Goal: Transaction & Acquisition: Subscribe to service/newsletter

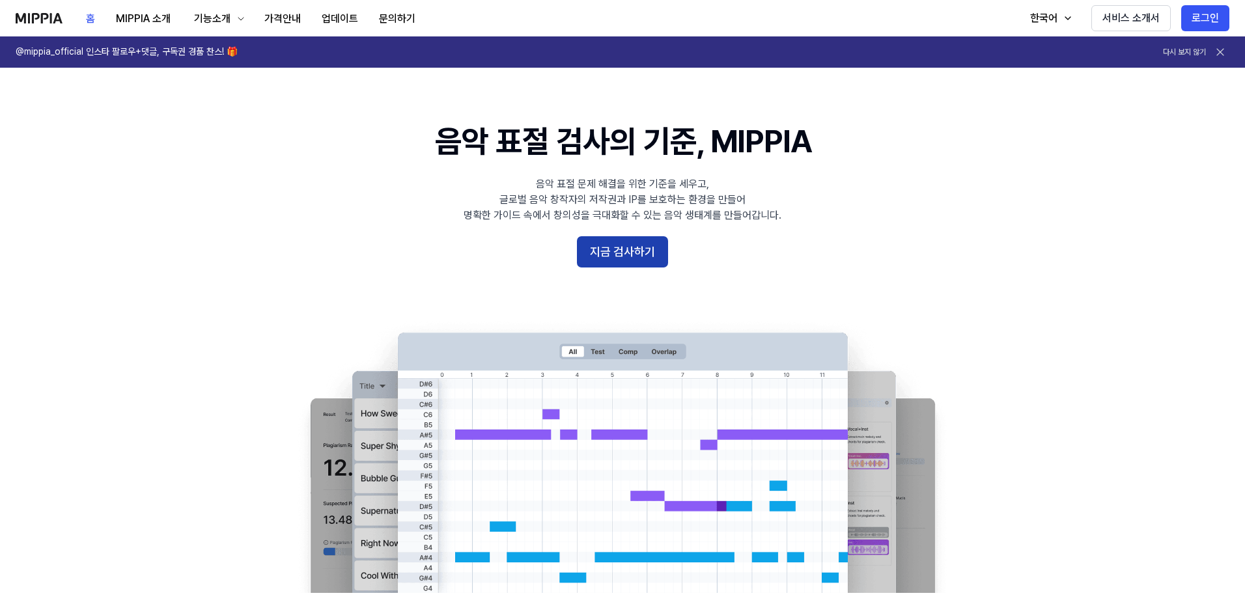
click at [625, 242] on button "지금 검사하기" at bounding box center [622, 251] width 91 height 31
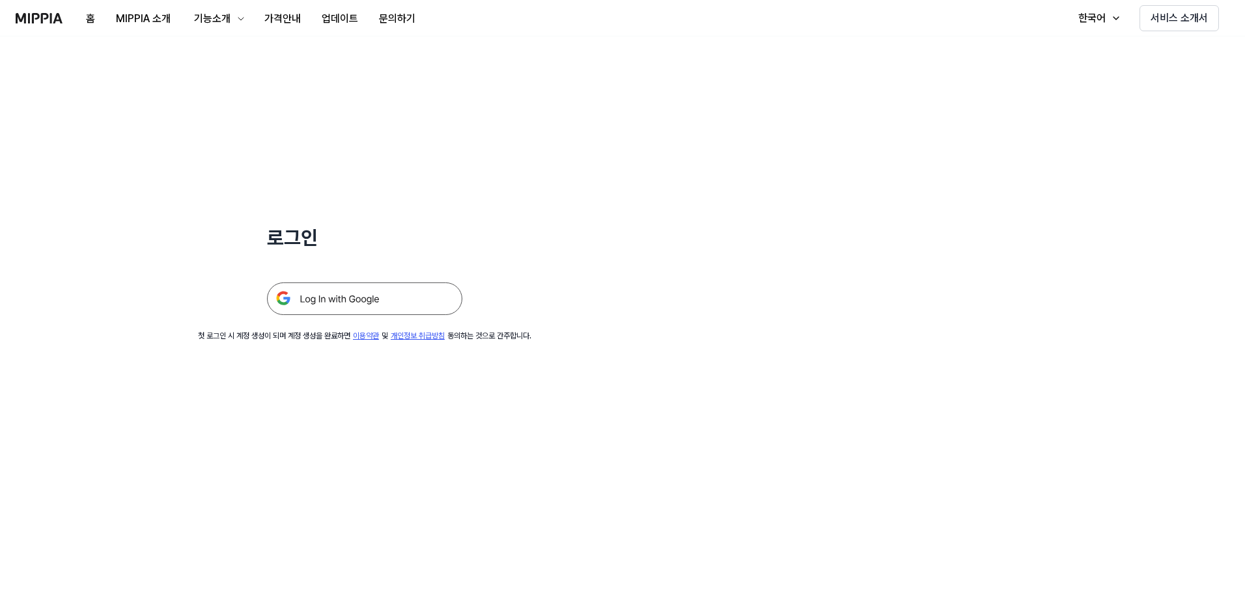
click at [387, 301] on img at bounding box center [364, 299] width 195 height 33
click at [357, 294] on img at bounding box center [364, 299] width 195 height 33
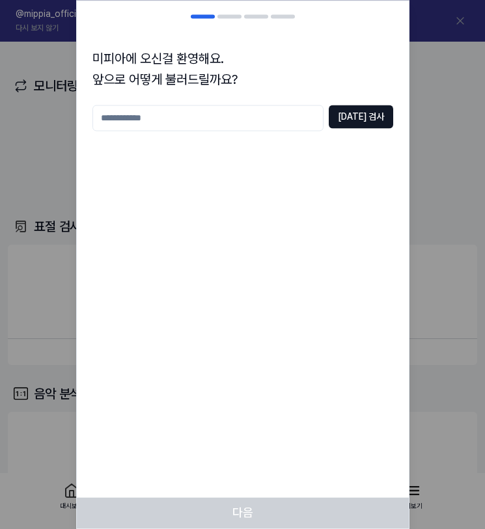
click at [218, 120] on input "text" at bounding box center [207, 118] width 231 height 26
type input "*"
type input "*****"
click at [355, 117] on button "중복 검사" at bounding box center [361, 116] width 64 height 23
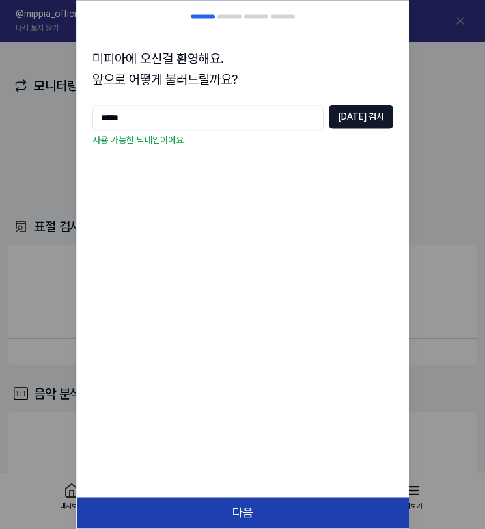
click at [281, 512] on button "다음" at bounding box center [243, 512] width 332 height 31
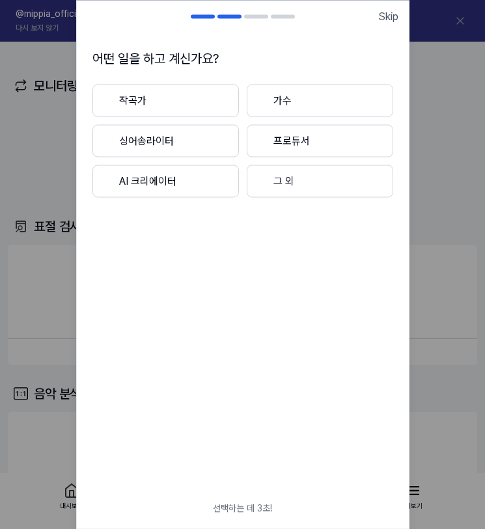
click at [200, 184] on button "AI 크리에이터" at bounding box center [165, 181] width 146 height 33
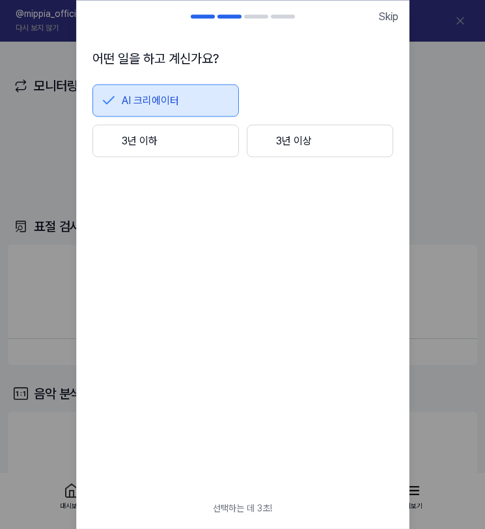
click at [162, 143] on button "3년 이하" at bounding box center [165, 140] width 146 height 33
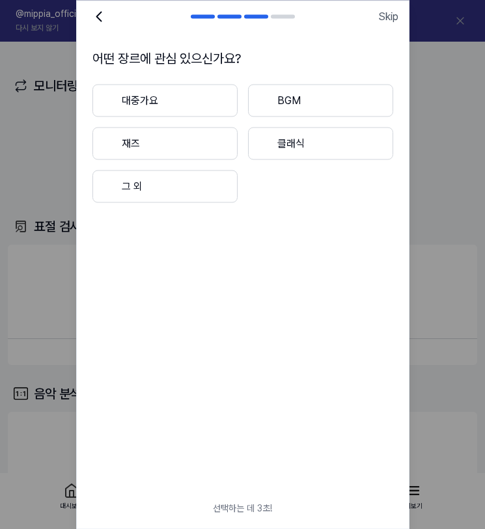
click at [180, 106] on button "대중가요" at bounding box center [164, 100] width 145 height 33
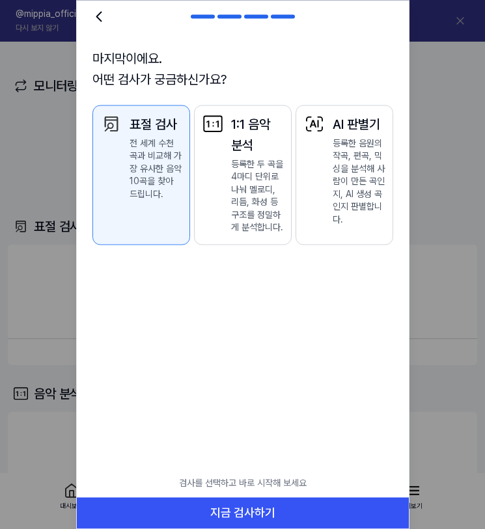
click at [242, 197] on p "등록한 두 곡을 4마디 단위로 나눠 멜로디, 리듬, 화성 등 구조를 정밀하게 분석합니다." at bounding box center [257, 196] width 52 height 77
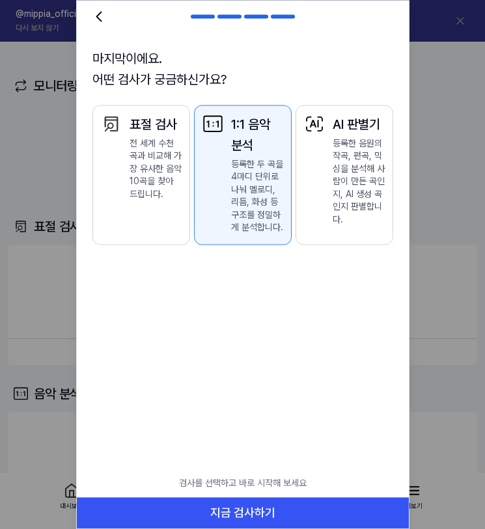
click at [154, 192] on p "전 세계 수천 곡과 비교해 가장 유사한 음악 10곡을 찾아 드립니다." at bounding box center [156, 169] width 52 height 64
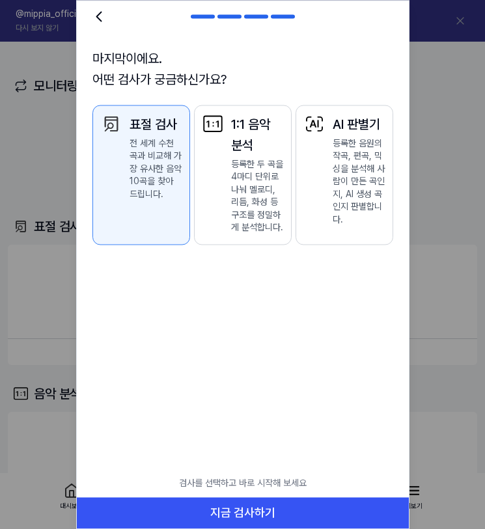
click at [230, 201] on button "1:1 음악 분석 등록한 두 곡을 4마디 단위로 나눠 멜로디, 리듬, 화성 등 구조를 정밀하게 분석합니다." at bounding box center [243, 175] width 98 height 141
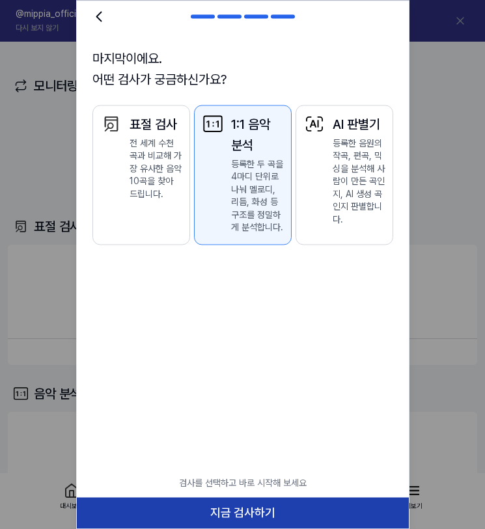
click at [259, 509] on button "지금 검사하기" at bounding box center [243, 512] width 332 height 31
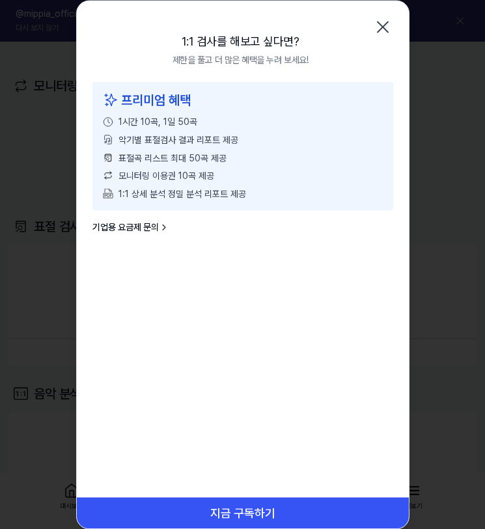
click at [384, 31] on icon "button" at bounding box center [382, 26] width 21 height 21
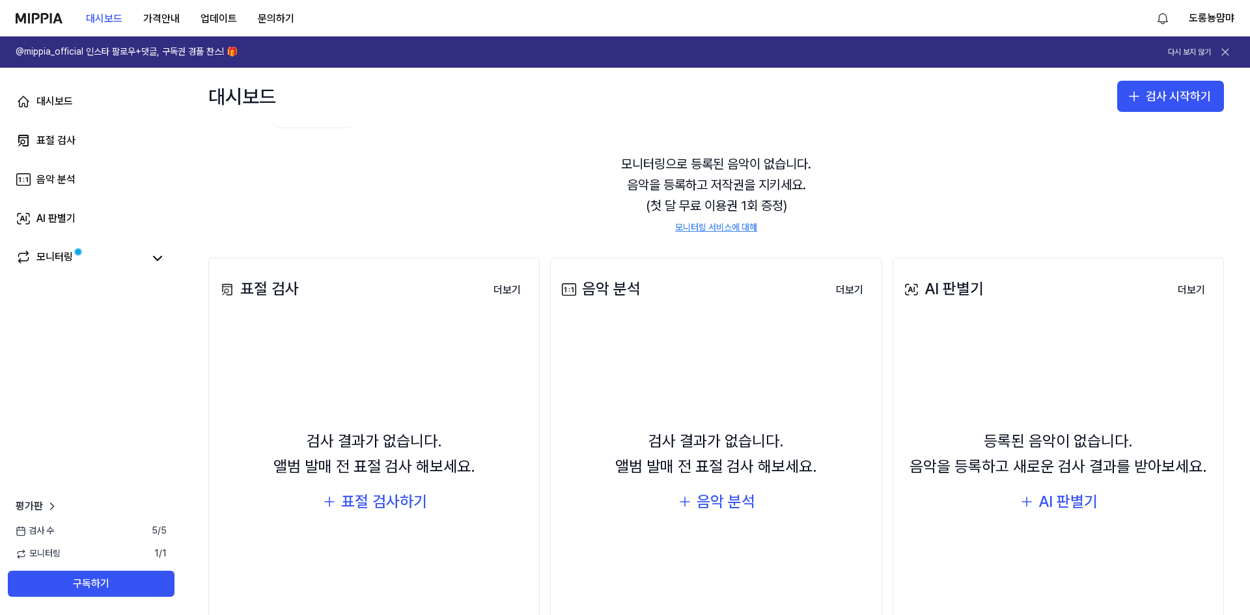
scroll to position [13, 0]
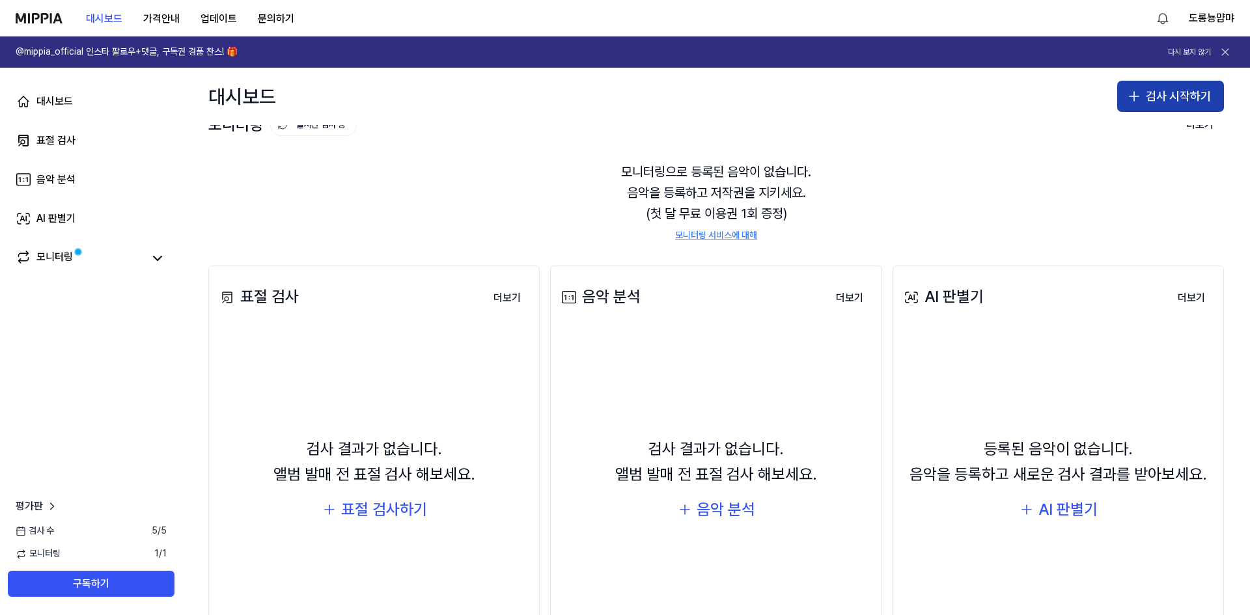
click at [1151, 89] on button "검사 시작하기" at bounding box center [1170, 96] width 107 height 31
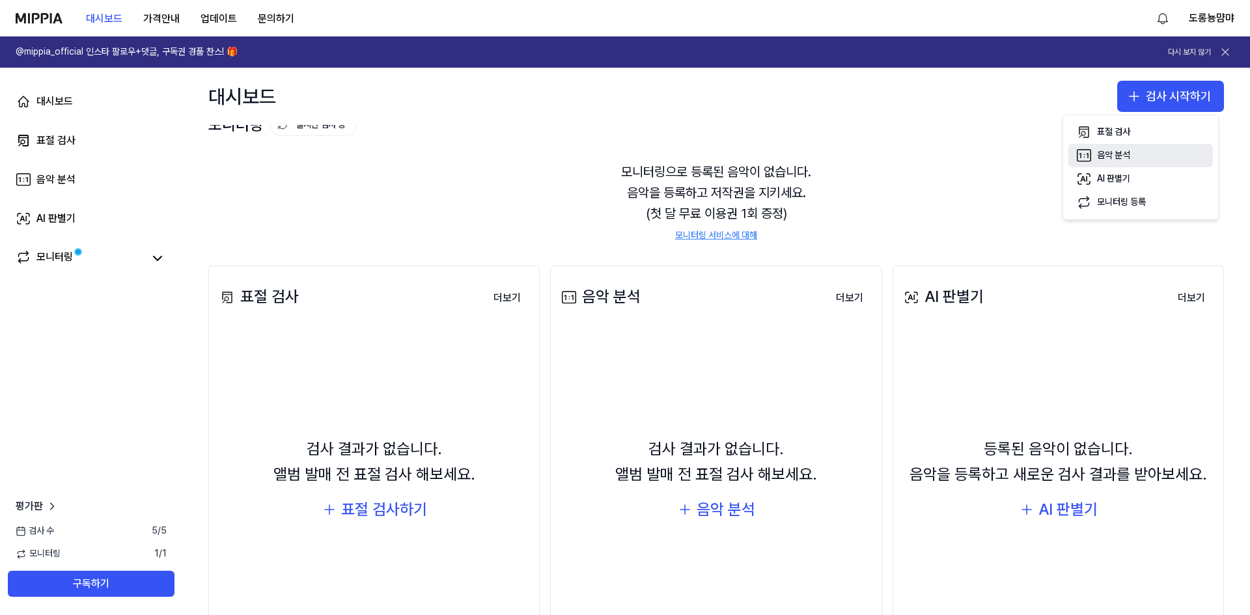
click at [1140, 154] on button "음악 분석" at bounding box center [1140, 155] width 145 height 23
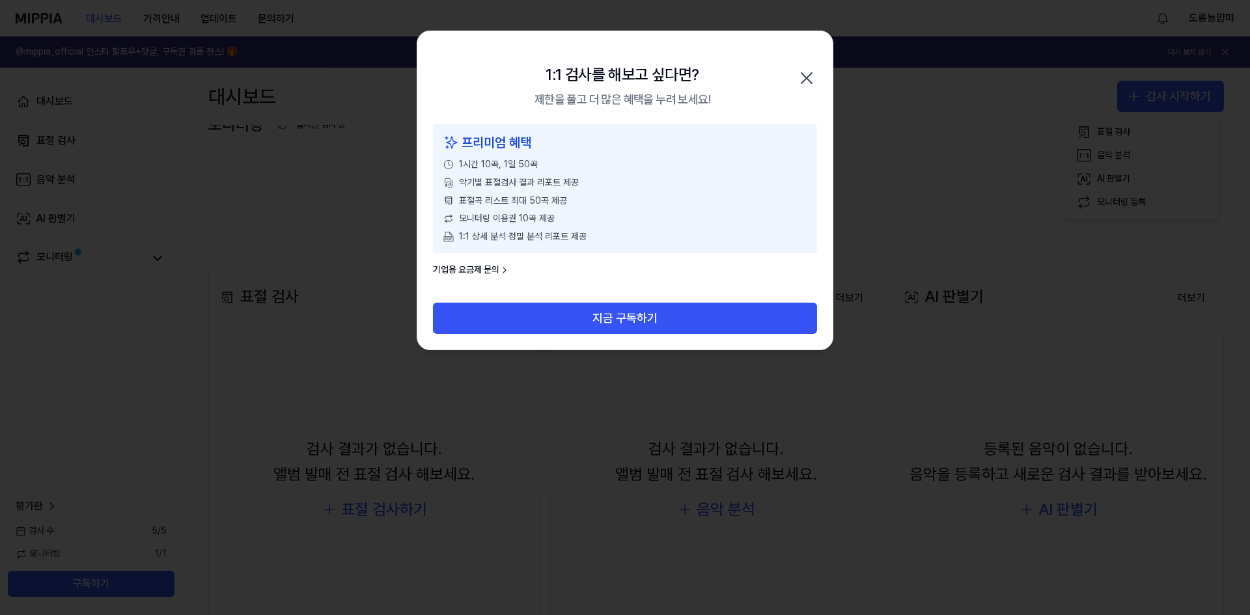
click at [803, 81] on icon "button" at bounding box center [807, 78] width 10 height 10
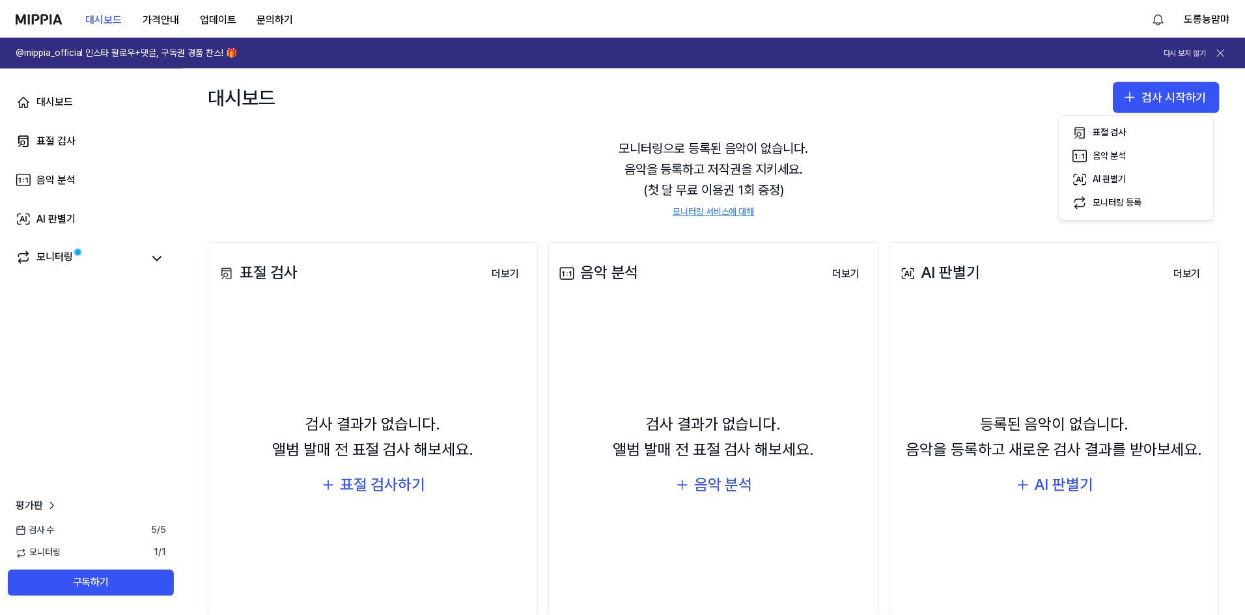
scroll to position [0, 0]
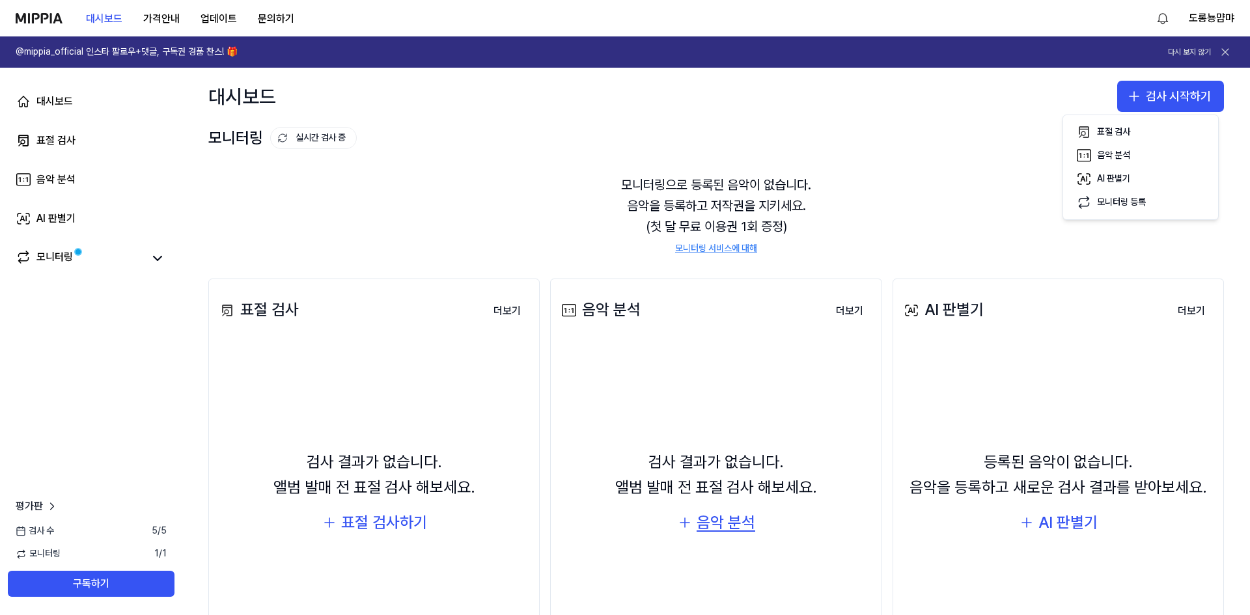
click at [733, 527] on div "음악 분석" at bounding box center [726, 522] width 59 height 25
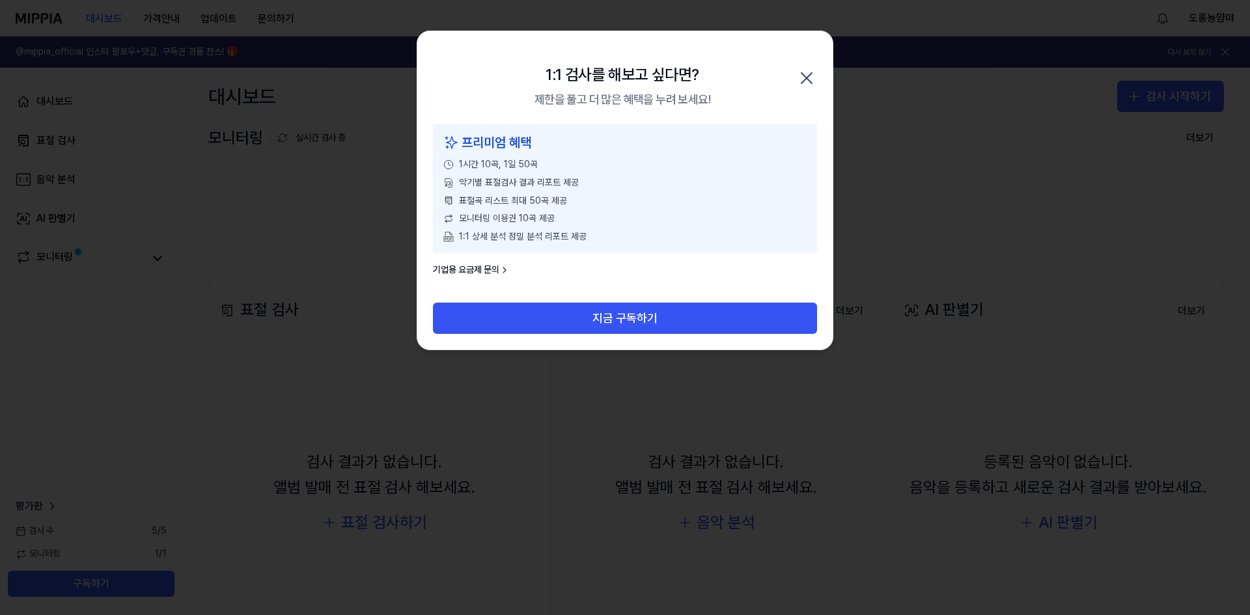
click at [521, 176] on span "악기별 표절검사 결과 리포트 제공" at bounding box center [519, 182] width 120 height 13
click at [483, 268] on link "기업용 요금제 문의" at bounding box center [471, 270] width 77 height 13
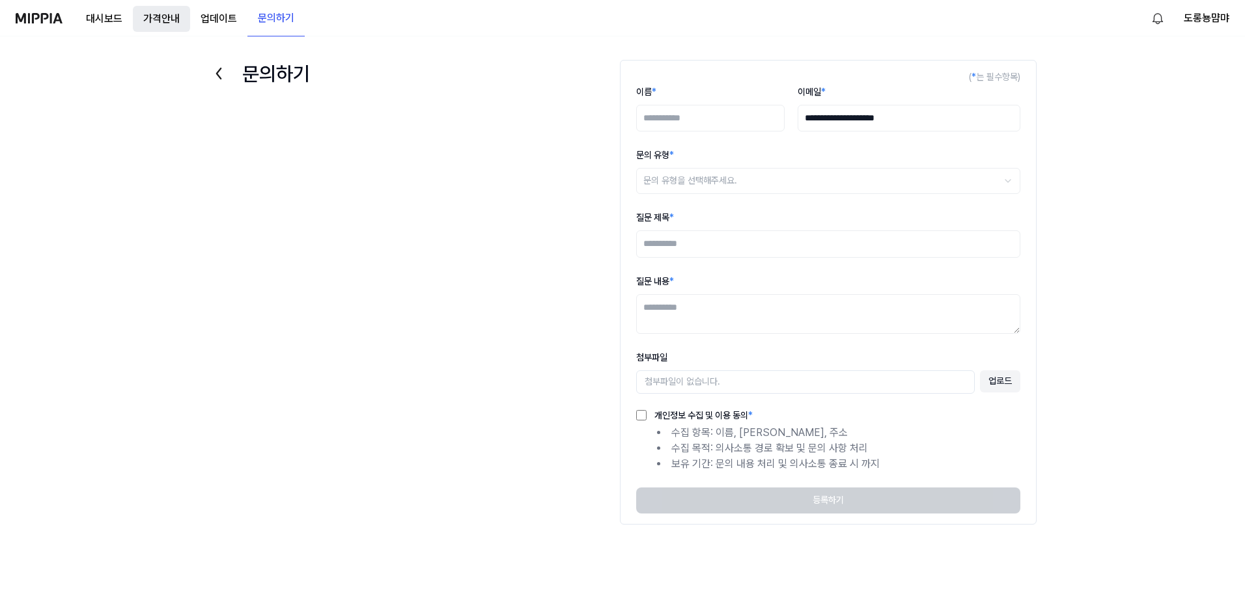
click at [156, 20] on button "가격안내" at bounding box center [161, 19] width 57 height 26
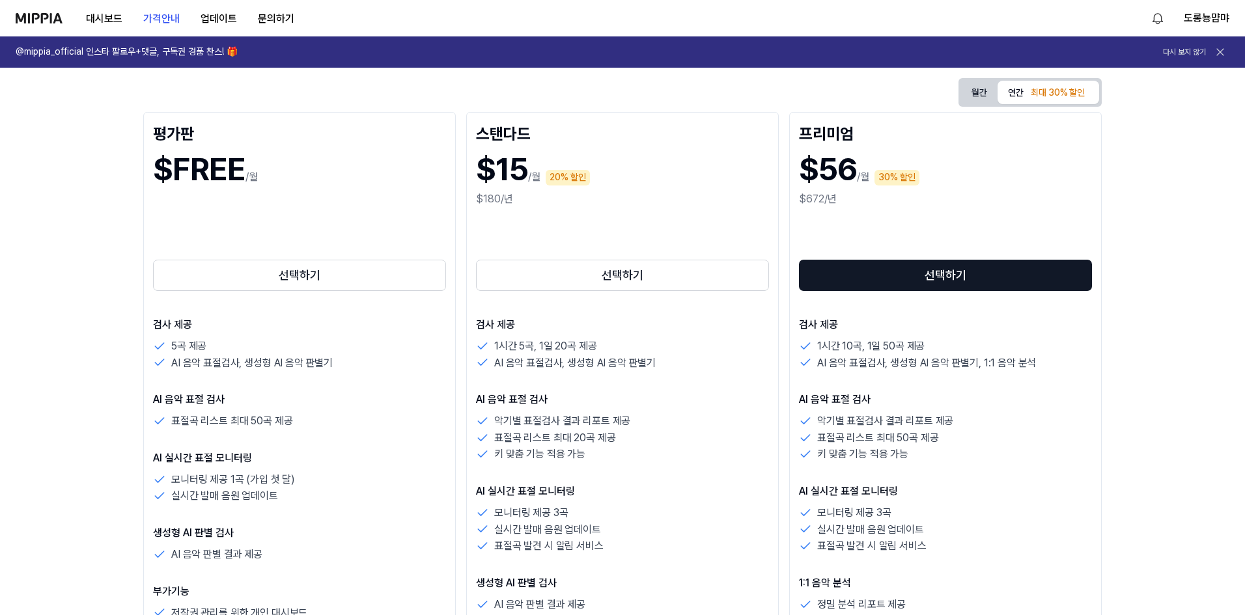
scroll to position [152, 0]
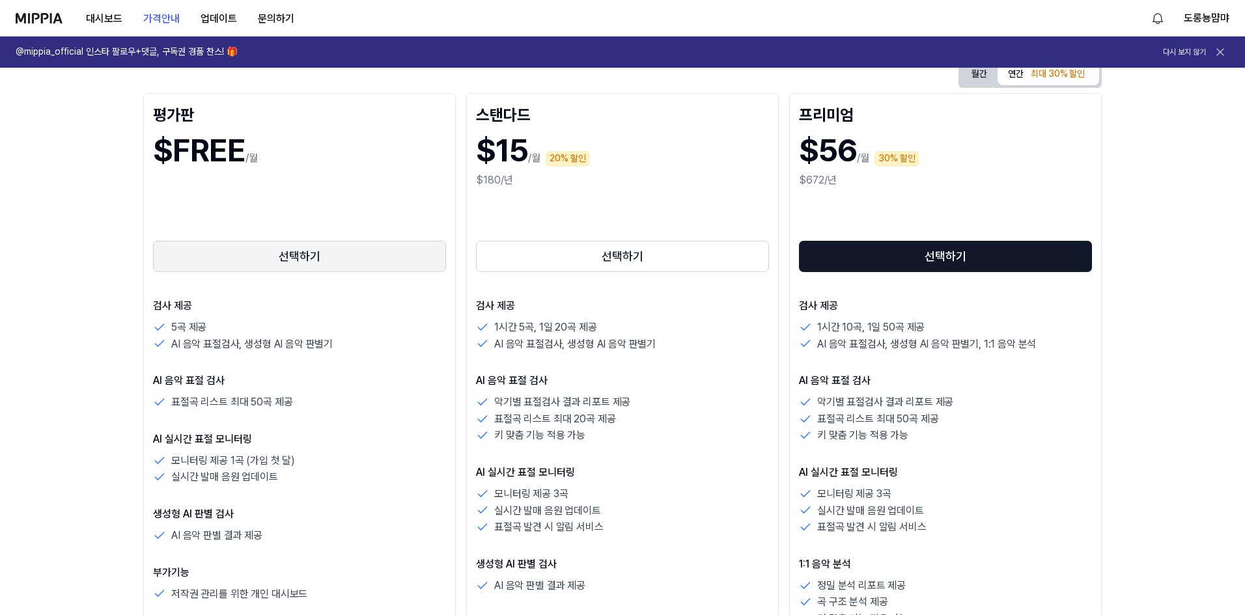
click at [249, 248] on button "선택하기" at bounding box center [299, 256] width 293 height 31
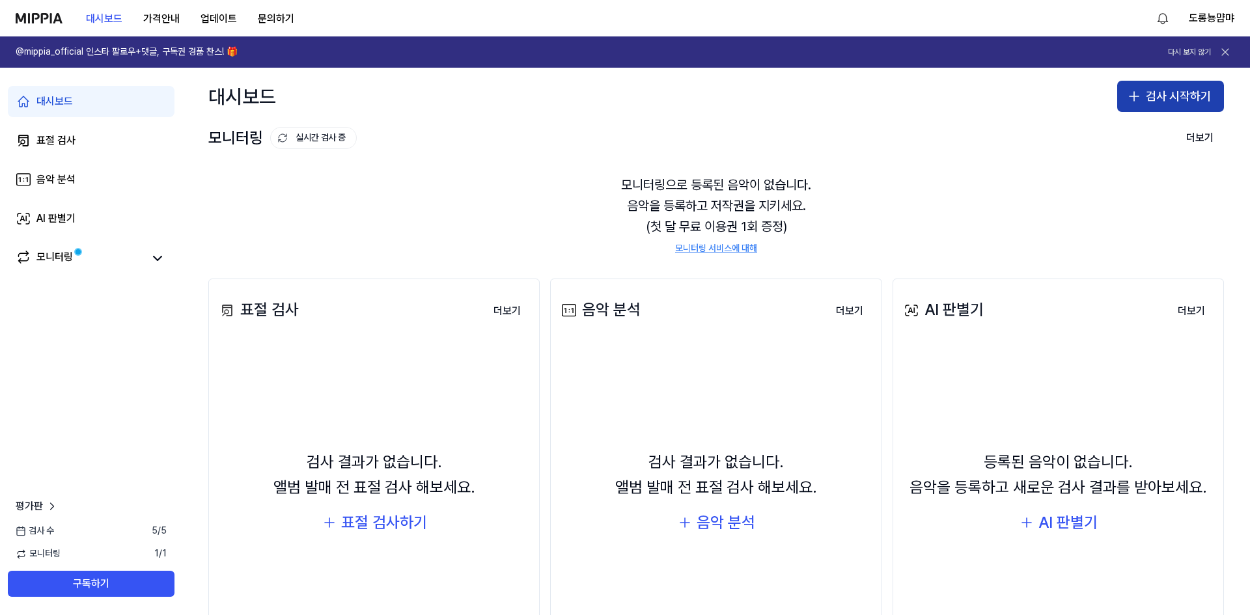
click at [1149, 94] on button "검사 시작하기" at bounding box center [1170, 96] width 107 height 31
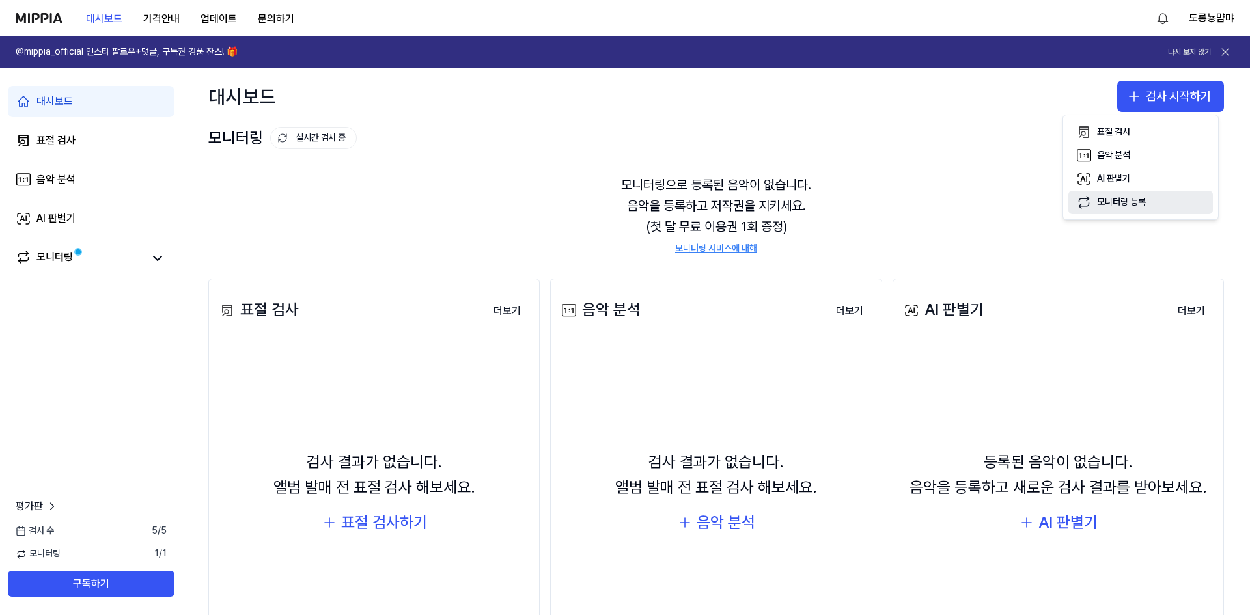
click at [1116, 203] on div "모니터링 등록" at bounding box center [1121, 202] width 49 height 13
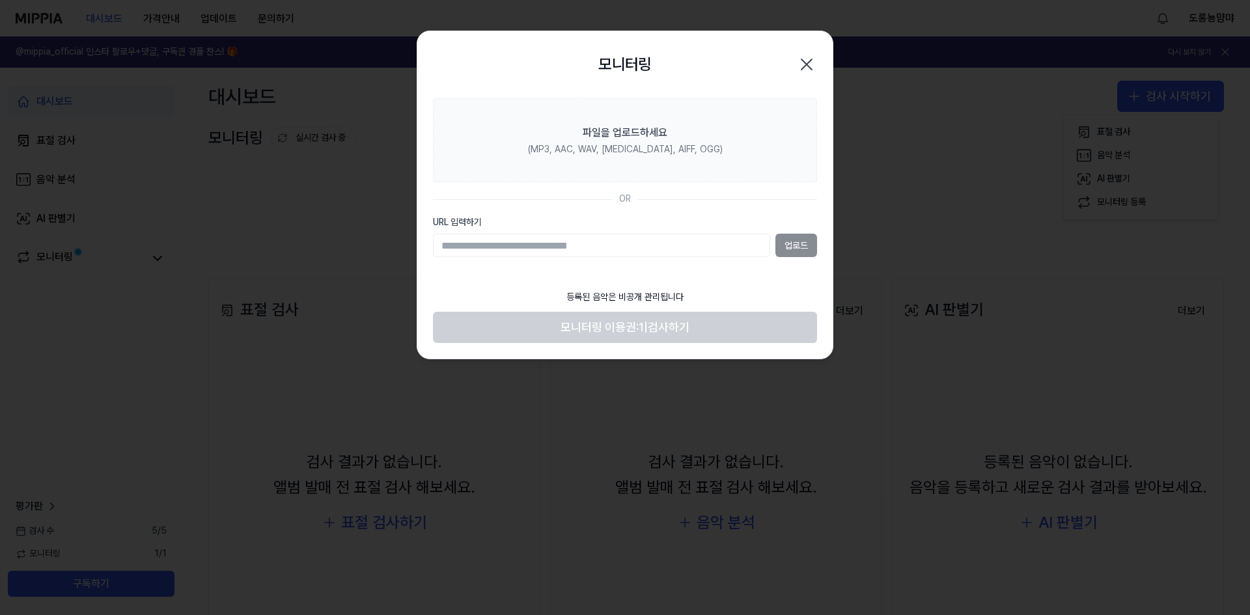
click at [568, 247] on input "URL 입력하기" at bounding box center [601, 245] width 337 height 23
type input "**********"
click at [788, 245] on button "업로드" at bounding box center [796, 245] width 42 height 23
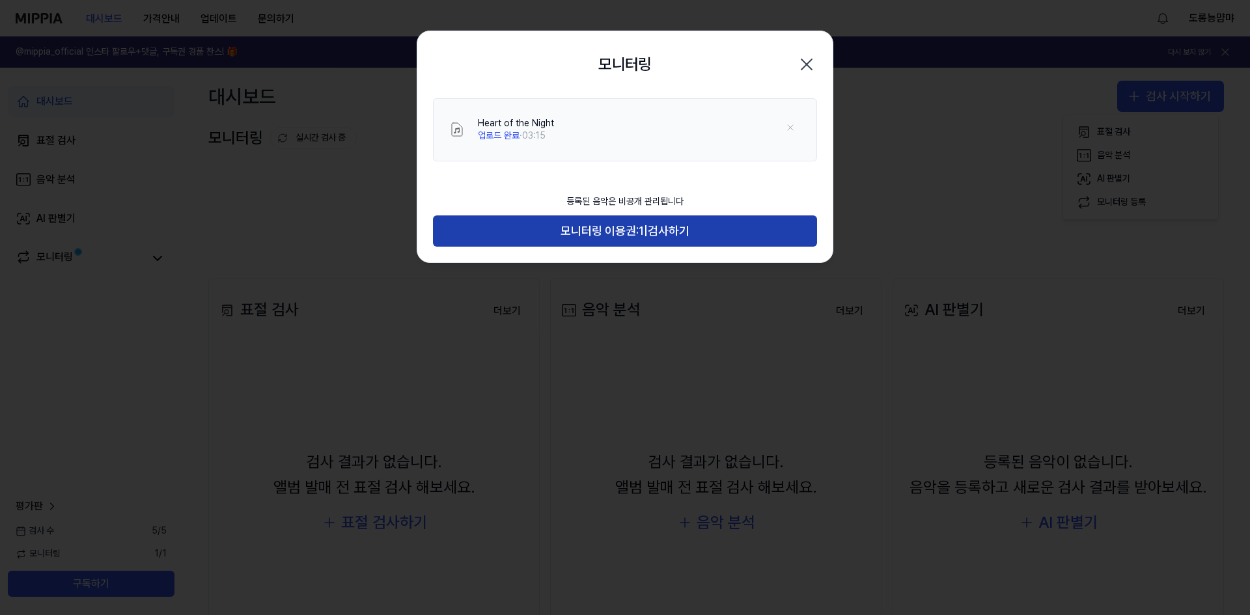
click at [624, 234] on span "모니터링 이용권:" at bounding box center [600, 231] width 78 height 19
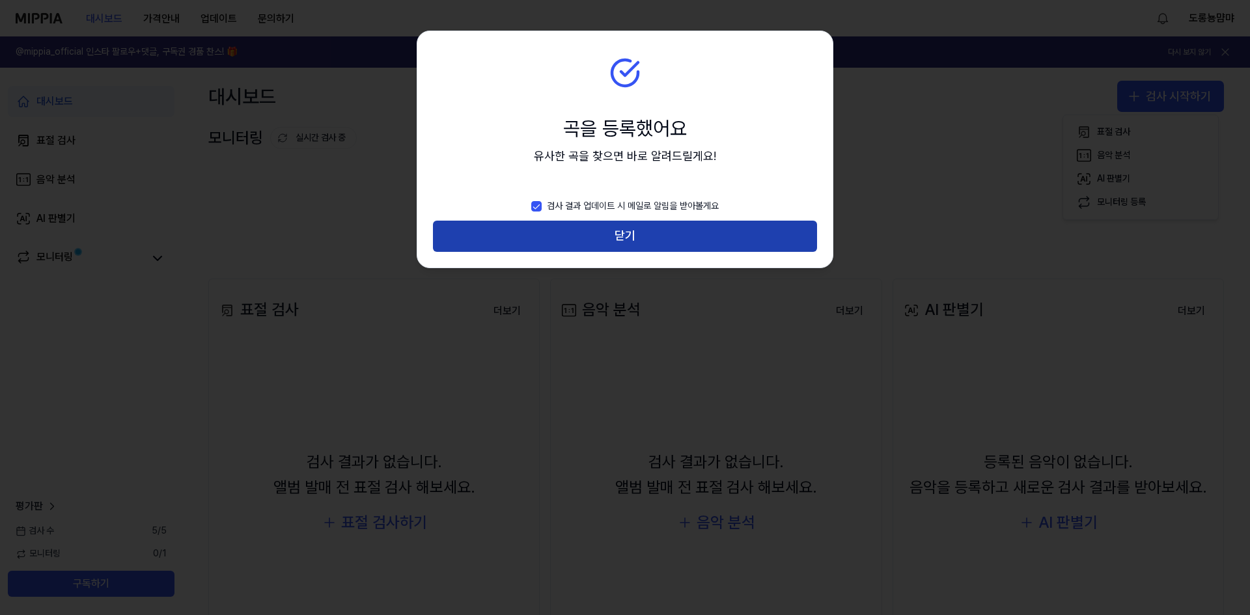
click at [693, 238] on button "닫기" at bounding box center [625, 236] width 384 height 31
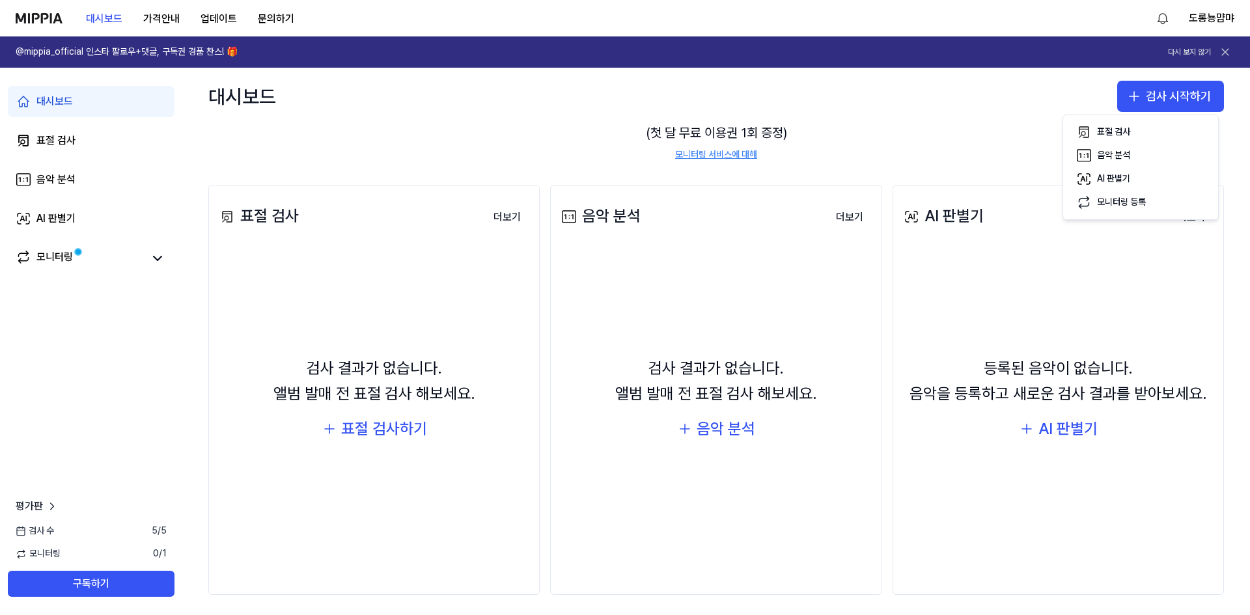
scroll to position [100, 0]
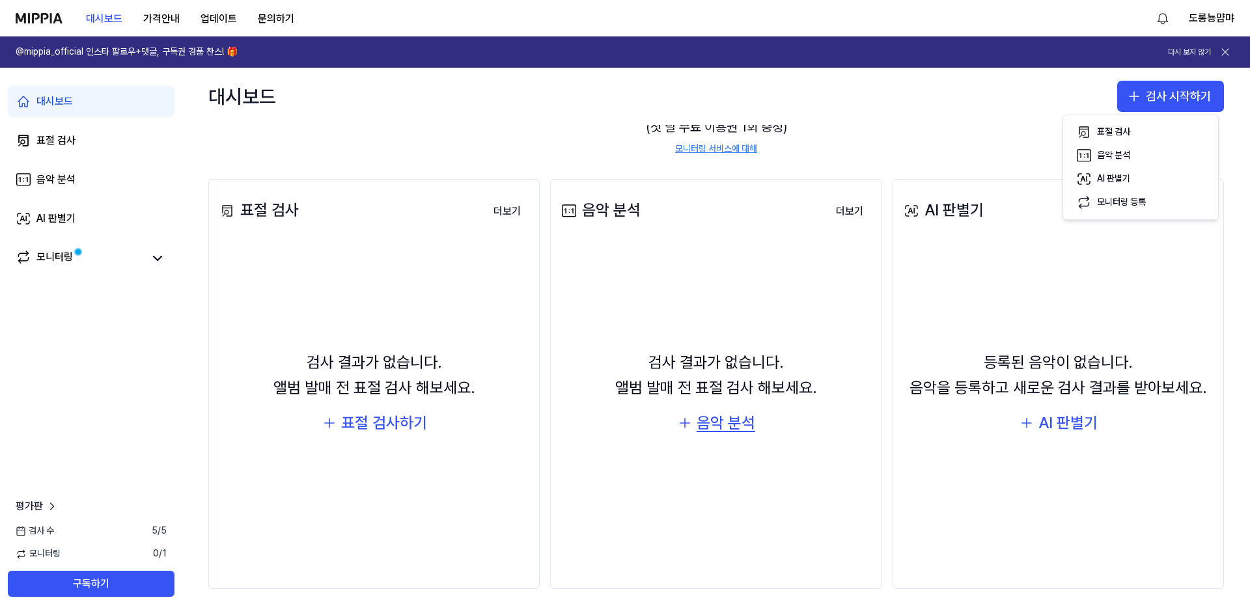
click at [720, 428] on div "음악 분석" at bounding box center [726, 423] width 59 height 25
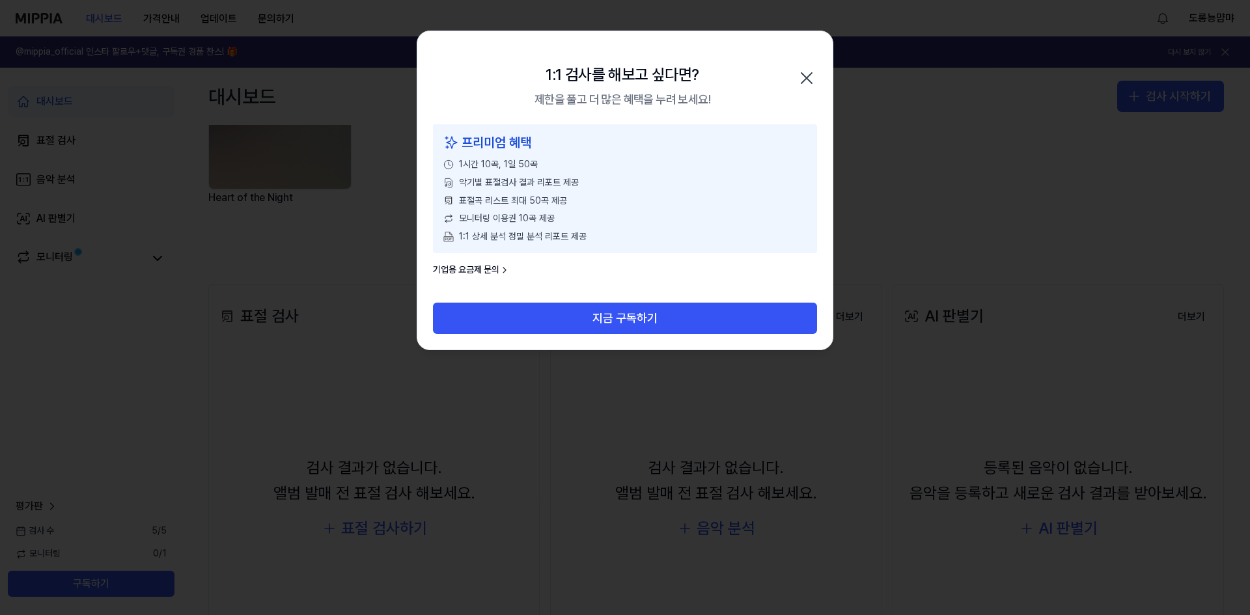
click at [807, 79] on icon "button" at bounding box center [806, 78] width 21 height 21
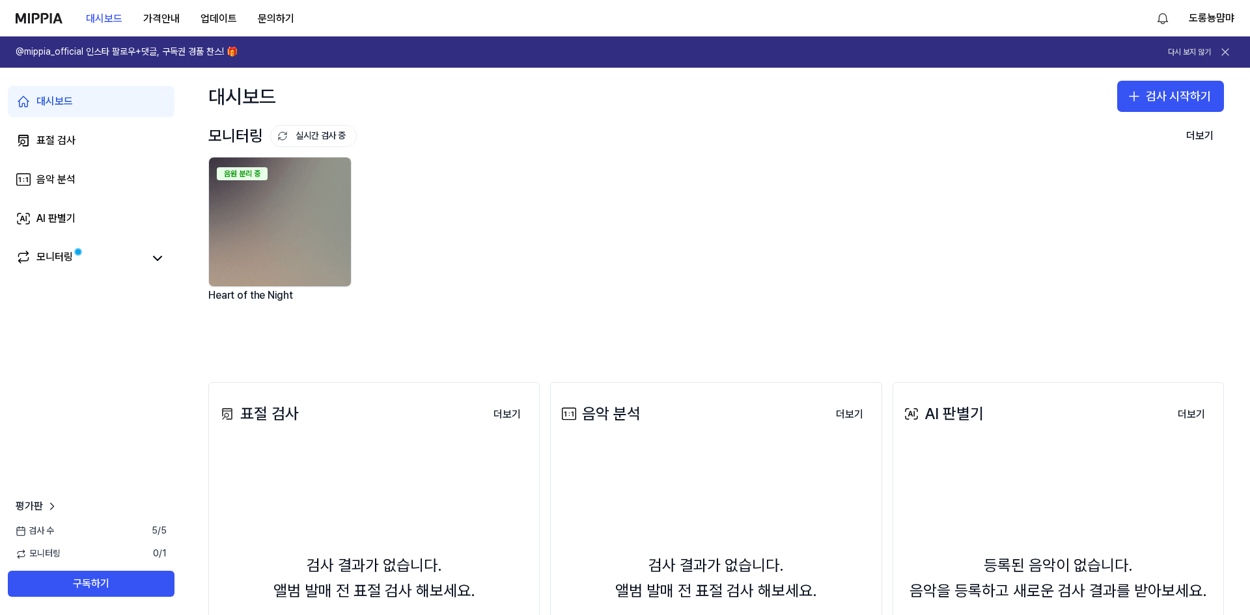
scroll to position [0, 0]
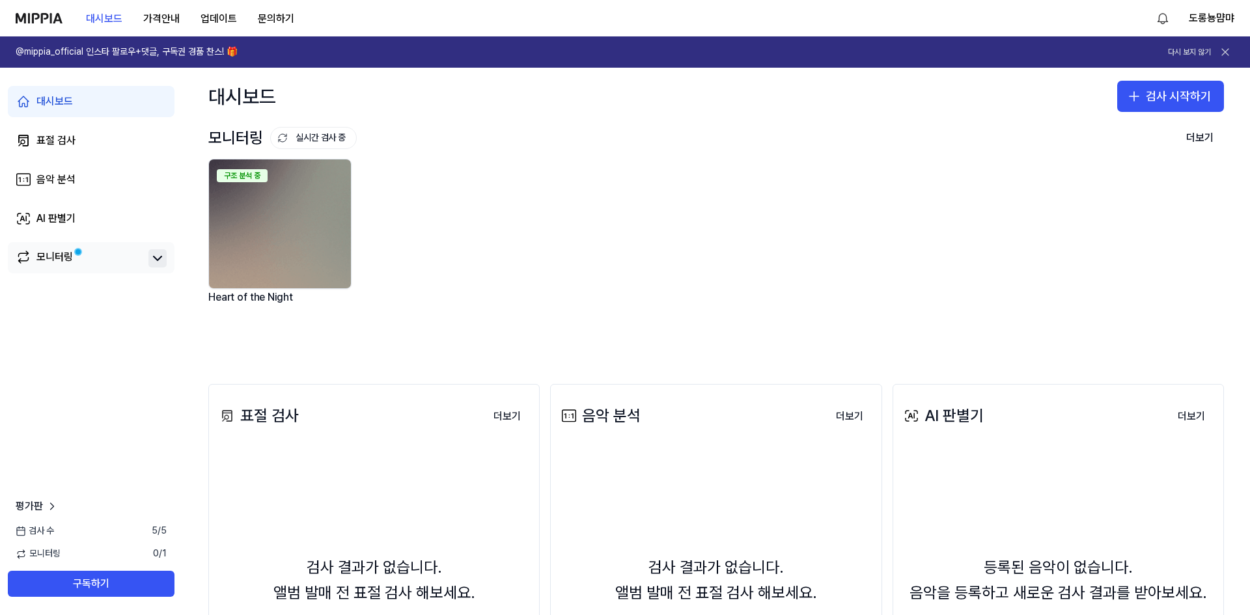
click at [158, 256] on icon at bounding box center [158, 259] width 16 height 16
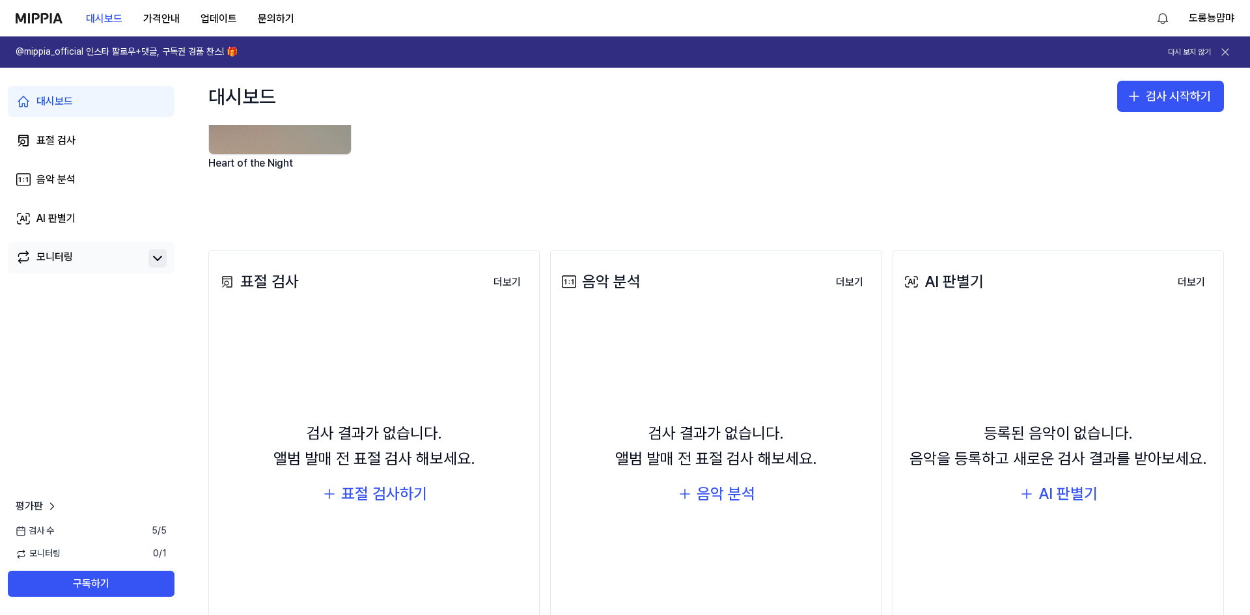
scroll to position [152, 0]
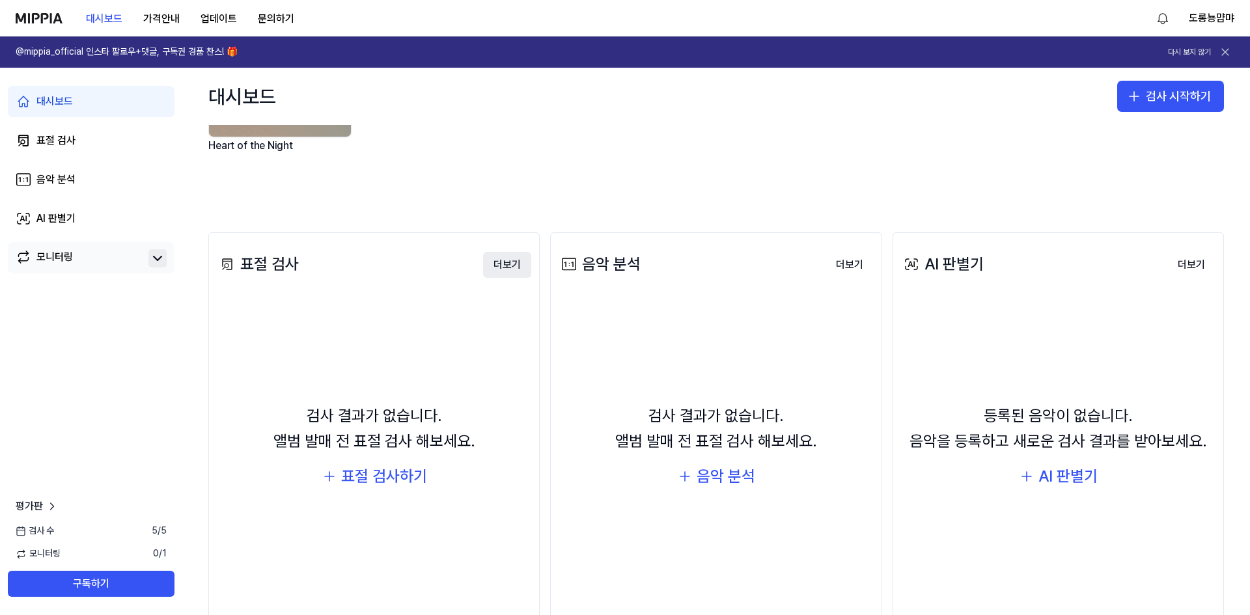
click at [509, 265] on button "더보기" at bounding box center [507, 265] width 48 height 26
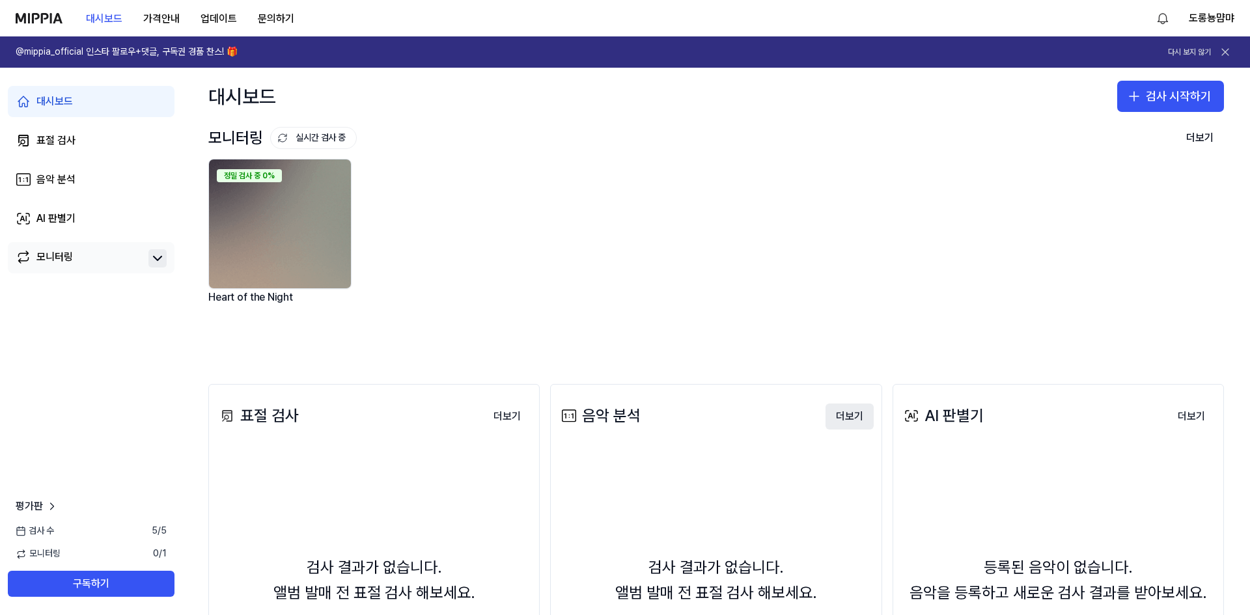
click at [849, 419] on button "더보기" at bounding box center [850, 417] width 48 height 26
click at [1199, 419] on button "더보기" at bounding box center [1191, 417] width 48 height 26
click at [1201, 145] on button "더보기" at bounding box center [1200, 138] width 48 height 26
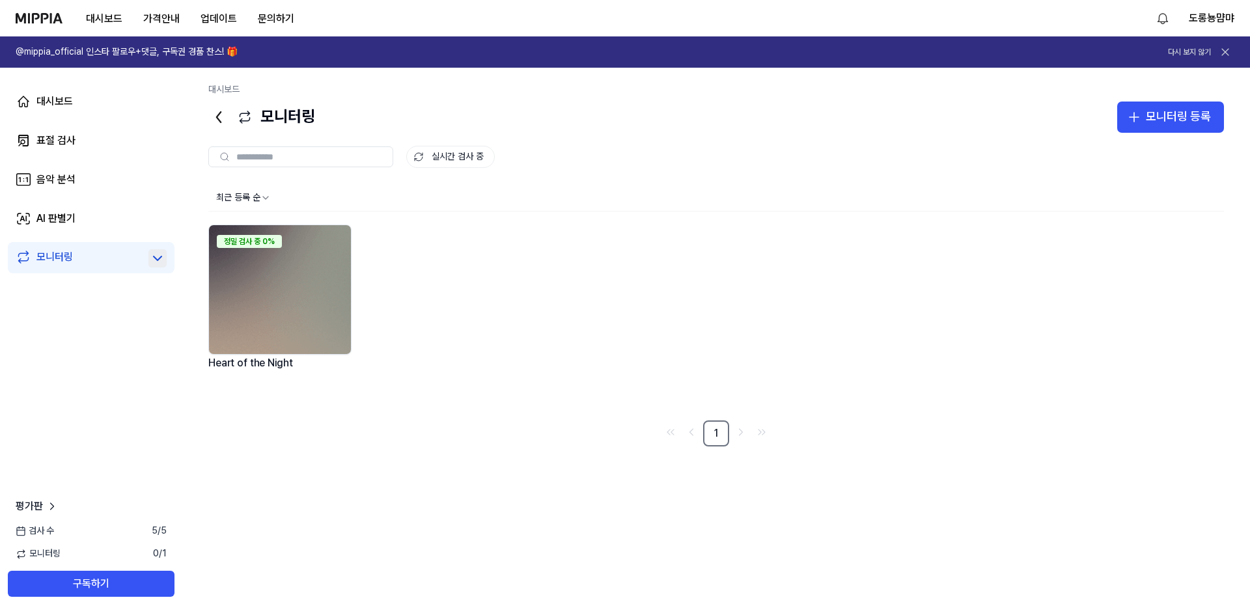
click at [218, 116] on icon at bounding box center [219, 117] width 4 height 10
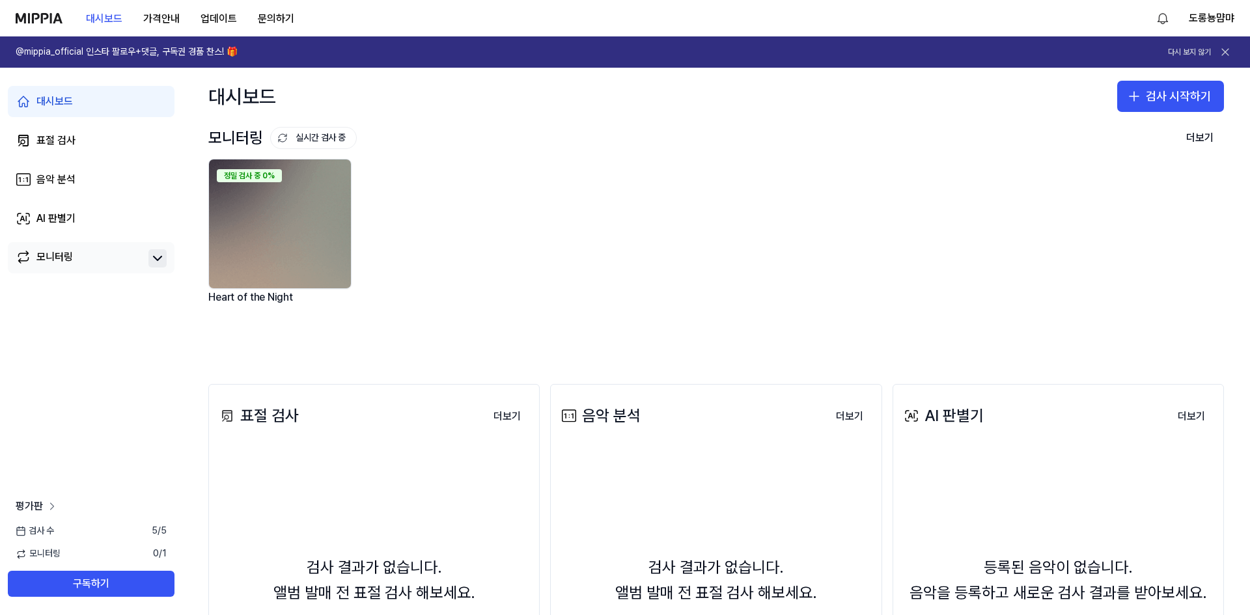
click at [48, 509] on icon at bounding box center [52, 506] width 13 height 13
click at [159, 22] on button "가격안내" at bounding box center [161, 19] width 57 height 26
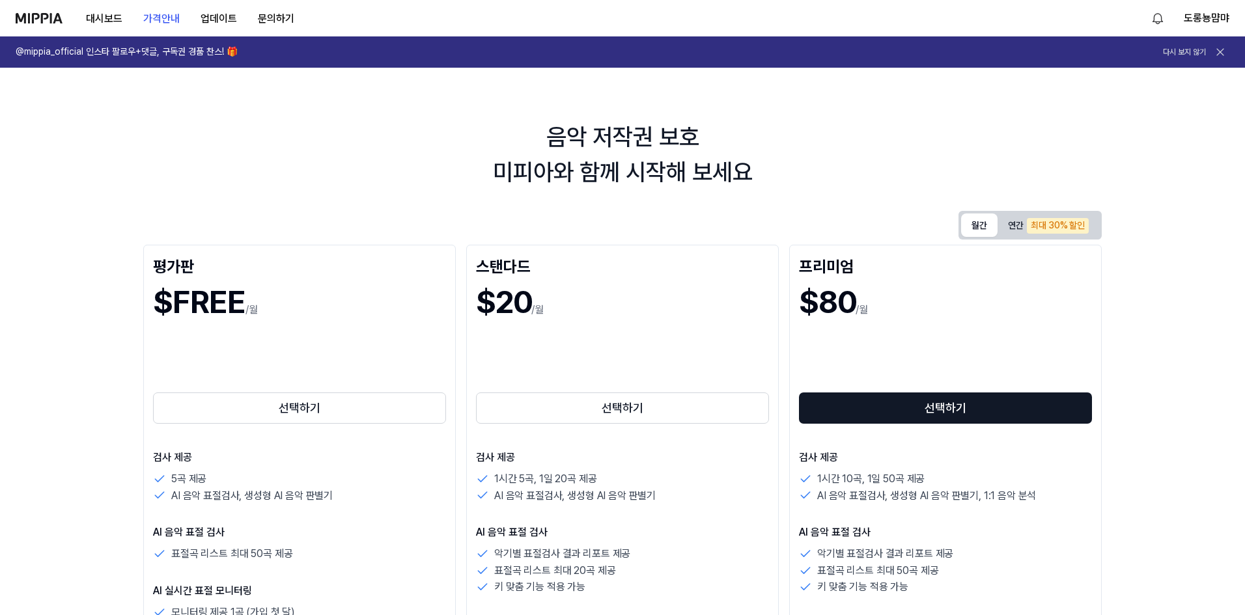
click at [975, 231] on button "월간" at bounding box center [979, 225] width 36 height 23
click at [1009, 227] on button "연간 최대 30% 할인" at bounding box center [1048, 225] width 102 height 23
click at [980, 227] on button "월간" at bounding box center [979, 226] width 36 height 20
click at [1015, 220] on button "연간 최대 30% 할인" at bounding box center [1048, 225] width 102 height 23
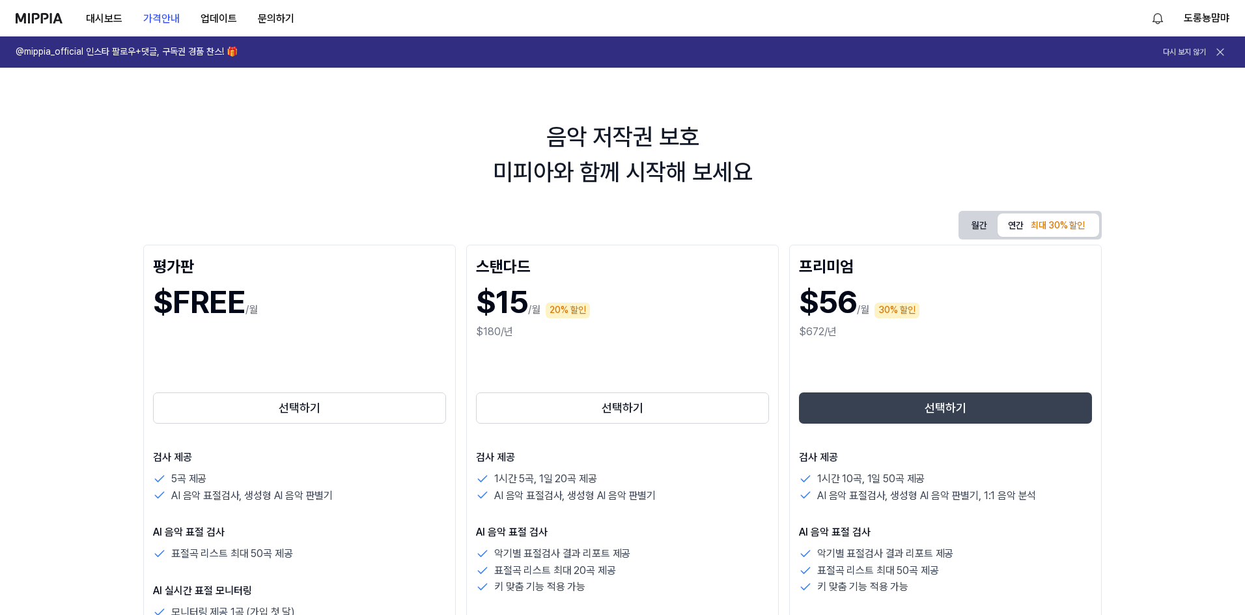
click at [976, 419] on button "선택하기" at bounding box center [945, 408] width 293 height 31
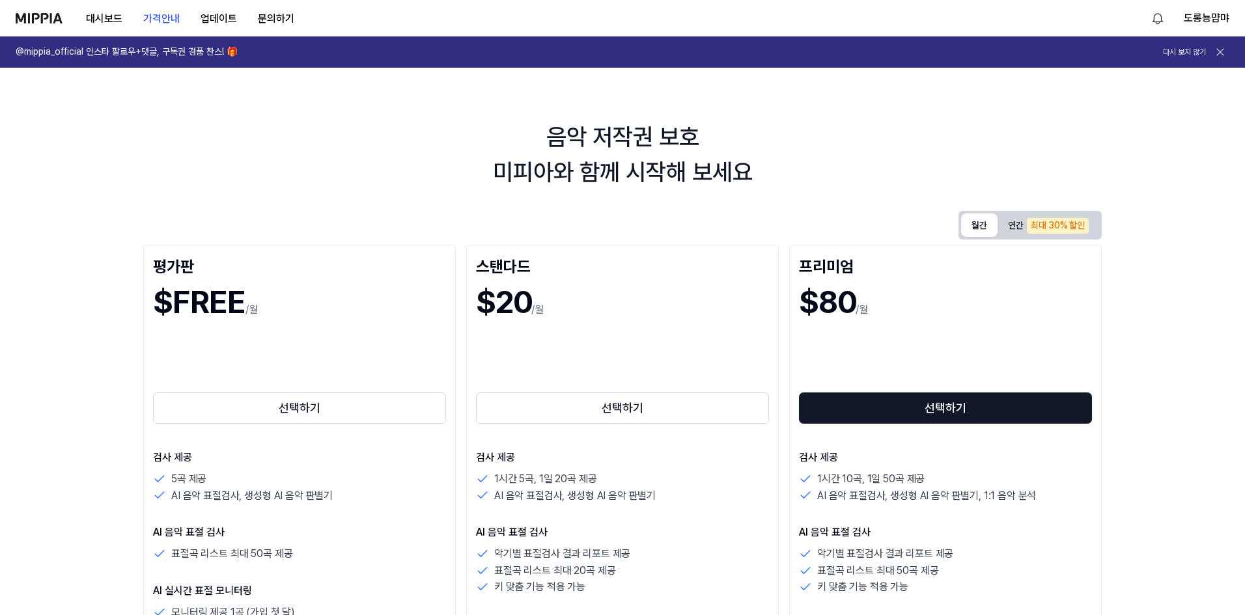
click at [976, 223] on button "월간" at bounding box center [979, 225] width 36 height 23
click at [236, 20] on button "업데이트" at bounding box center [218, 19] width 57 height 26
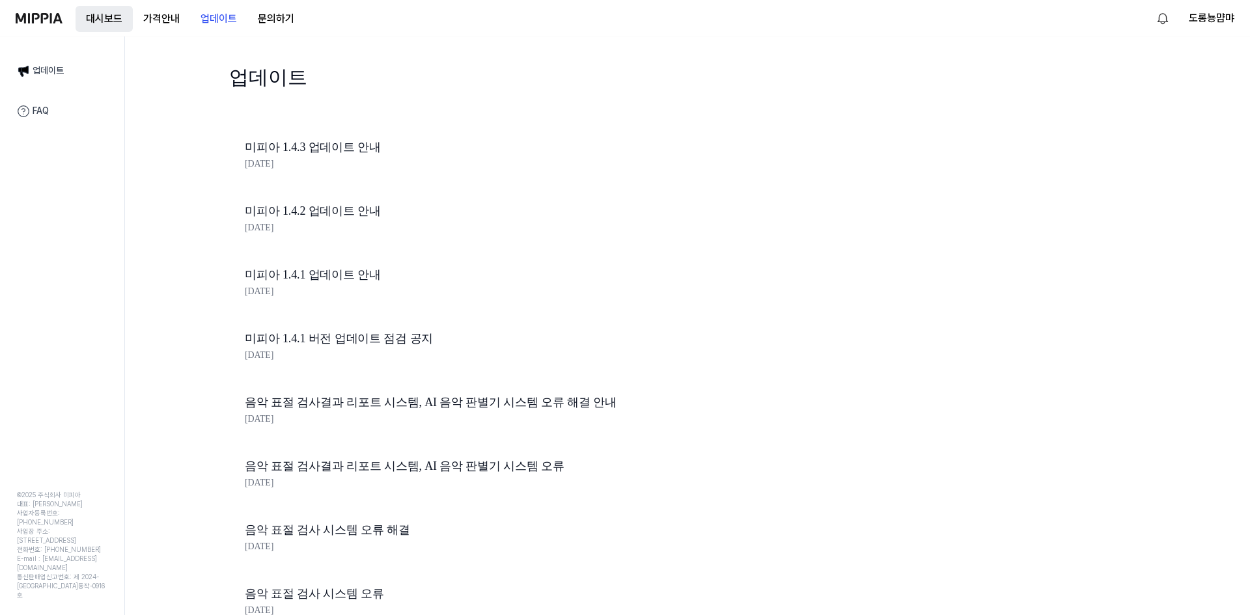
click at [109, 23] on button "대시보드" at bounding box center [104, 19] width 57 height 26
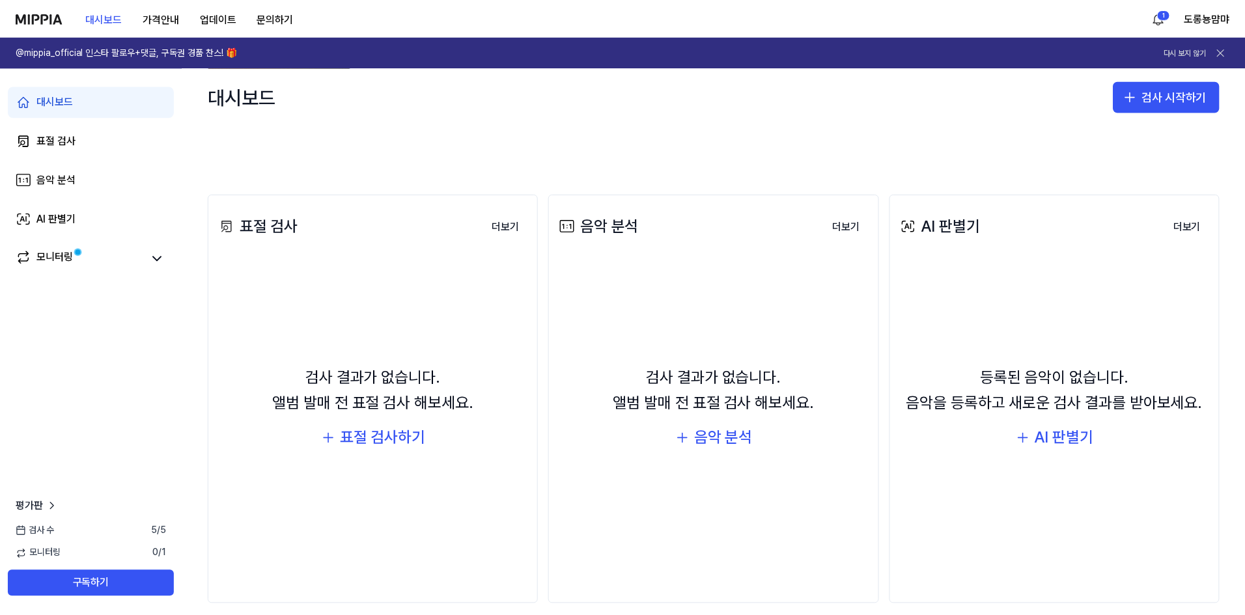
scroll to position [205, 0]
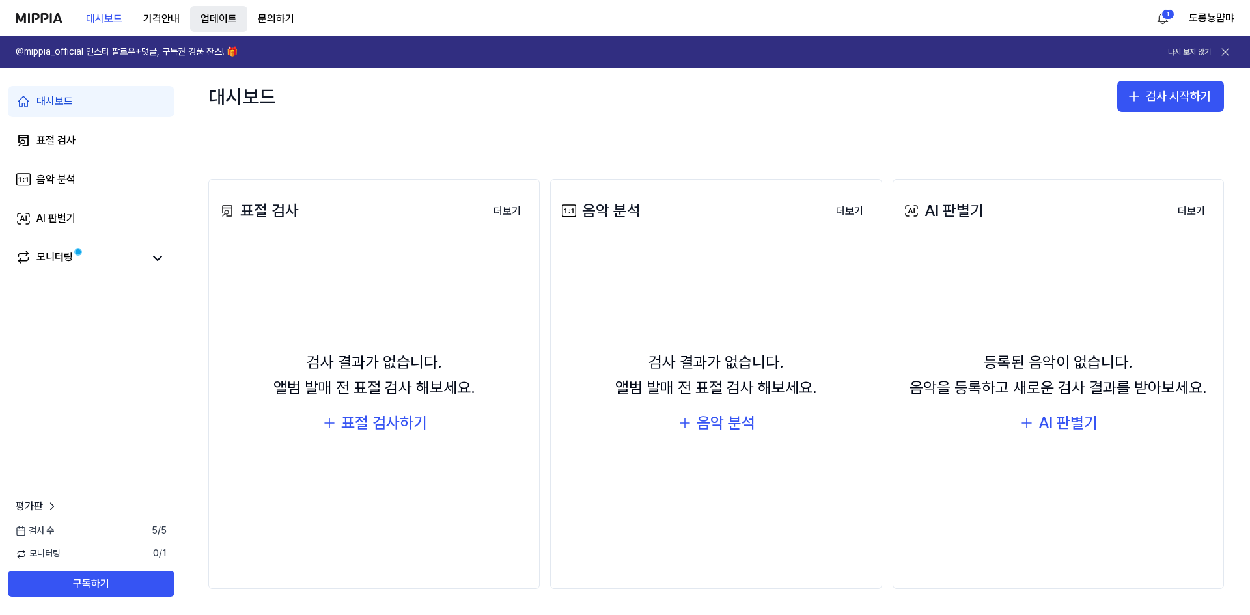
click at [223, 12] on button "업데이트" at bounding box center [218, 19] width 57 height 26
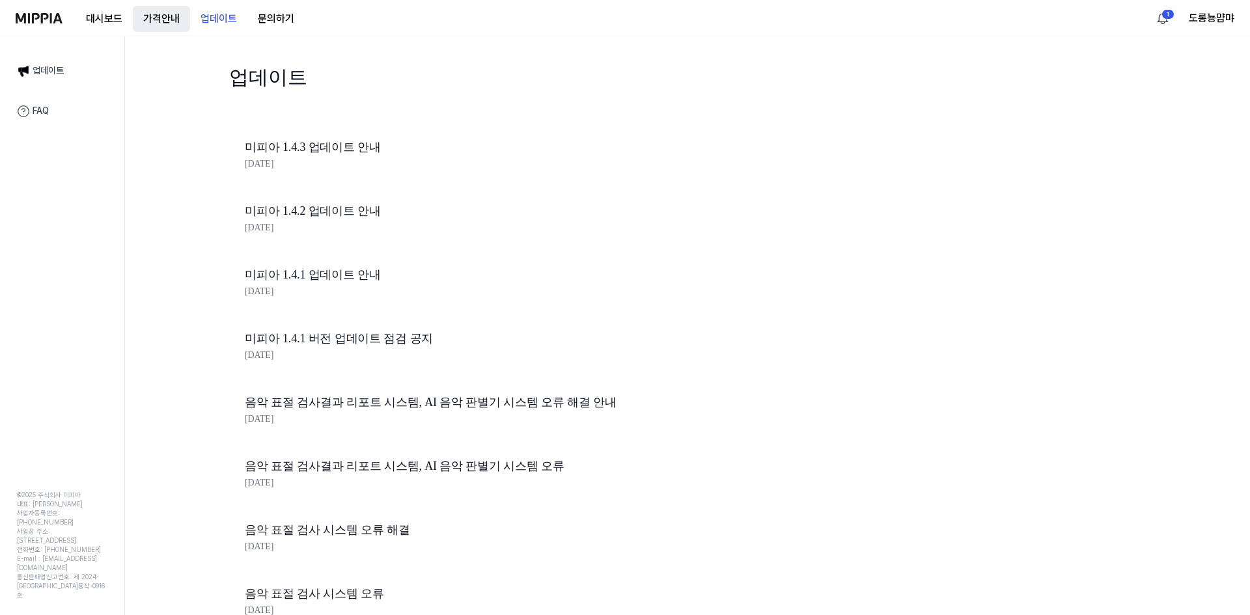
click at [169, 14] on button "가격안내" at bounding box center [161, 19] width 57 height 26
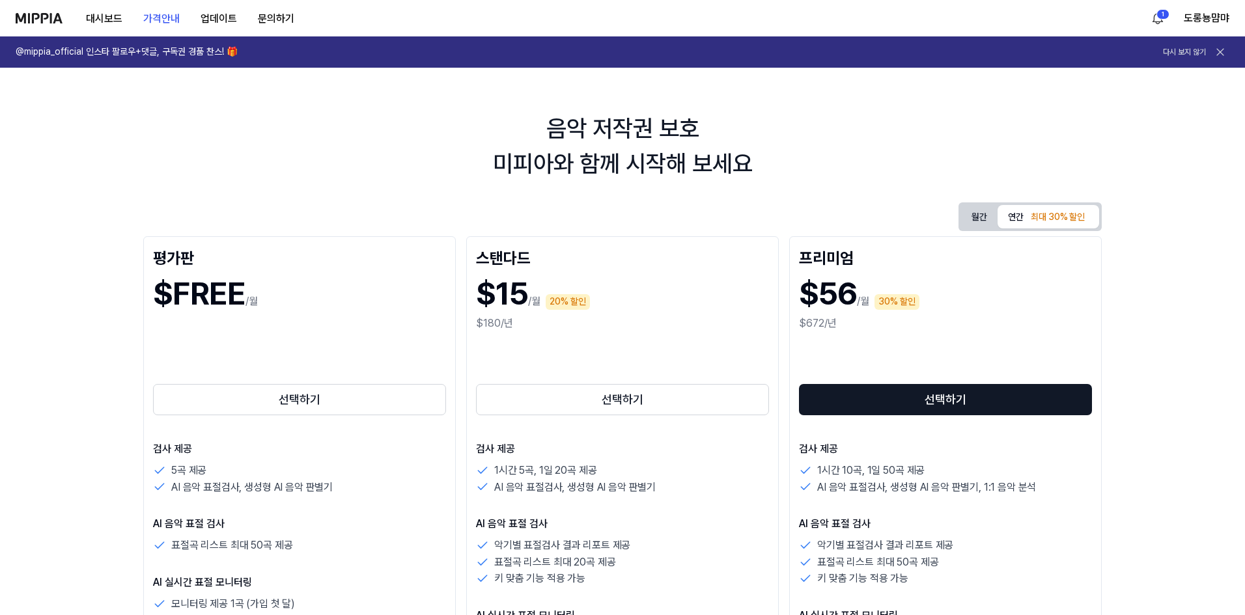
scroll to position [0, 0]
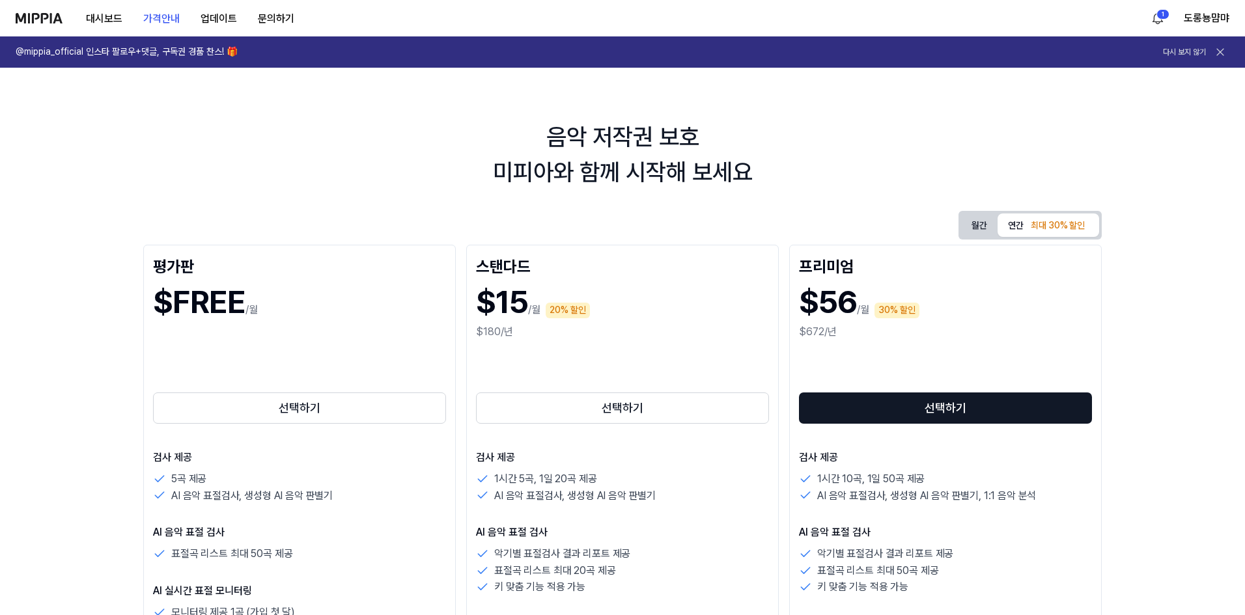
click at [1221, 51] on icon at bounding box center [1220, 52] width 13 height 13
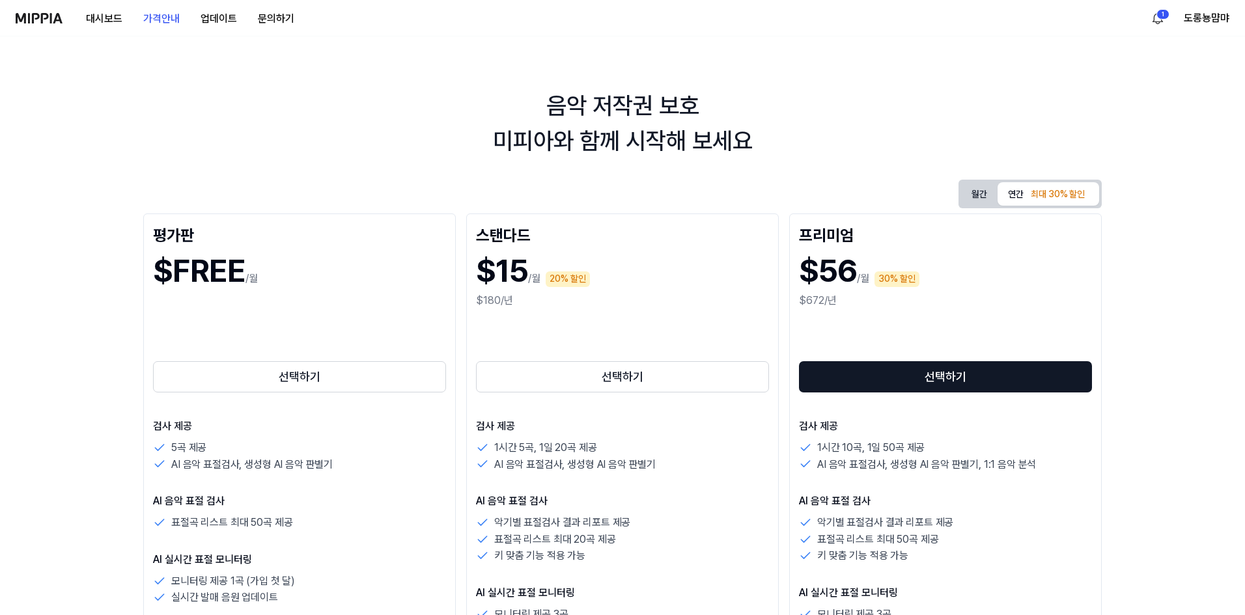
click at [52, 21] on img at bounding box center [39, 18] width 47 height 10
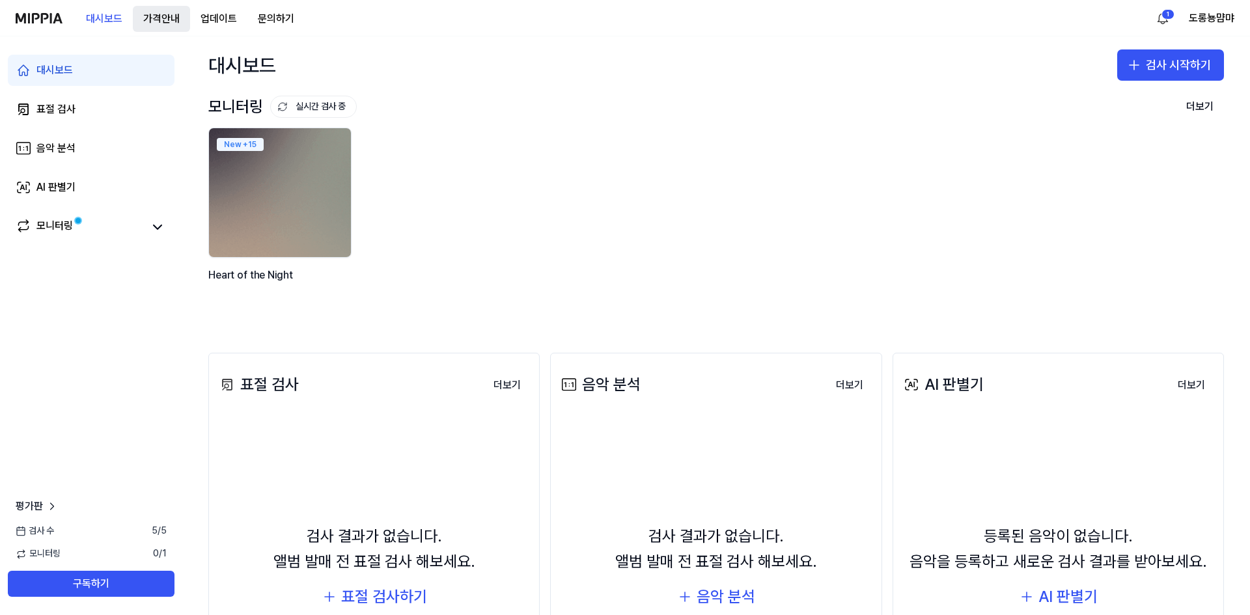
click at [169, 16] on button "가격안내" at bounding box center [161, 19] width 57 height 26
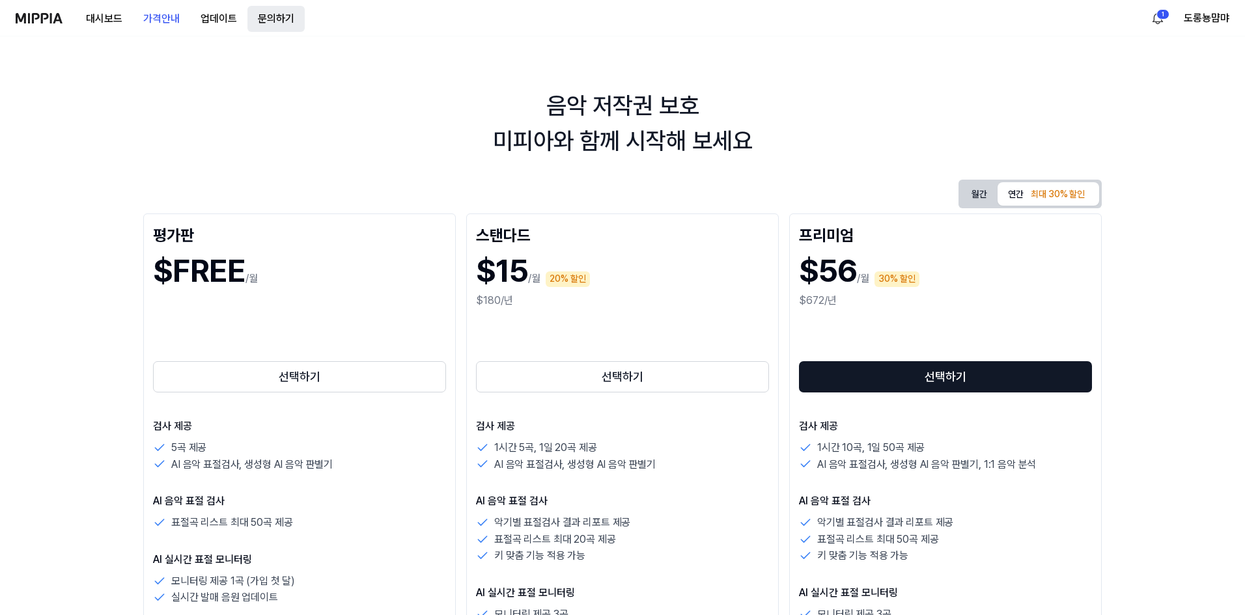
click at [275, 23] on button "문의하기" at bounding box center [275, 19] width 57 height 26
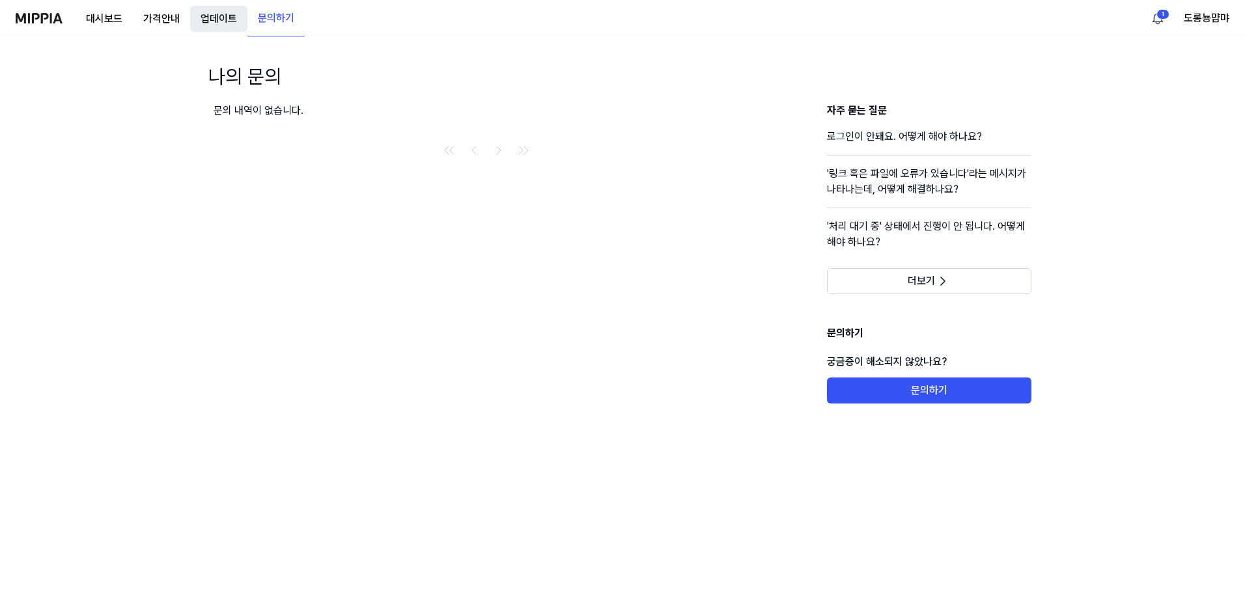
click at [227, 16] on button "업데이트" at bounding box center [218, 19] width 57 height 26
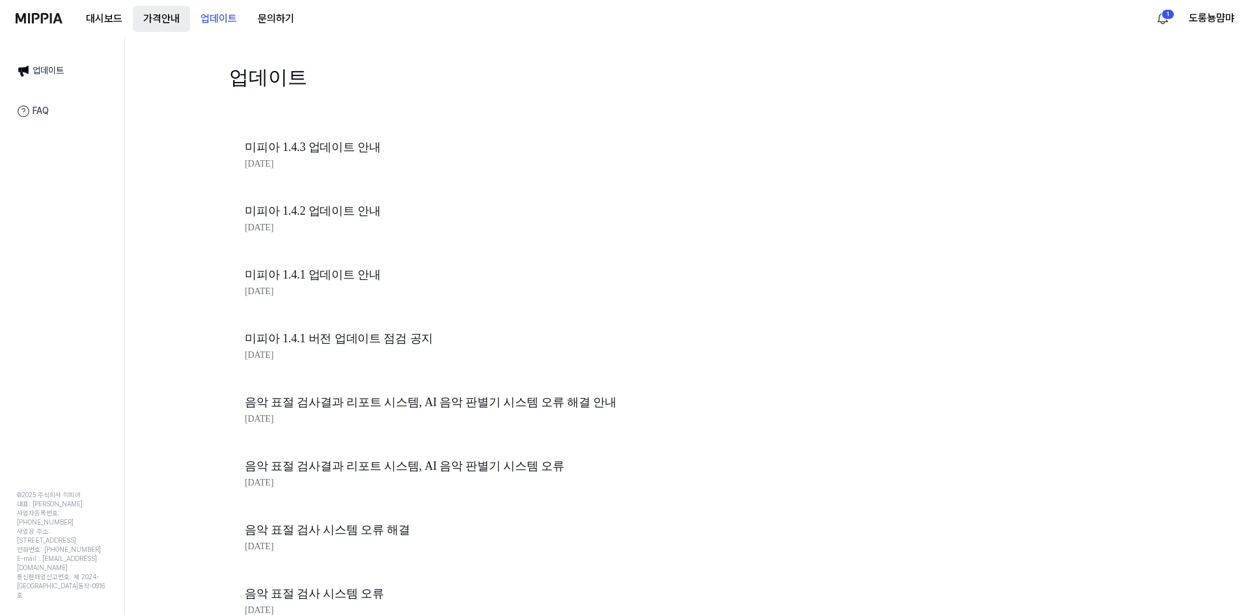
click at [169, 18] on button "가격안내" at bounding box center [161, 19] width 57 height 26
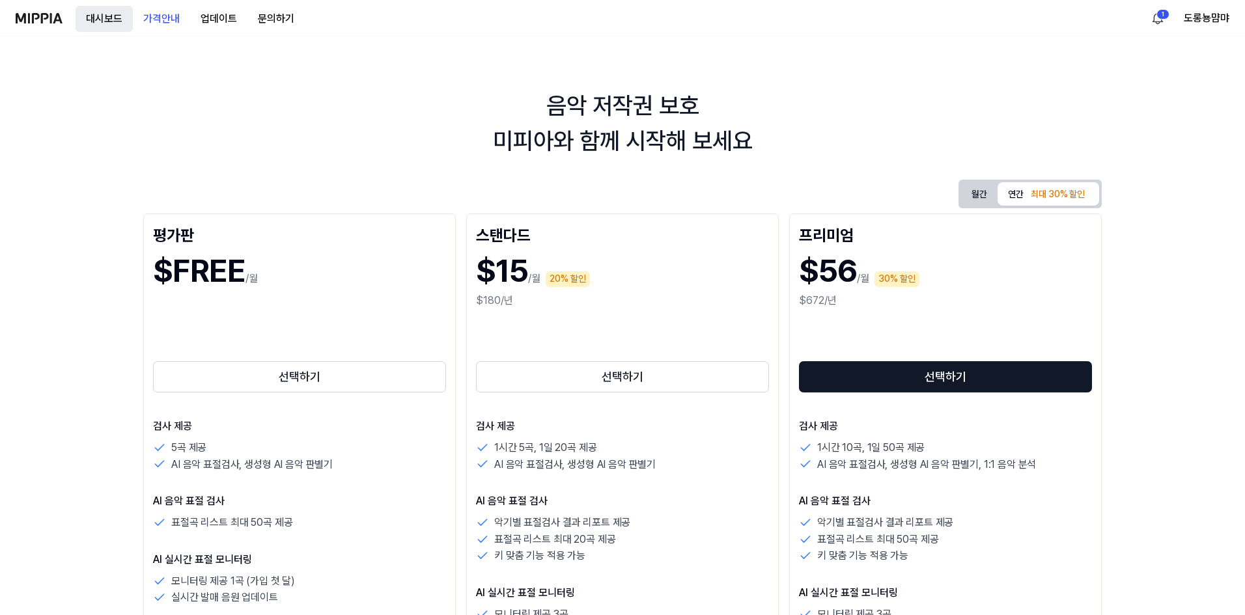
click at [114, 16] on button "대시보드" at bounding box center [104, 19] width 57 height 26
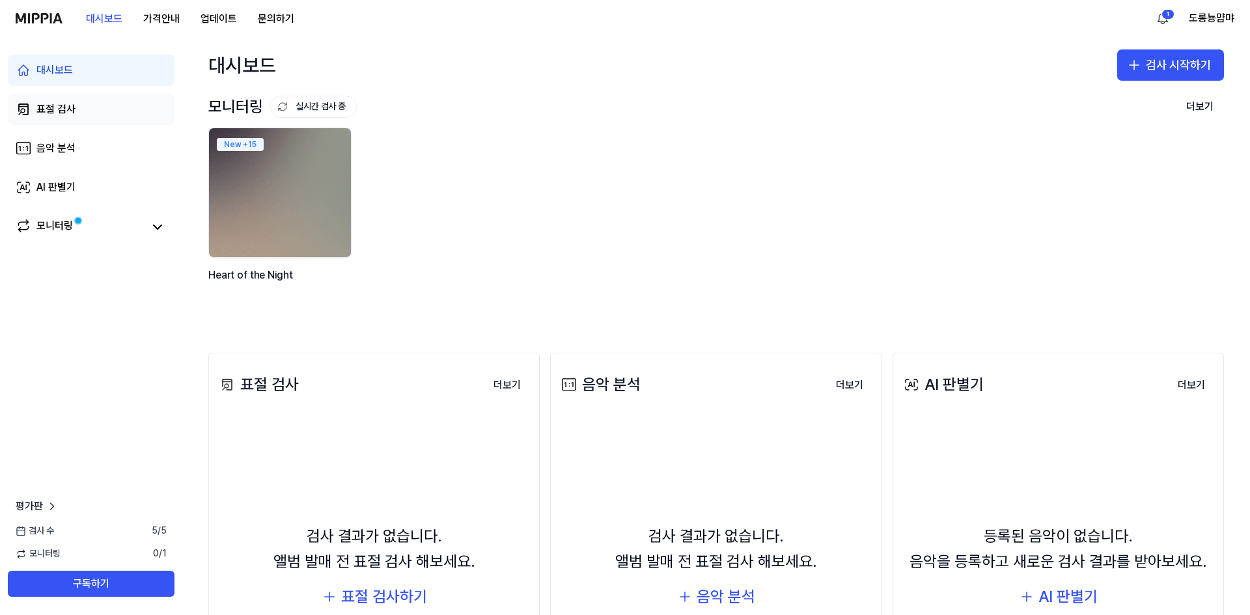
click at [71, 117] on div "표절 검사" at bounding box center [55, 110] width 39 height 16
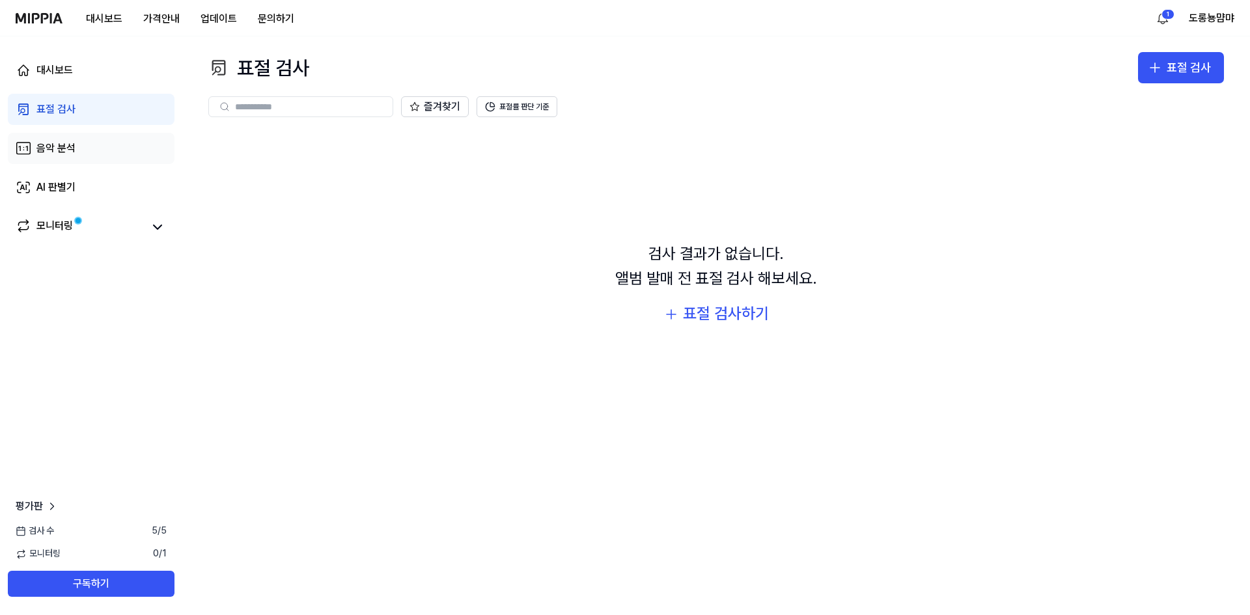
click at [77, 145] on link "음악 분석" at bounding box center [91, 148] width 167 height 31
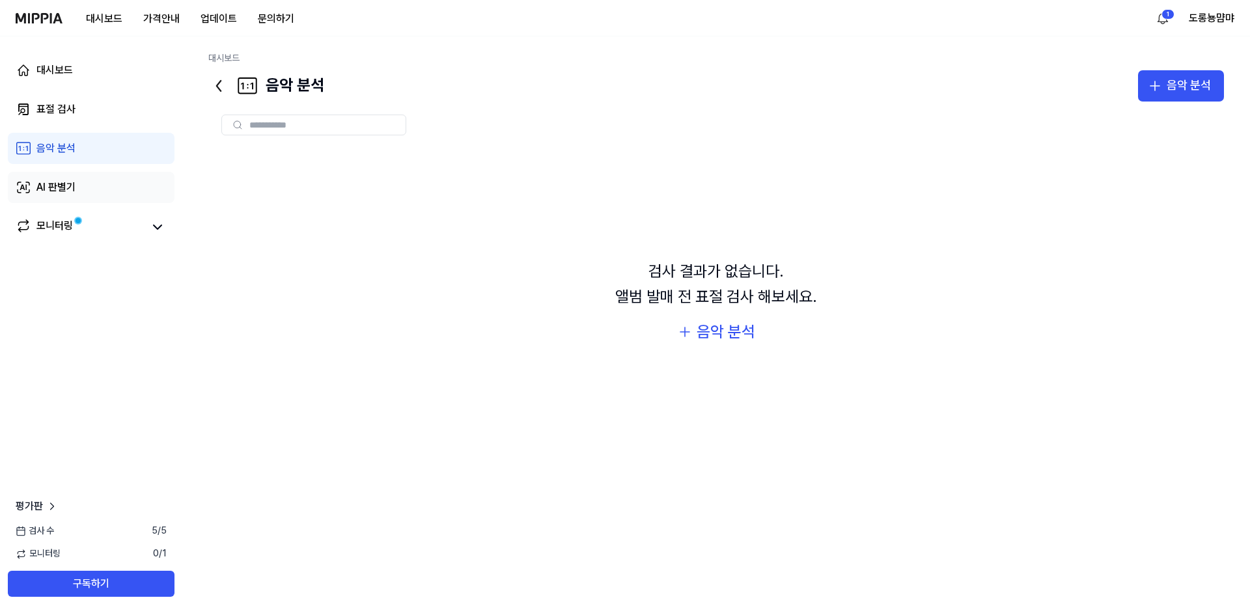
click at [89, 183] on link "AI 판별기" at bounding box center [91, 187] width 167 height 31
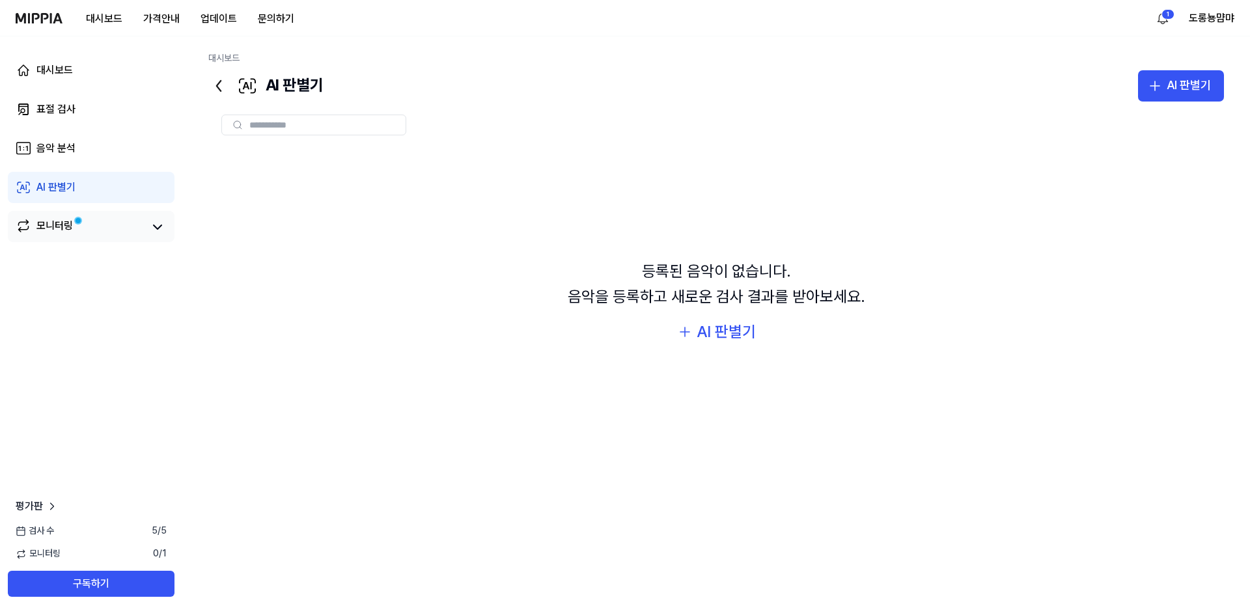
click at [82, 225] on span at bounding box center [78, 220] width 13 height 13
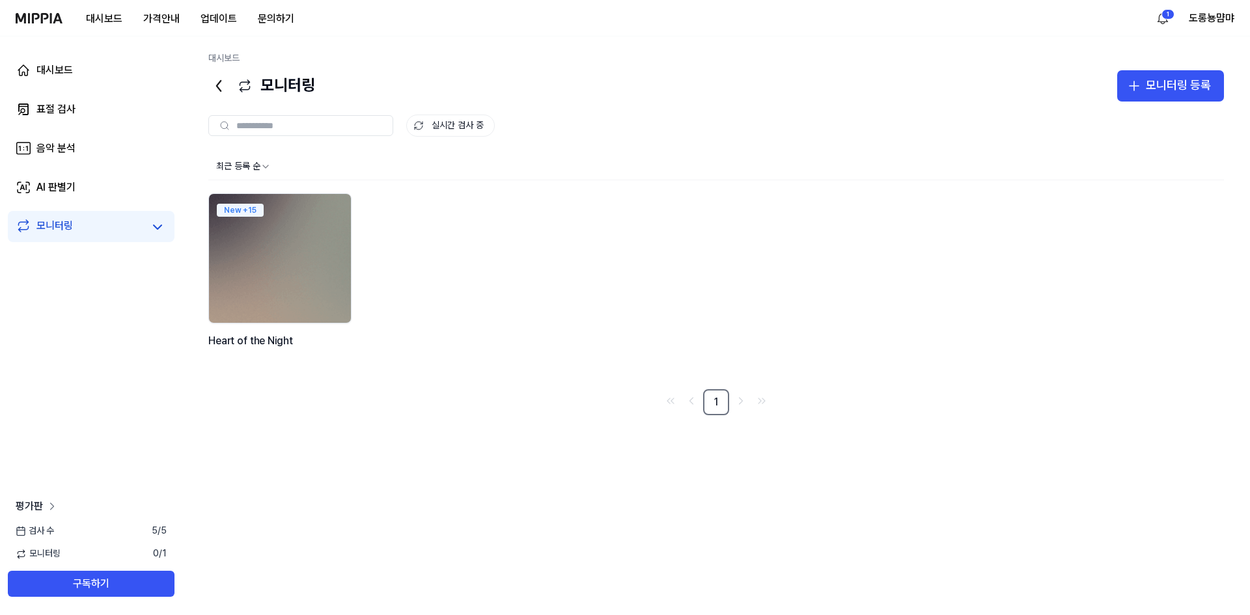
click at [46, 507] on icon at bounding box center [52, 506] width 13 height 13
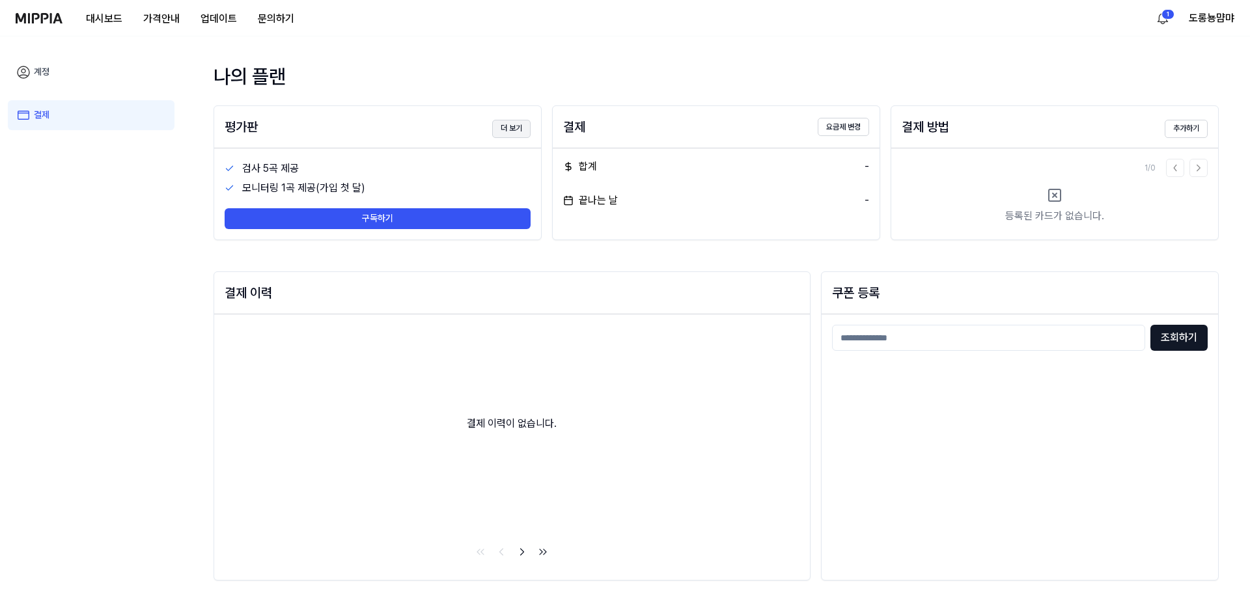
click at [517, 130] on button "더 보기" at bounding box center [511, 129] width 38 height 18
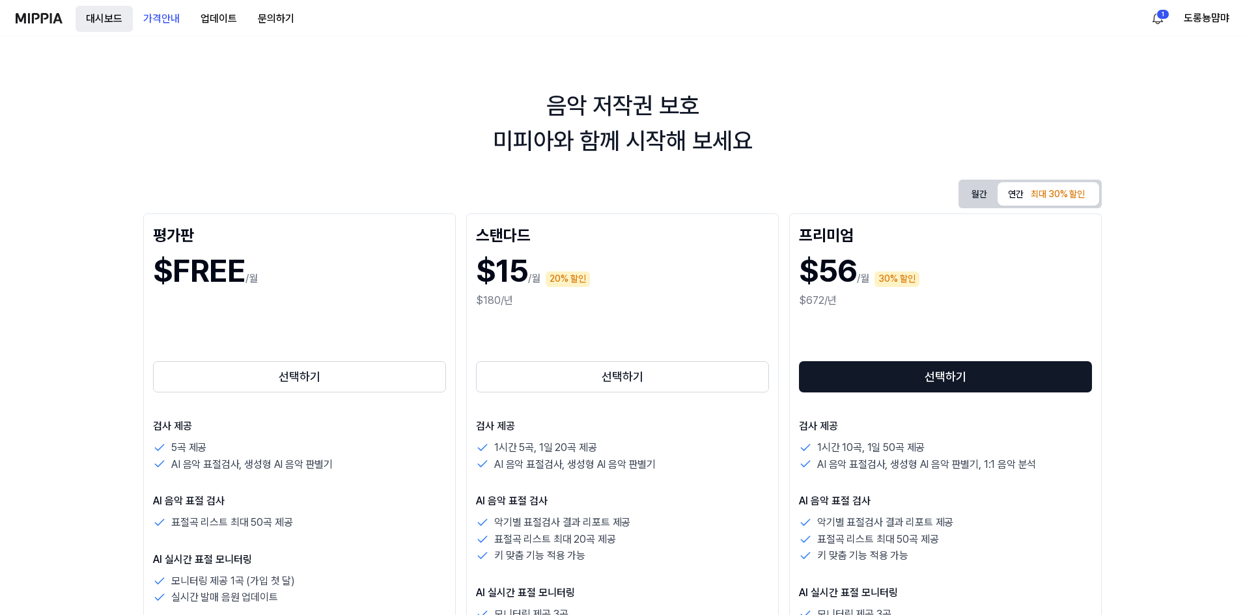
click at [106, 19] on button "대시보드" at bounding box center [104, 19] width 57 height 26
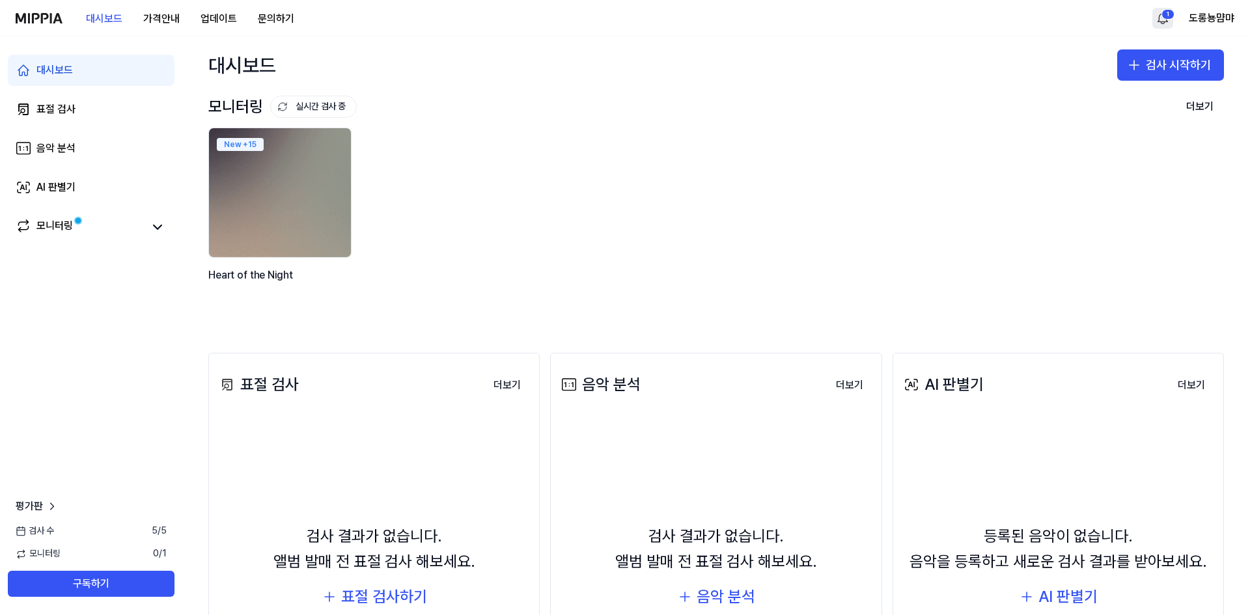
click at [1165, 20] on html "대시보드 가격안내 업데이트 문의하기 1 도롱뇽먐먀 대시보드 표절 검사 음악 분석 AI 판별기 모니터링 평가판 검사 수 5 / 5 모니터링 0 …" at bounding box center [625, 307] width 1250 height 615
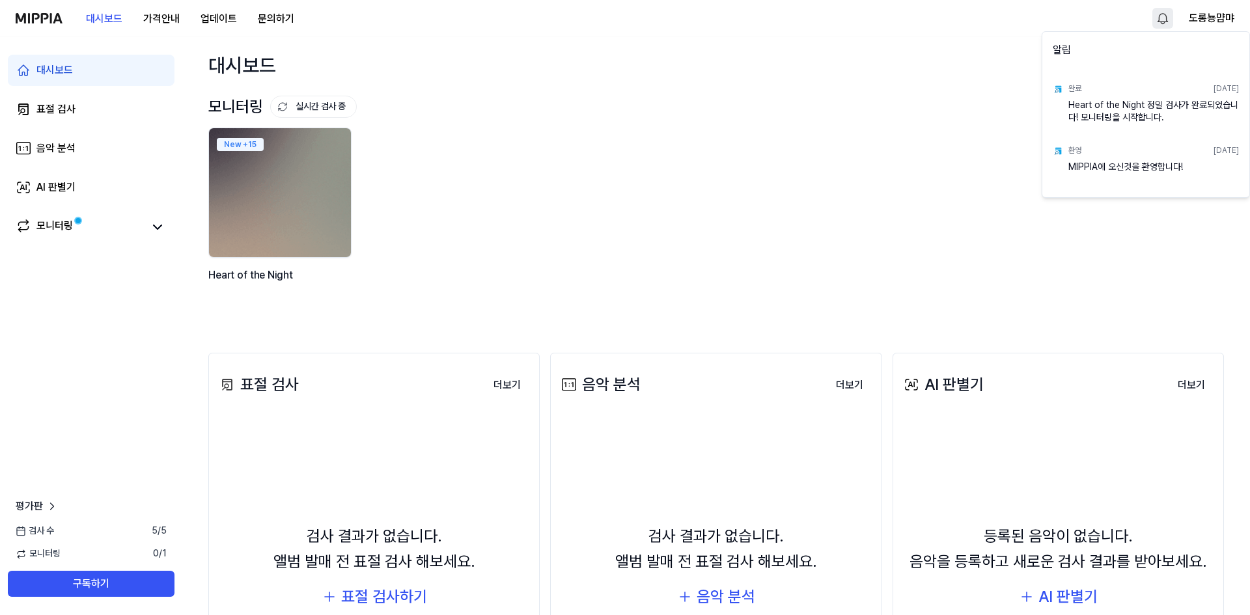
click at [1059, 10] on html "대시보드 가격안내 업데이트 문의하기 도롱뇽먐먀 대시보드 표절 검사 음악 분석 AI 판별기 모니터링 평가판 검사 수 5 / 5 모니터링 0 / …" at bounding box center [625, 307] width 1250 height 615
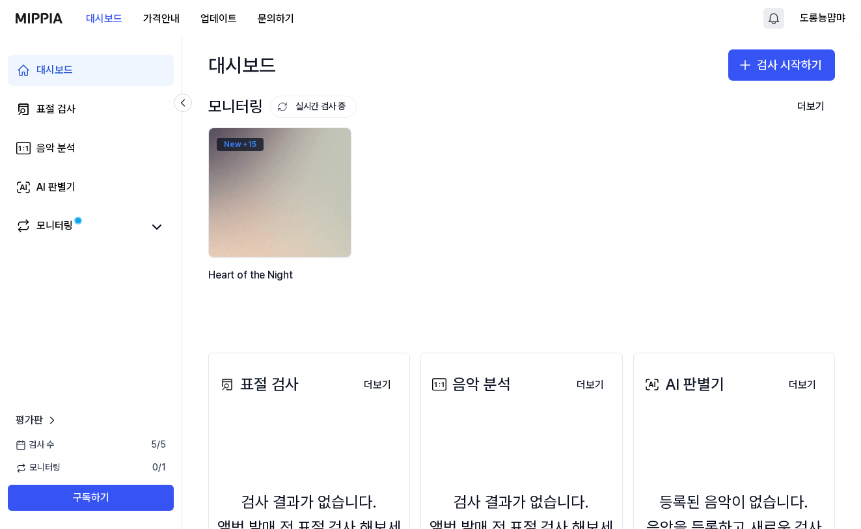
click at [244, 140] on div "New + 15" at bounding box center [240, 144] width 47 height 13
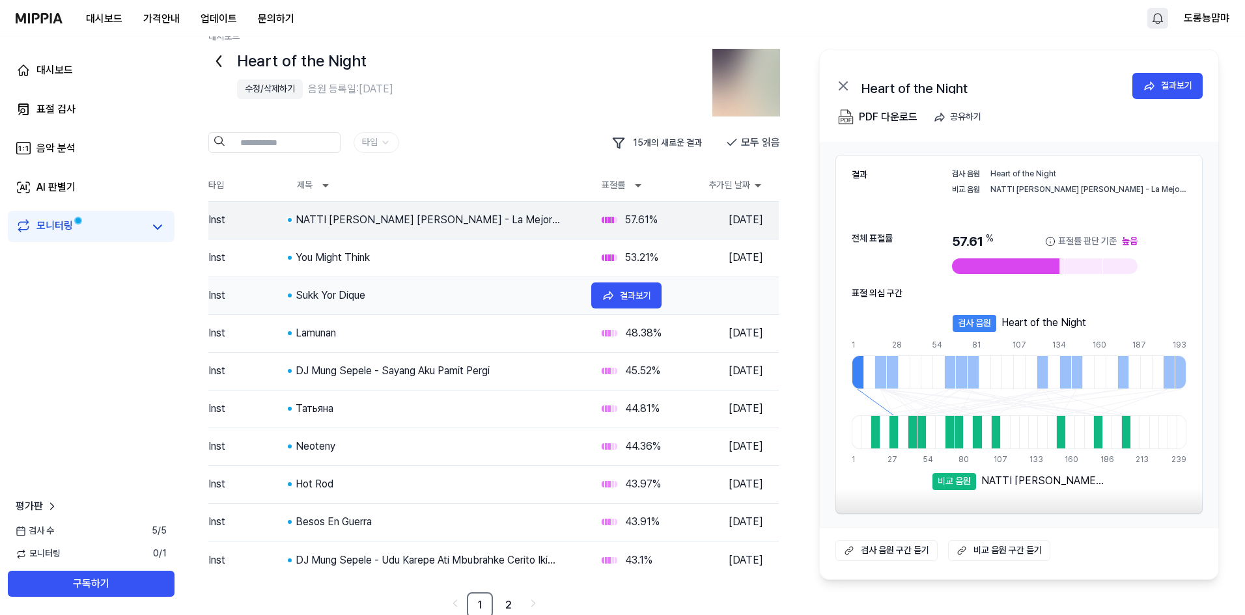
scroll to position [25, 0]
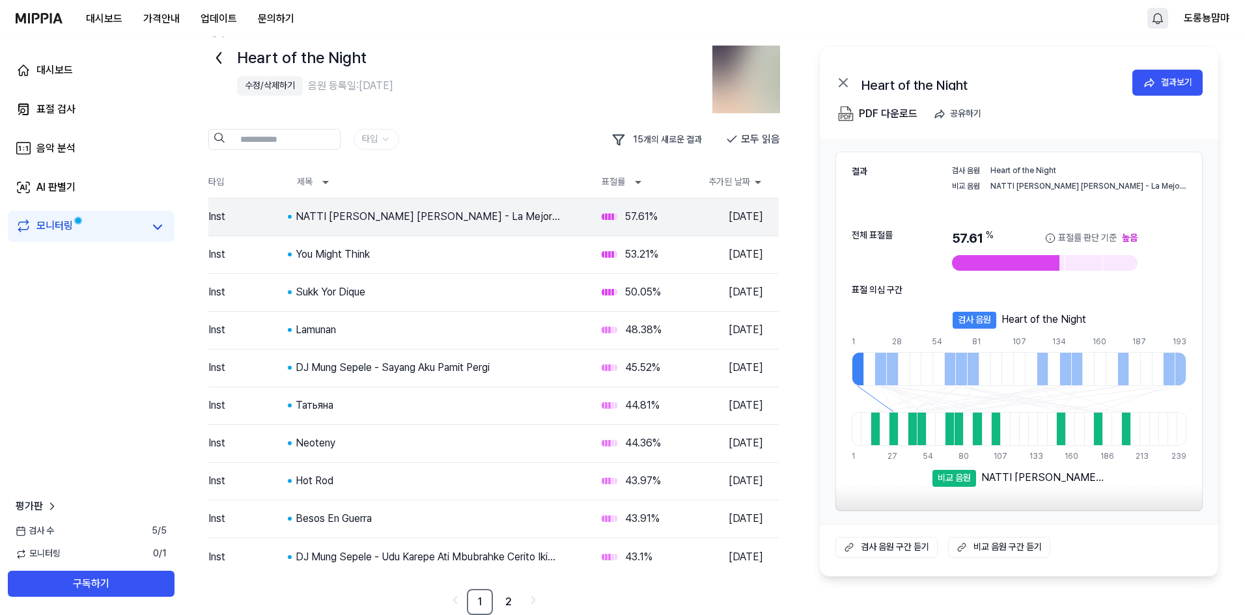
click at [509, 599] on link "2" at bounding box center [508, 602] width 26 height 26
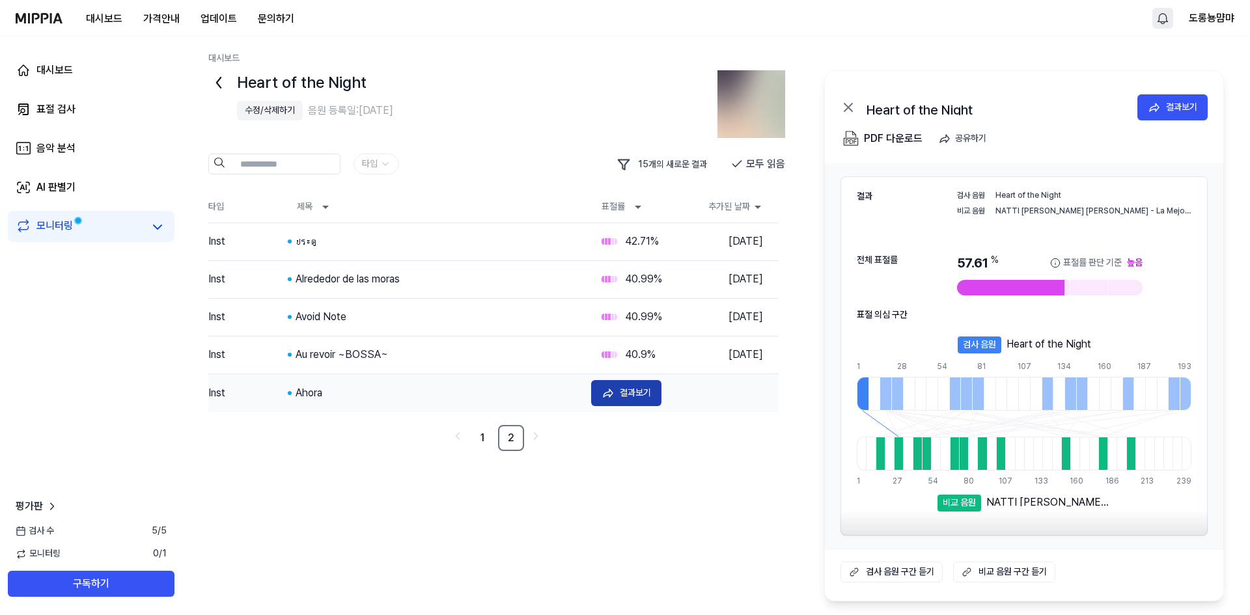
click at [652, 403] on button "결과보기" at bounding box center [626, 393] width 70 height 26
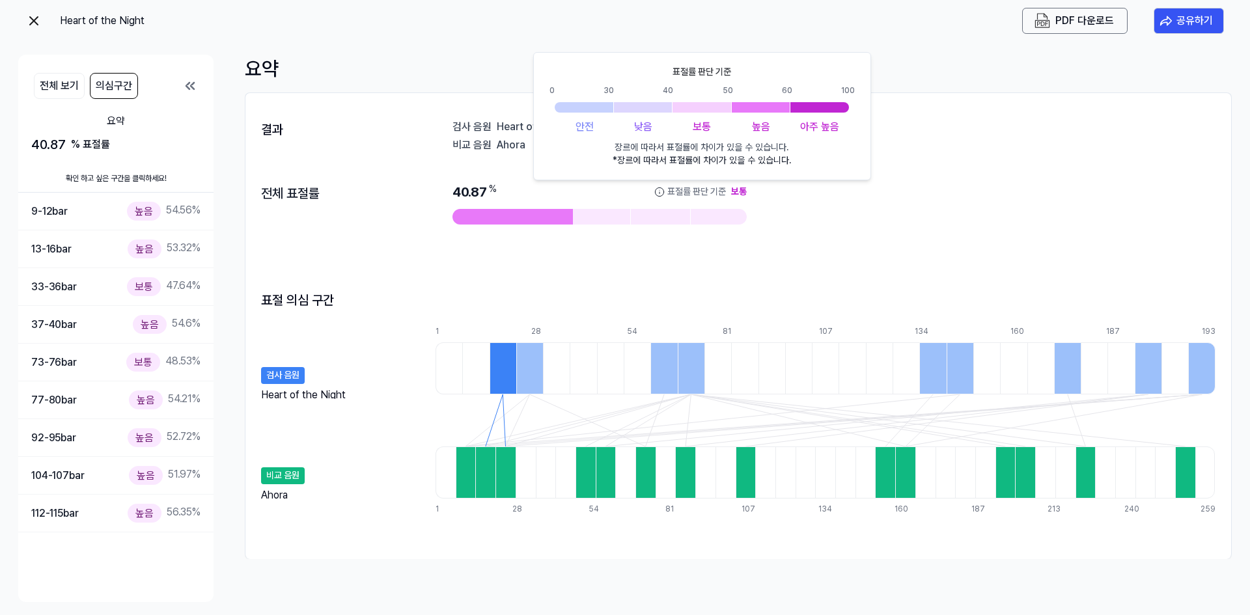
click at [659, 192] on icon at bounding box center [659, 192] width 10 height 10
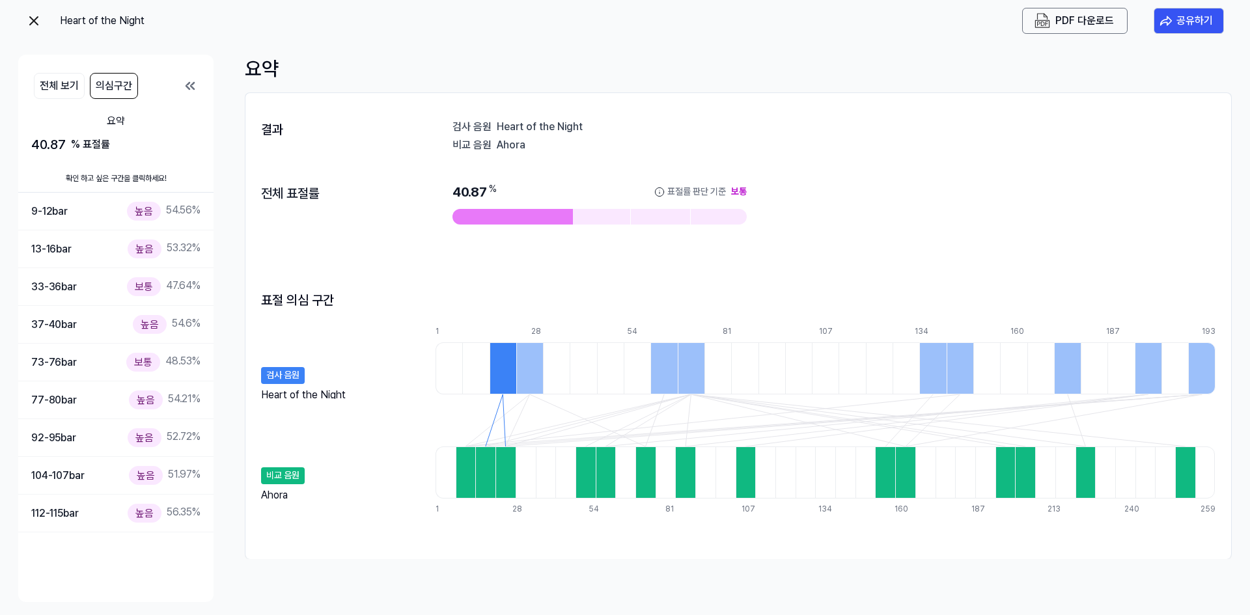
click at [36, 24] on img at bounding box center [34, 21] width 16 height 16
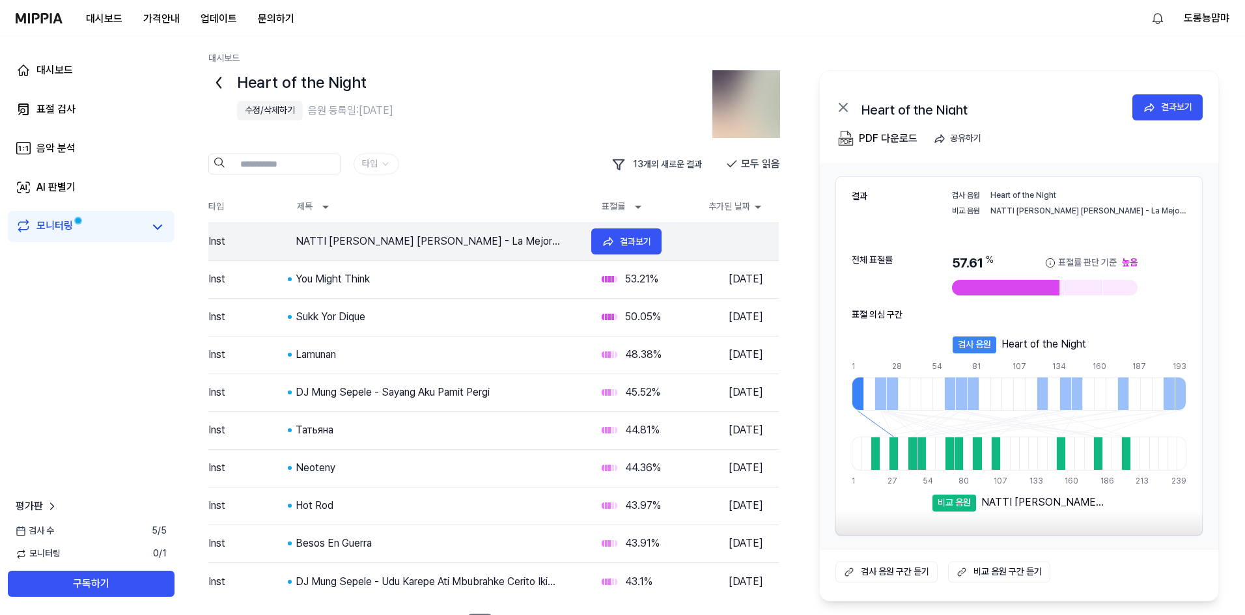
click at [323, 236] on div "NATTI NATASHA X ROMEO SANTOS - La Mejor Versión De Mi - DJ JOSUE - Bachata - In…" at bounding box center [438, 242] width 285 height 16
click at [357, 245] on div "NATTI NATASHA X ROMEO SANTOS - La Mejor Versión De Mi - DJ JOSUE - Bachata - In…" at bounding box center [438, 242] width 285 height 16
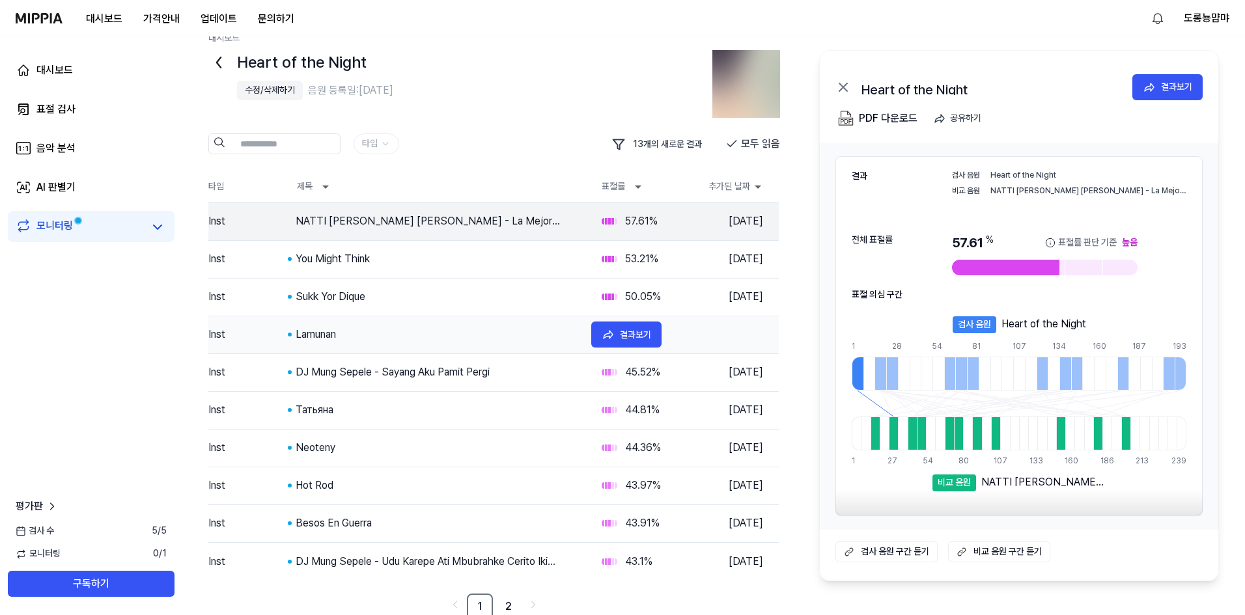
scroll to position [25, 0]
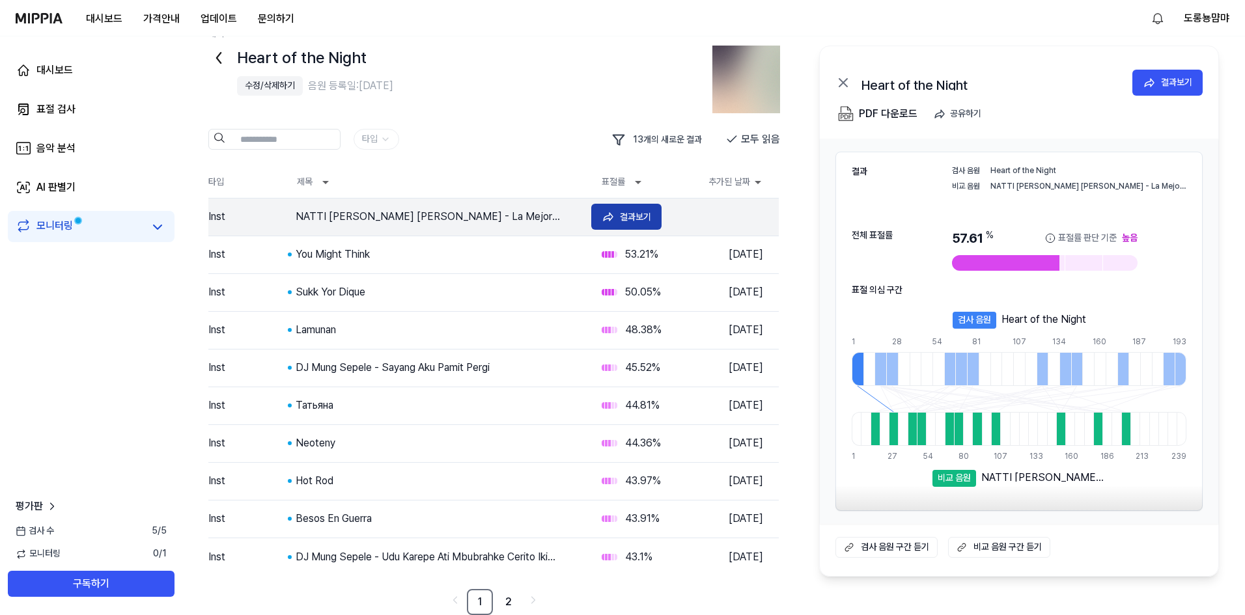
click at [613, 215] on icon at bounding box center [608, 216] width 13 height 13
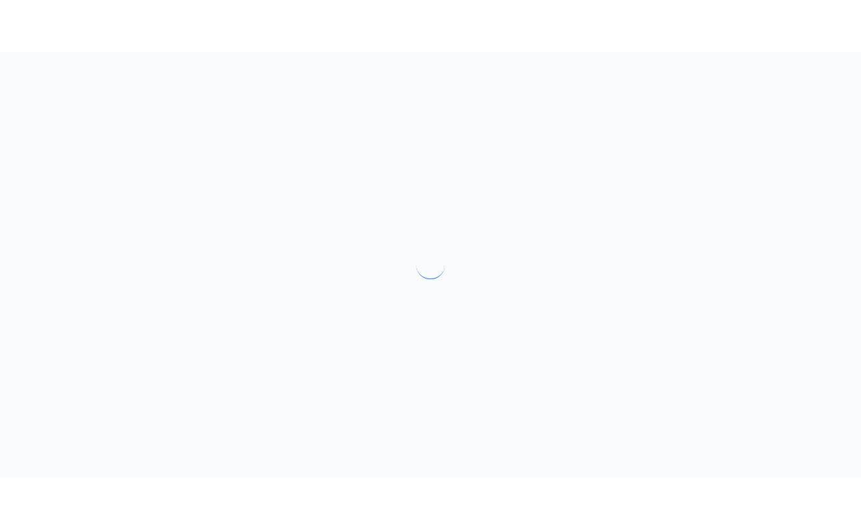
scroll to position [0, 0]
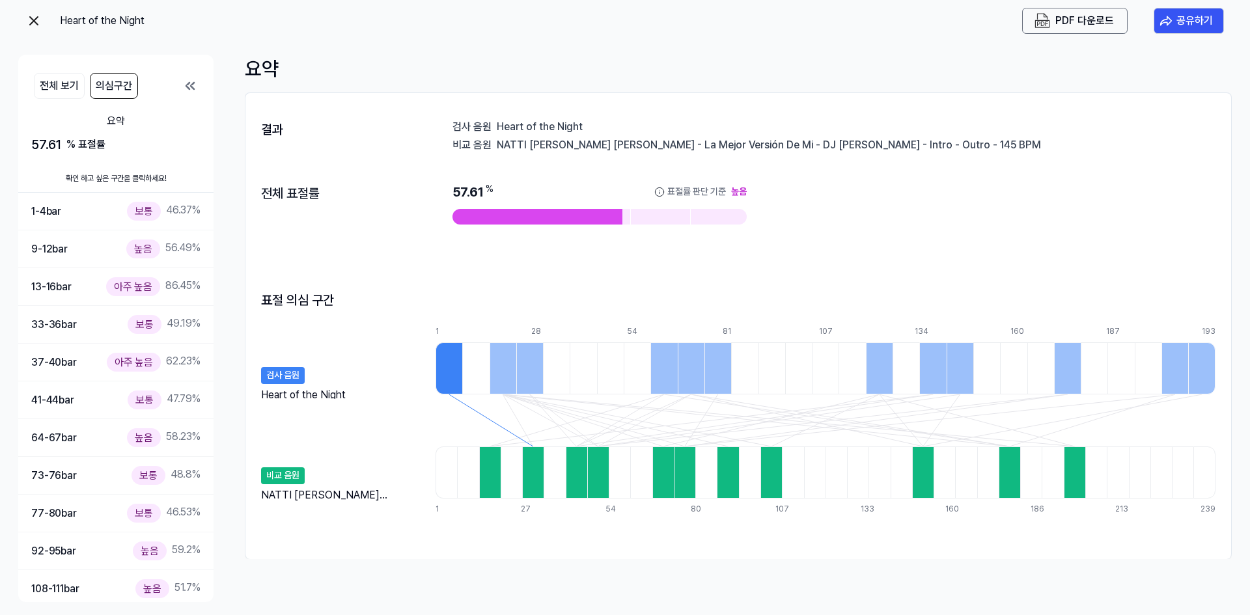
drag, startPoint x: 497, startPoint y: 145, endPoint x: 663, endPoint y: 144, distance: 166.0
click at [663, 143] on div "NATTI NATASHA X ROMEO SANTOS - La Mejor Versión De Mi - DJ JOSUE - Bachata - In…" at bounding box center [856, 143] width 719 height 13
drag, startPoint x: 509, startPoint y: 143, endPoint x: 719, endPoint y: 142, distance: 210.3
click at [708, 142] on div "NATTI NATASHA X ROMEO SANTOS - La Mejor Versión De Mi - DJ JOSUE - Bachata - In…" at bounding box center [856, 143] width 719 height 13
drag, startPoint x: 727, startPoint y: 143, endPoint x: 654, endPoint y: 158, distance: 75.0
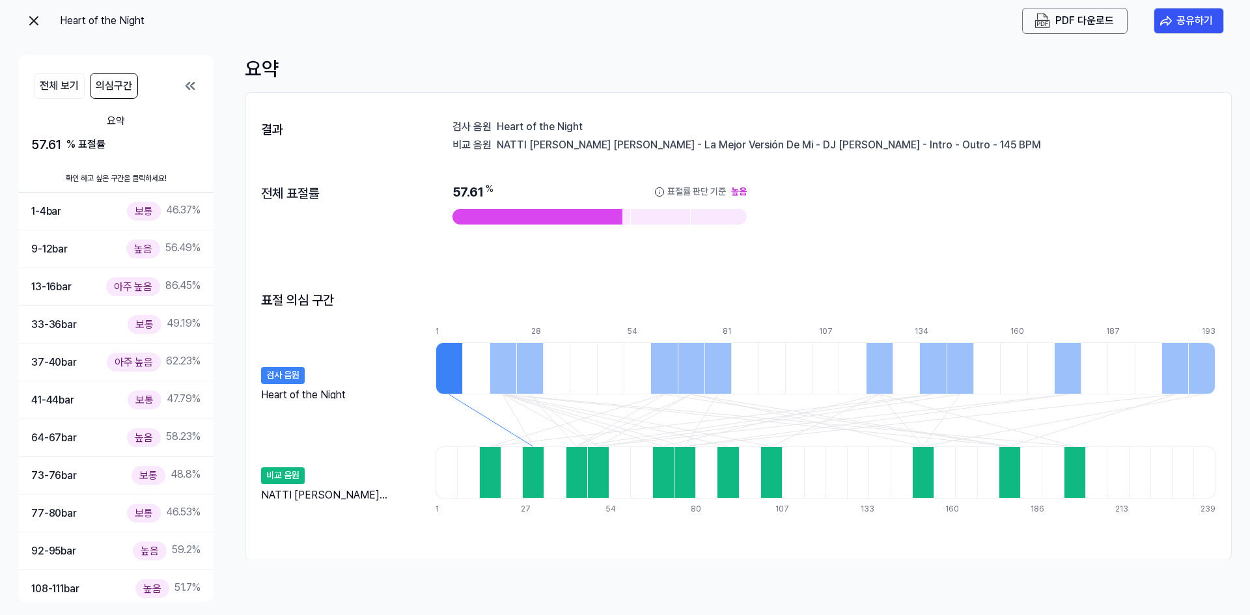
click at [654, 158] on div "결과 검사 음원 Heart of the Night 비교 음원 NATTI NATASHA X ROMEO SANTOS - La Mejor Versi…" at bounding box center [738, 326] width 986 height 440
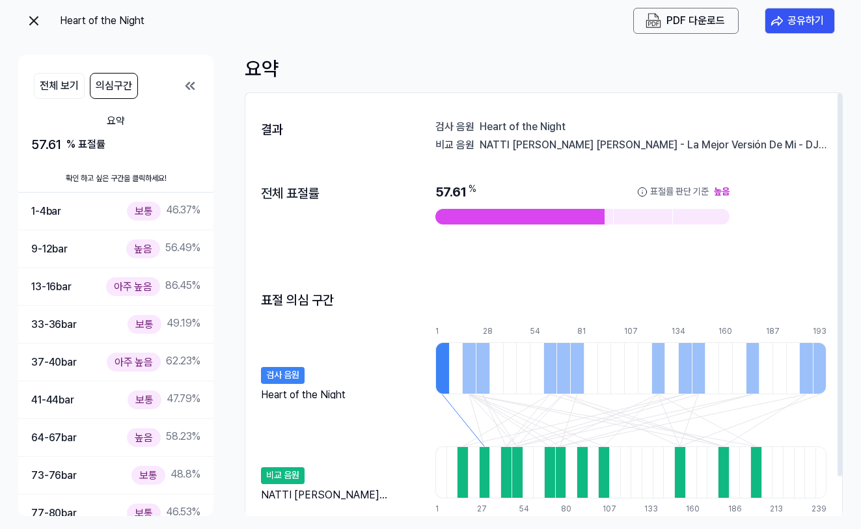
click at [658, 142] on div "NATTI NATASHA X ROMEO SANTOS - La Mejor Versión De Mi - DJ JOSUE - Bachata - In…" at bounding box center [653, 143] width 347 height 13
click at [34, 23] on img at bounding box center [34, 21] width 16 height 16
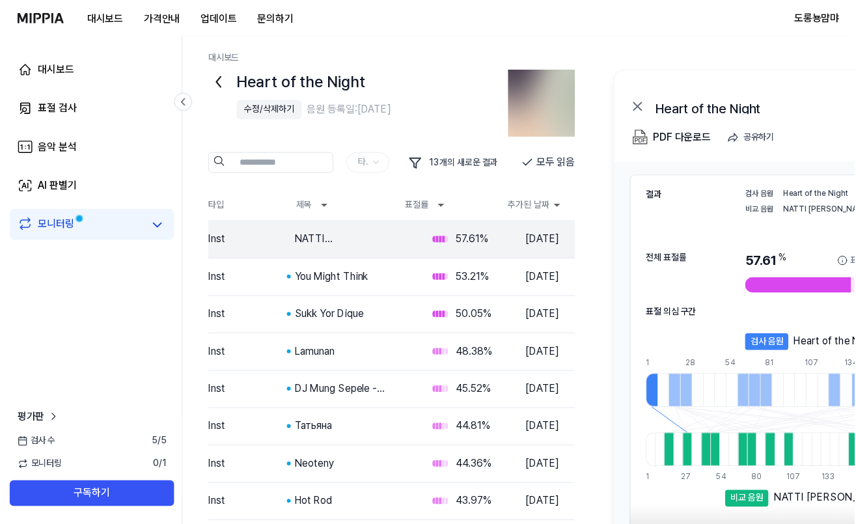
scroll to position [25, 0]
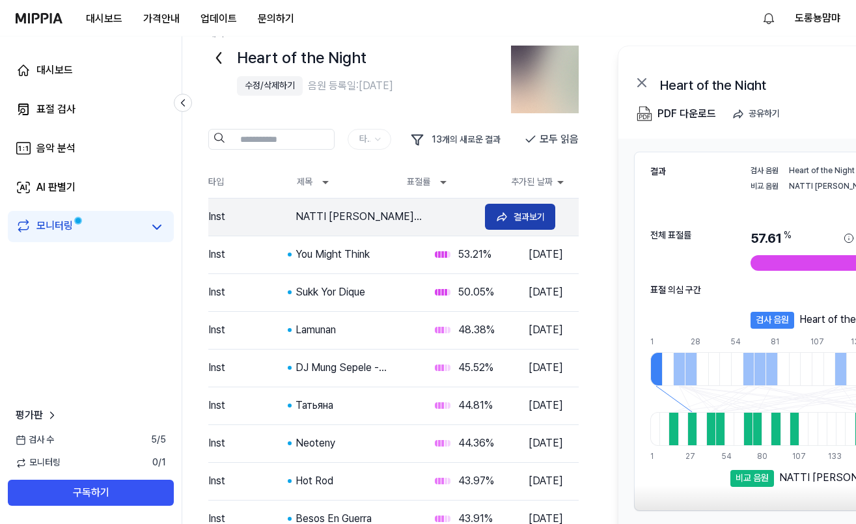
click at [513, 215] on button "결과보기" at bounding box center [520, 217] width 70 height 26
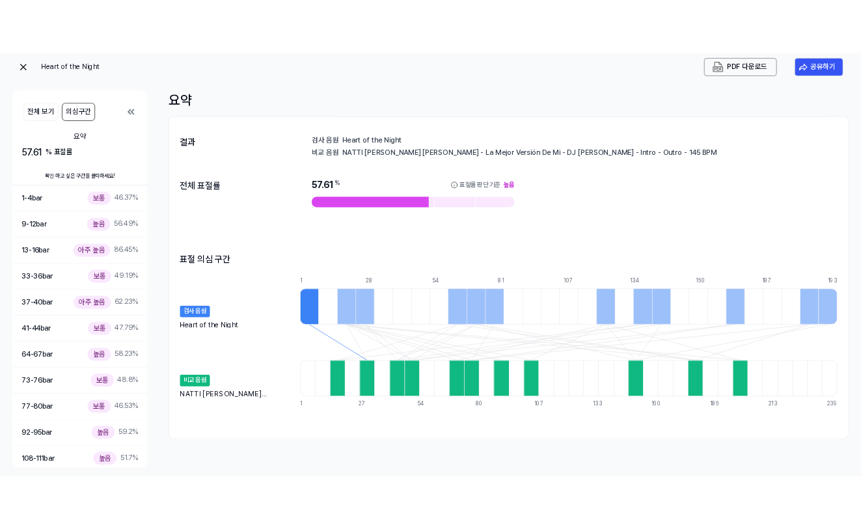
scroll to position [0, 0]
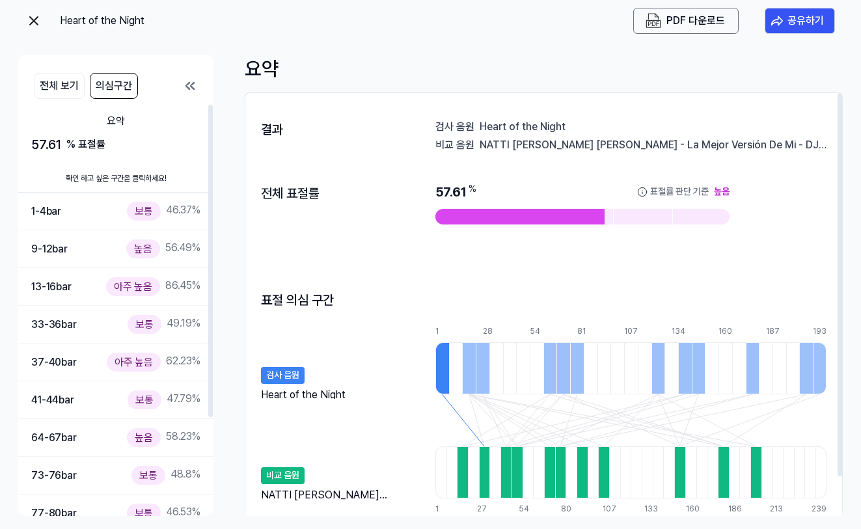
click at [374, 291] on div "표절 의심 구간" at bounding box center [544, 300] width 566 height 21
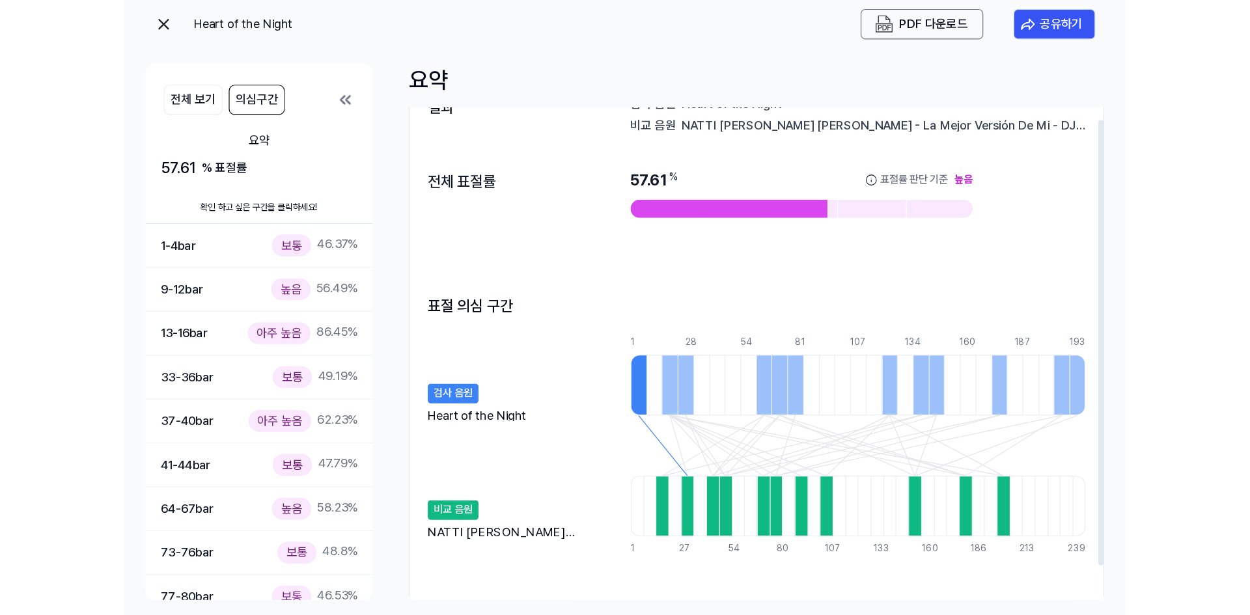
scroll to position [43, 0]
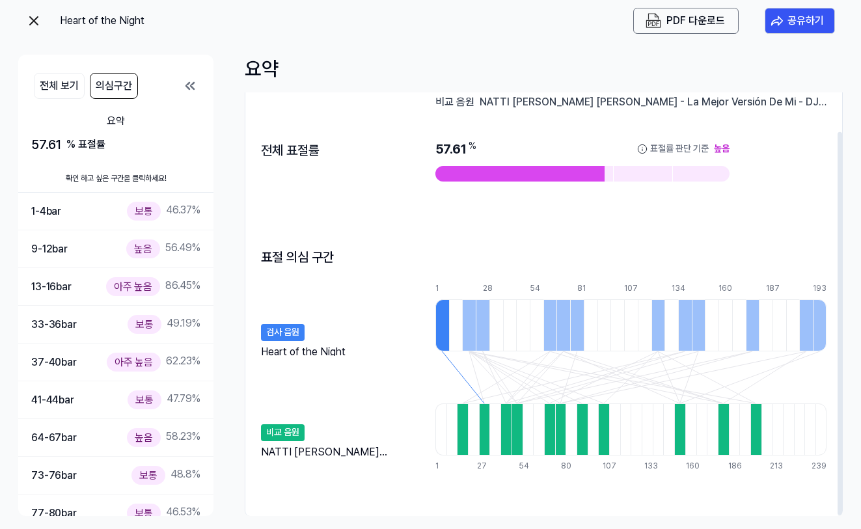
click at [438, 316] on div at bounding box center [443, 326] width 14 height 52
click at [486, 438] on div at bounding box center [484, 430] width 11 height 52
click at [509, 428] on div at bounding box center [506, 430] width 11 height 52
click at [523, 430] on div at bounding box center [528, 430] width 11 height 52
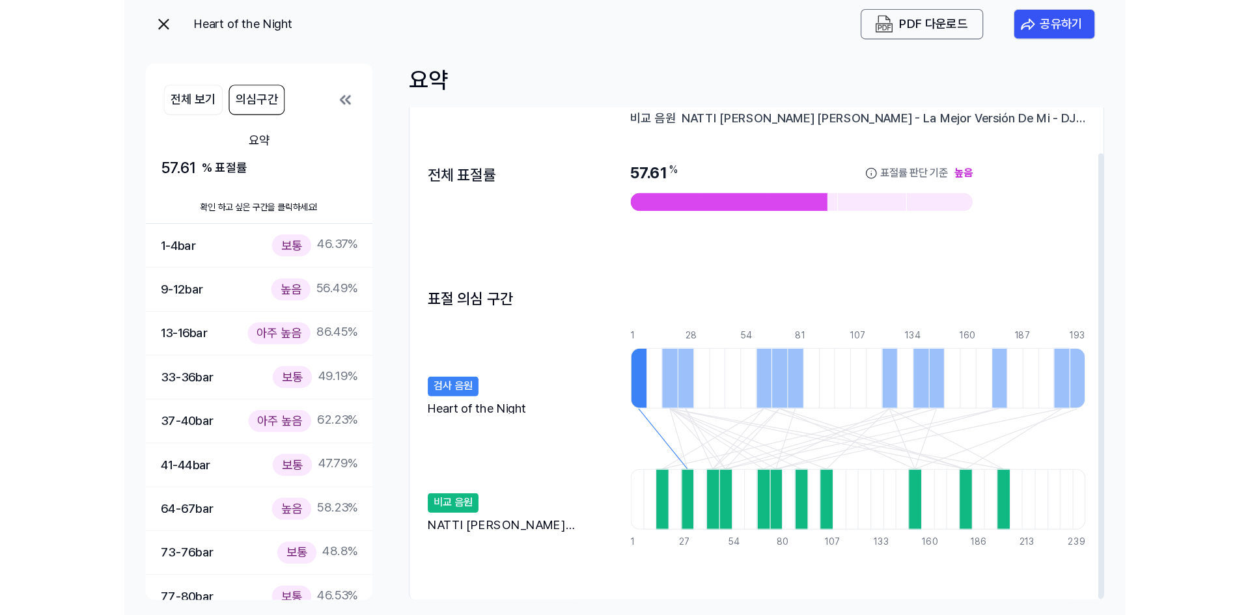
scroll to position [0, 0]
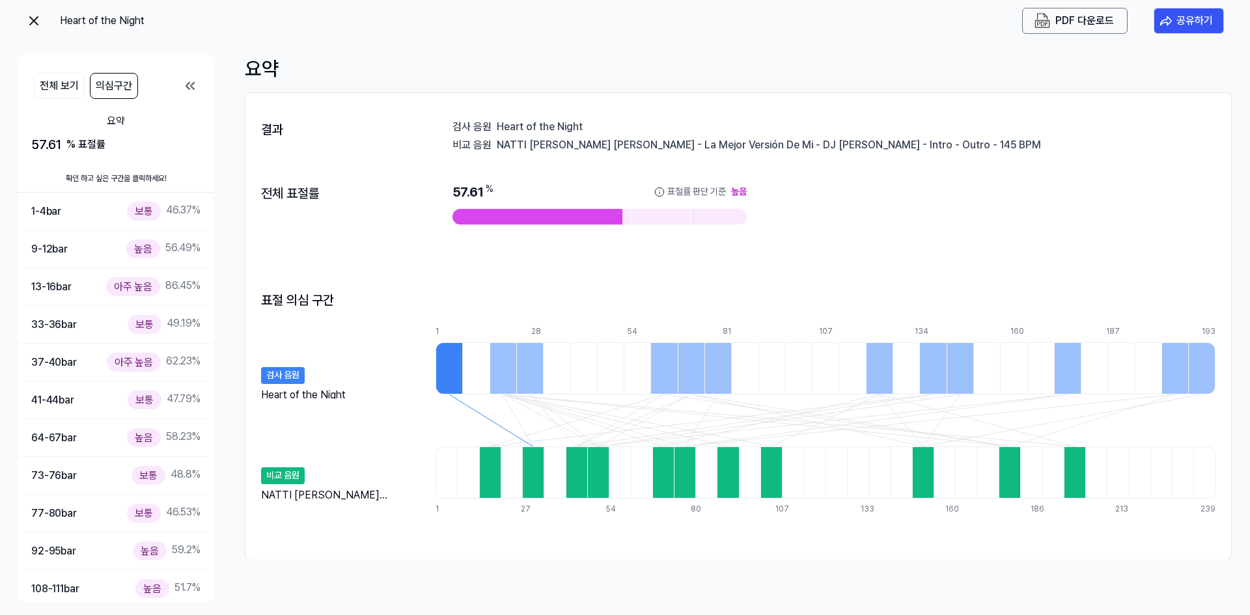
drag, startPoint x: 1164, startPoint y: 364, endPoint x: 855, endPoint y: 372, distance: 309.4
click at [861, 372] on div at bounding box center [826, 368] width 780 height 52
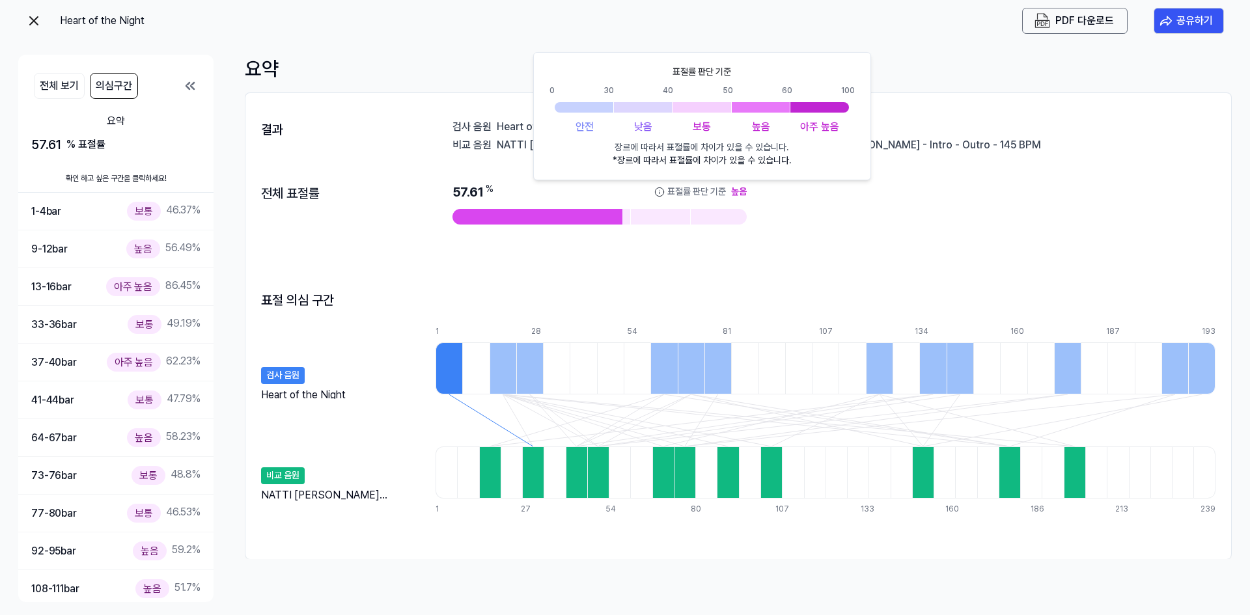
click at [661, 196] on circle at bounding box center [660, 192] width 8 height 8
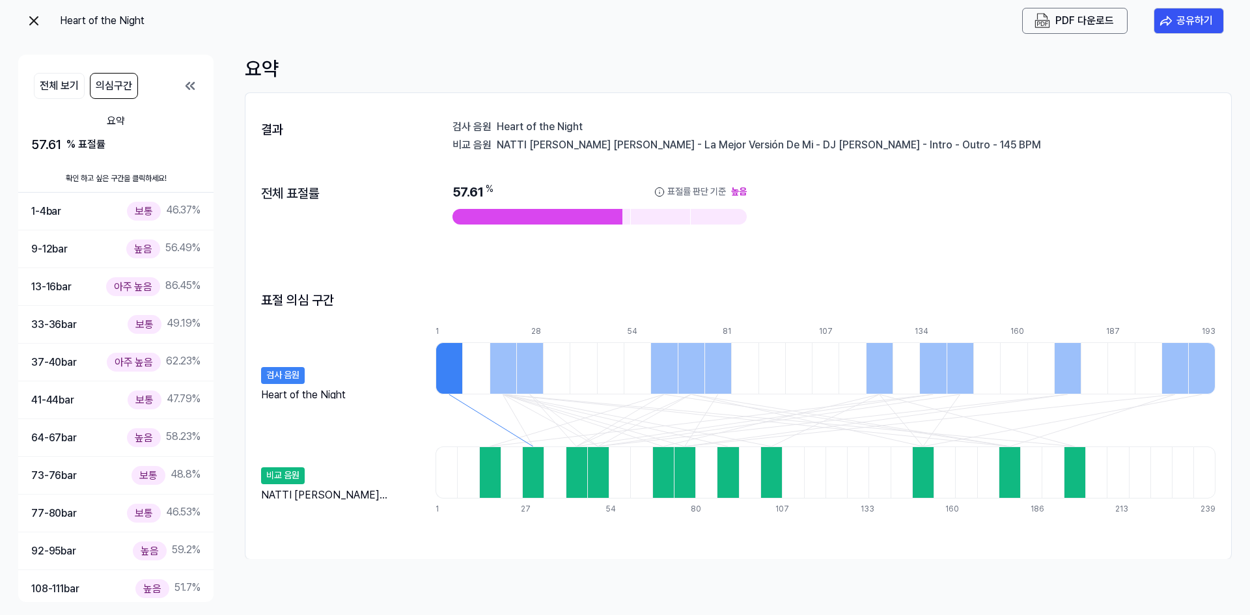
click at [815, 278] on div "결과 검사 음원 Heart of the Night 비교 음원 NATTI NATASHA X ROMEO SANTOS - La Mejor Versi…" at bounding box center [738, 326] width 986 height 440
click at [329, 496] on div "NATTI NATASHA X ROMEO SANTOS - La Mejor Versión De Mi - DJ JOSUE - Bachata - In…" at bounding box center [341, 496] width 161 height 16
click at [286, 475] on div "비교 음원" at bounding box center [283, 475] width 44 height 17
click at [504, 490] on div at bounding box center [511, 473] width 21 height 52
click at [487, 494] on div at bounding box center [489, 473] width 21 height 52
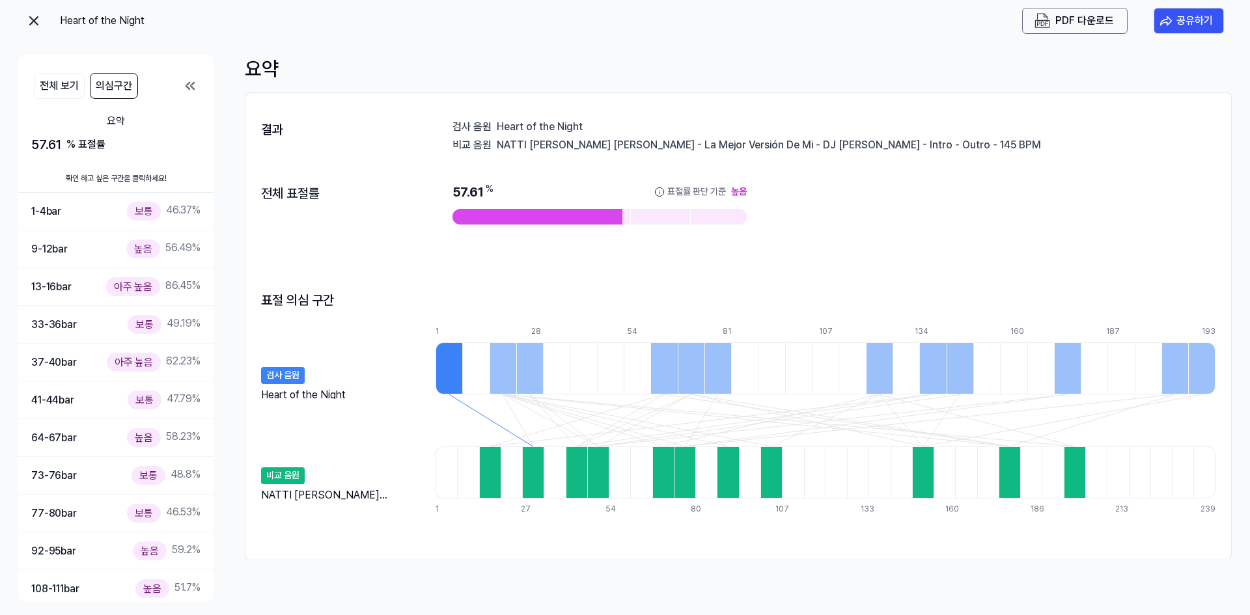
click at [522, 479] on div at bounding box center [511, 473] width 21 height 52
drag, startPoint x: 449, startPoint y: 362, endPoint x: 460, endPoint y: 370, distance: 13.5
click at [449, 362] on div at bounding box center [449, 368] width 27 height 52
click at [549, 473] on div at bounding box center [554, 473] width 21 height 52
click at [576, 468] on div at bounding box center [576, 473] width 21 height 52
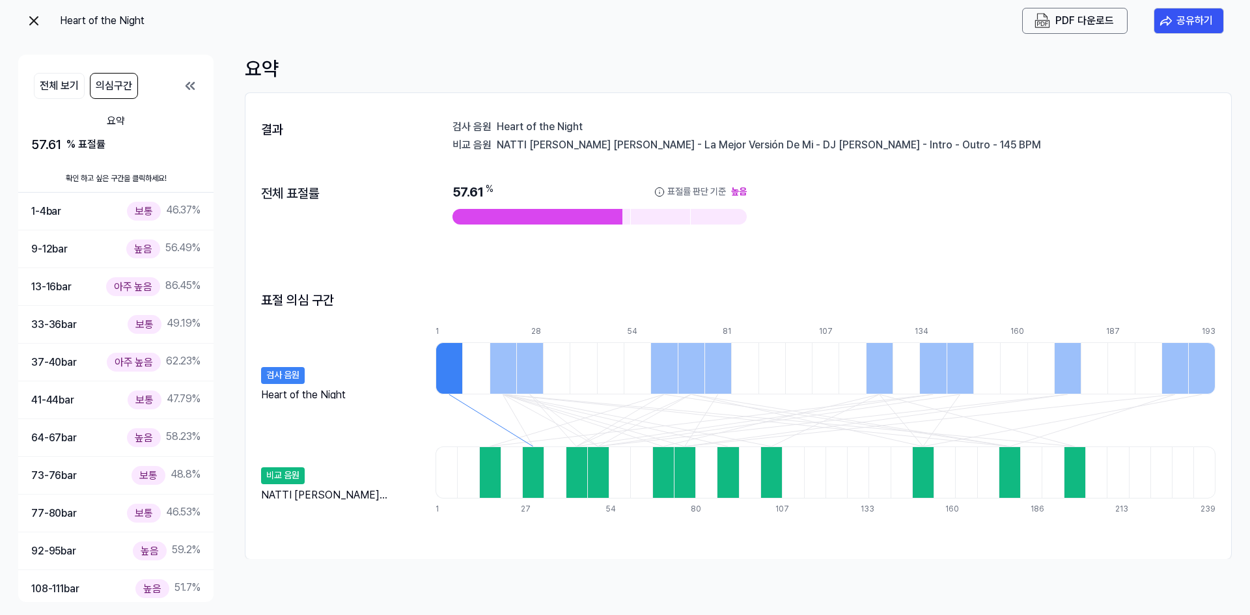
click at [574, 467] on div at bounding box center [576, 473] width 21 height 52
click at [596, 471] on div at bounding box center [597, 473] width 21 height 52
click at [668, 479] on div at bounding box center [662, 473] width 21 height 52
click at [696, 482] on div at bounding box center [705, 473] width 21 height 52
click at [61, 83] on button "전체 보기" at bounding box center [59, 86] width 51 height 26
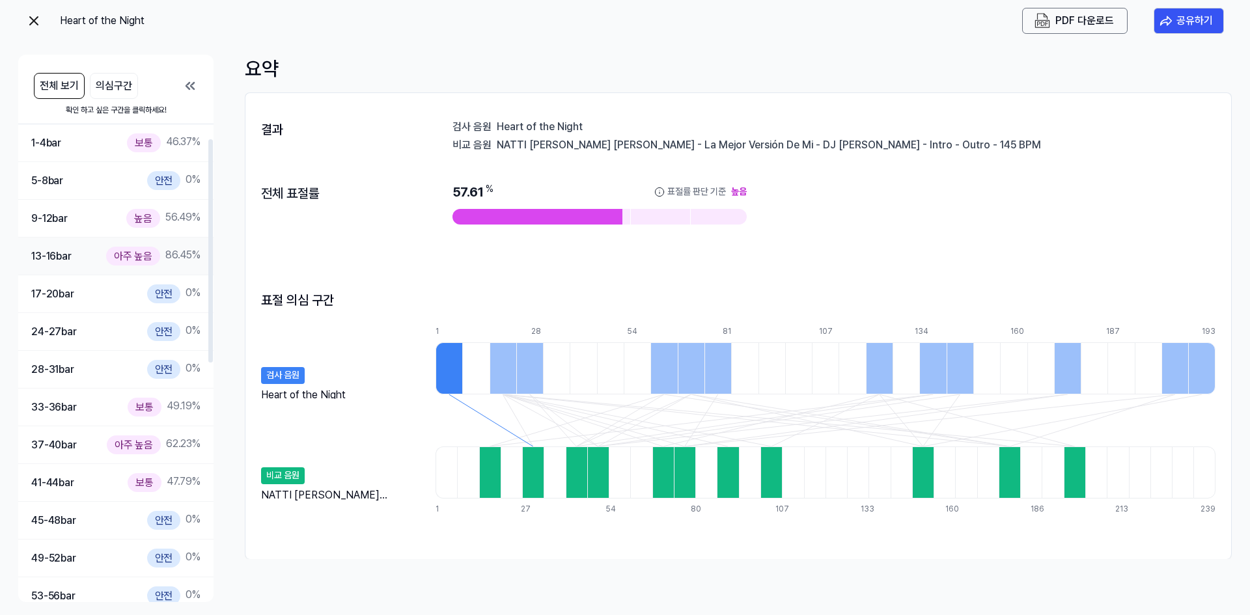
scroll to position [87, 0]
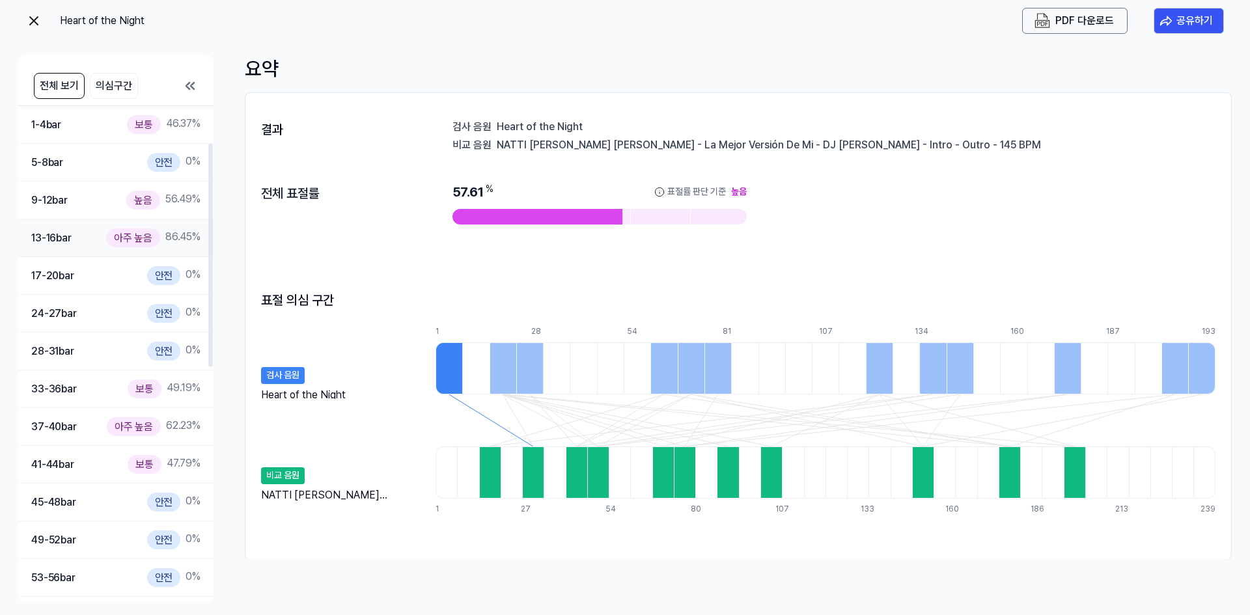
click at [92, 242] on div "13-16 bar 아주 높음 86.45 %" at bounding box center [115, 238] width 169 height 19
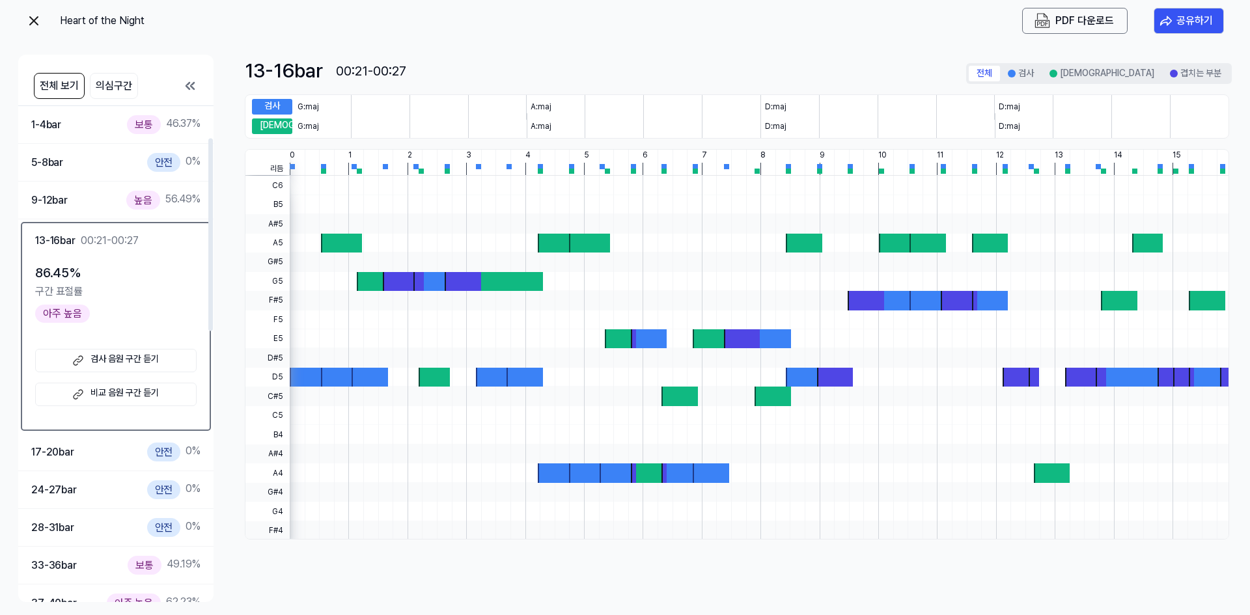
click at [130, 361] on link "검사 음원 구간 듣기" at bounding box center [115, 360] width 161 height 23
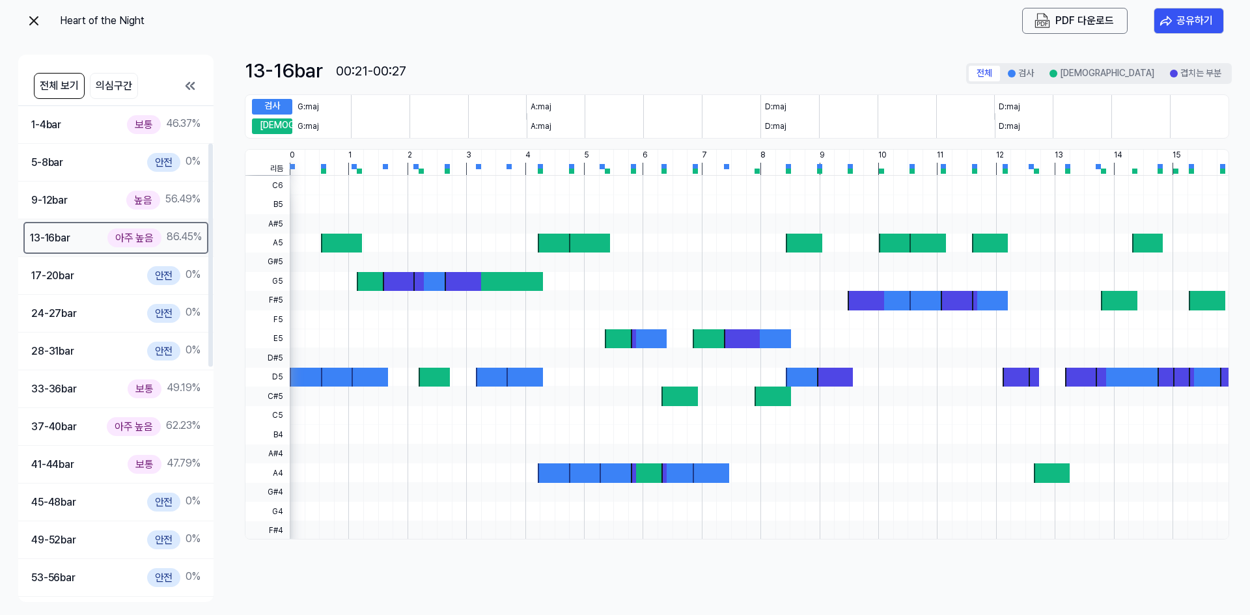
click at [132, 238] on div "아주 높음" at bounding box center [134, 238] width 54 height 19
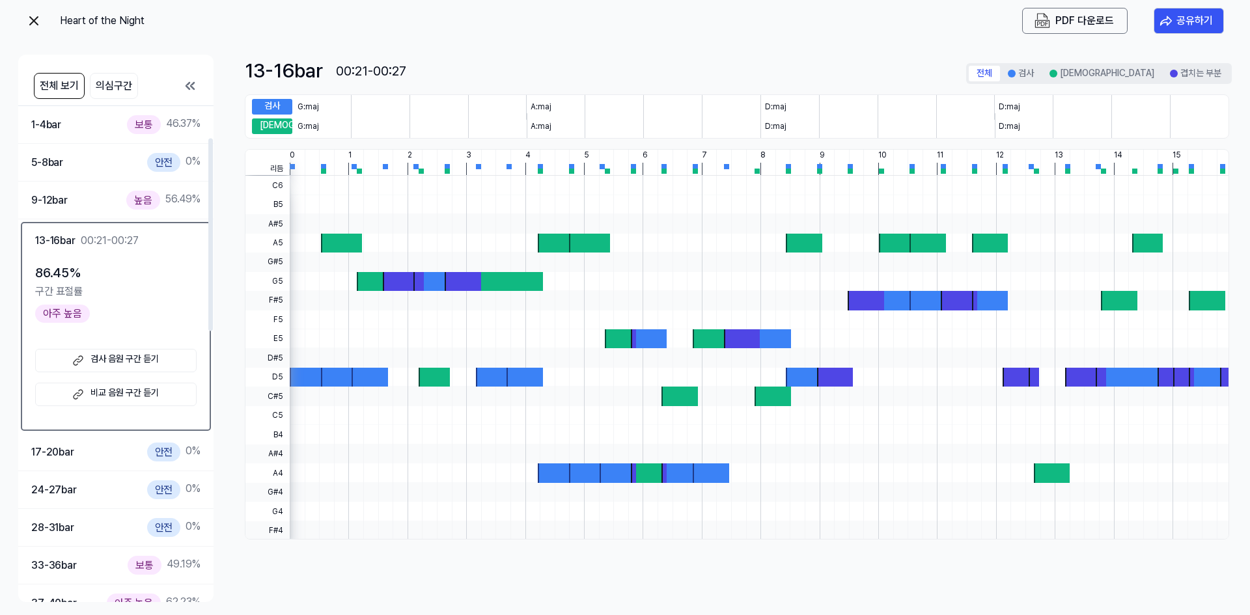
click at [128, 391] on link "비교 음원 구간 듣기" at bounding box center [115, 394] width 161 height 23
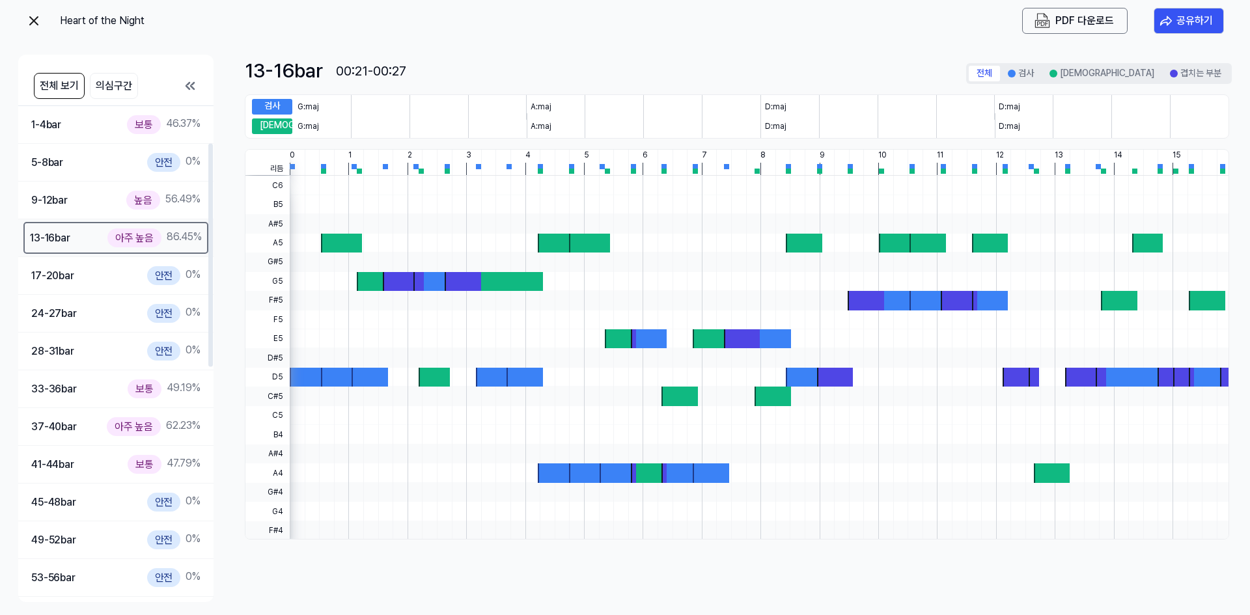
click at [117, 230] on div "아주 높음" at bounding box center [134, 238] width 54 height 19
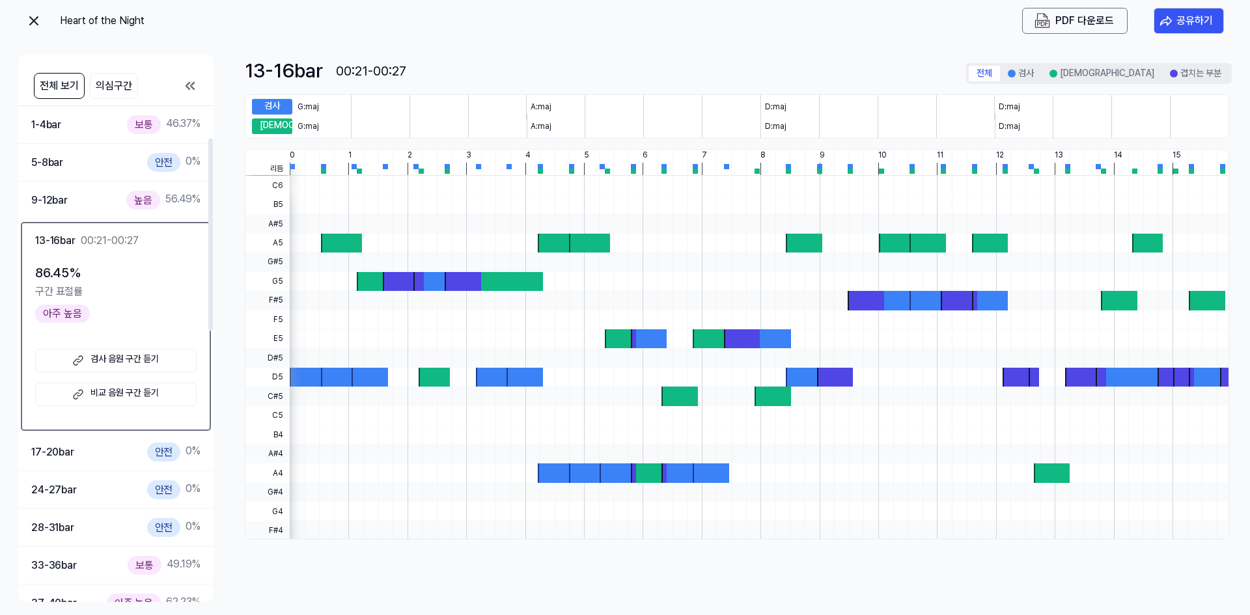
click at [107, 399] on link "비교 음원 구간 듣기" at bounding box center [115, 394] width 161 height 23
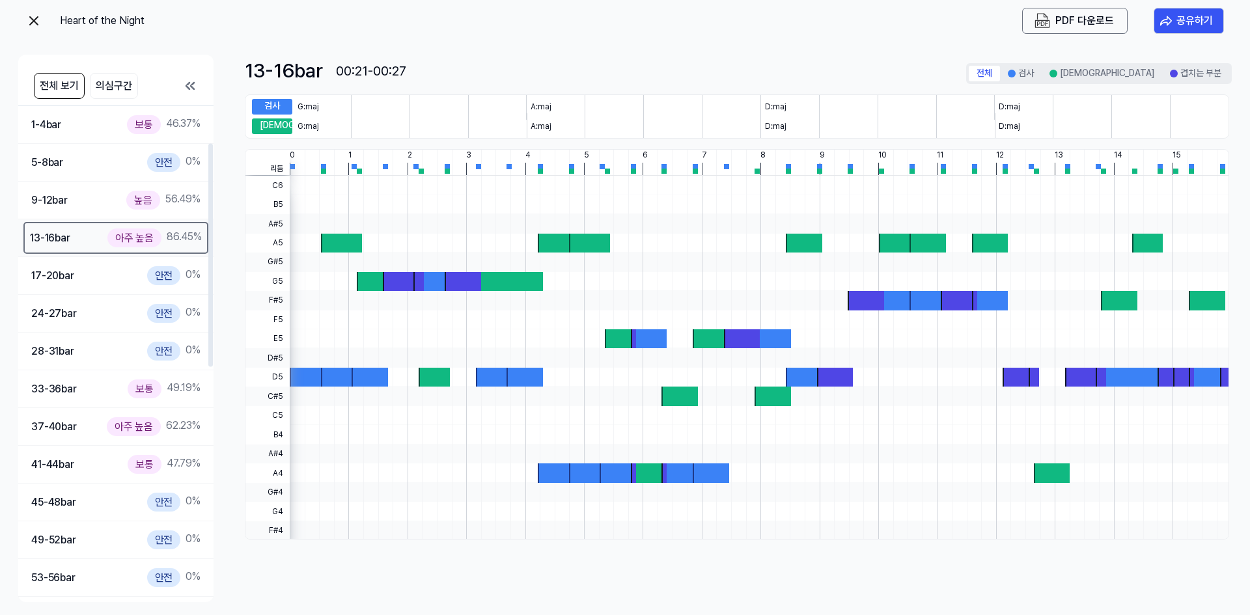
click at [132, 235] on div "아주 높음" at bounding box center [134, 238] width 54 height 19
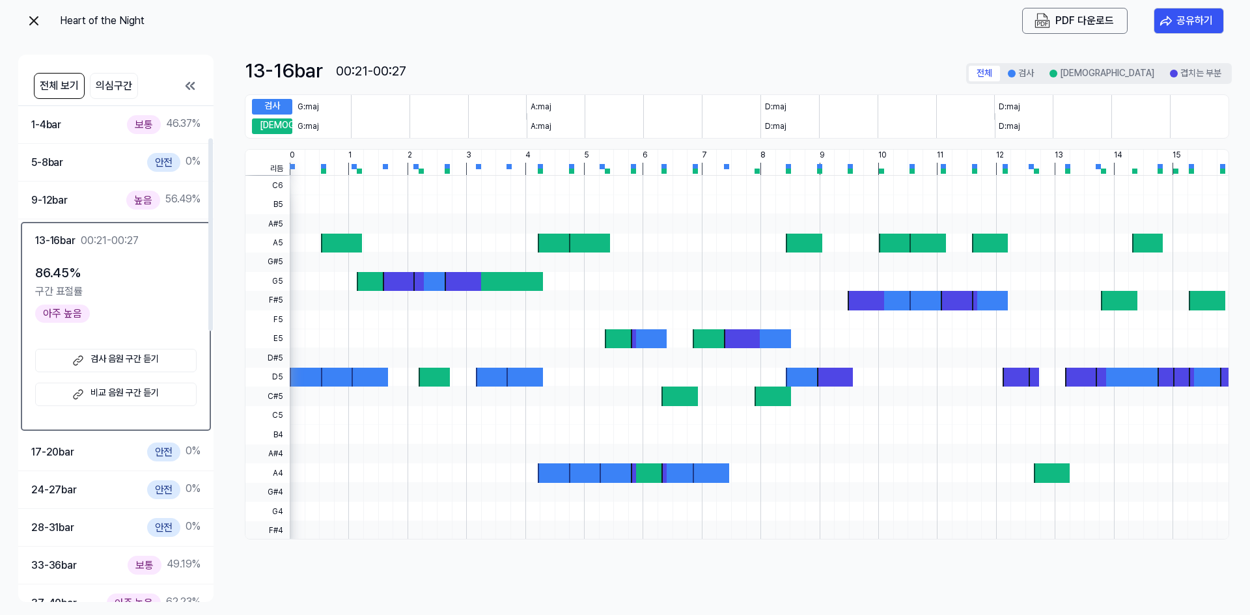
click at [123, 362] on link "검사 음원 구간 듣기" at bounding box center [115, 360] width 161 height 23
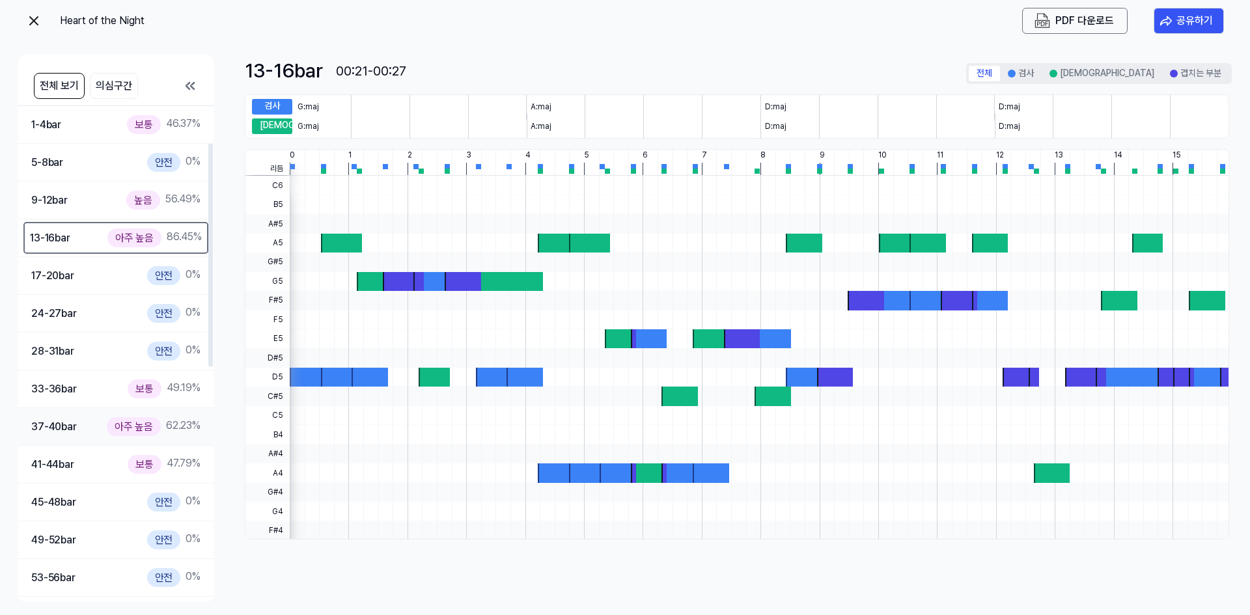
click at [112, 422] on div "아주 높음" at bounding box center [134, 426] width 54 height 19
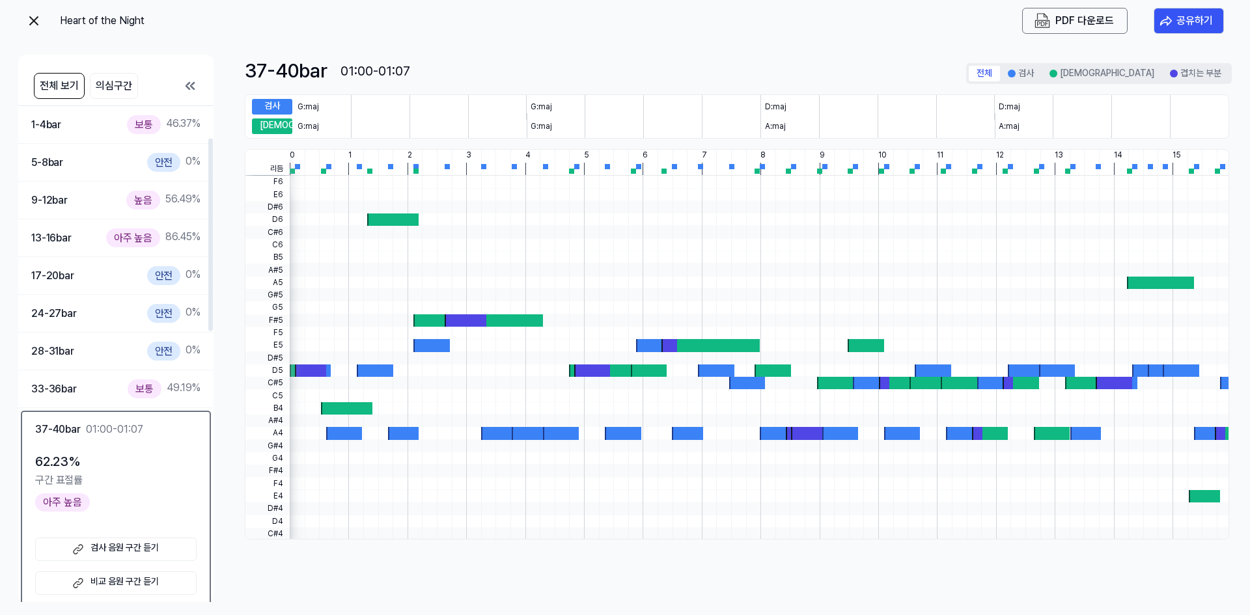
click at [111, 543] on link "검사 음원 구간 듣기" at bounding box center [115, 549] width 161 height 23
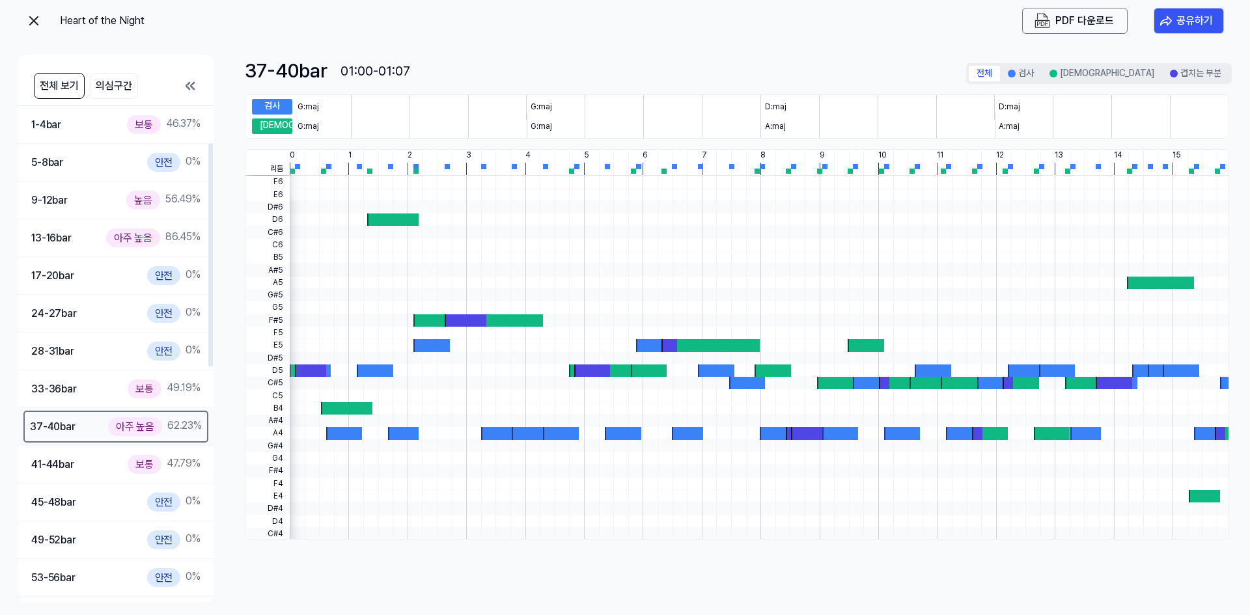
click at [117, 428] on div "아주 높음" at bounding box center [135, 426] width 54 height 19
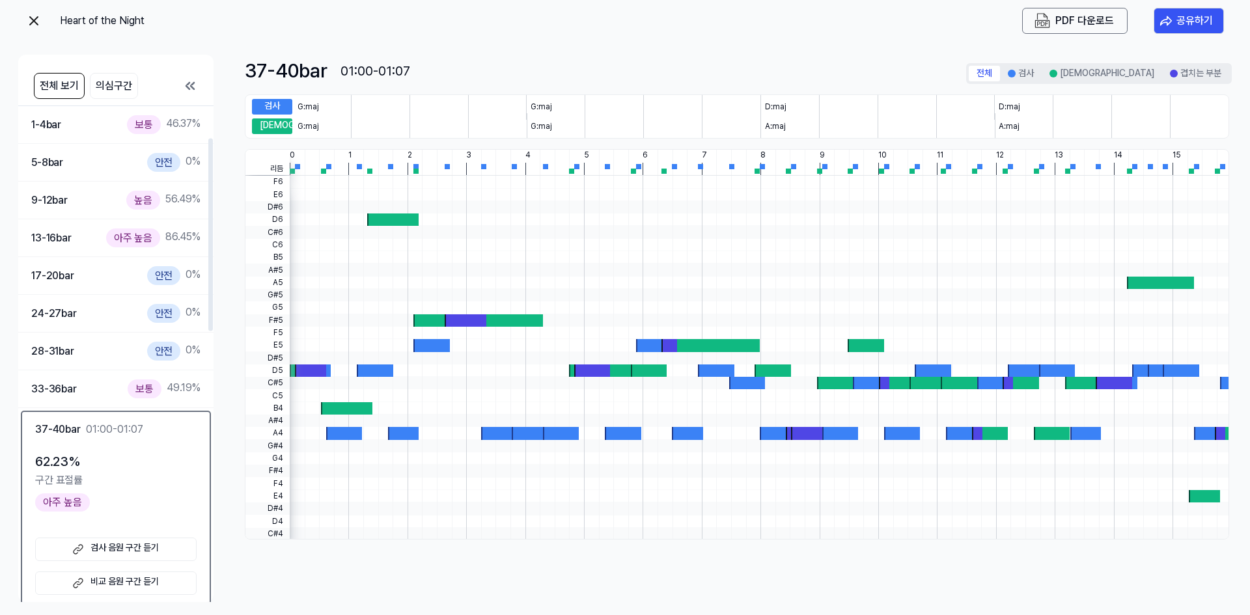
click at [227, 512] on div "전체 보기 의심구간 요약 57.61 % 표절률 확인 하고 싶은 구간을 클릭하세요! 1-4 bar 보통 46.37 % 5-8 bar 안전 0 %…" at bounding box center [625, 329] width 1214 height 574
click at [88, 391] on div "33-36 bar 보통 49.19 %" at bounding box center [115, 389] width 169 height 19
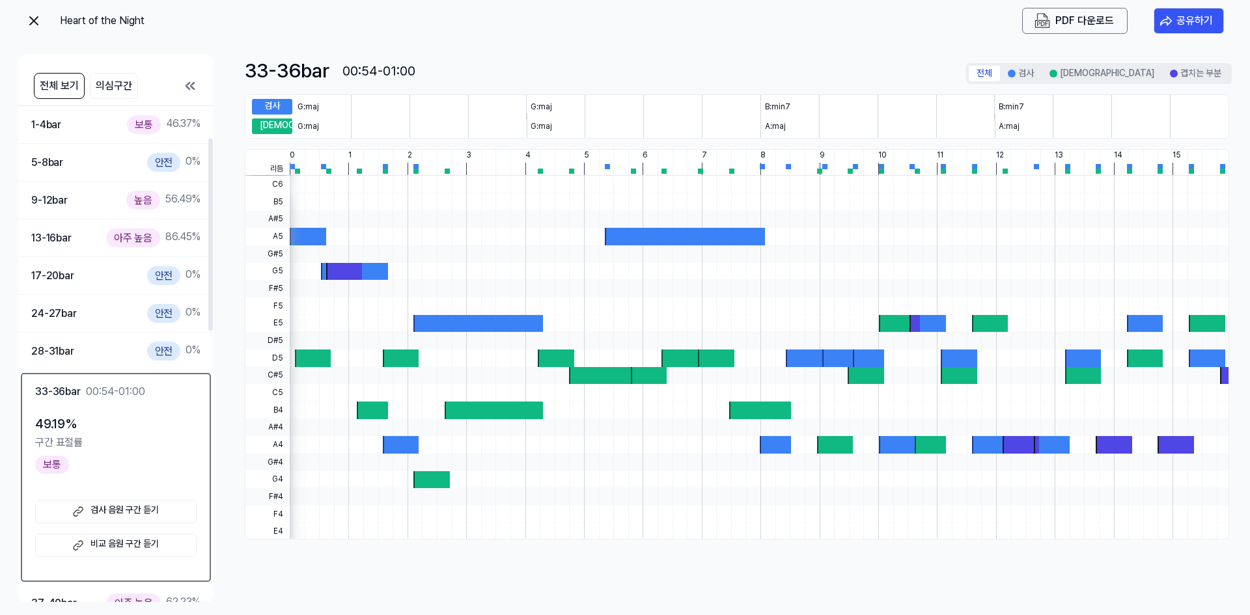
click at [12, 386] on div "Heart of the Night PDF 다운로드 공유하기 전체 보기 의심구간 요약 57.61 % 표절률 확인 하고 싶은 구간을 클릭하세요! …" at bounding box center [625, 307] width 1250 height 615
click at [228, 482] on div "전체 보기 의심구간 요약 57.61 % 표절률 확인 하고 싶은 구간을 클릭하세요! 1-4 bar 보통 46.37 % 5-8 bar 안전 0 %…" at bounding box center [625, 329] width 1214 height 574
click at [183, 240] on div "아주 높음 86.45 %" at bounding box center [153, 238] width 94 height 19
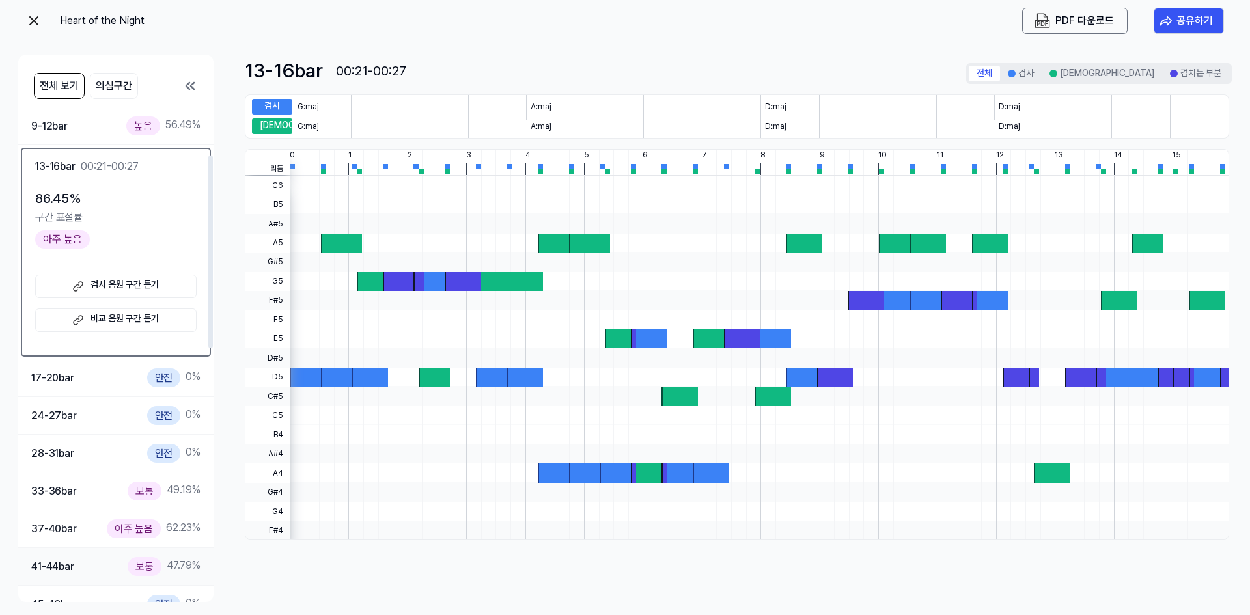
scroll to position [174, 0]
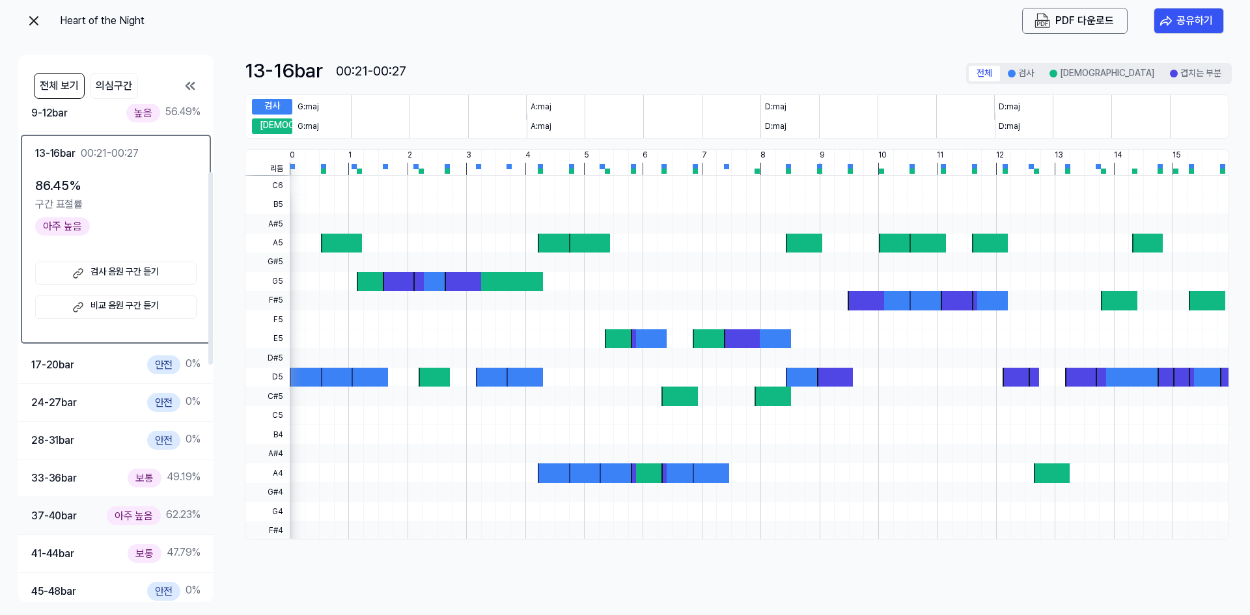
click at [146, 514] on div "아주 높음" at bounding box center [134, 516] width 54 height 19
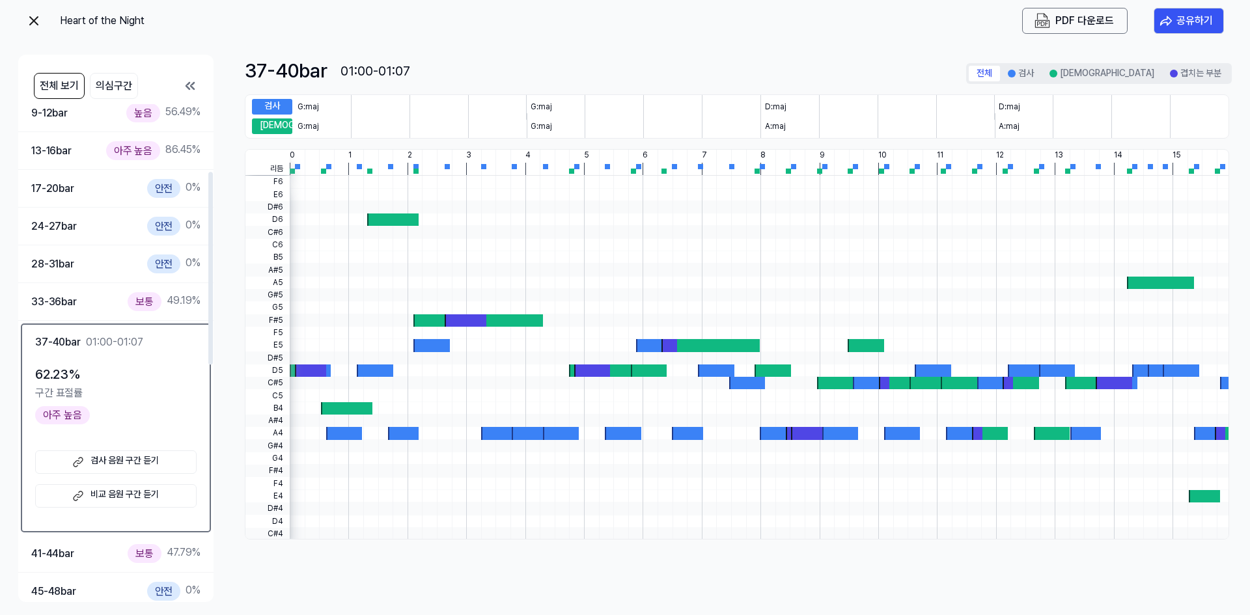
click at [138, 494] on link "비교 음원 구간 듣기" at bounding box center [115, 495] width 161 height 23
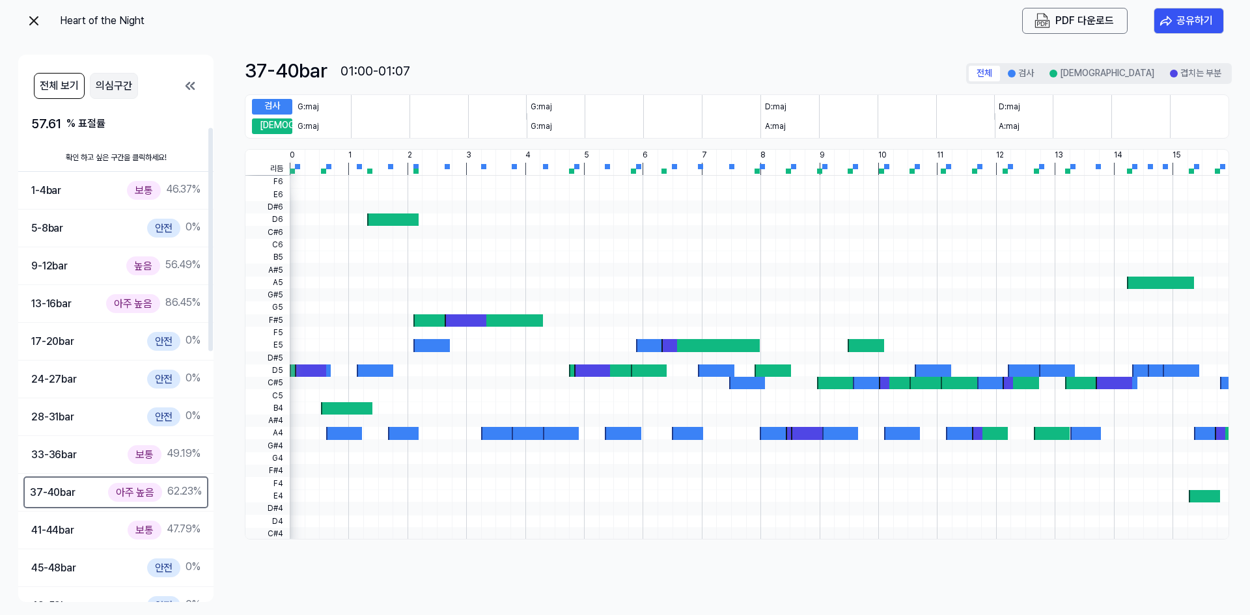
scroll to position [3, 0]
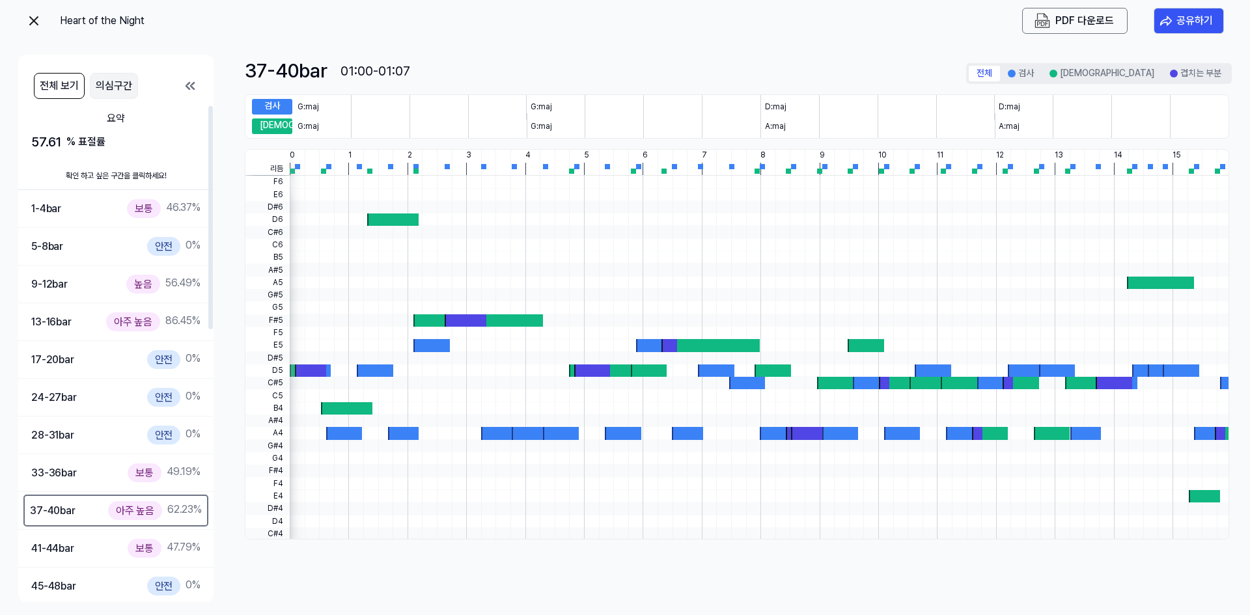
click at [111, 79] on button "의심구간" at bounding box center [114, 86] width 48 height 26
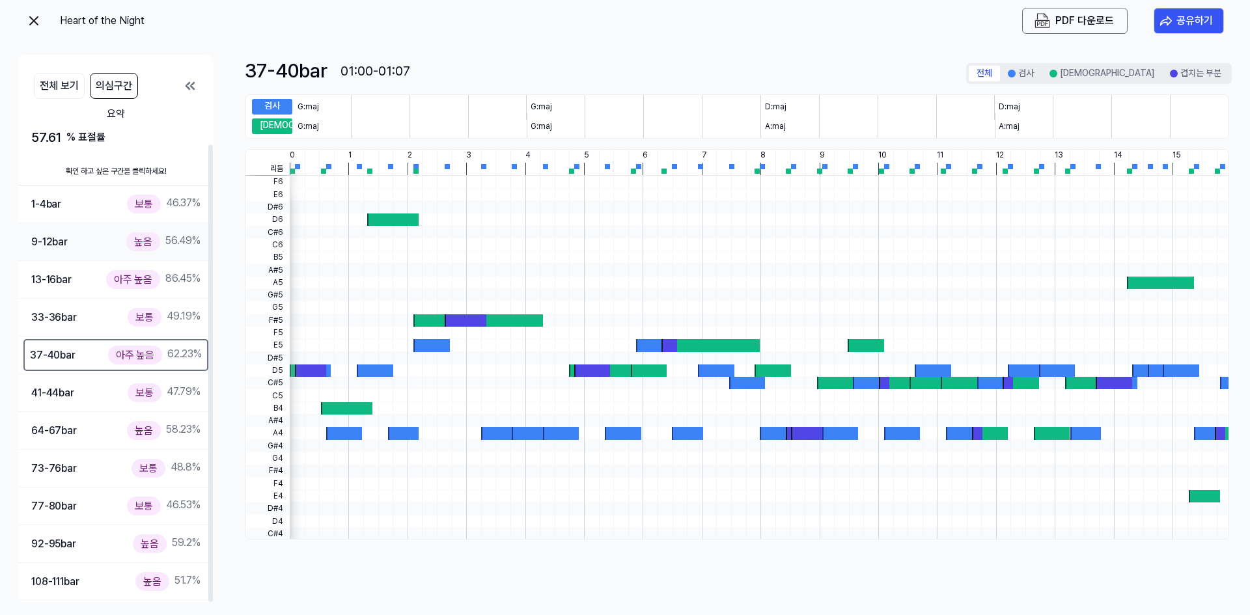
scroll to position [0, 0]
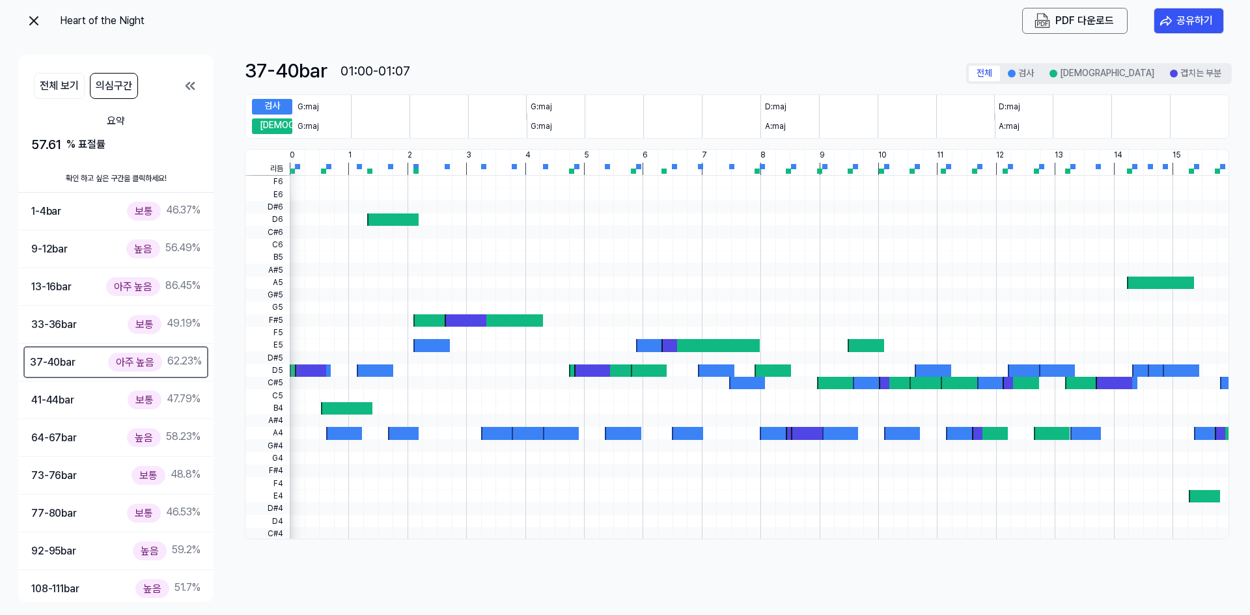
click at [34, 26] on img at bounding box center [34, 21] width 16 height 16
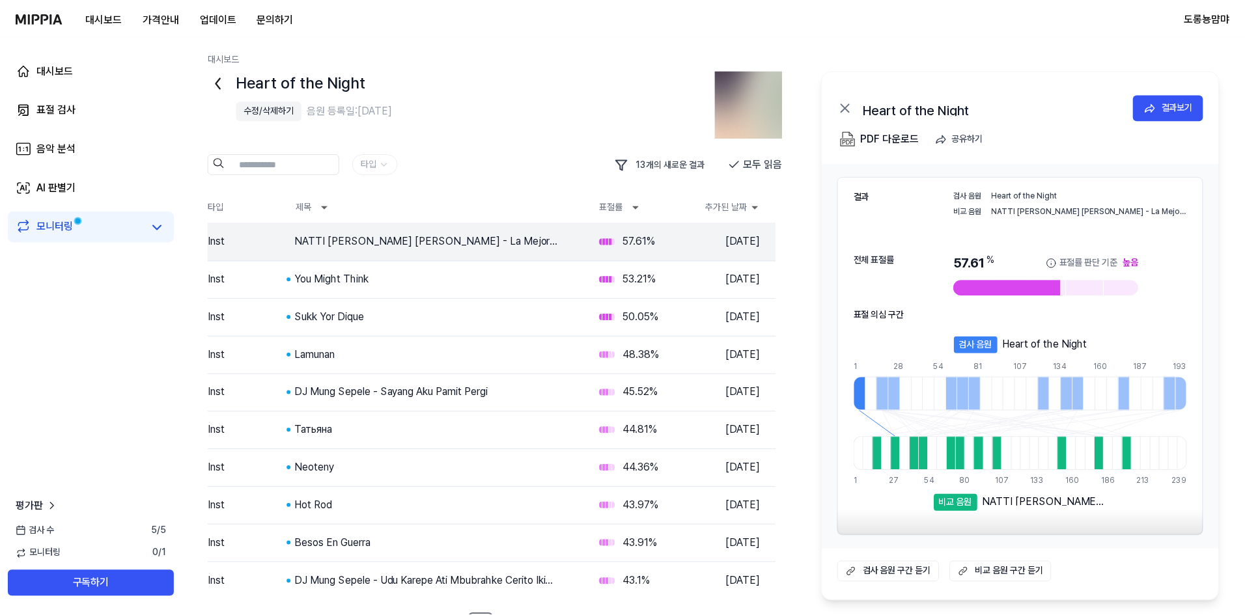
scroll to position [25, 0]
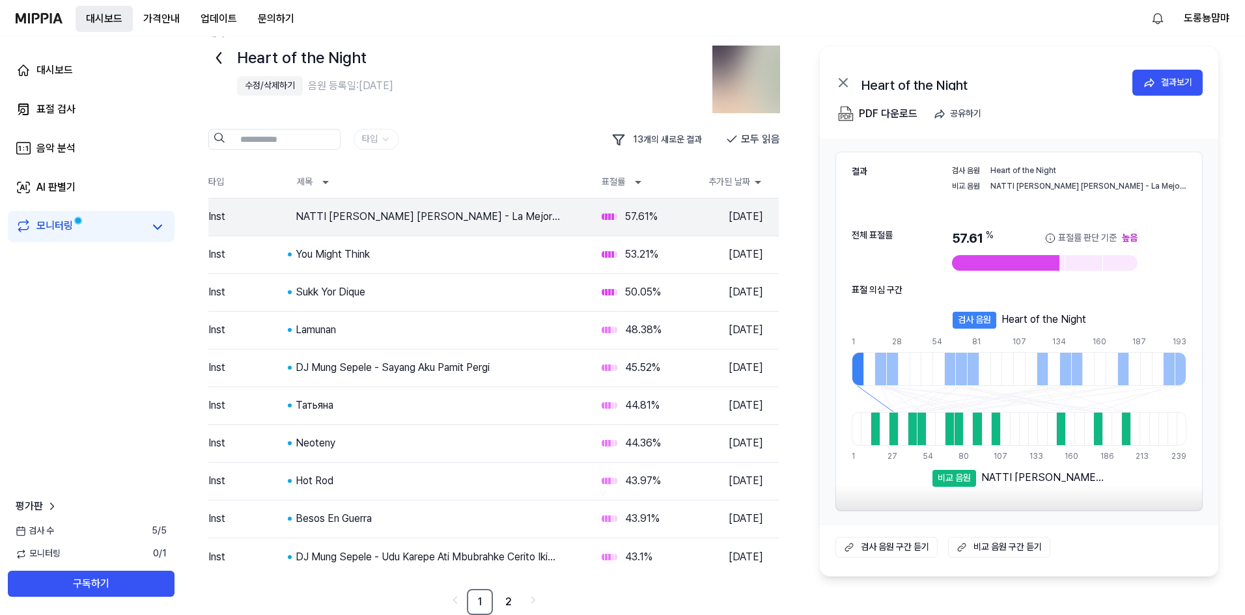
click at [100, 20] on button "대시보드" at bounding box center [104, 19] width 57 height 26
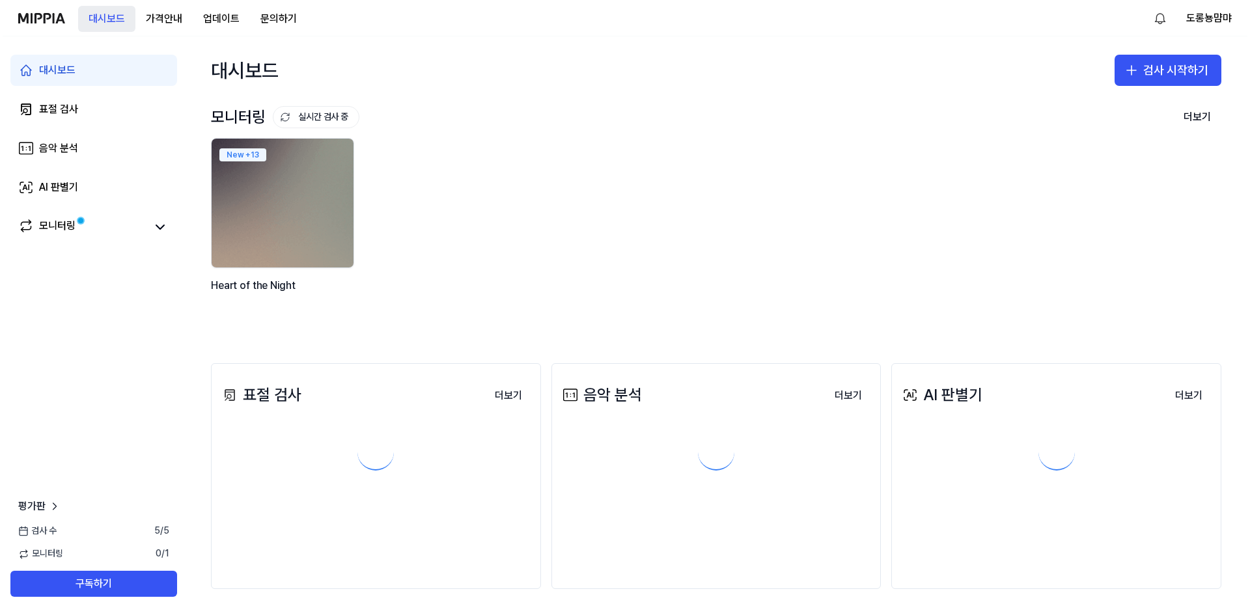
scroll to position [0, 0]
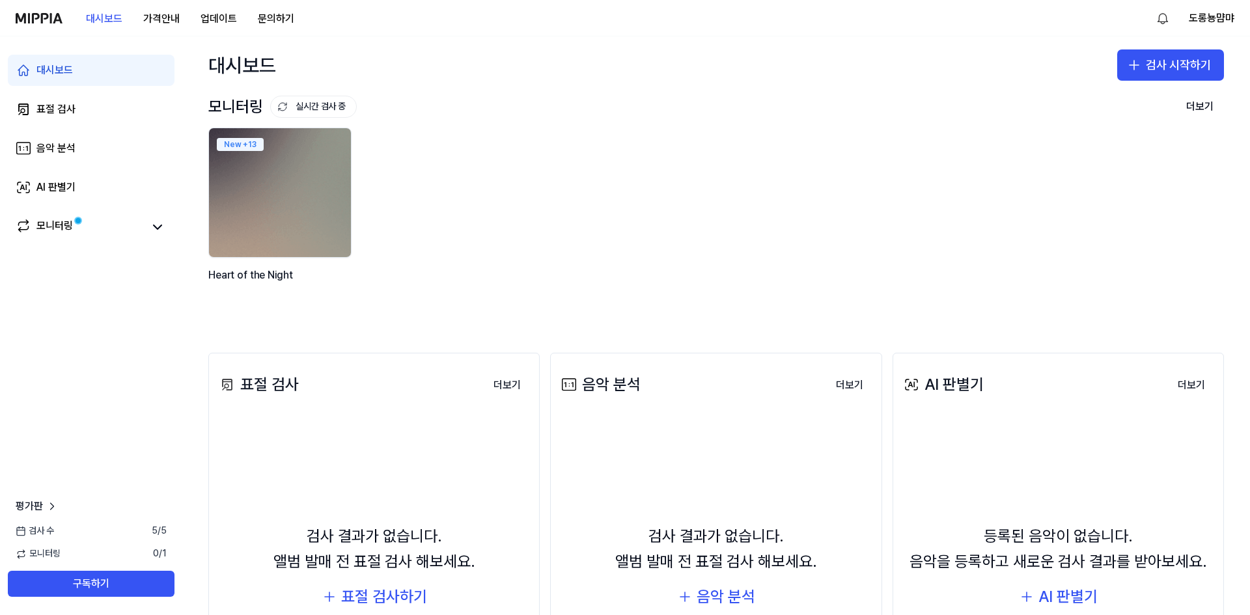
click at [486, 227] on div "New + 13 Heart of the Night" at bounding box center [706, 221] width 1016 height 186
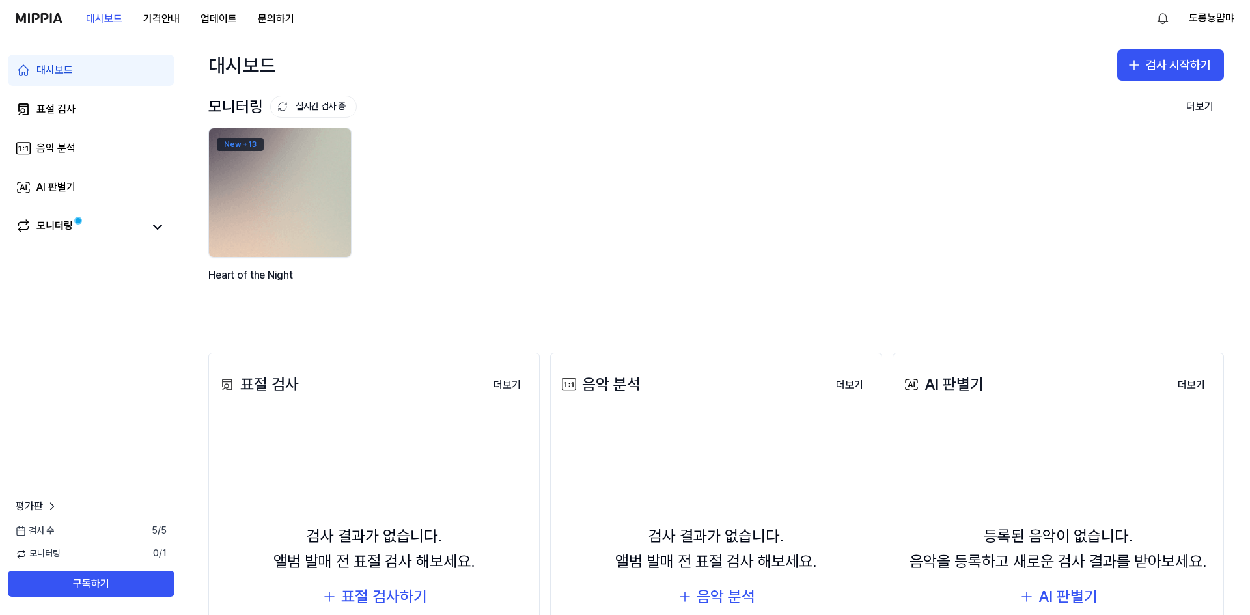
click at [244, 145] on div "New + 13" at bounding box center [240, 144] width 47 height 13
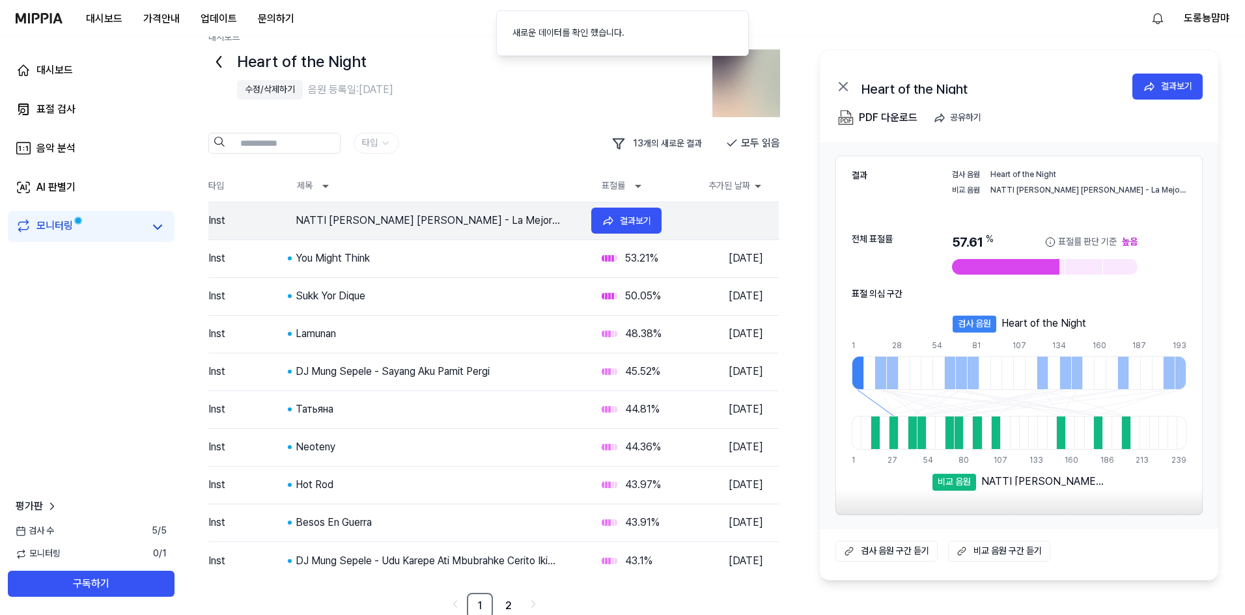
scroll to position [25, 0]
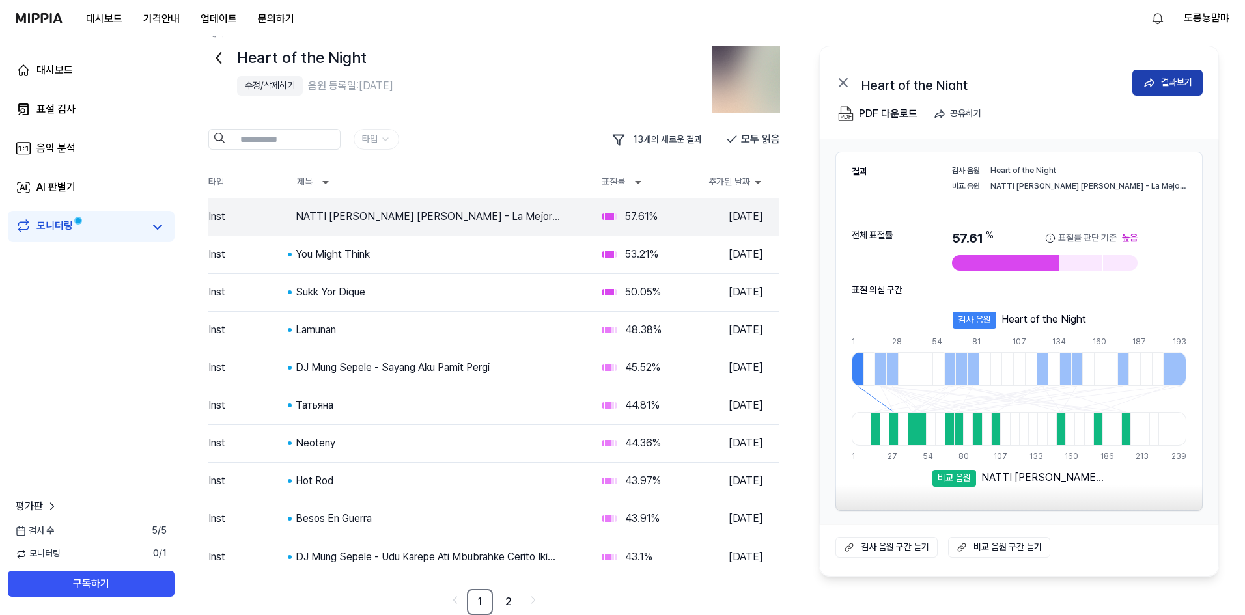
click at [1174, 86] on div "결과보기" at bounding box center [1176, 82] width 31 height 14
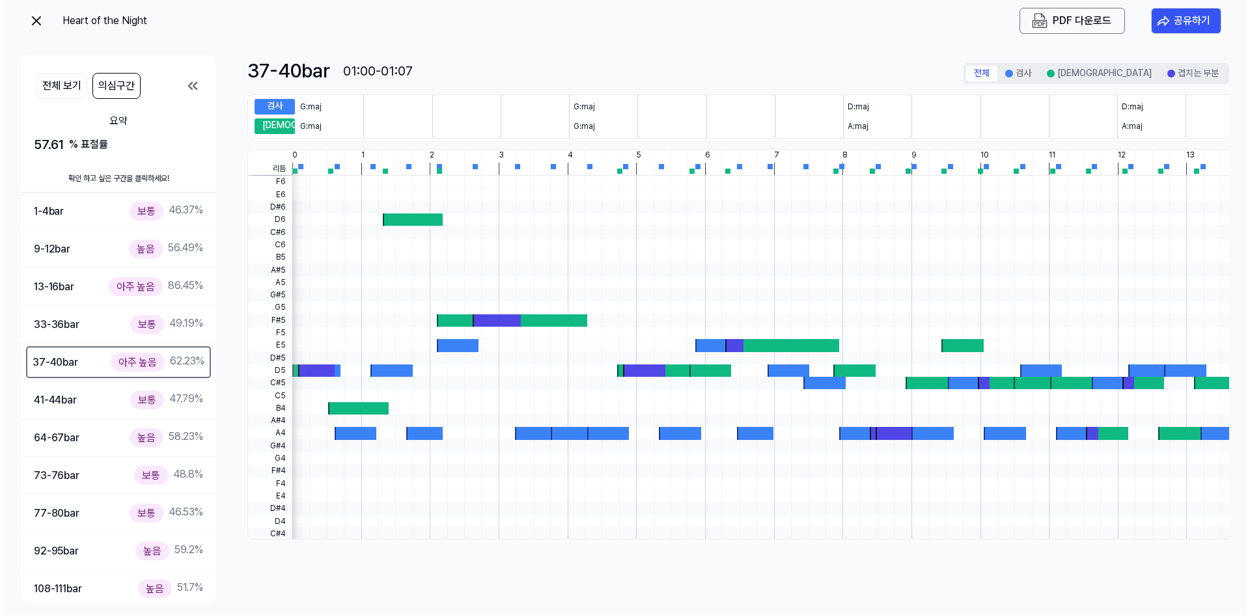
scroll to position [0, 0]
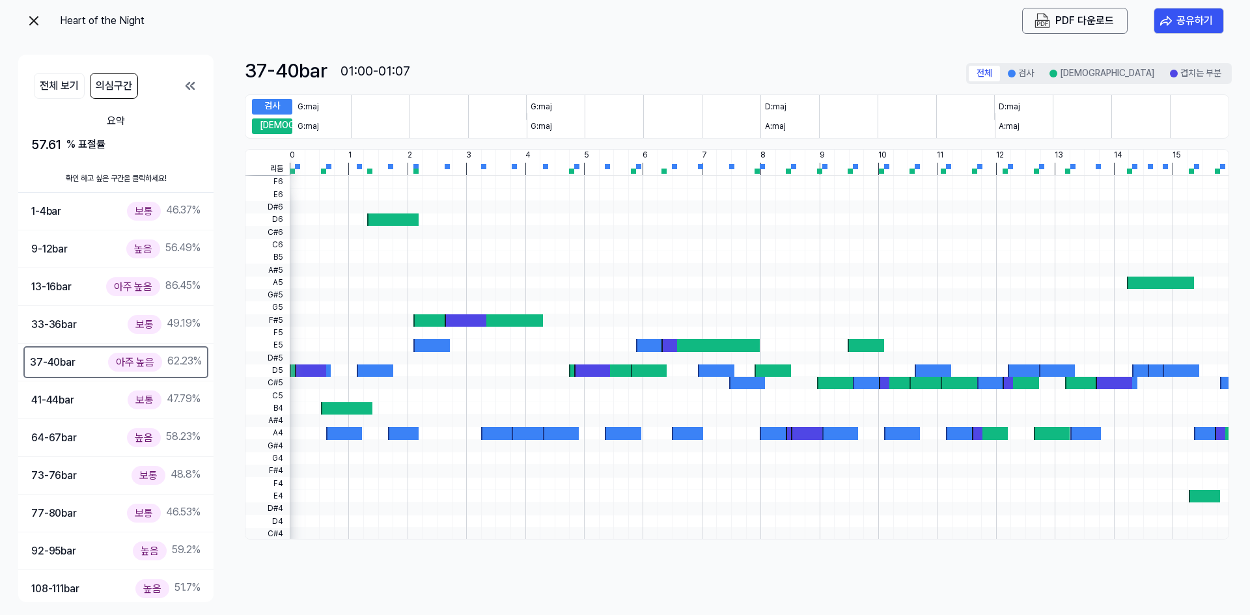
drag, startPoint x: 386, startPoint y: 217, endPoint x: 412, endPoint y: 218, distance: 26.1
click at [412, 218] on div at bounding box center [392, 220] width 51 height 12
drag, startPoint x: 480, startPoint y: 242, endPoint x: 481, endPoint y: 257, distance: 14.4
click at [480, 244] on div at bounding box center [759, 245] width 939 height 12
click at [497, 332] on div at bounding box center [759, 333] width 939 height 12
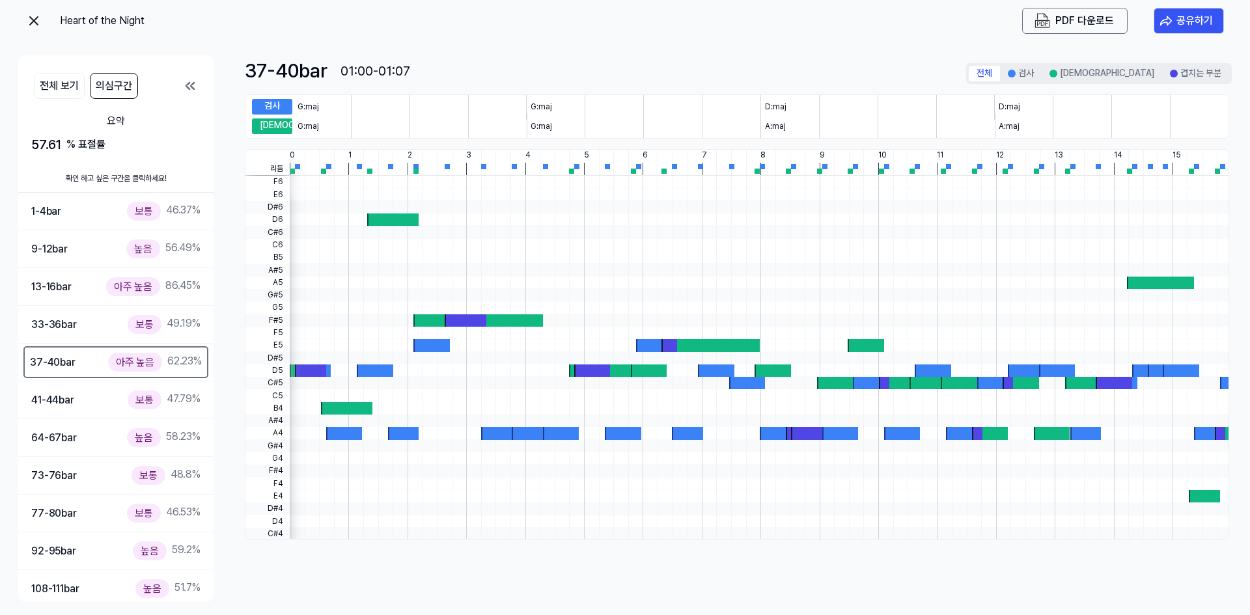
drag, startPoint x: 755, startPoint y: 214, endPoint x: 609, endPoint y: 219, distance: 146.6
click at [617, 220] on div at bounding box center [759, 220] width 939 height 12
drag, startPoint x: 813, startPoint y: 114, endPoint x: 623, endPoint y: 105, distance: 190.3
click at [629, 105] on div "검사 G:maj G:maj D:maj D:maj" at bounding box center [740, 106] width 977 height 23
click at [152, 286] on div "아주 높음" at bounding box center [133, 286] width 54 height 19
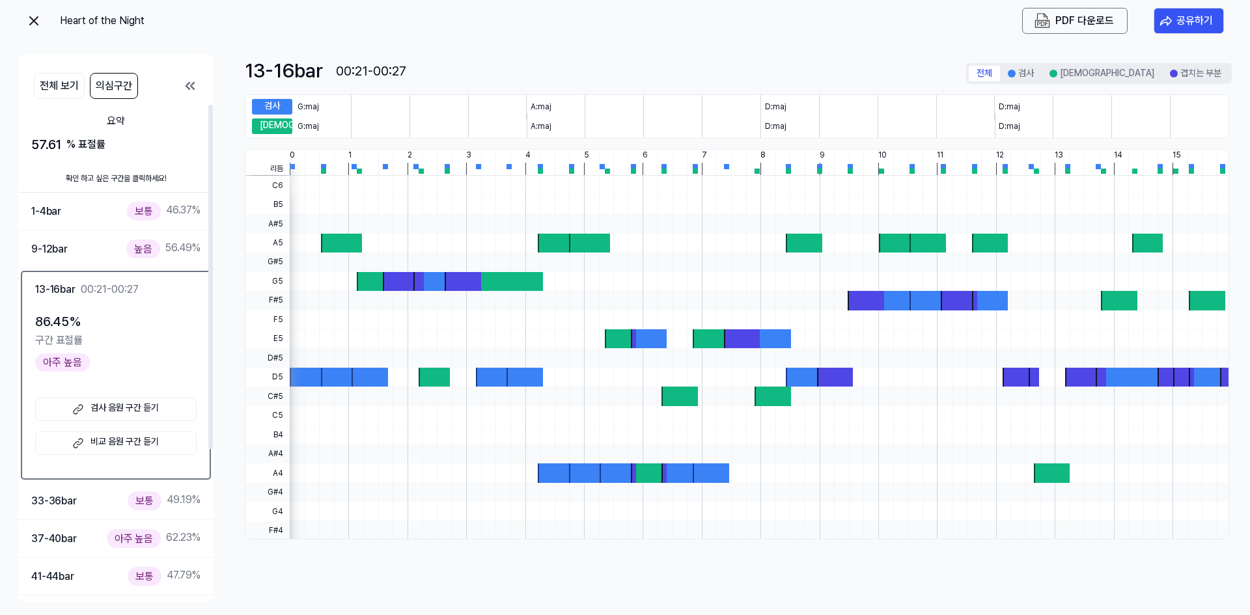
click at [0, 304] on div "Heart of the Night PDF 다운로드 공유하기 전체 보기 의심구간 요약 57.61 % 표절률 확인 하고 싶은 구간을 클릭하세요! …" at bounding box center [625, 307] width 1250 height 615
click at [38, 25] on img at bounding box center [34, 21] width 16 height 16
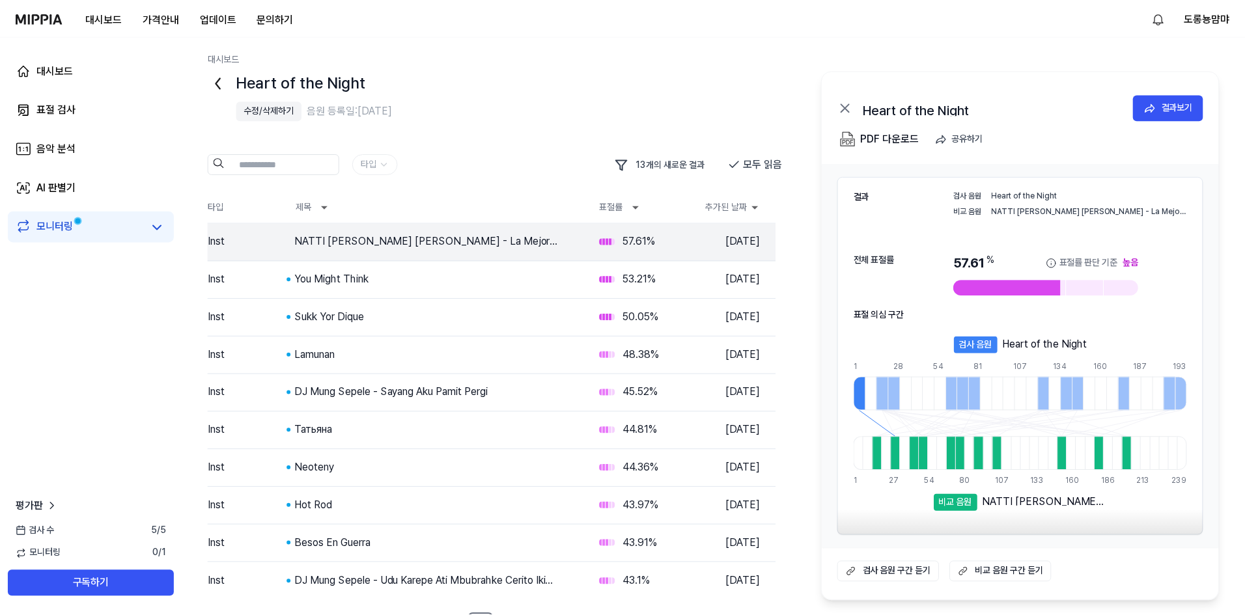
scroll to position [25, 0]
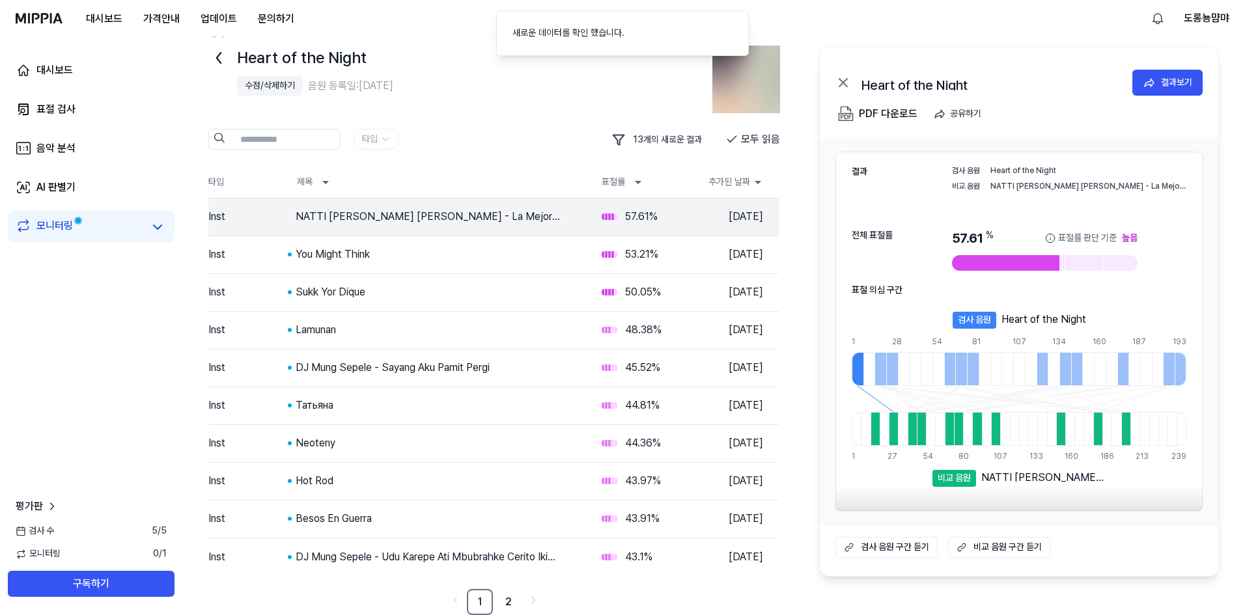
click at [524, 117] on div "Heart of the Night 수정/삭제하기 음원 등록일: 2025.10.09. 타입 13 개의 새로운 결과 모두 읽음 타입 제목 표절률 …" at bounding box center [507, 331] width 598 height 570
click at [512, 599] on link "2" at bounding box center [508, 602] width 26 height 26
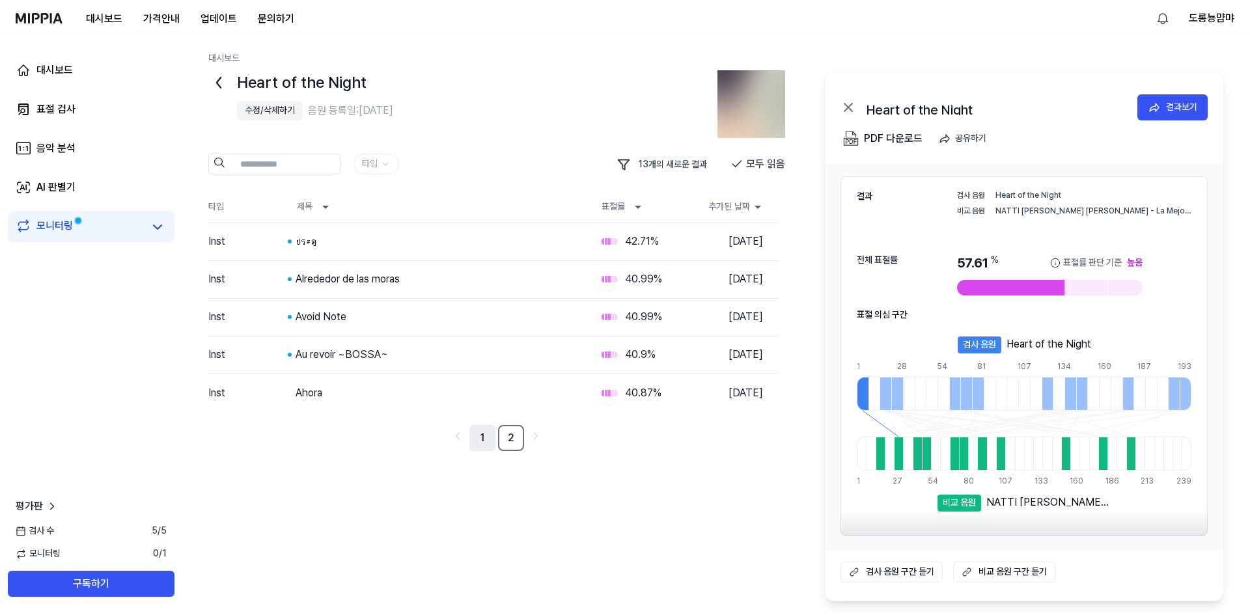
click at [487, 446] on link "1" at bounding box center [482, 438] width 26 height 26
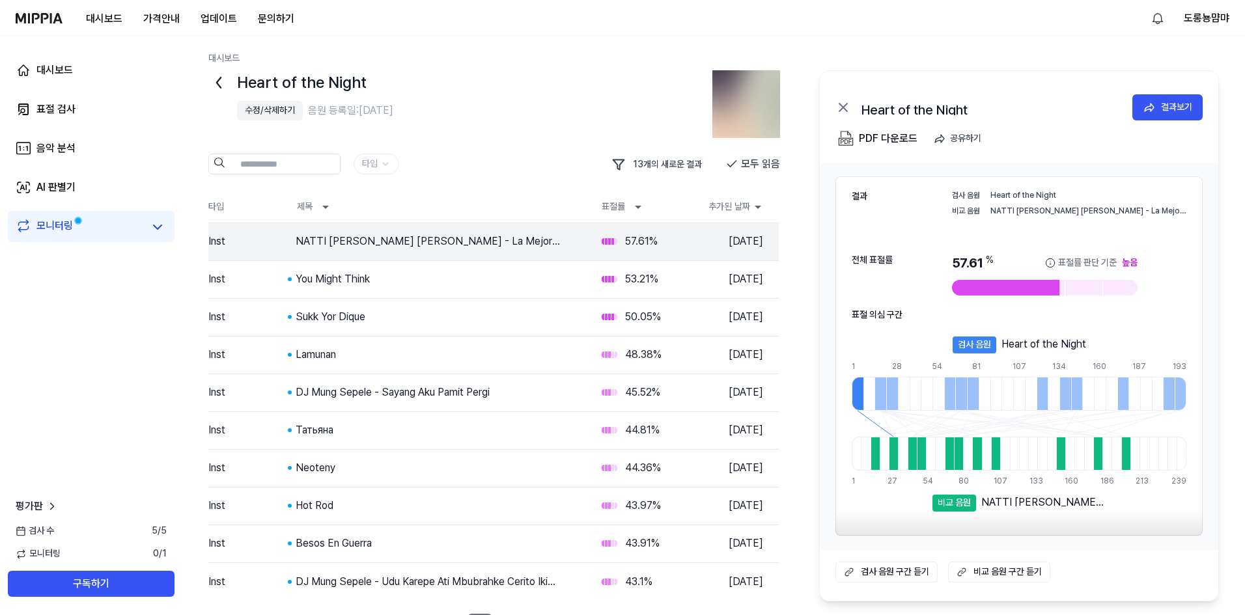
click at [39, 24] on div "대시보드 가격안내 업데이트 문의하기" at bounding box center [160, 18] width 289 height 36
click at [36, 16] on img at bounding box center [39, 18] width 47 height 10
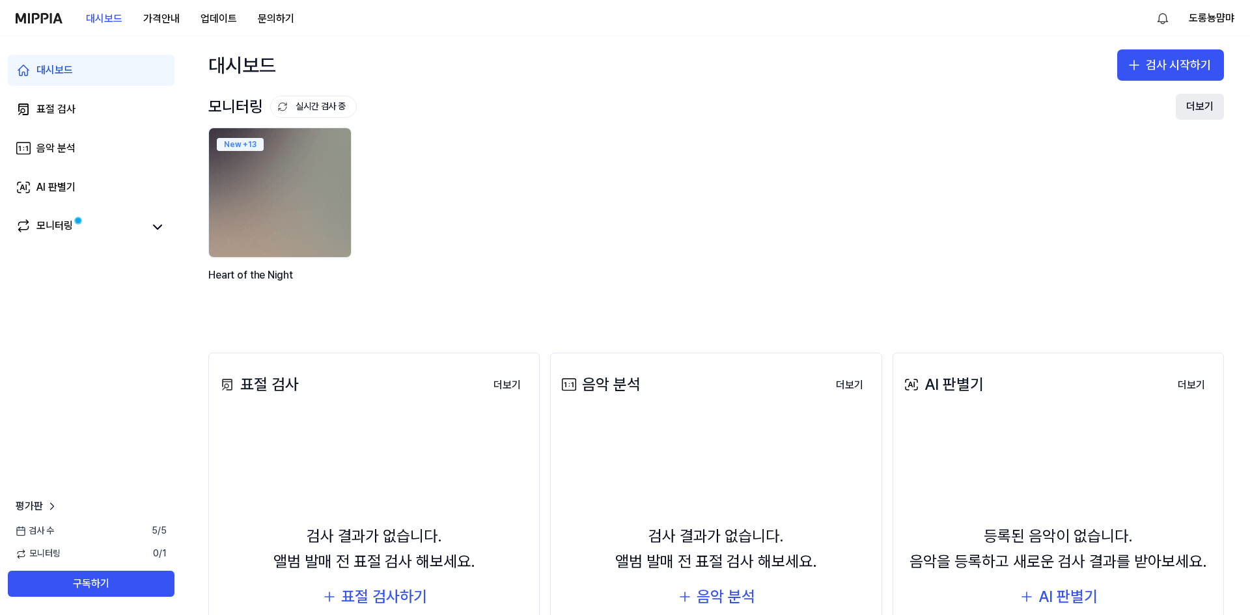
click at [1181, 105] on button "더보기" at bounding box center [1200, 107] width 48 height 26
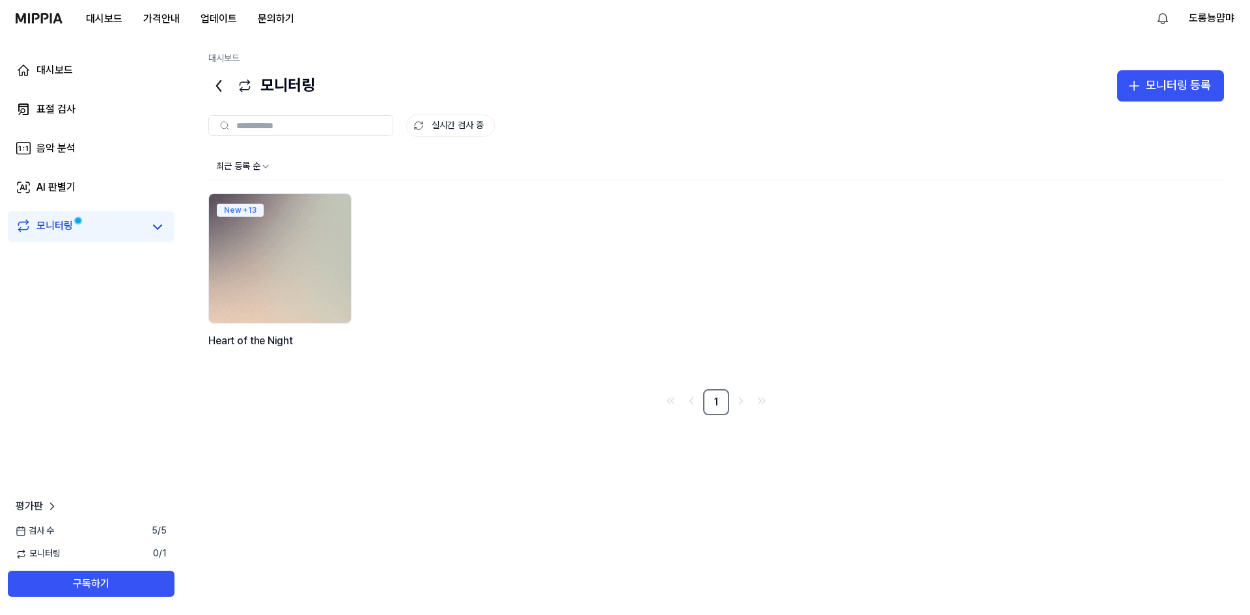
click at [275, 266] on img at bounding box center [280, 259] width 156 height 142
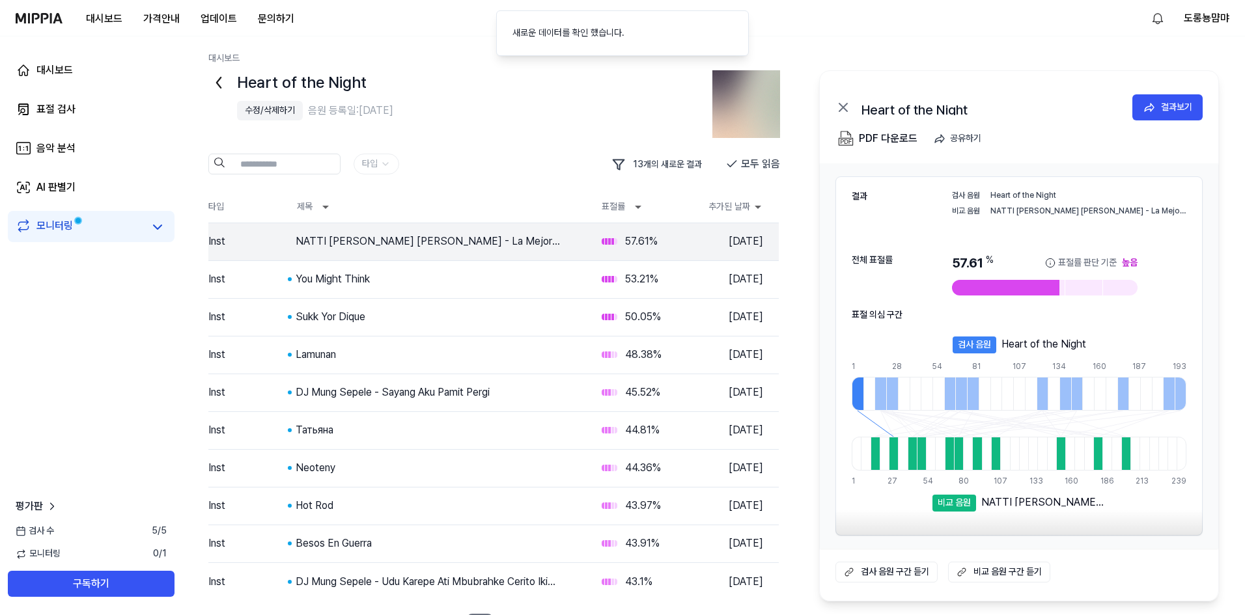
click at [452, 176] on div "Heart of the Night 수정/삭제하기 음원 등록일: 2025.10.09. 타입 13 개의 새로운 결과 모두 읽음 타입 제목 표절률 …" at bounding box center [507, 355] width 598 height 570
click at [377, 168] on html "대시보드 가격안내 업데이트 문의하기 도롱뇽먐먀 대시보드 표절 검사 음악 분석 AI 판별기 모니터링 평가판 검사 수 5 / 5 모니터링 0 / …" at bounding box center [622, 307] width 1245 height 615
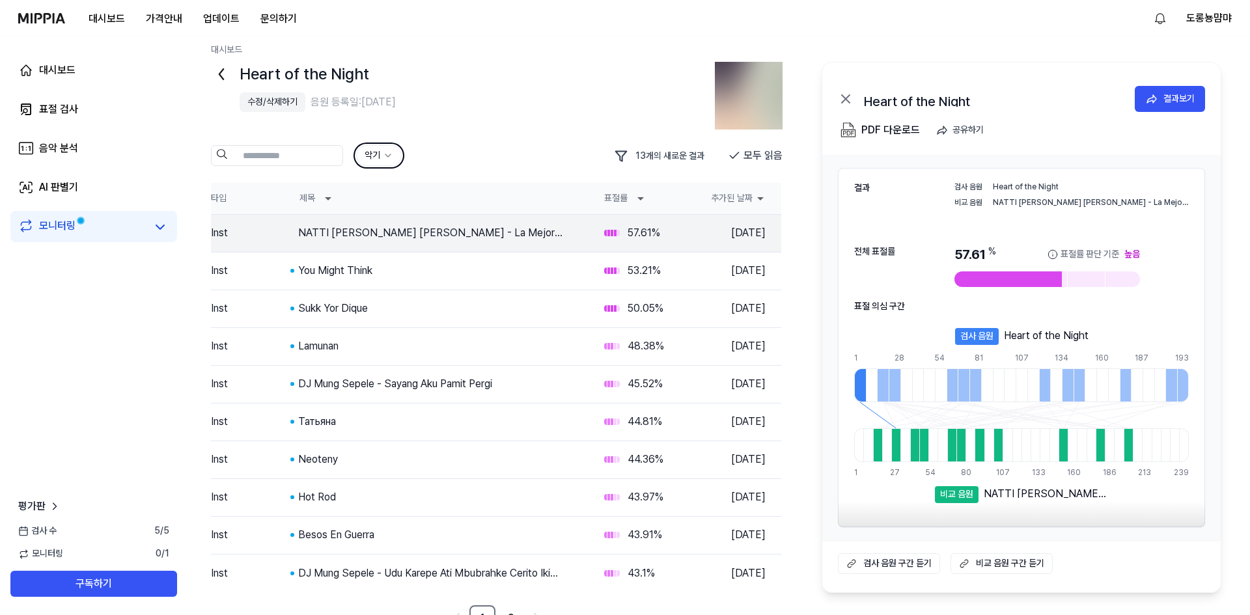
scroll to position [25, 0]
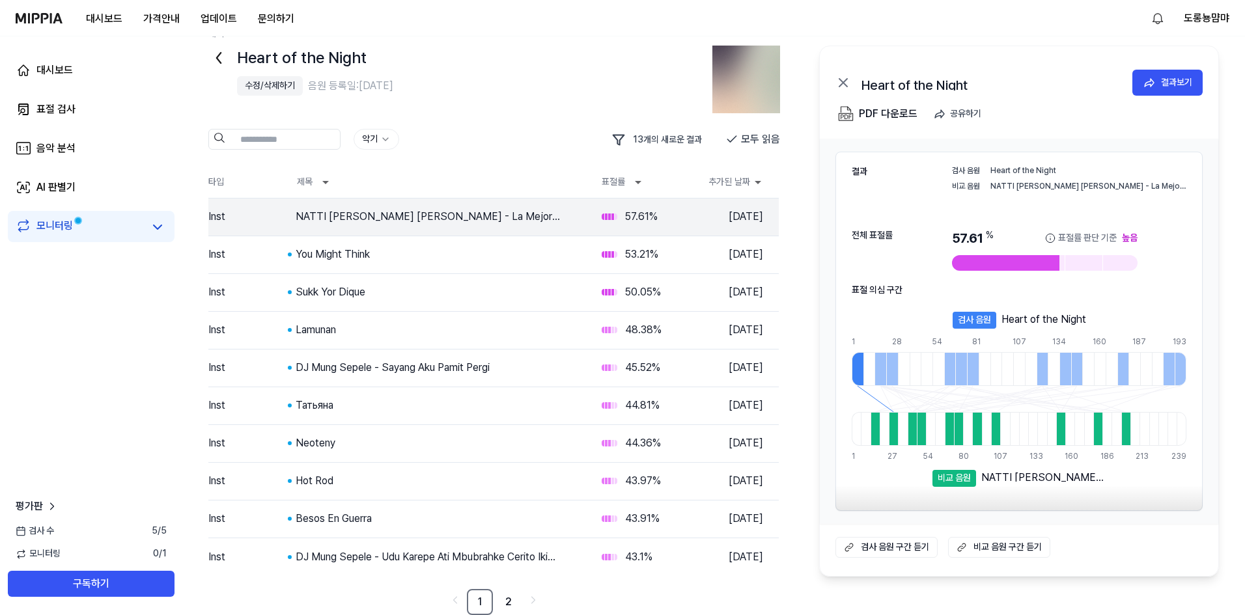
click at [387, 147] on html "대시보드 가격안내 업데이트 문의하기 도롱뇽먐먀 대시보드 표절 검사 음악 분석 AI 판별기 모니터링 평가판 검사 수 5 / 5 모니터링 0 / …" at bounding box center [622, 282] width 1245 height 615
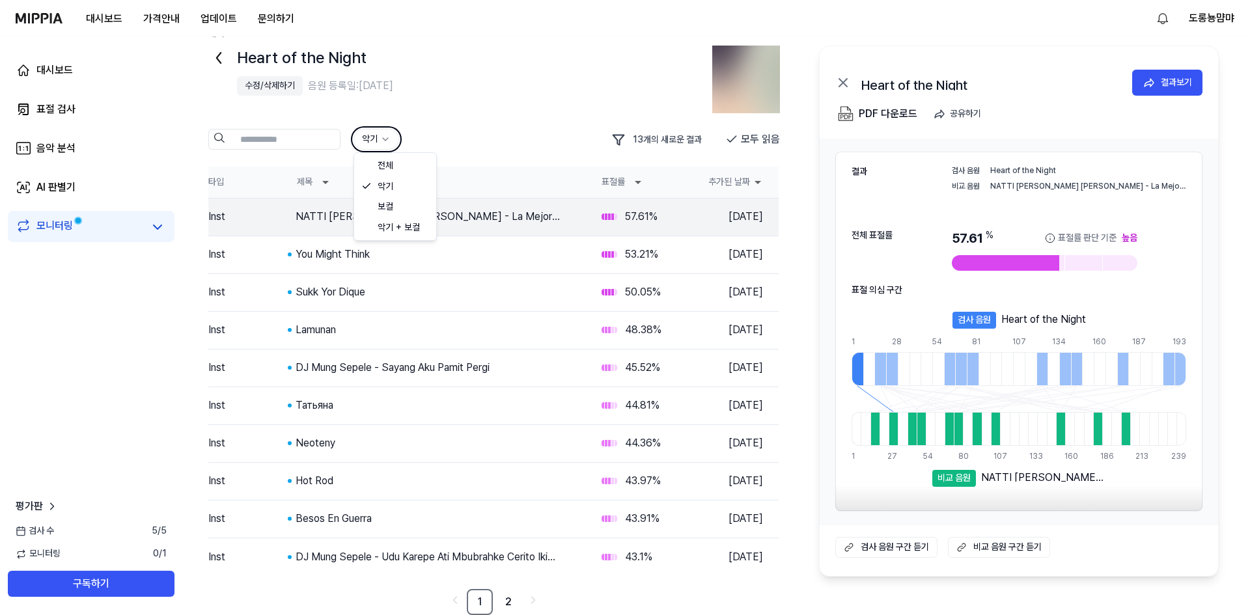
scroll to position [0, 0]
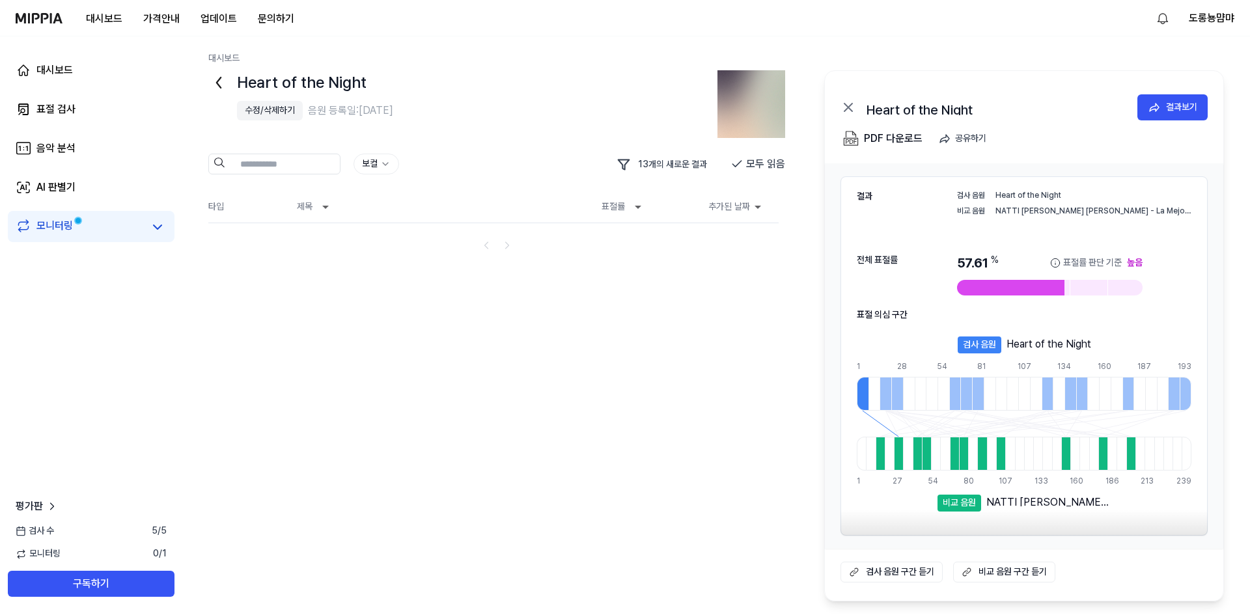
click at [381, 165] on html "대시보드 가격안내 업데이트 문의하기 도롱뇽먐먀 대시보드 표절 검사 음악 분석 AI 판별기 모니터링 평가판 검사 수 5 / 5 모니터링 0 / …" at bounding box center [625, 307] width 1250 height 615
click at [404, 164] on html "대시보드 가격안내 업데이트 문의하기 도롱뇽먐먀 대시보드 표절 검사 음악 분석 AI 판별기 모니터링 평가판 검사 수 5 / 5 모니터링 0 / …" at bounding box center [625, 307] width 1250 height 615
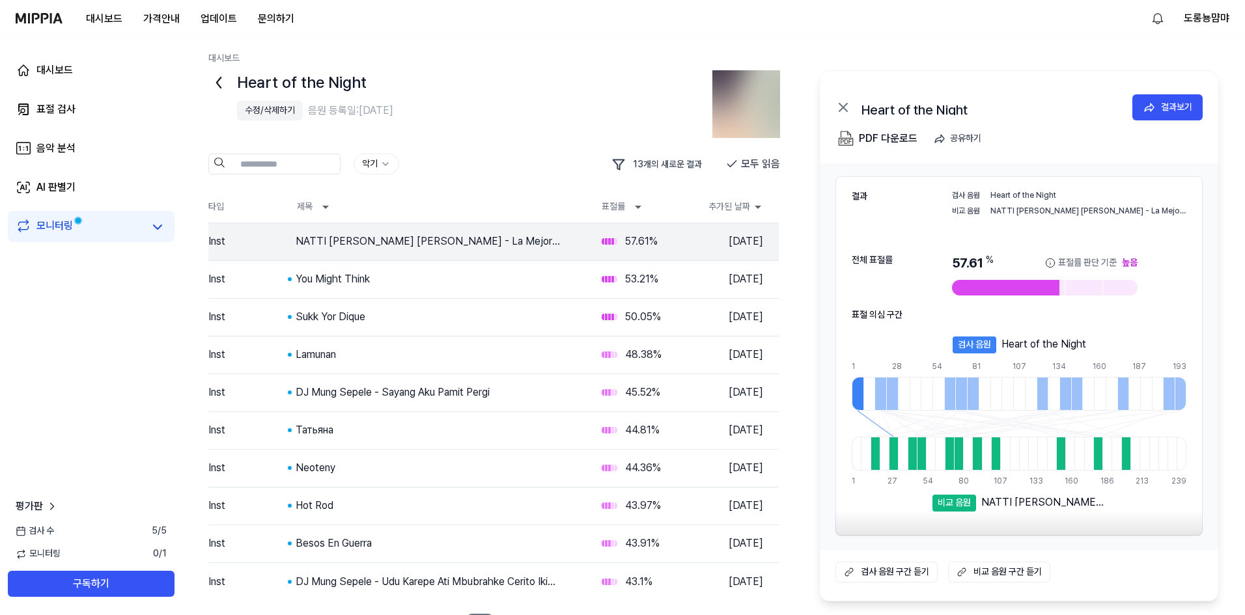
click at [378, 165] on html "대시보드 가격안내 업데이트 문의하기 도롱뇽먐먀 대시보드 표절 검사 음악 분석 AI 판별기 모니터링 평가판 검사 수 5 / 5 모니터링 0 / …" at bounding box center [622, 307] width 1245 height 615
click at [447, 156] on div "전체 13 개의 새로운 결과 모두 읽음" at bounding box center [507, 165] width 598 height 22
click at [109, 194] on link "AI 판별기" at bounding box center [91, 187] width 167 height 31
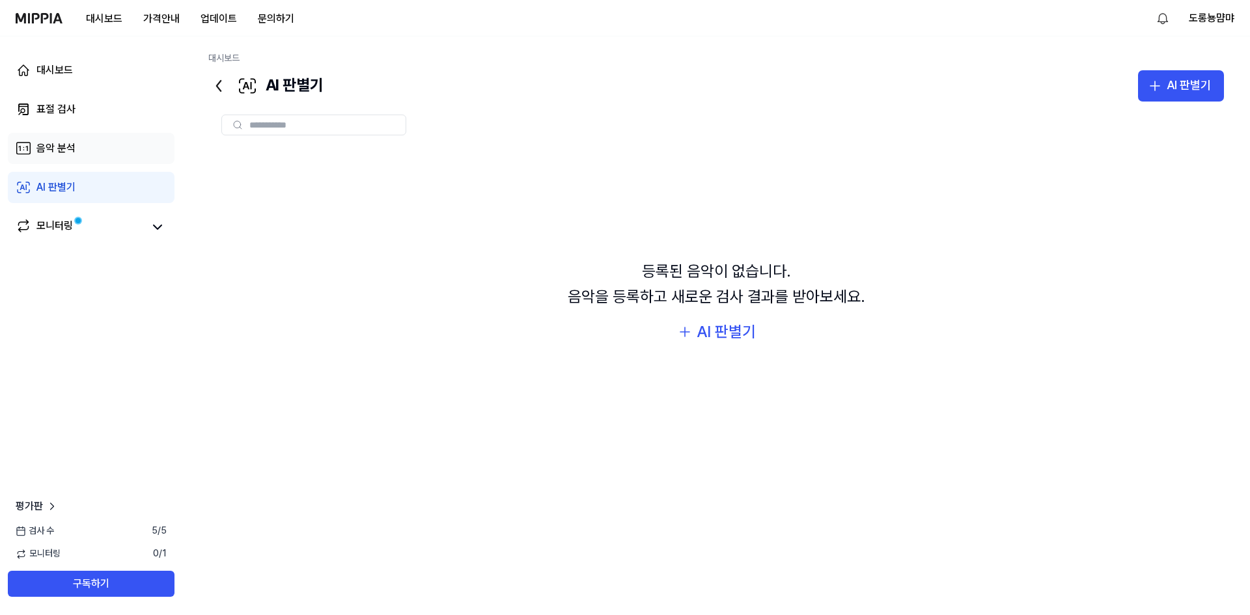
click at [109, 154] on link "음악 분석" at bounding box center [91, 148] width 167 height 31
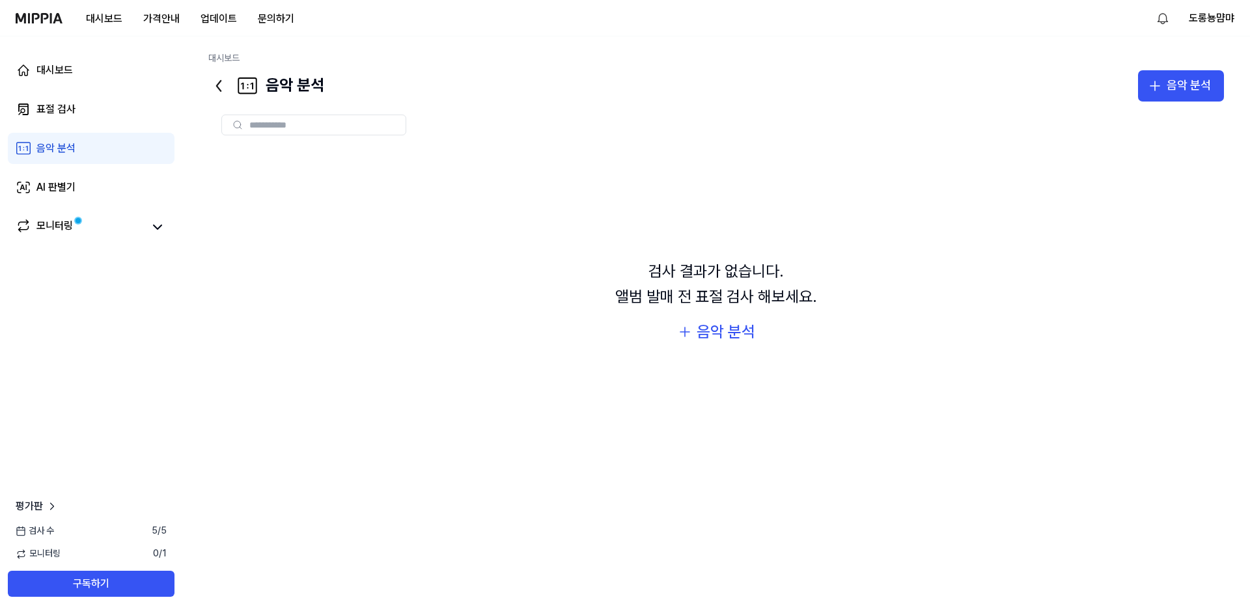
click at [327, 121] on input "text" at bounding box center [323, 125] width 148 height 12
click at [717, 342] on div "음악 분석" at bounding box center [726, 332] width 59 height 25
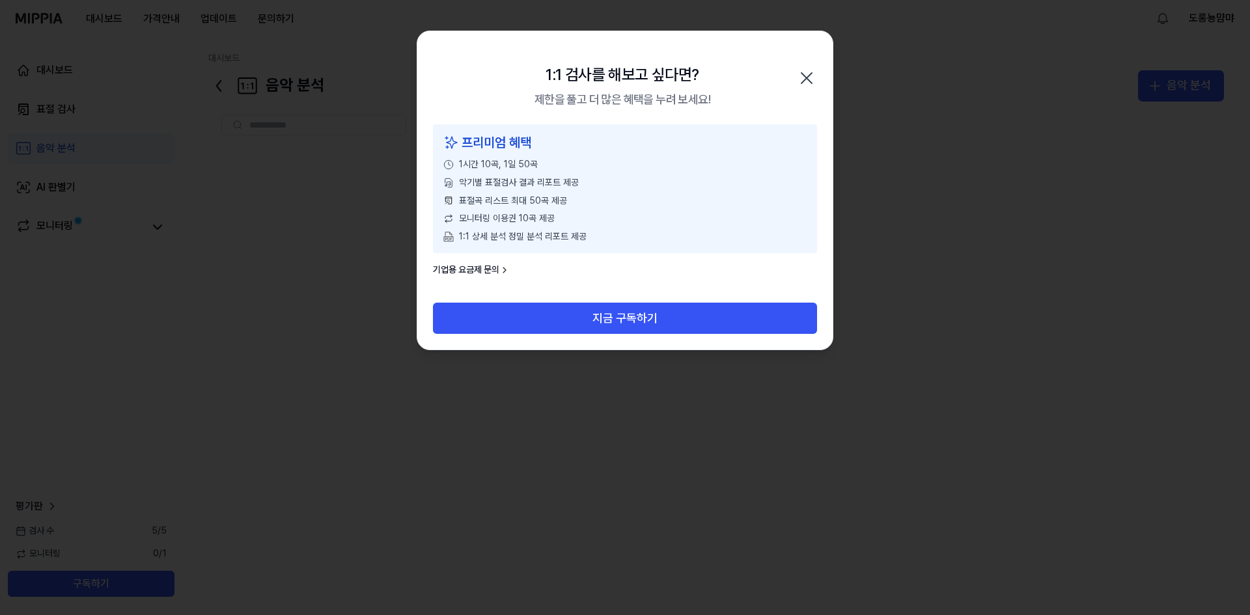
click at [816, 70] on icon "button" at bounding box center [806, 78] width 21 height 21
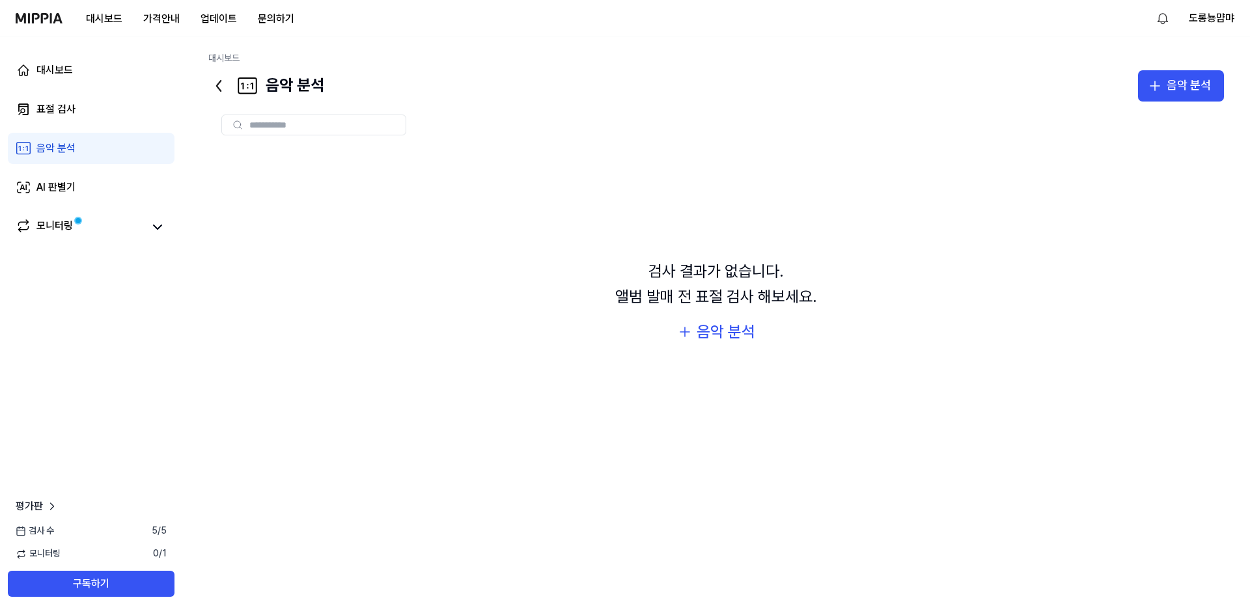
click at [238, 84] on rect at bounding box center [247, 85] width 18 height 15
click at [79, 115] on link "표절 검사" at bounding box center [91, 109] width 167 height 31
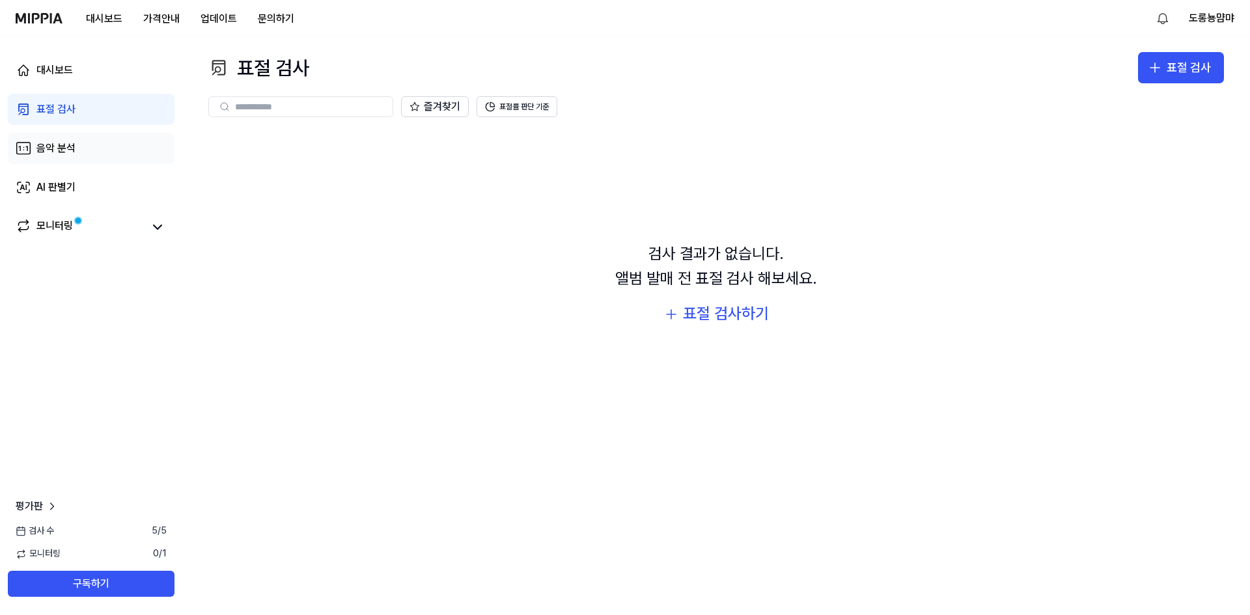
click at [88, 156] on link "음악 분석" at bounding box center [91, 148] width 167 height 31
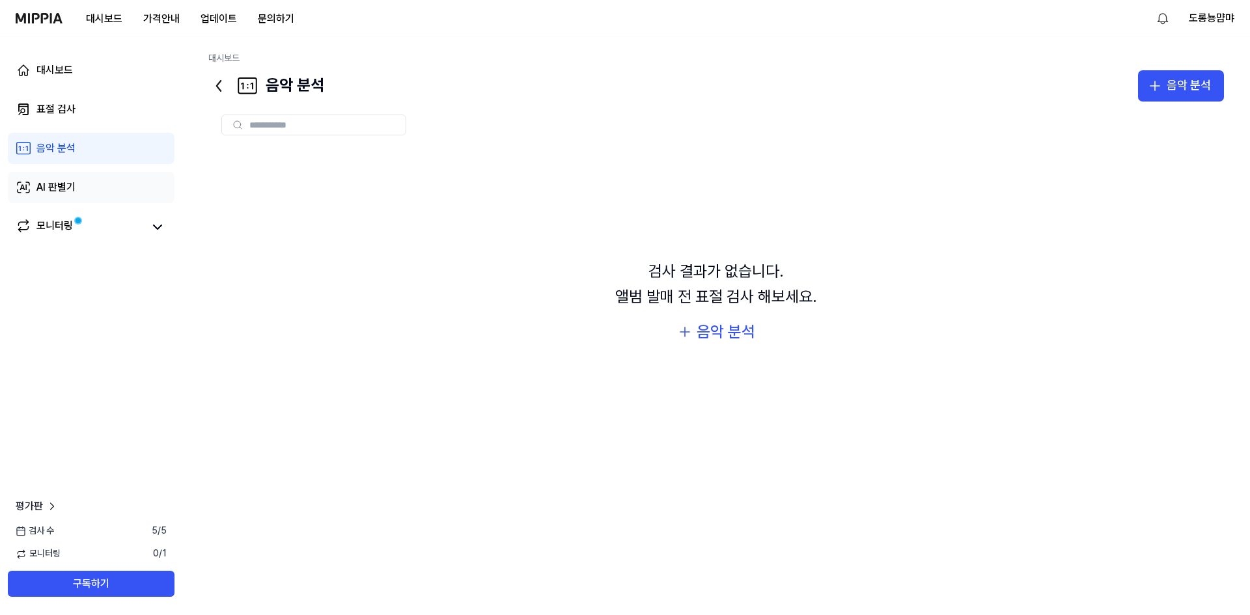
click at [90, 189] on link "AI 판별기" at bounding box center [91, 187] width 167 height 31
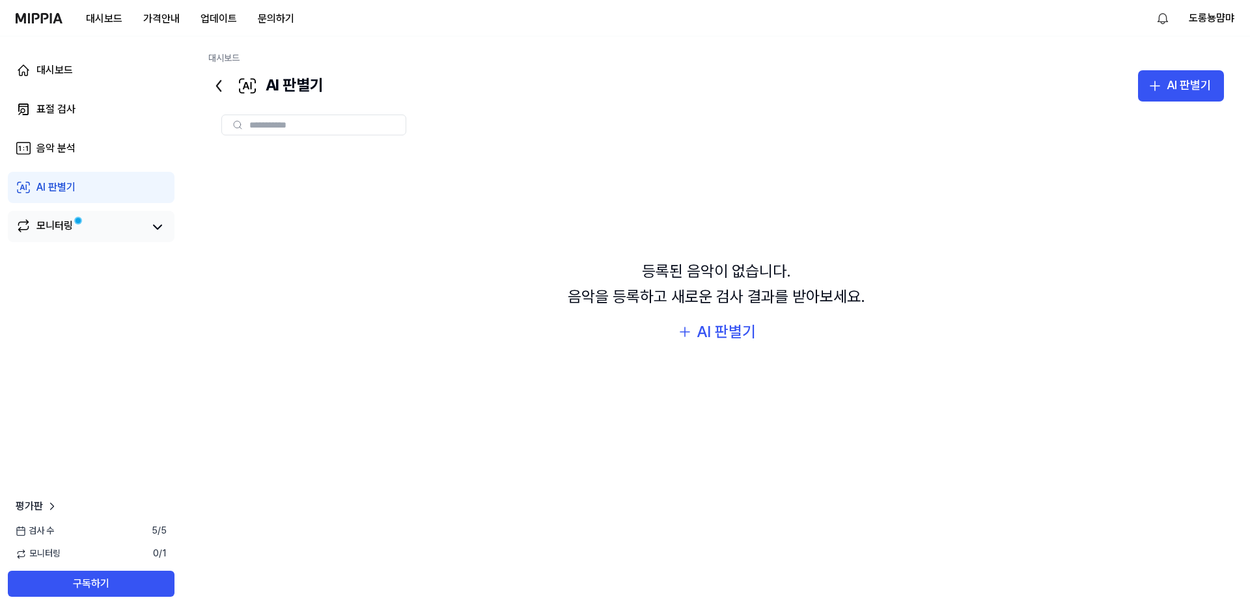
click at [85, 229] on link "모니터링" at bounding box center [80, 227] width 128 height 18
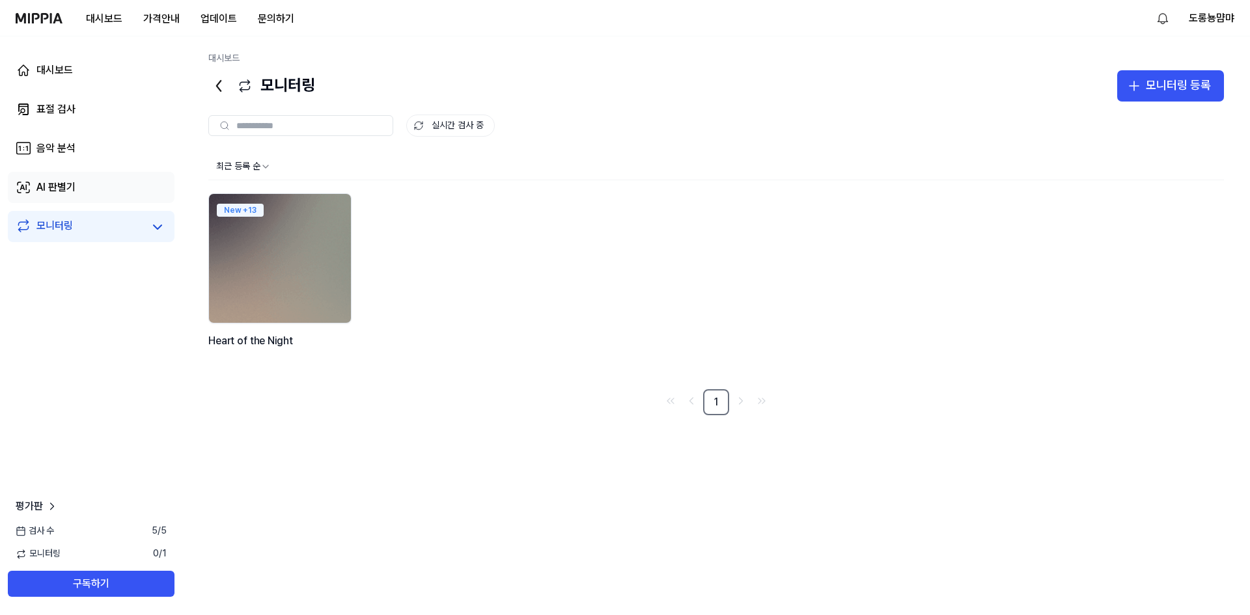
click at [81, 195] on link "AI 판별기" at bounding box center [91, 187] width 167 height 31
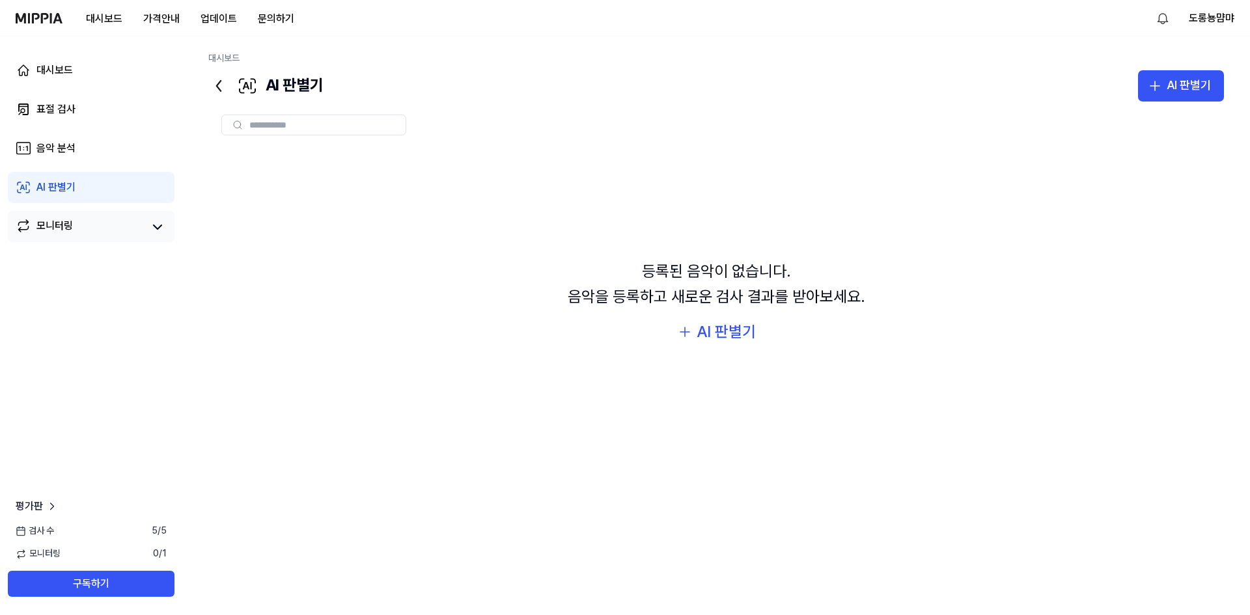
click at [130, 217] on div "모니터링" at bounding box center [91, 226] width 167 height 31
click at [63, 233] on div "모니터링" at bounding box center [54, 227] width 36 height 18
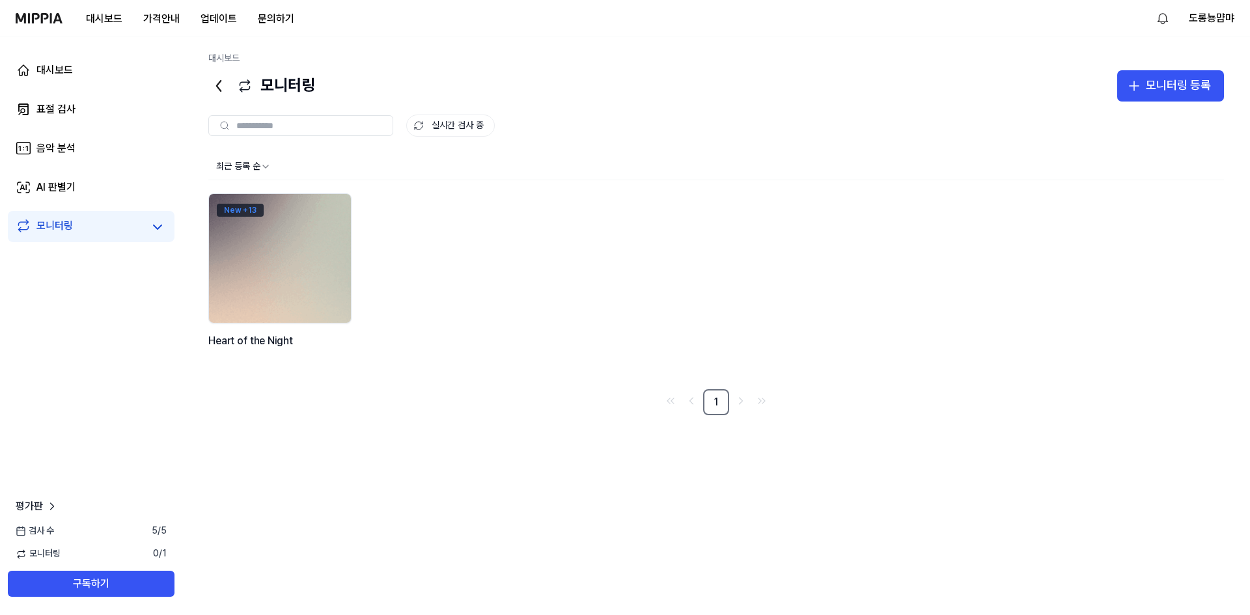
click at [237, 208] on div "New + 13" at bounding box center [240, 210] width 47 height 13
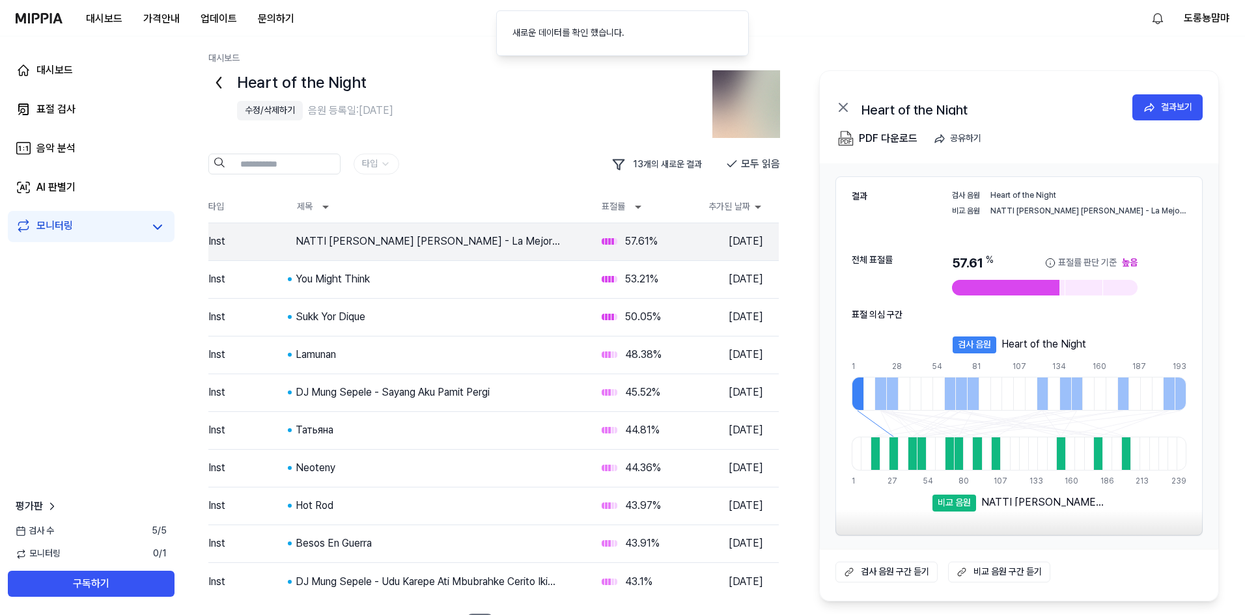
click at [104, 222] on link "모니터링" at bounding box center [80, 227] width 128 height 18
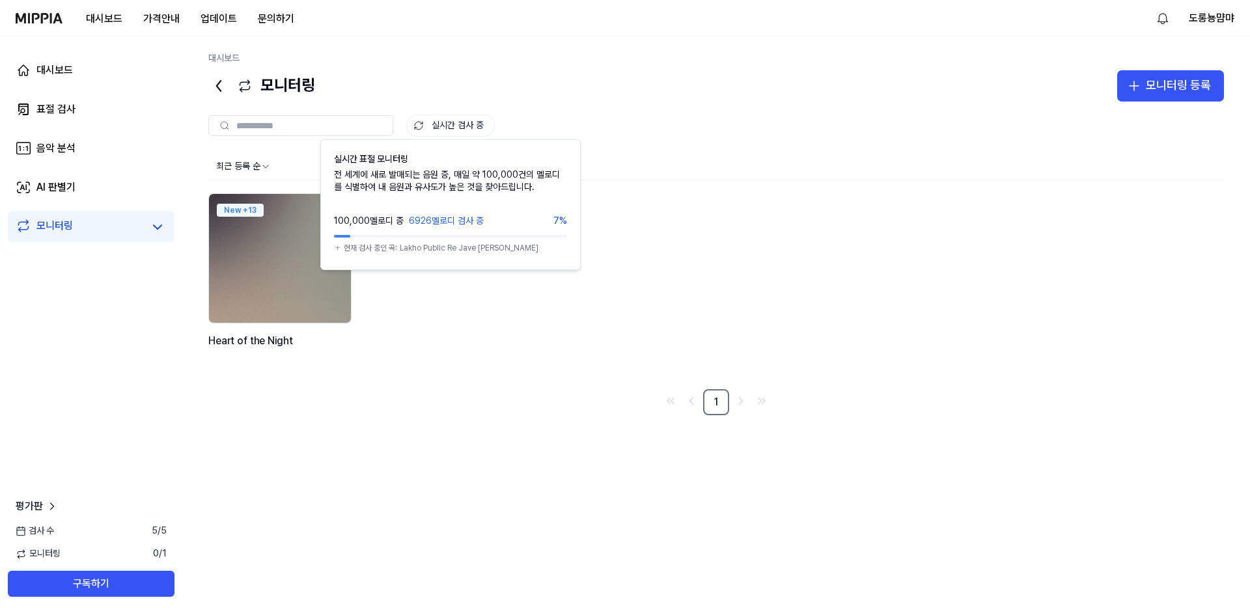
click at [430, 128] on button "실시간 검사 중" at bounding box center [450, 126] width 89 height 22
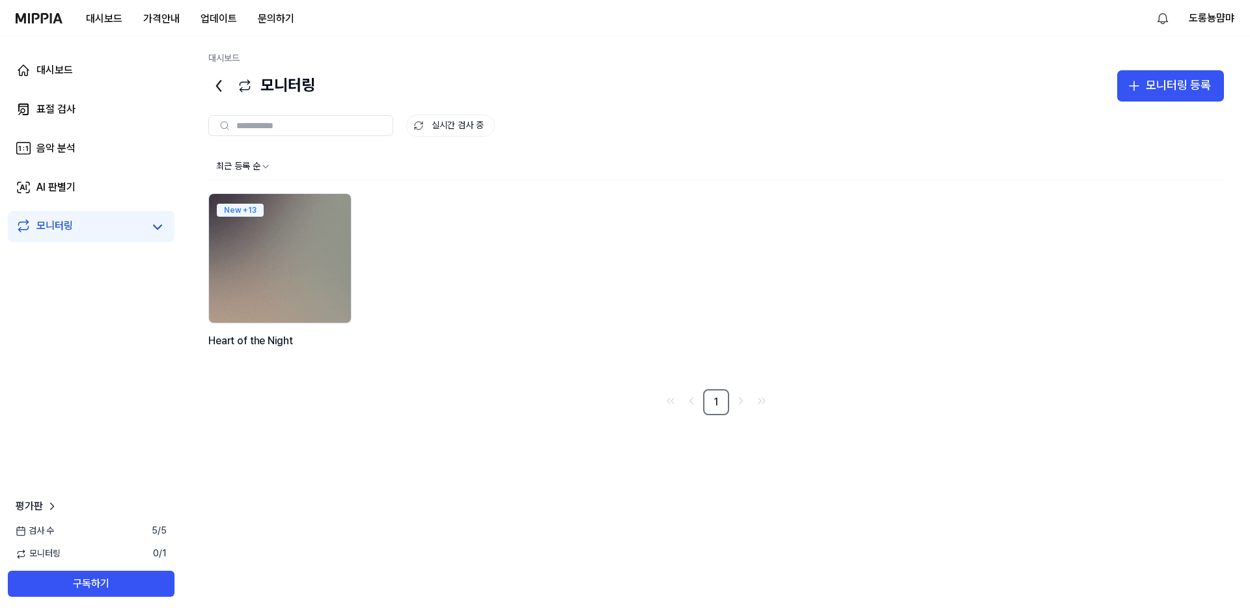
click at [417, 128] on icon at bounding box center [418, 125] width 11 height 11
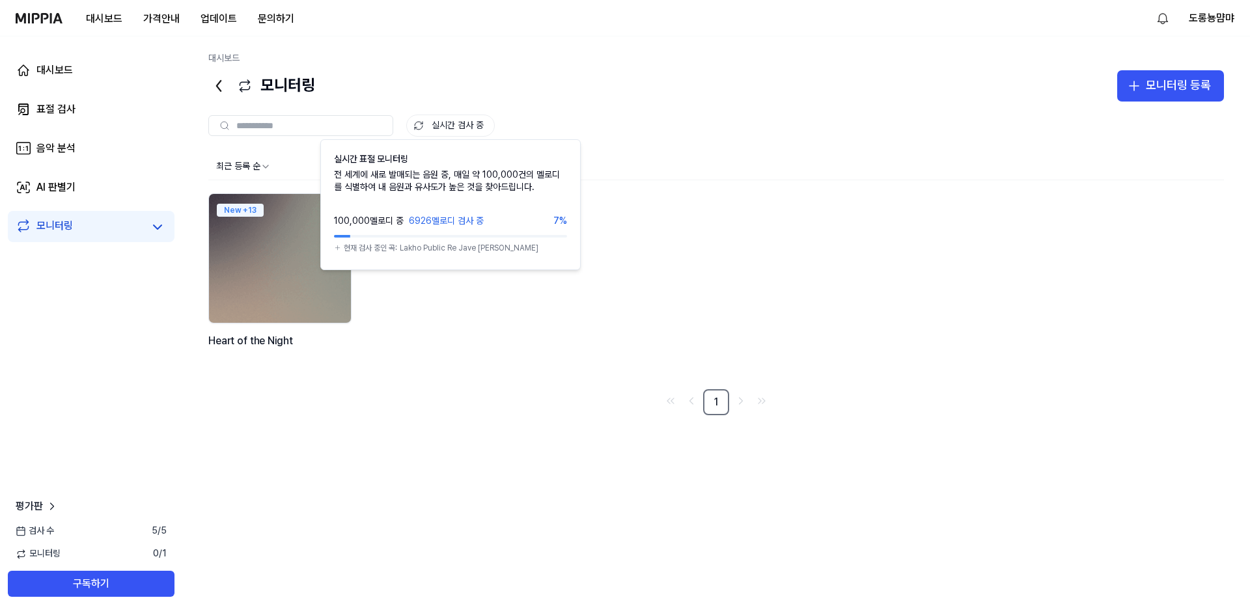
click at [417, 128] on icon at bounding box center [419, 126] width 12 height 12
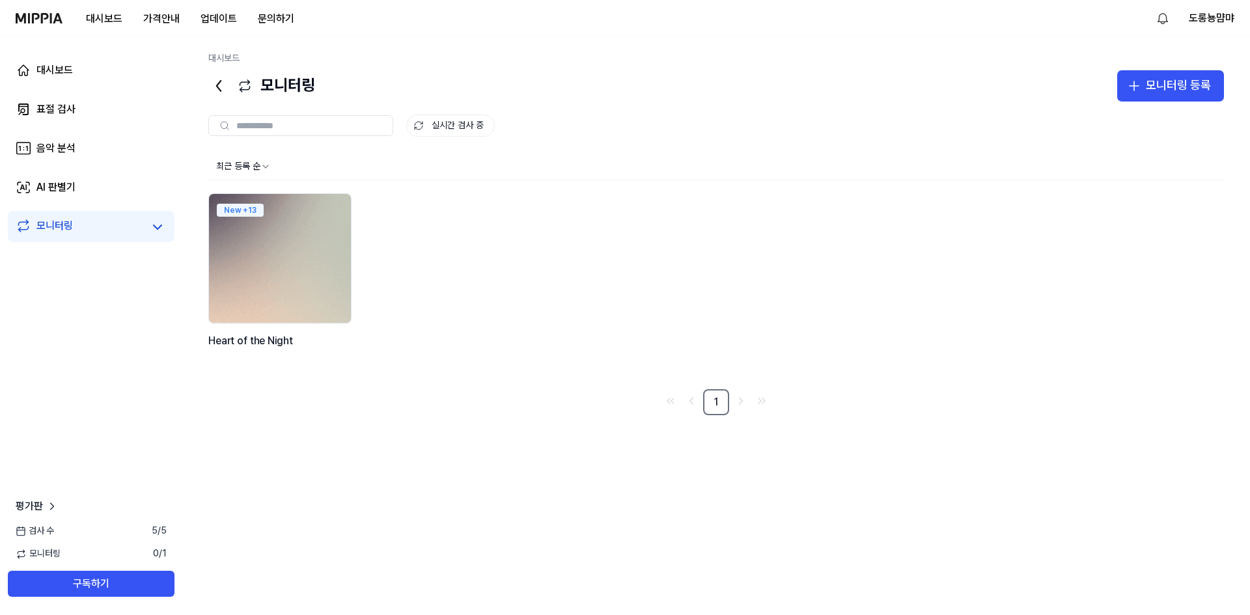
click at [249, 275] on img at bounding box center [280, 259] width 156 height 142
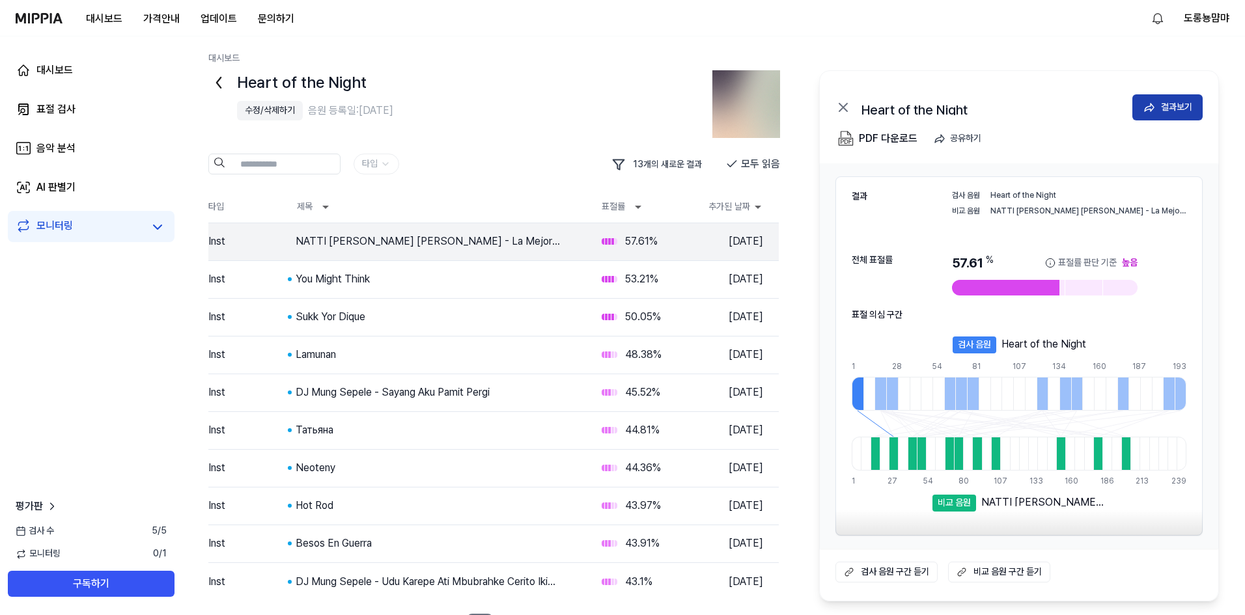
click at [1172, 105] on div "결과보기" at bounding box center [1176, 107] width 31 height 14
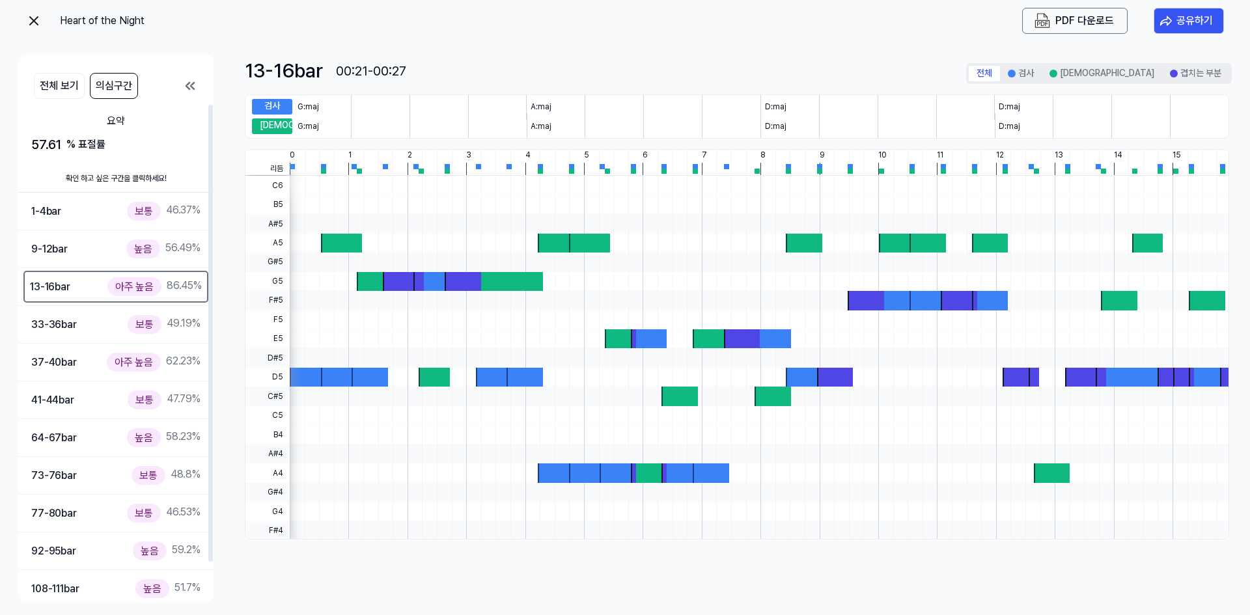
click at [40, 21] on img at bounding box center [34, 21] width 16 height 16
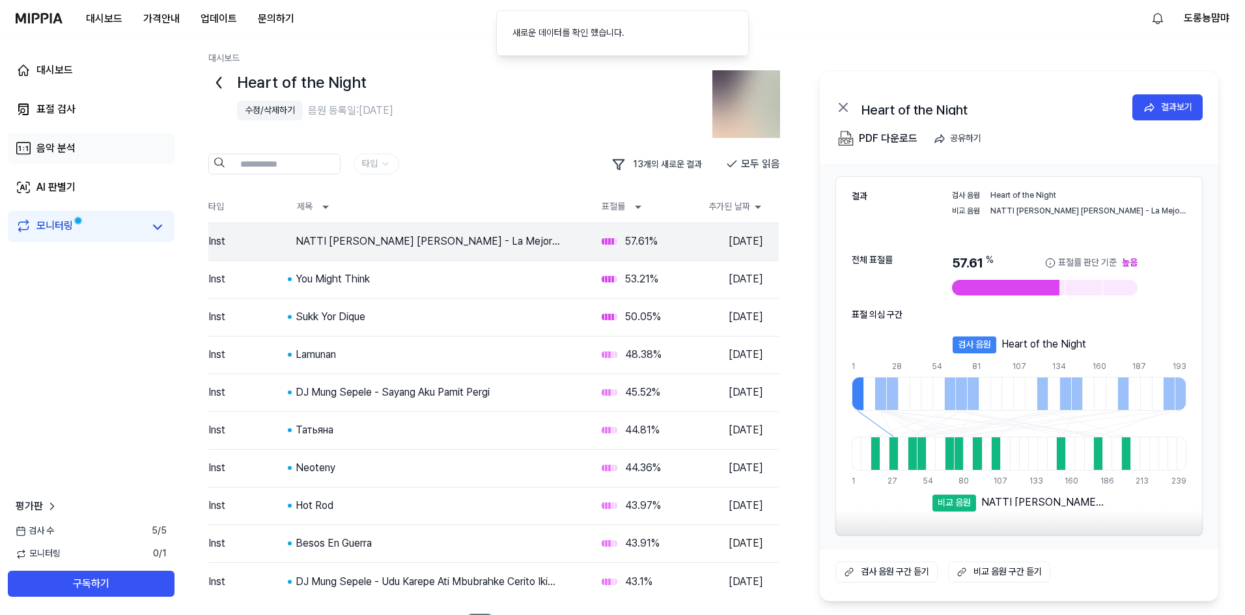
click at [66, 148] on div "음악 분석" at bounding box center [55, 149] width 39 height 16
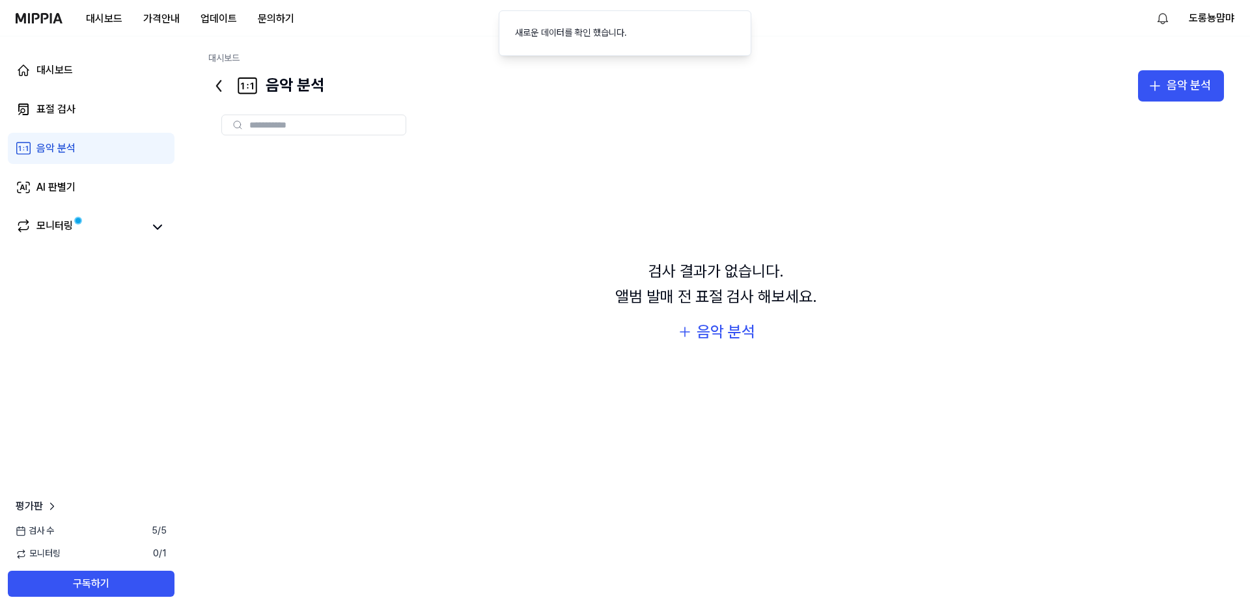
click at [281, 118] on div at bounding box center [313, 125] width 185 height 21
click at [283, 124] on input "text" at bounding box center [323, 125] width 148 height 12
paste input "**********"
type input "**********"
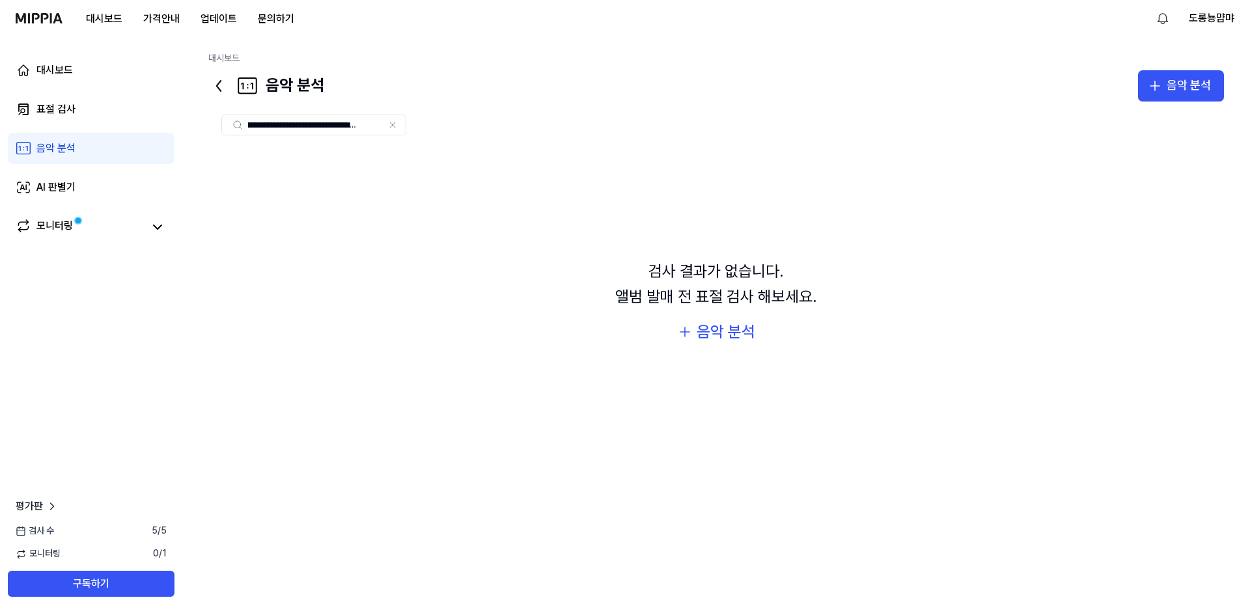
scroll to position [0, 0]
click at [233, 124] on icon at bounding box center [237, 125] width 10 height 10
click at [236, 127] on icon at bounding box center [237, 125] width 10 height 10
click at [390, 128] on icon at bounding box center [392, 125] width 10 height 10
paste input "**********"
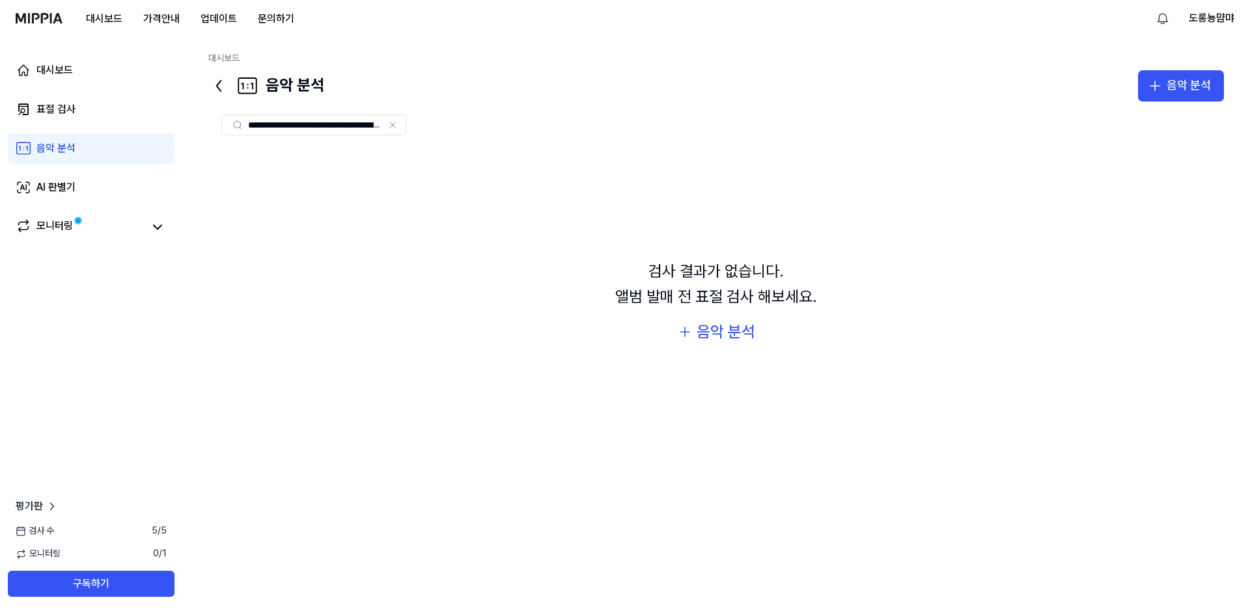
scroll to position [0, 107]
type input "**********"
click at [236, 128] on icon at bounding box center [237, 125] width 10 height 10
click at [723, 333] on div "음악 분석" at bounding box center [726, 332] width 59 height 25
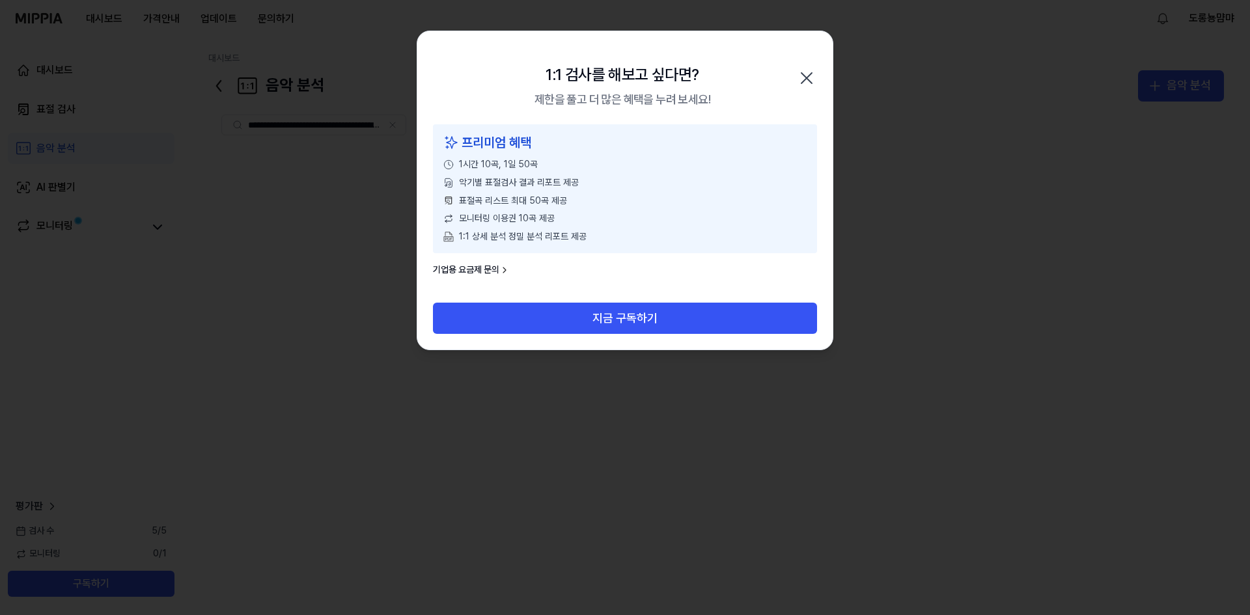
click at [473, 278] on div "프리미엄 혜택 1시간 10곡, 1일 50곡 악기별 표절검사 결과 리포트 제공 표절곡 리스트 최대 50곡 제공 모니터링 이용권 10곡 제공 1:…" at bounding box center [624, 213] width 415 height 178
click at [472, 272] on link "기업용 요금제 문의" at bounding box center [471, 270] width 77 height 13
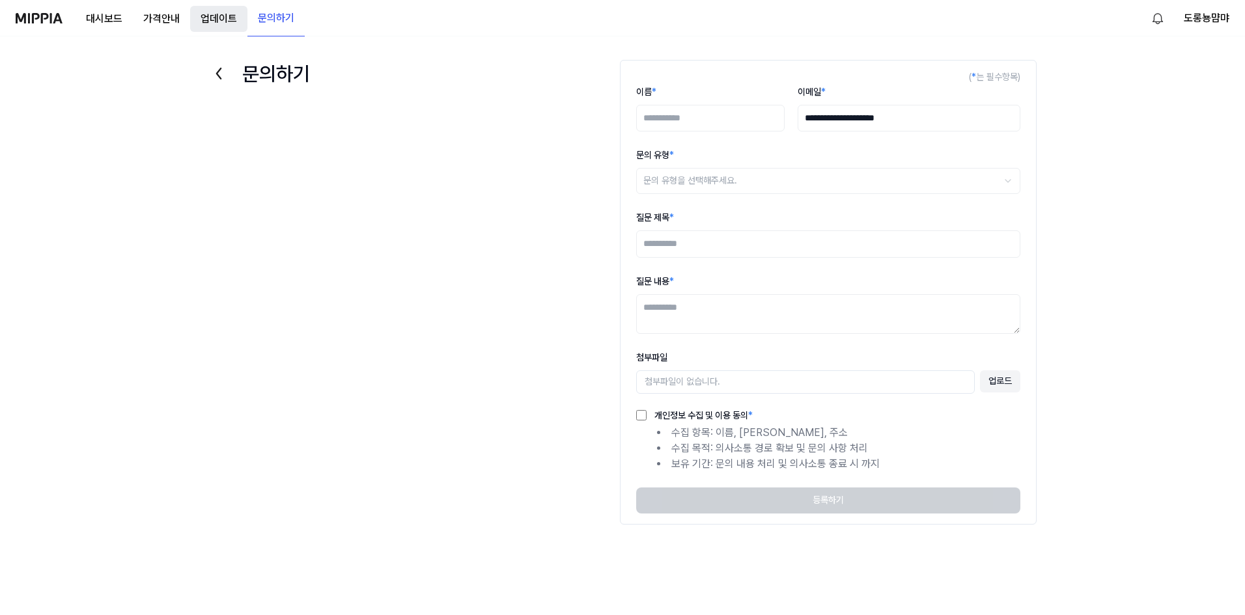
click at [194, 25] on button "업데이트" at bounding box center [218, 19] width 57 height 26
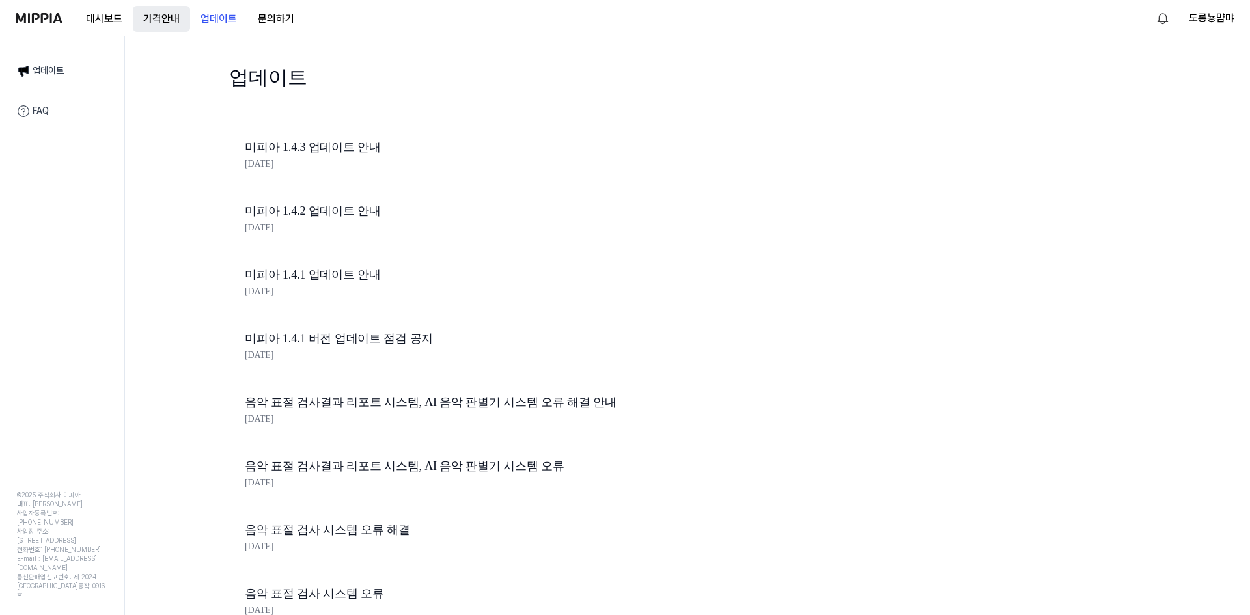
click at [160, 21] on button "가격안내" at bounding box center [161, 19] width 57 height 26
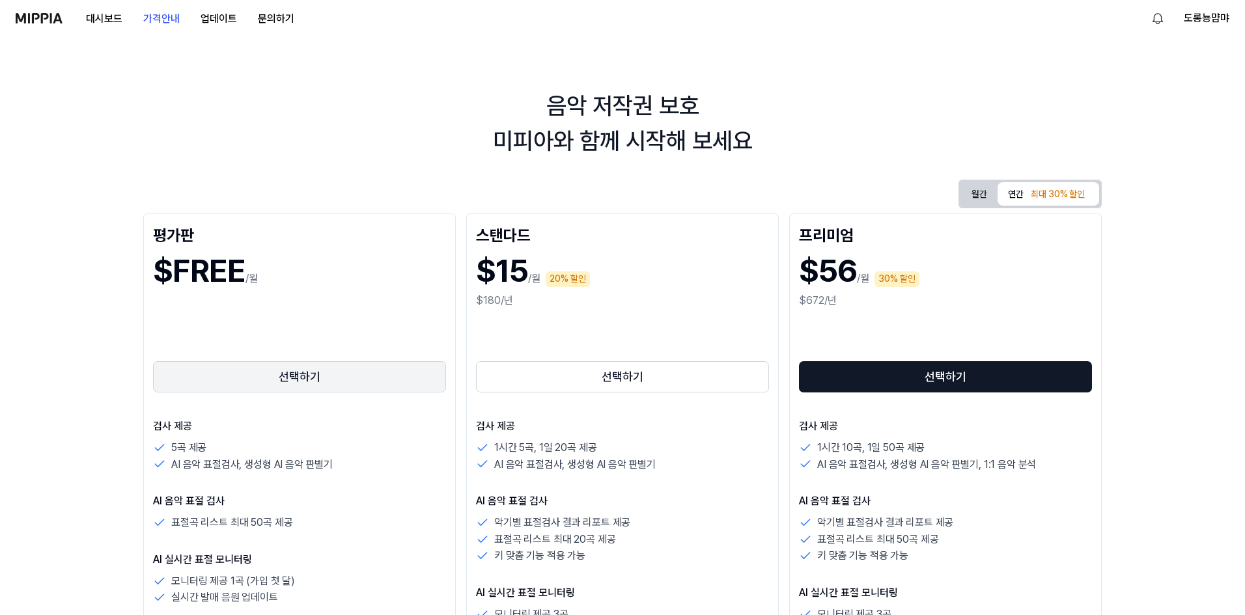
click at [260, 369] on button "선택하기" at bounding box center [299, 376] width 293 height 31
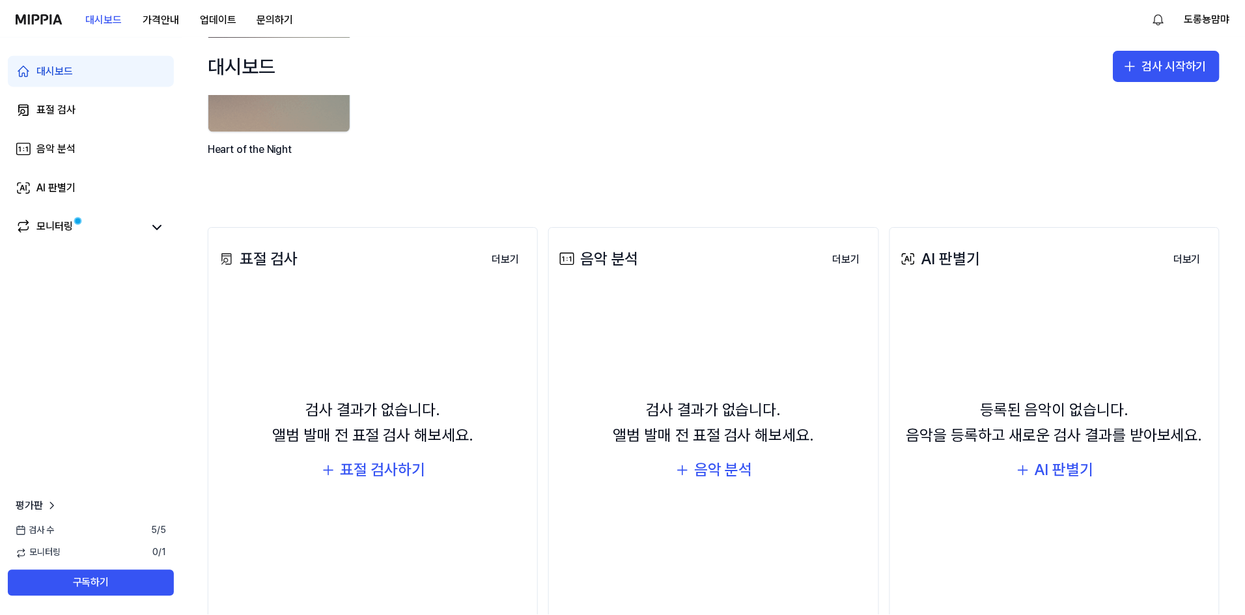
scroll to position [152, 0]
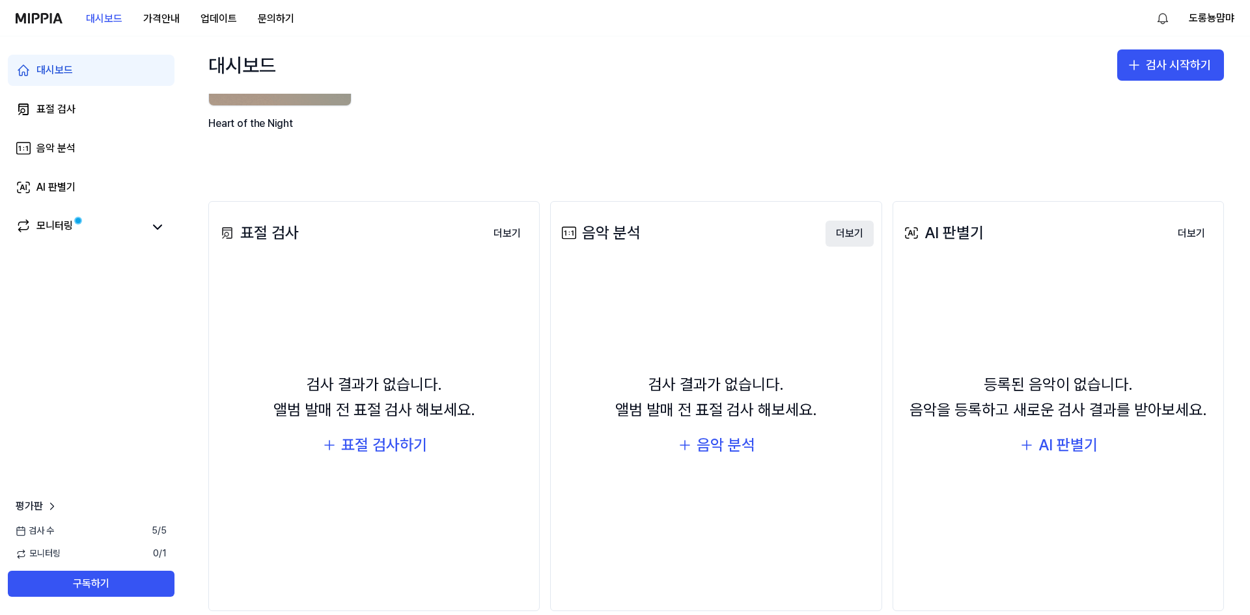
click at [838, 236] on button "더보기" at bounding box center [850, 234] width 48 height 26
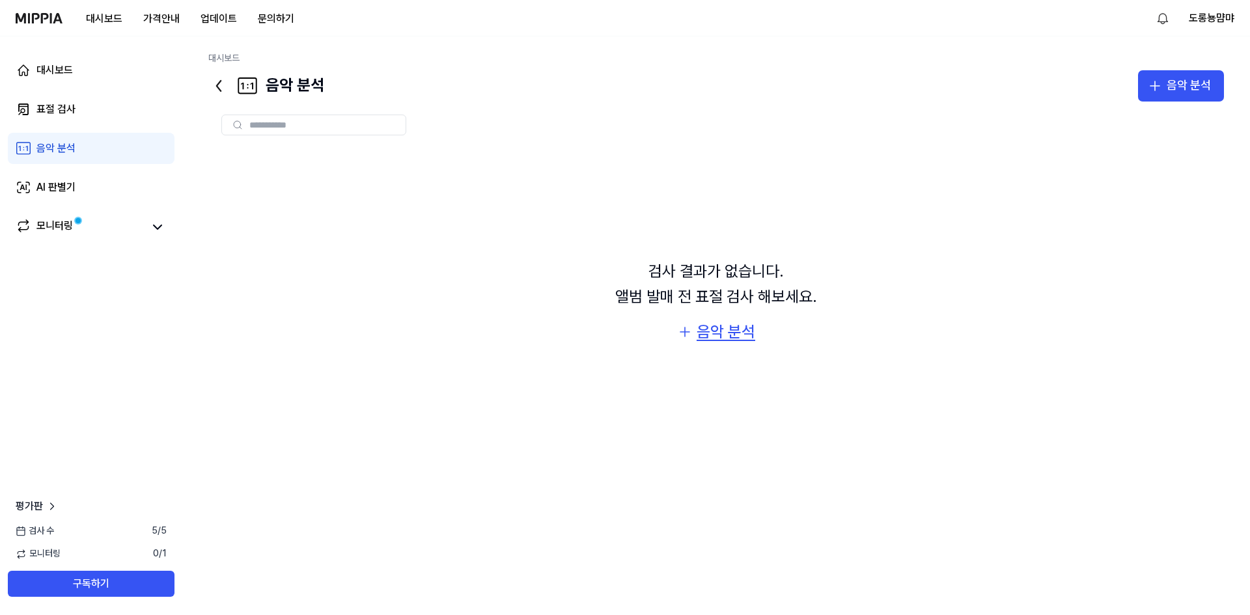
click at [703, 336] on div "음악 분석" at bounding box center [726, 332] width 59 height 25
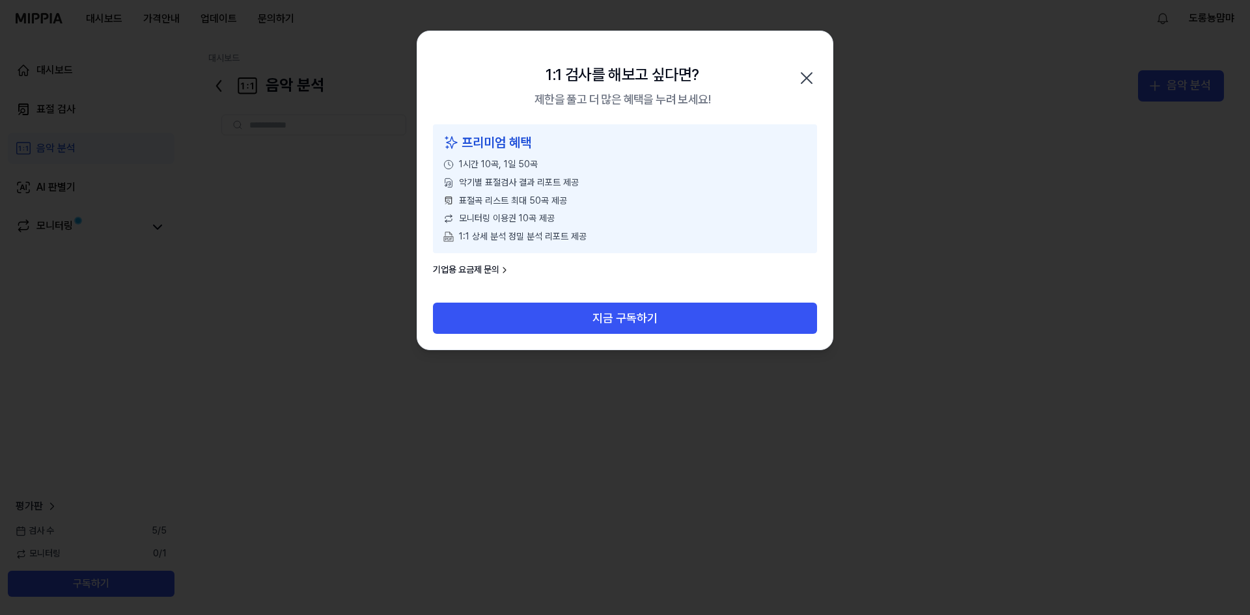
click at [807, 81] on icon "button" at bounding box center [806, 78] width 21 height 21
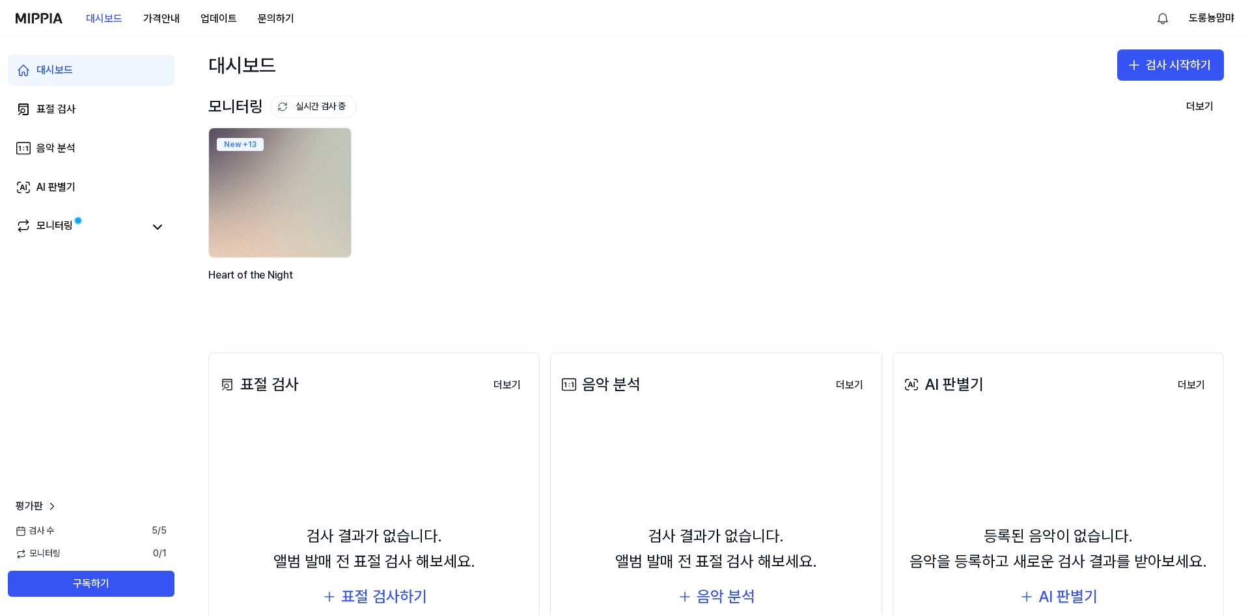
click at [249, 215] on img at bounding box center [280, 193] width 156 height 142
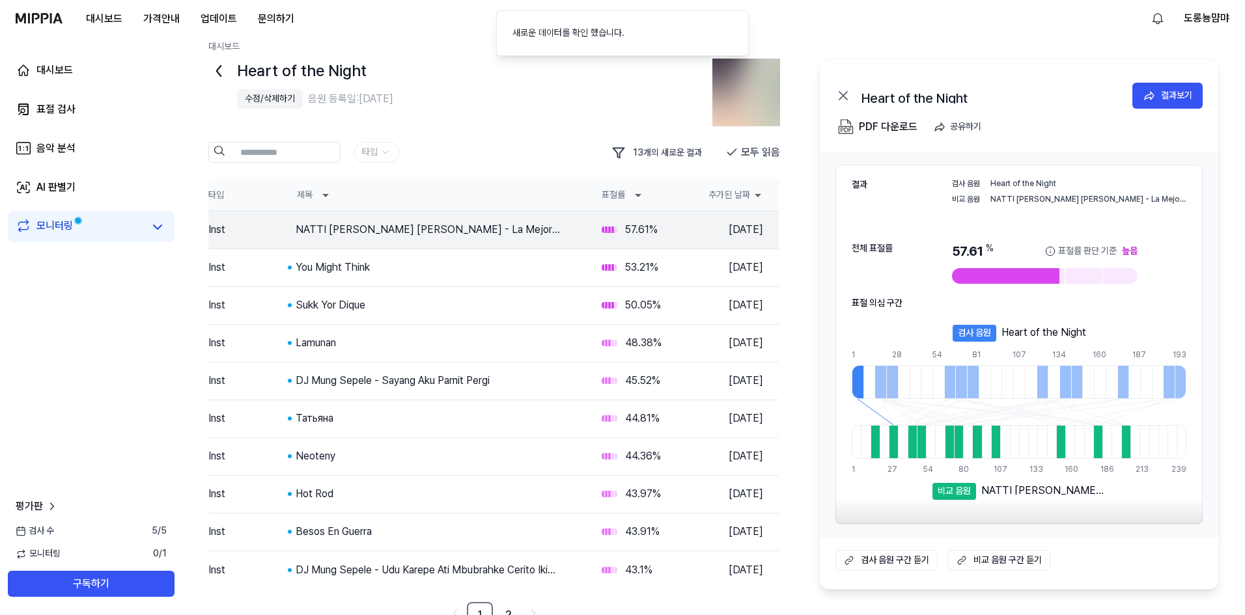
scroll to position [25, 0]
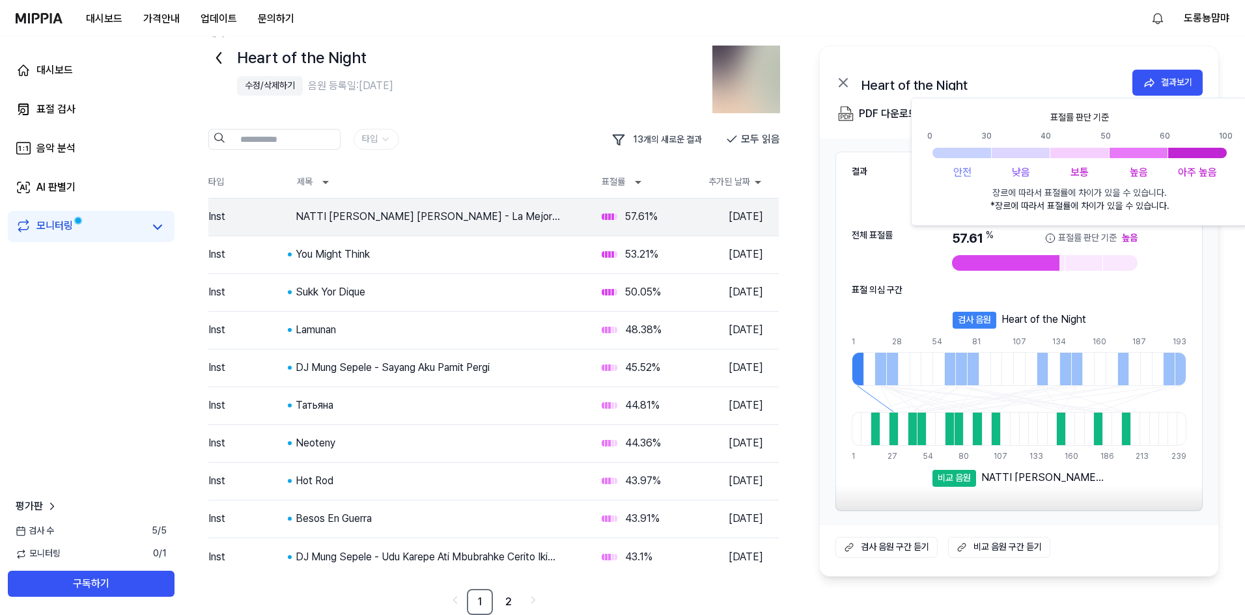
click at [1050, 238] on icon at bounding box center [1050, 238] width 10 height 10
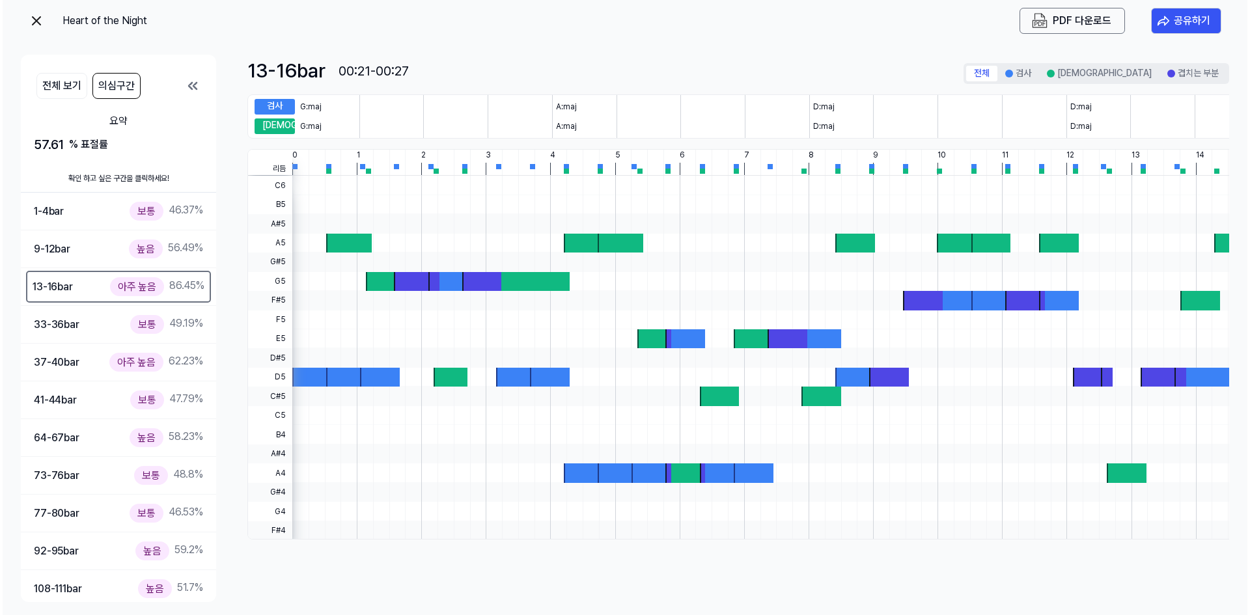
scroll to position [0, 0]
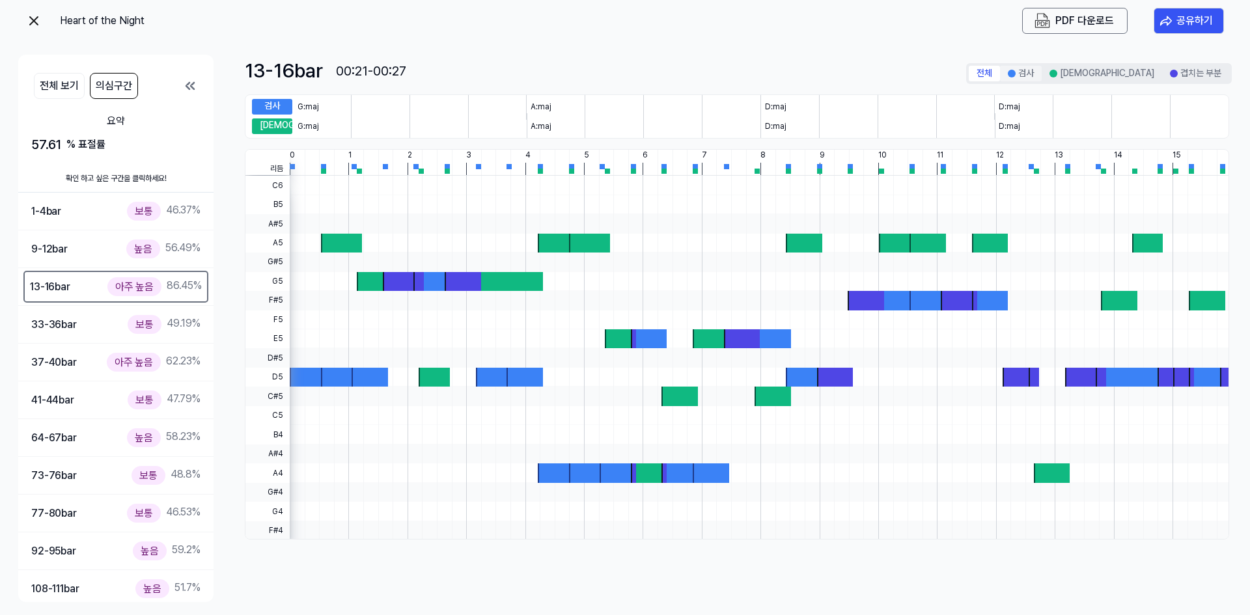
click at [1042, 74] on button "검사" at bounding box center [1021, 74] width 42 height 16
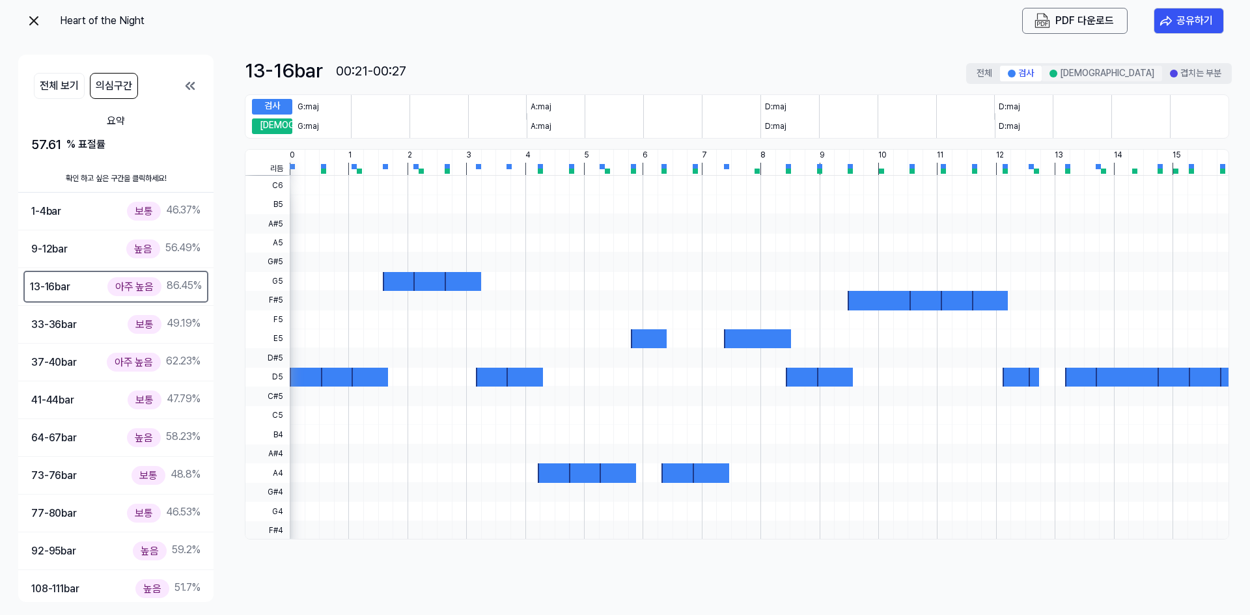
click at [1136, 73] on button "비교" at bounding box center [1102, 74] width 120 height 16
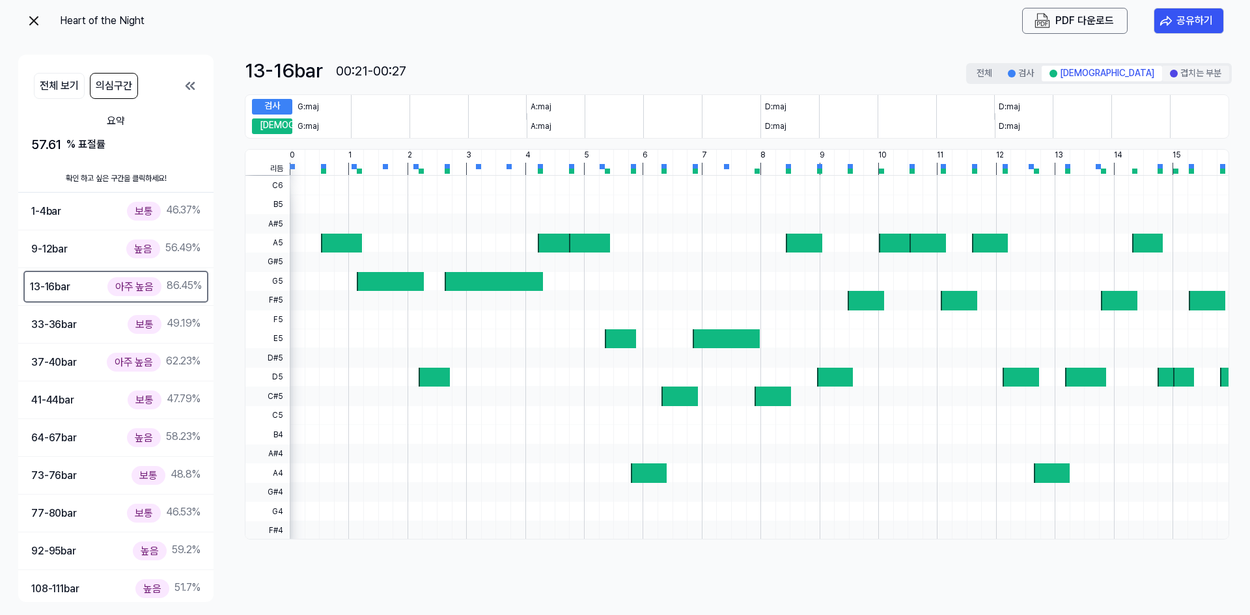
click at [1186, 74] on button "겹치는 부분" at bounding box center [1195, 74] width 67 height 16
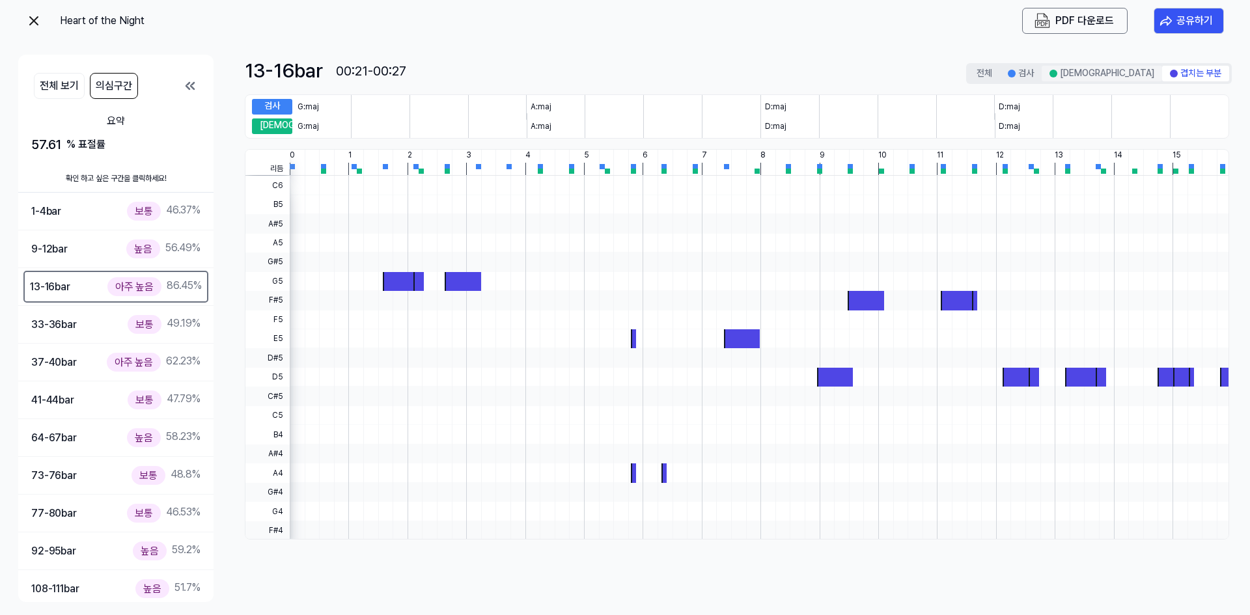
click at [1146, 71] on button "비교" at bounding box center [1102, 74] width 120 height 16
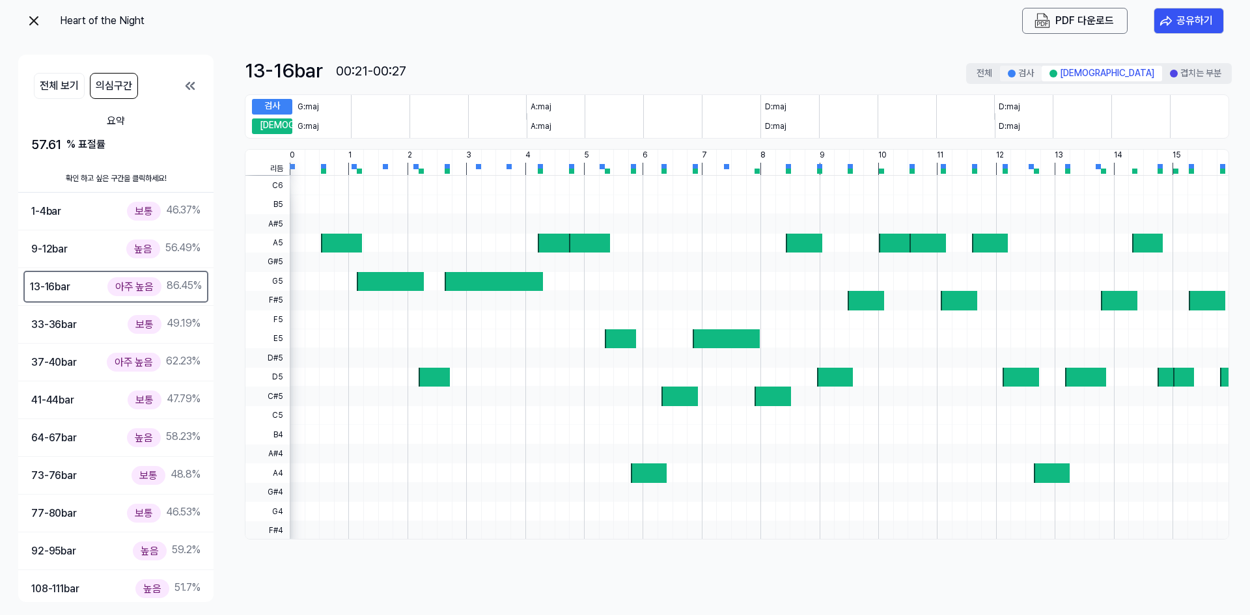
click at [1042, 68] on button "검사" at bounding box center [1021, 74] width 42 height 16
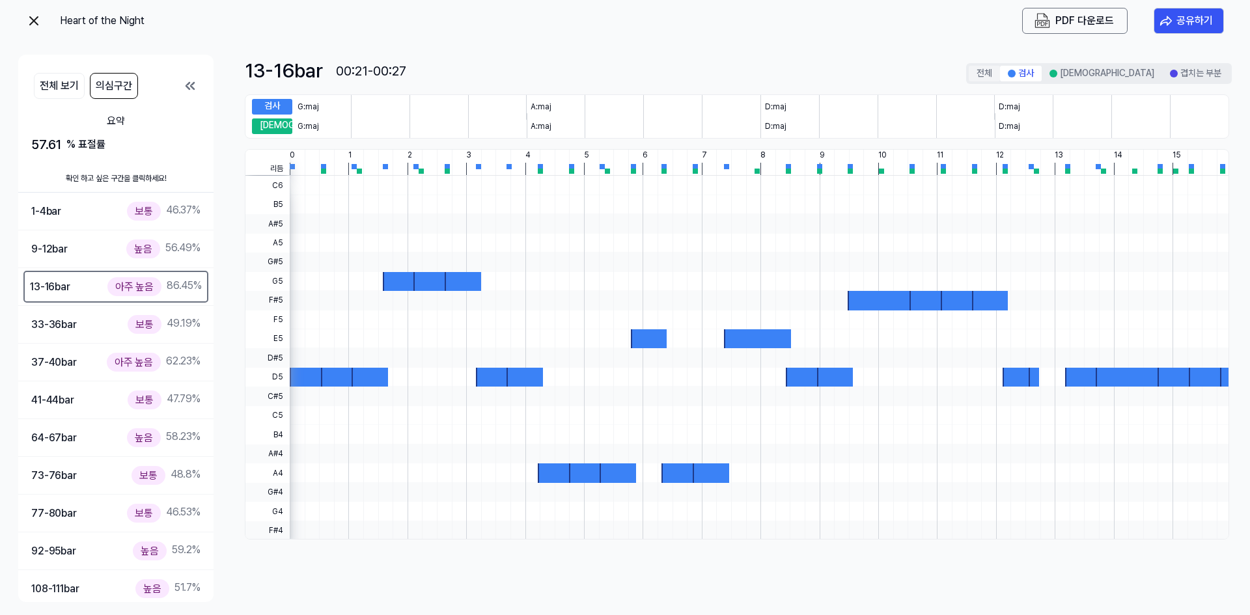
click at [1000, 70] on button "전체" at bounding box center [984, 74] width 31 height 16
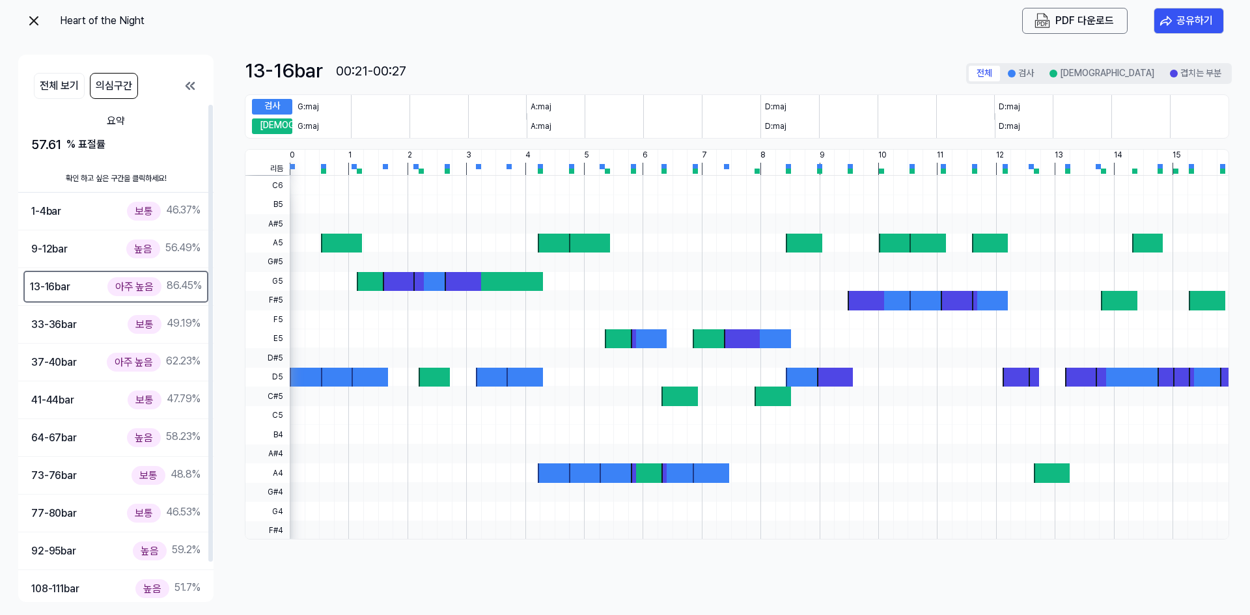
click at [188, 90] on icon at bounding box center [190, 86] width 16 height 16
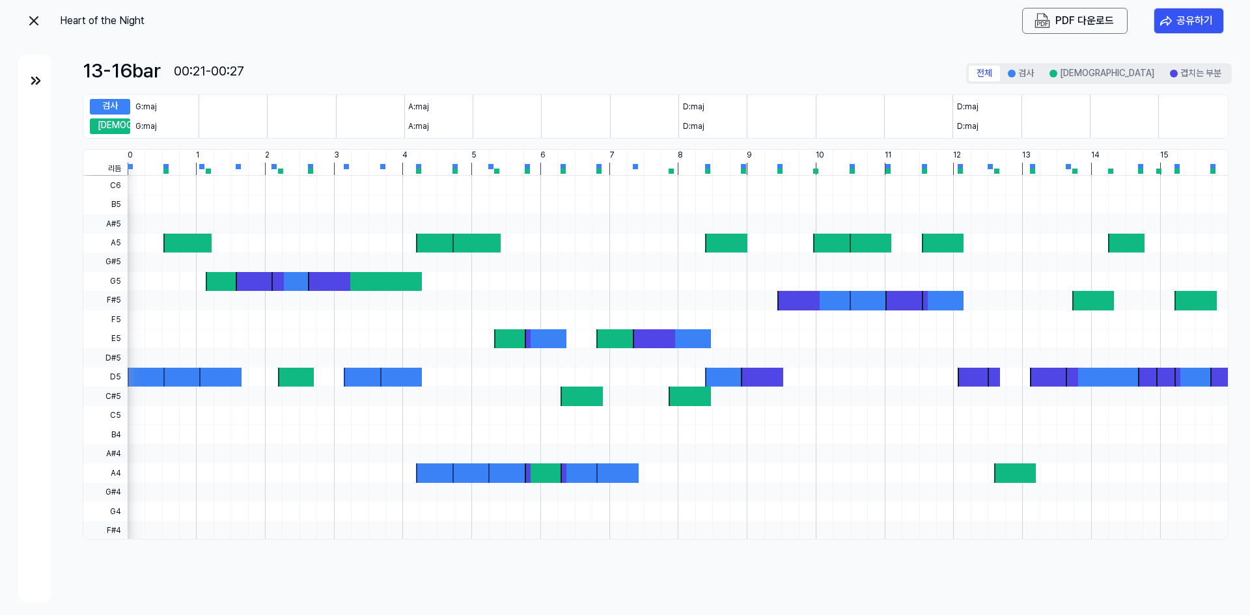
drag, startPoint x: 770, startPoint y: 253, endPoint x: 320, endPoint y: 242, distance: 450.7
click at [324, 176] on div at bounding box center [678, 176] width 1100 height 0
drag, startPoint x: 775, startPoint y: 121, endPoint x: 519, endPoint y: 119, distance: 256.5
click at [519, 119] on div "비교 G:maj A:maj D:maj D:maj" at bounding box center [659, 127] width 1138 height 16
drag, startPoint x: 858, startPoint y: 109, endPoint x: 818, endPoint y: 108, distance: 39.7
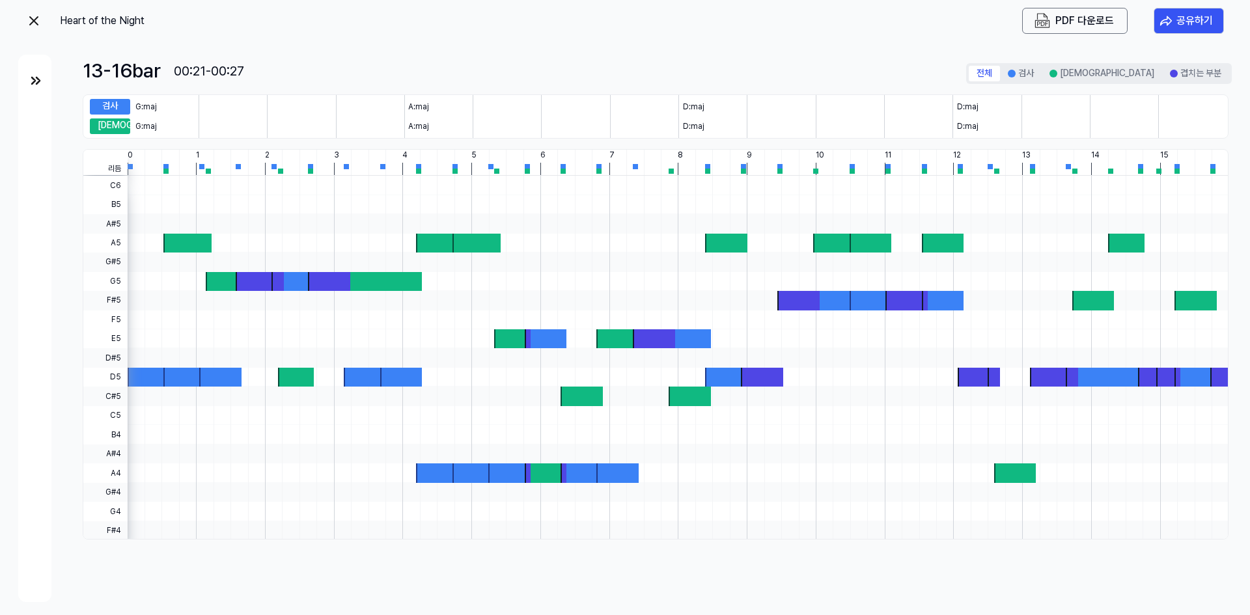
click at [818, 108] on div "검사 G:maj A:maj D:maj D:maj" at bounding box center [659, 106] width 1138 height 23
click at [40, 87] on img at bounding box center [36, 81] width 16 height 16
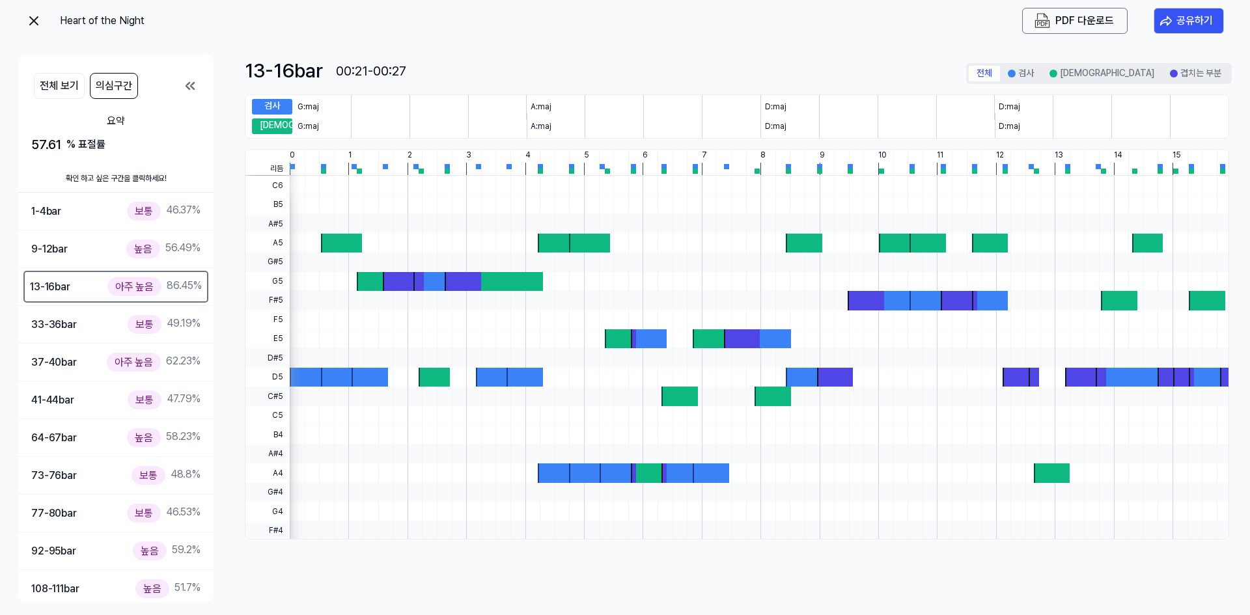
click at [29, 18] on img at bounding box center [34, 21] width 16 height 16
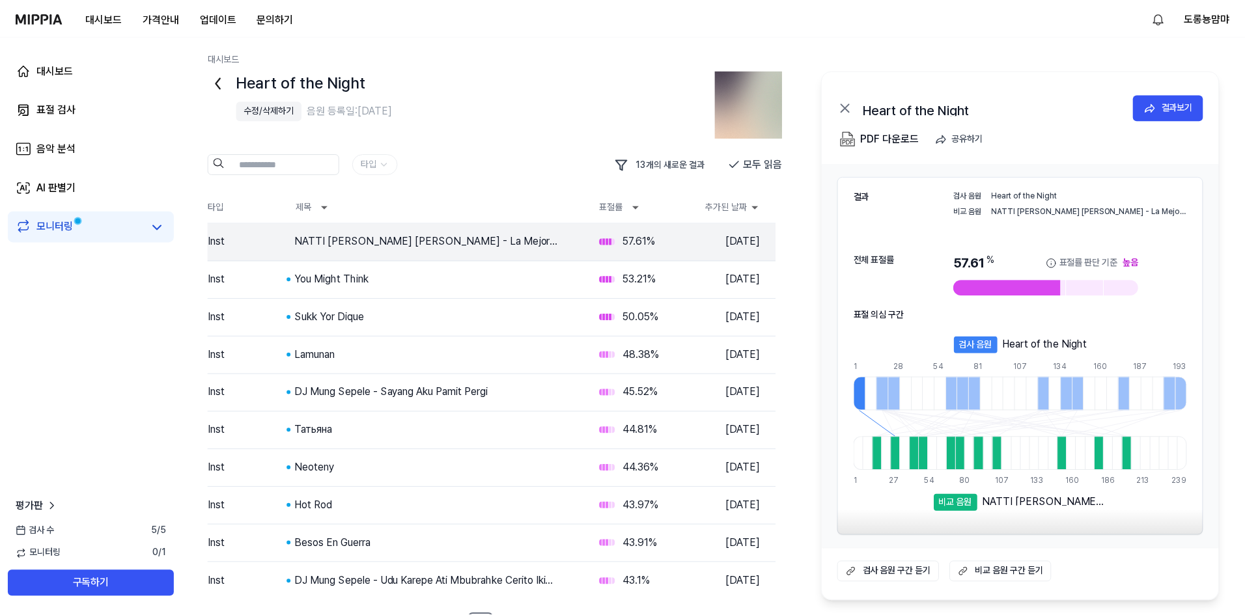
scroll to position [25, 0]
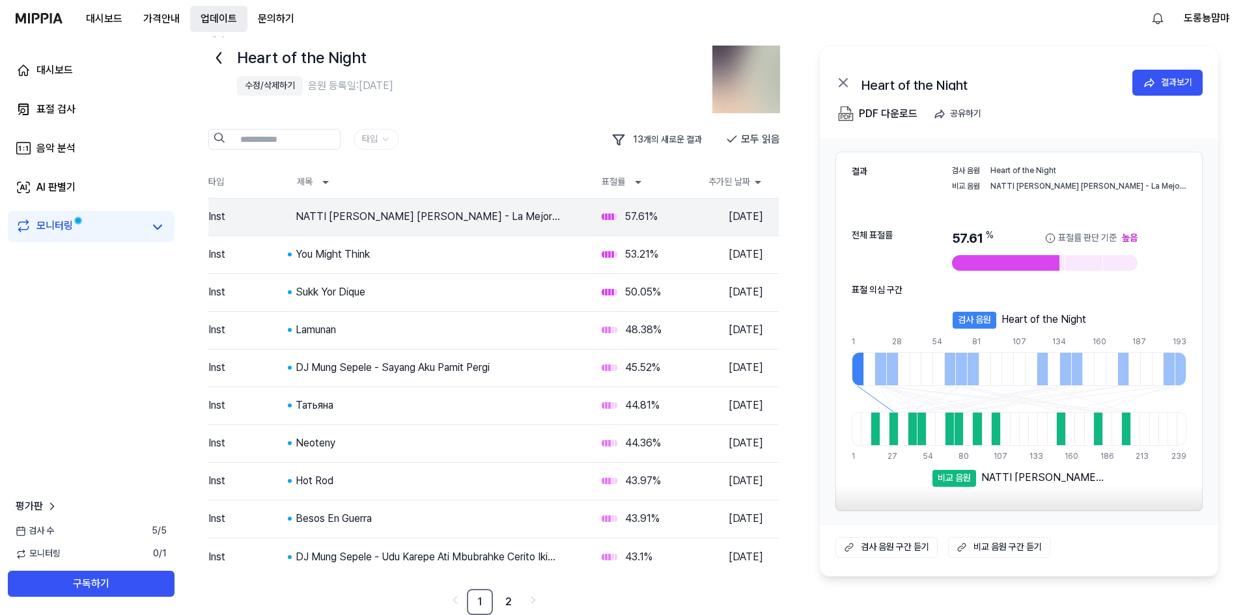
click at [208, 18] on button "업데이트" at bounding box center [218, 19] width 57 height 26
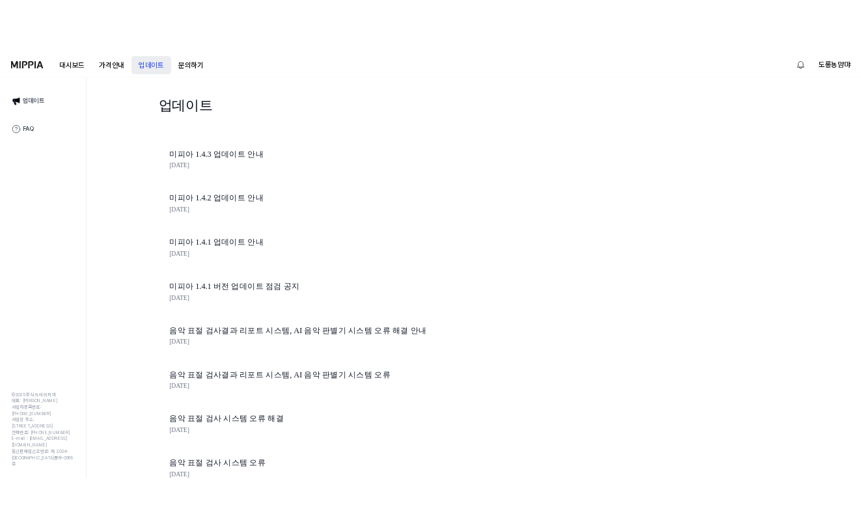
scroll to position [0, 0]
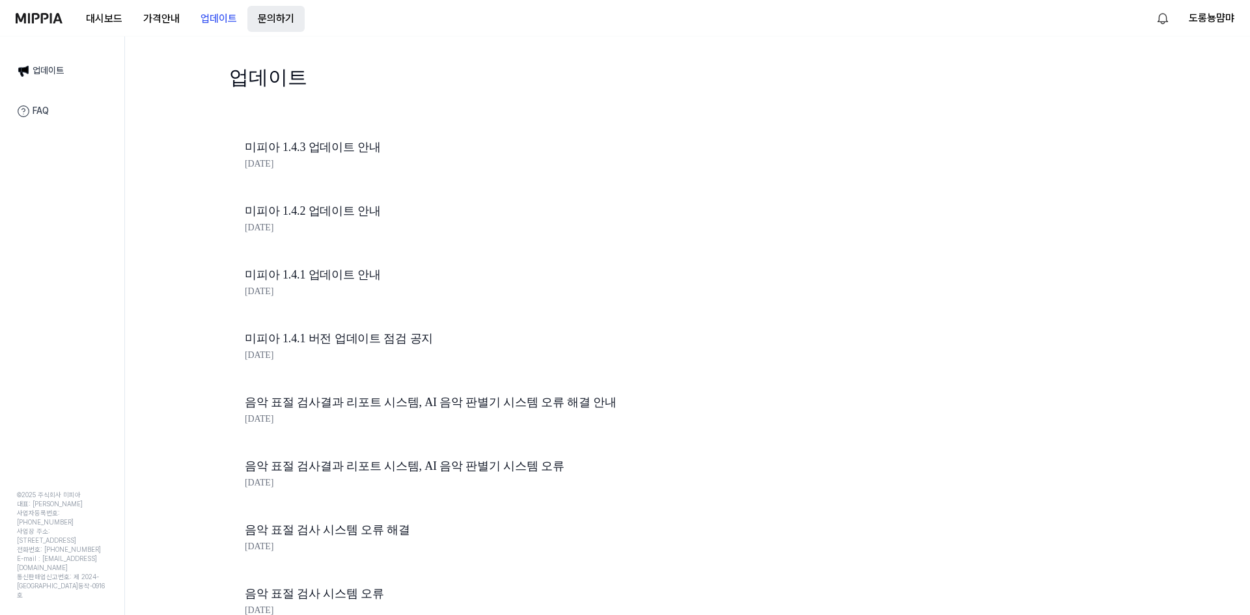
click at [267, 20] on button "문의하기" at bounding box center [275, 19] width 57 height 26
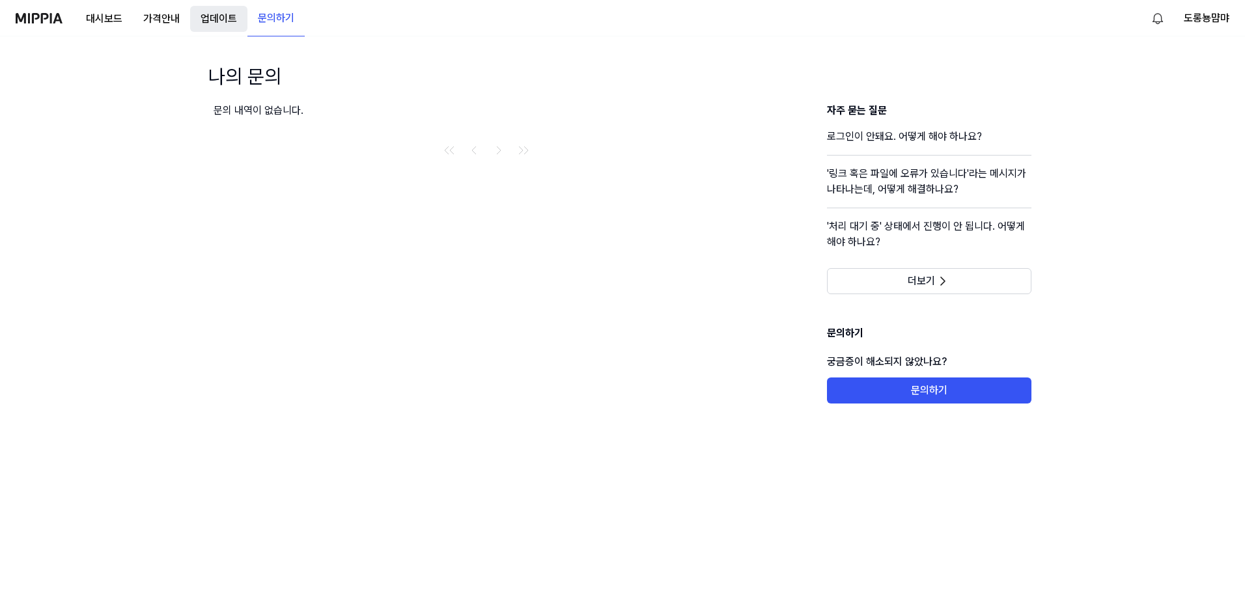
click at [216, 18] on button "업데이트" at bounding box center [218, 19] width 57 height 26
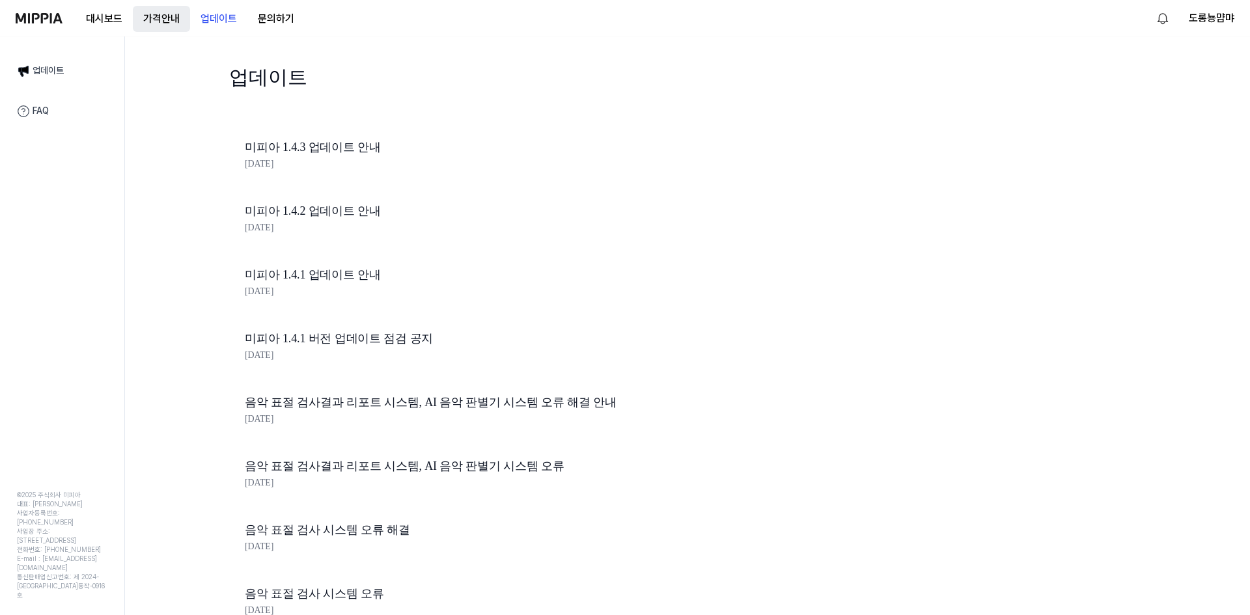
click at [163, 16] on button "가격안내" at bounding box center [161, 19] width 57 height 26
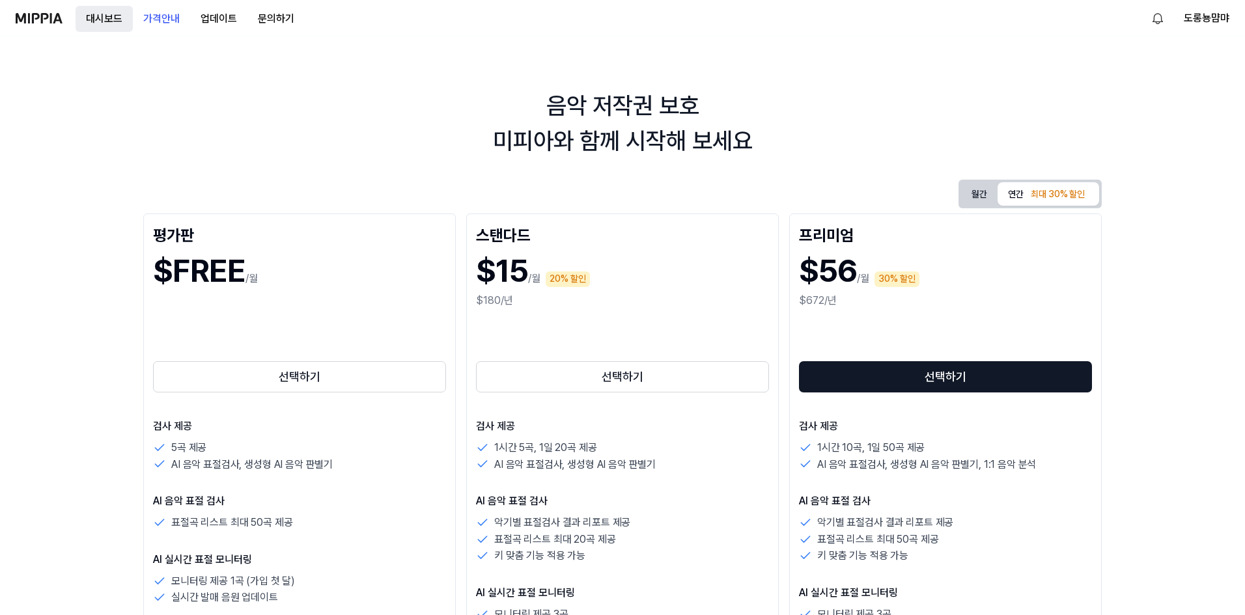
click at [123, 18] on button "대시보드" at bounding box center [104, 19] width 57 height 26
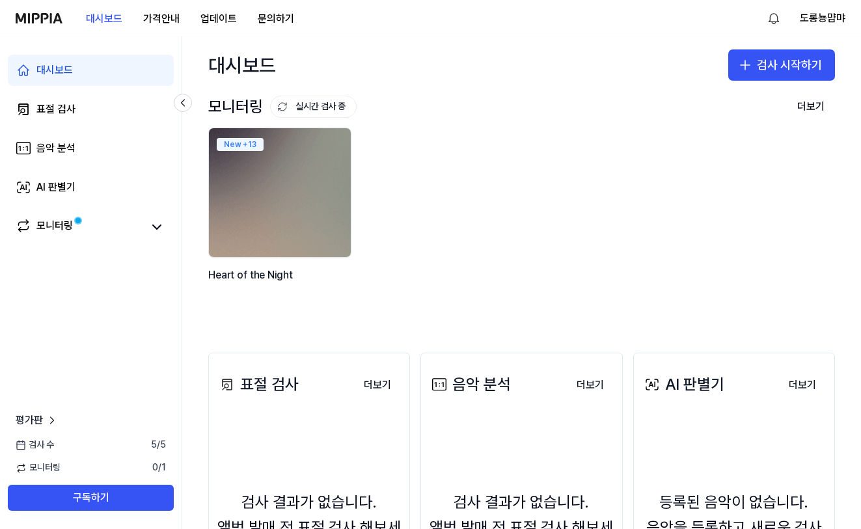
click at [202, 322] on div "모니터링 실시간 검사 중 더보기 모니터링 New + 13 Heart of the Night" at bounding box center [521, 210] width 679 height 233
click at [386, 176] on div "New + 13 Heart of the Night" at bounding box center [511, 221] width 627 height 186
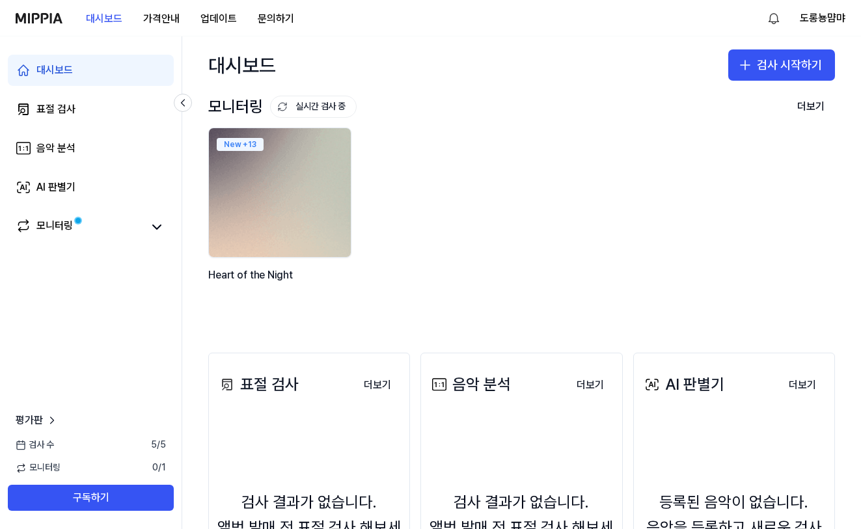
click at [273, 182] on img at bounding box center [280, 193] width 156 height 142
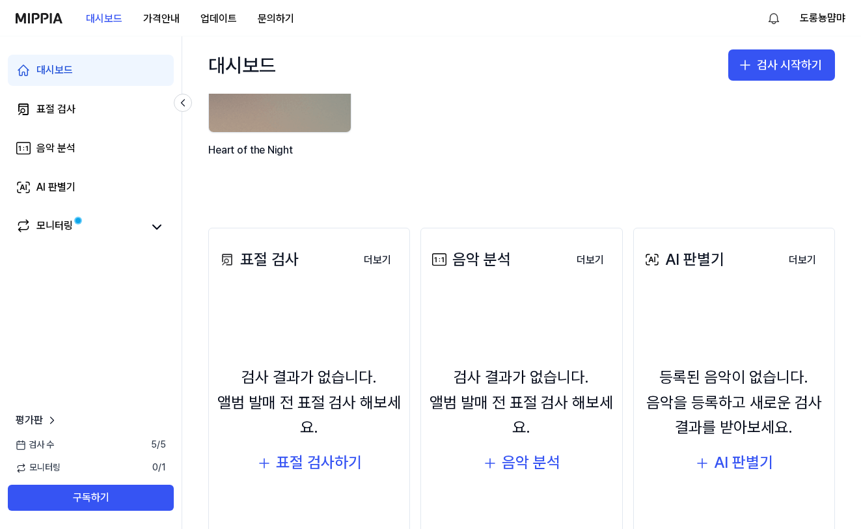
scroll to position [152, 0]
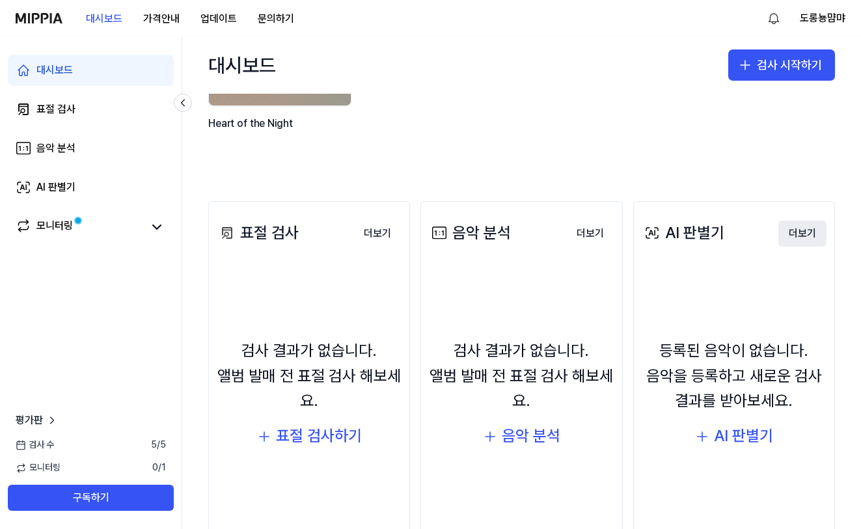
click at [798, 240] on button "더보기" at bounding box center [803, 234] width 48 height 26
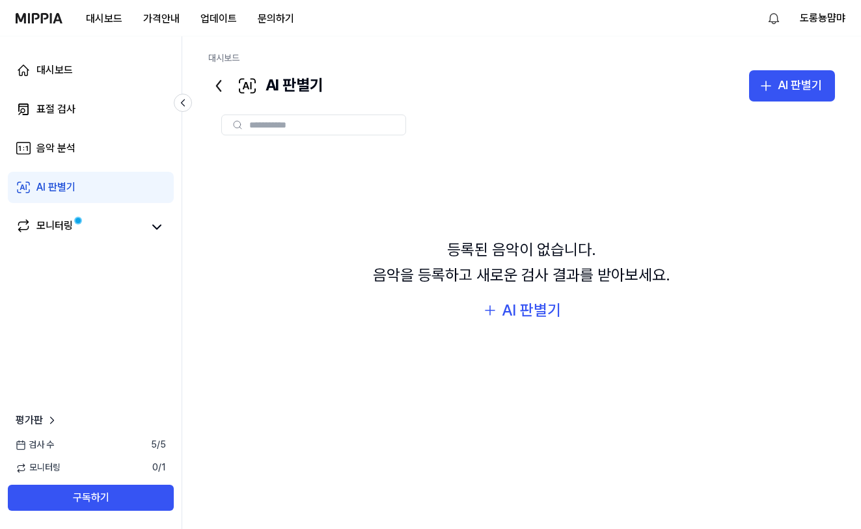
click at [309, 121] on input "text" at bounding box center [323, 125] width 148 height 12
paste input "**********"
type input "**********"
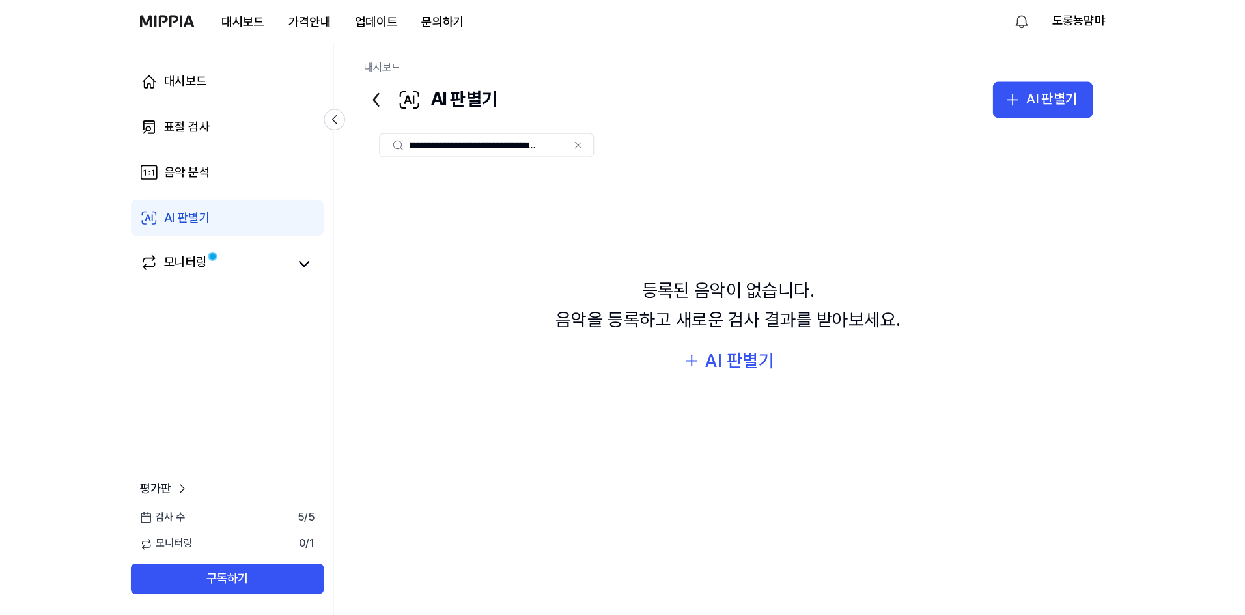
scroll to position [0, 0]
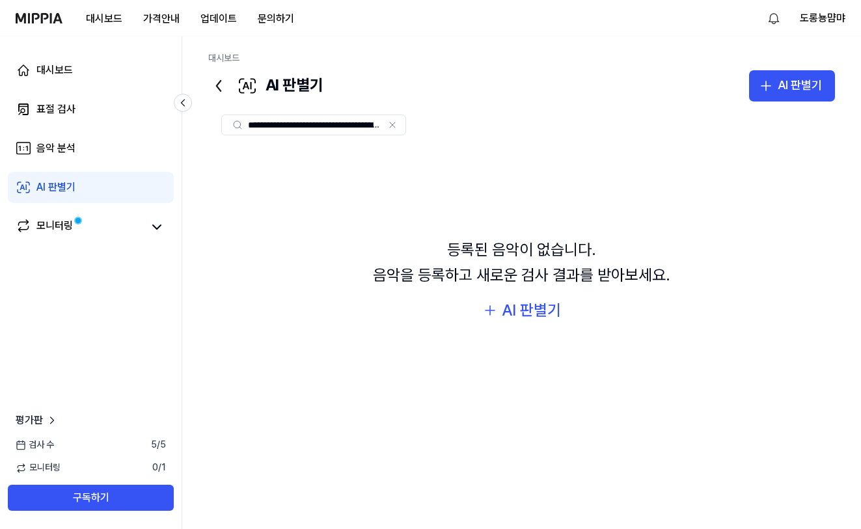
click at [236, 124] on icon at bounding box center [237, 125] width 10 height 10
click at [234, 128] on icon at bounding box center [237, 125] width 10 height 10
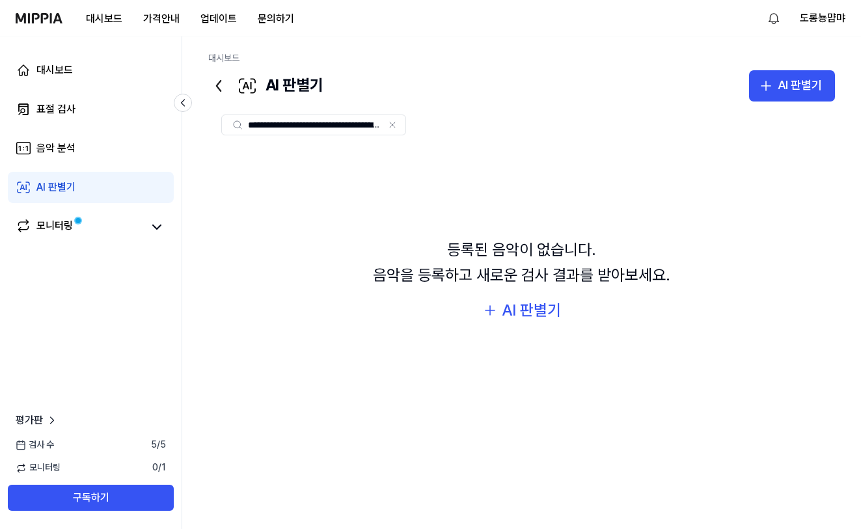
click at [219, 93] on icon at bounding box center [218, 86] width 21 height 21
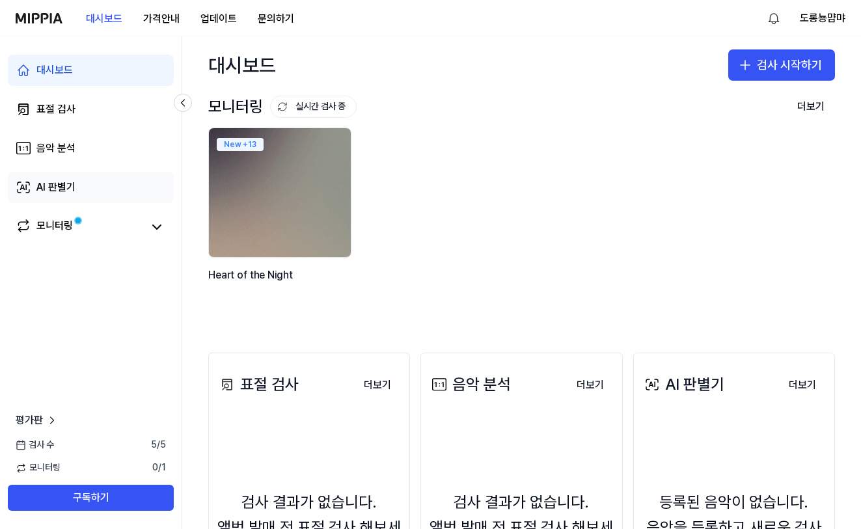
click at [50, 193] on div "AI 판별기" at bounding box center [55, 188] width 39 height 16
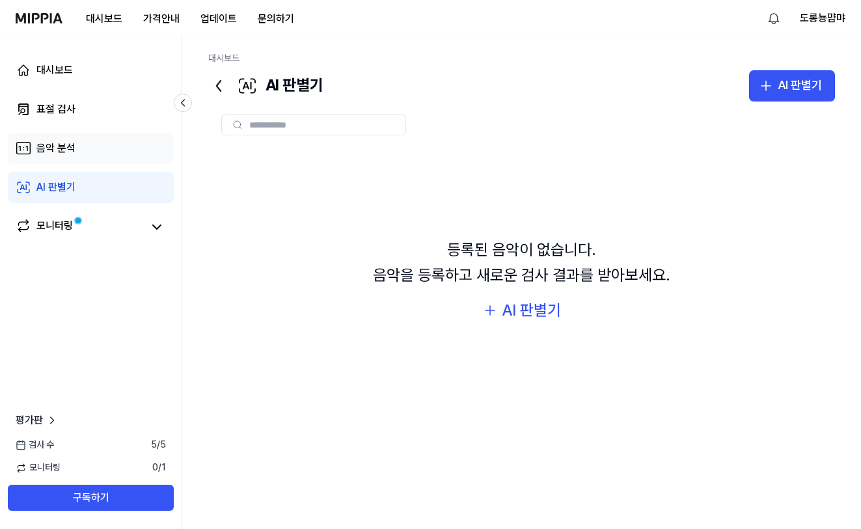
click at [63, 145] on div "음악 분석" at bounding box center [55, 149] width 39 height 16
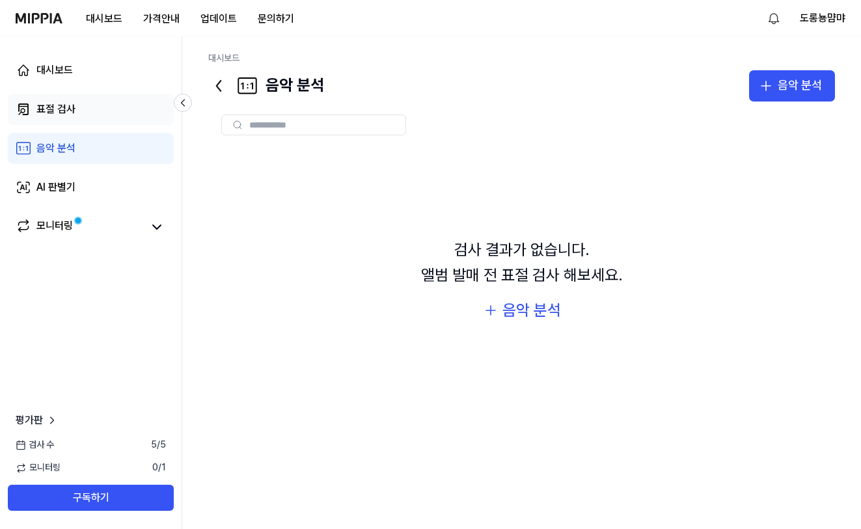
click at [73, 116] on div "표절 검사" at bounding box center [55, 110] width 39 height 16
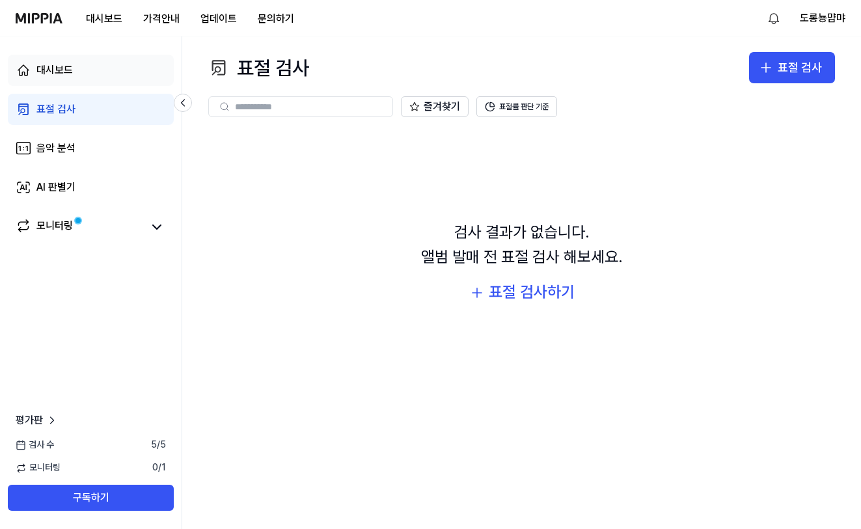
click at [77, 76] on link "대시보드" at bounding box center [91, 70] width 166 height 31
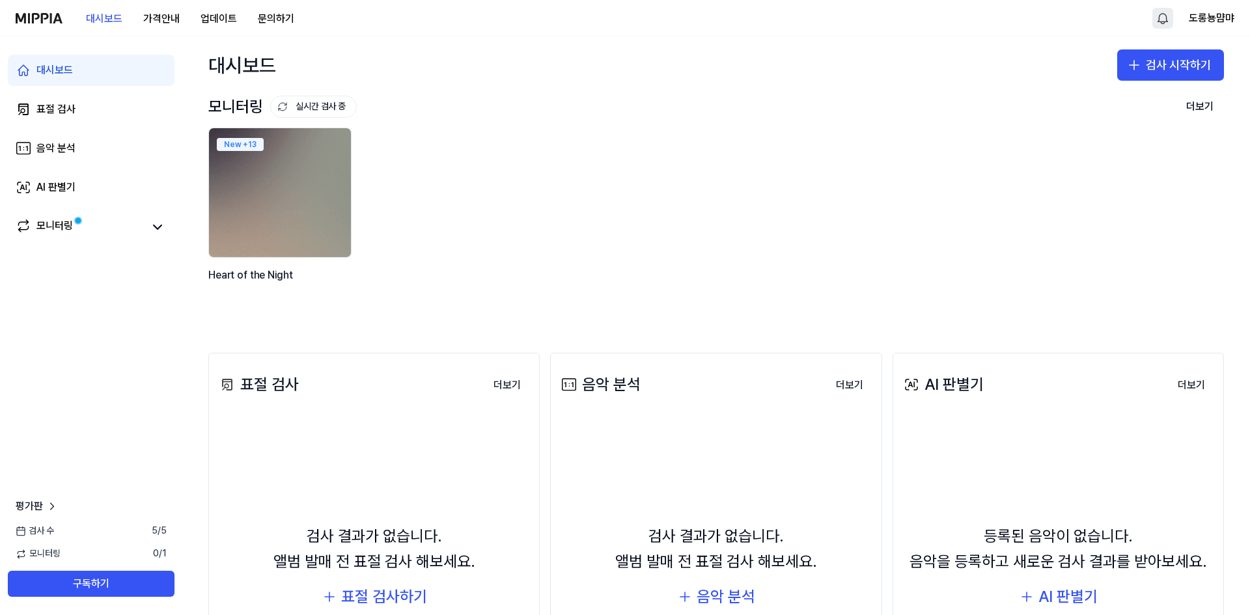
click at [1169, 18] on html "대시보드 가격안내 업데이트 문의하기 도롱뇽먐먀 대시보드 표절 검사 음악 분석 AI 판별기 모니터링 평가판 검사 수 5 / 5 모니터링 0 / …" at bounding box center [625, 307] width 1250 height 615
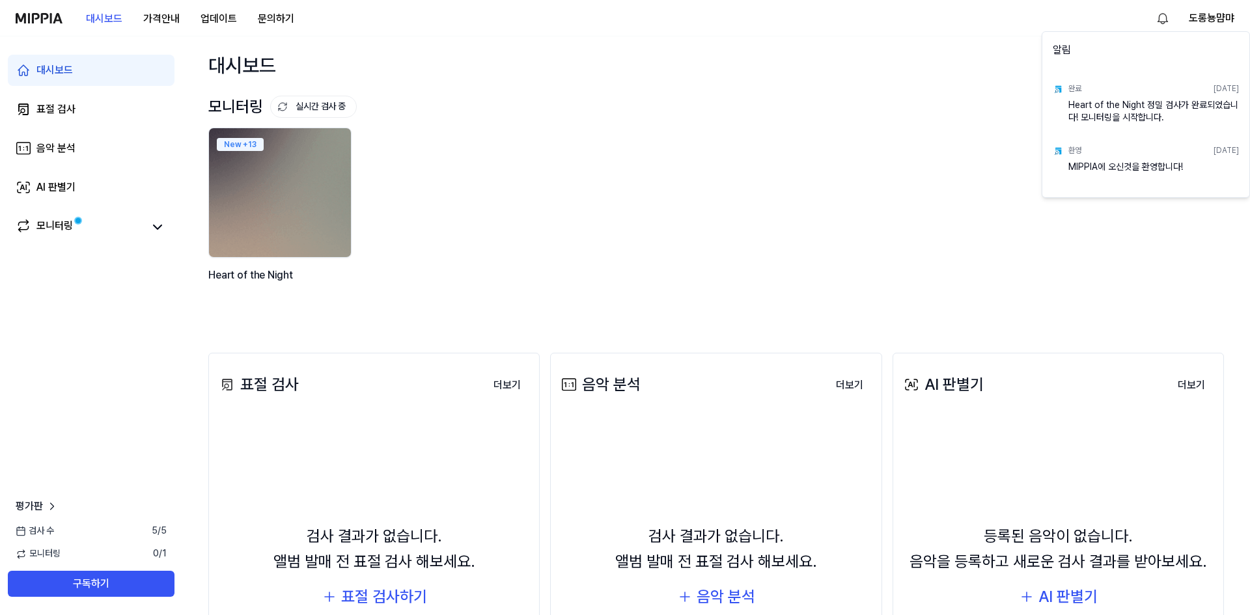
click at [1042, 18] on html "대시보드 가격안내 업데이트 문의하기 도롱뇽먐먀 대시보드 표절 검사 음악 분석 AI 판별기 모니터링 평가판 검사 수 5 / 5 모니터링 0 / …" at bounding box center [625, 307] width 1250 height 615
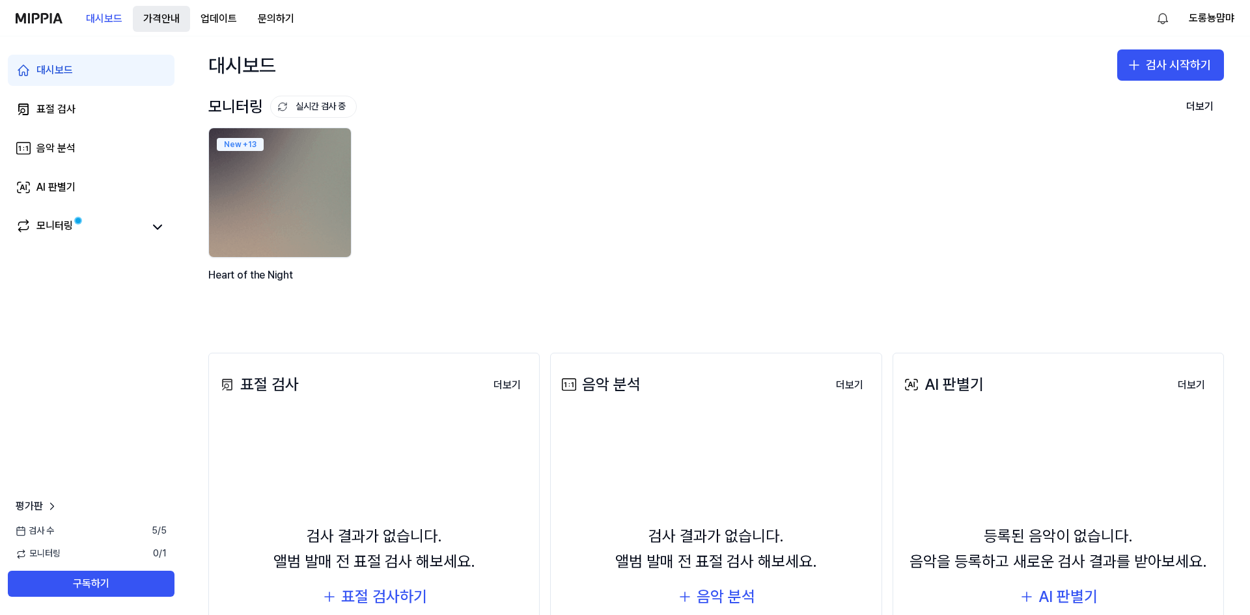
click at [156, 11] on button "가격안내" at bounding box center [161, 19] width 57 height 26
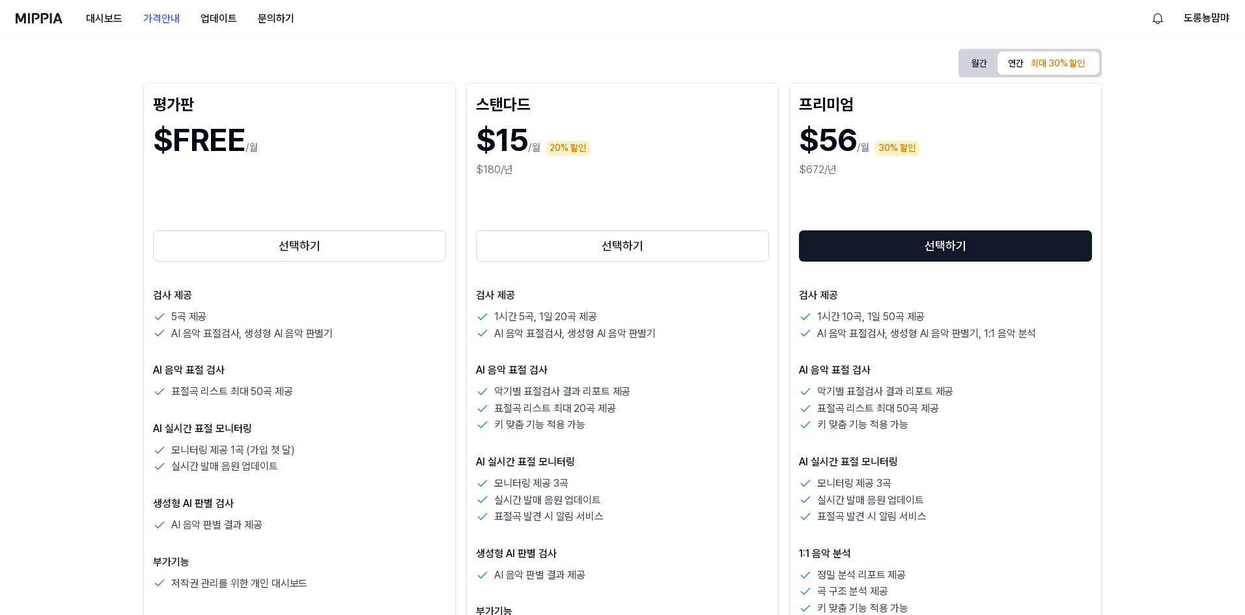
scroll to position [152, 0]
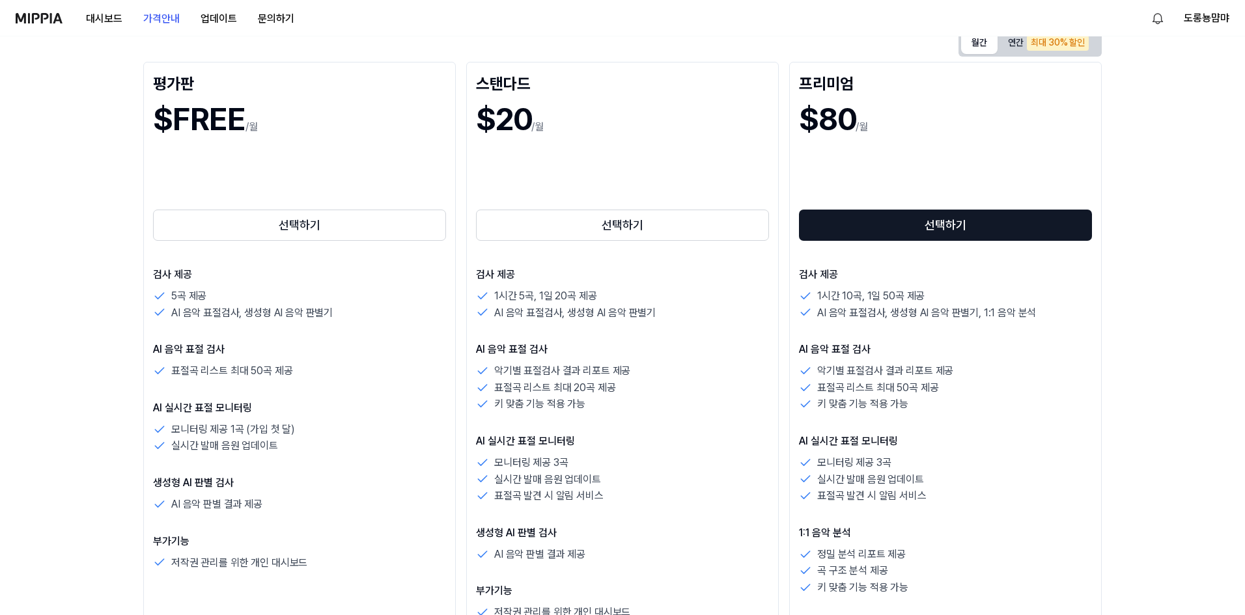
click at [973, 46] on button "월간" at bounding box center [979, 42] width 36 height 23
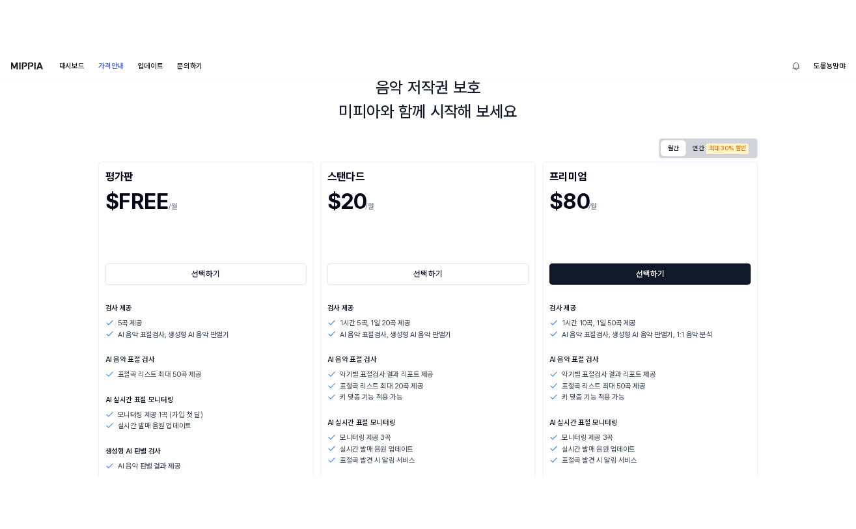
scroll to position [44, 0]
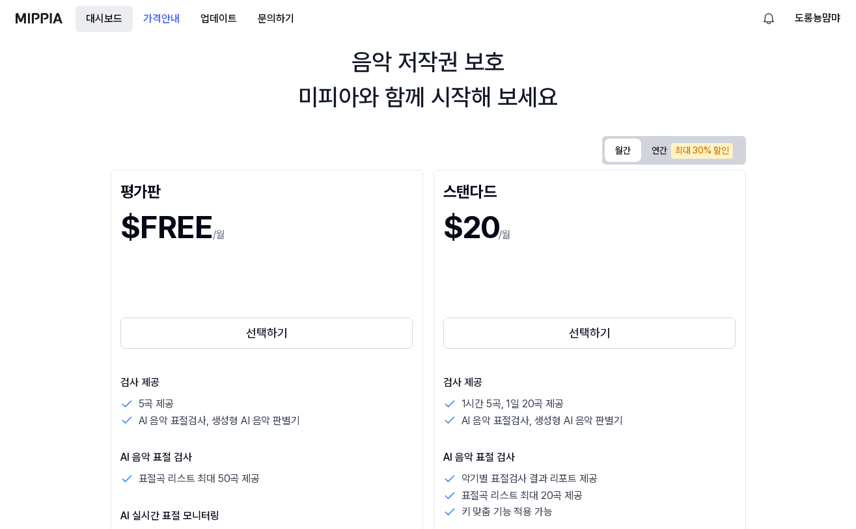
click at [111, 16] on button "대시보드" at bounding box center [104, 19] width 57 height 26
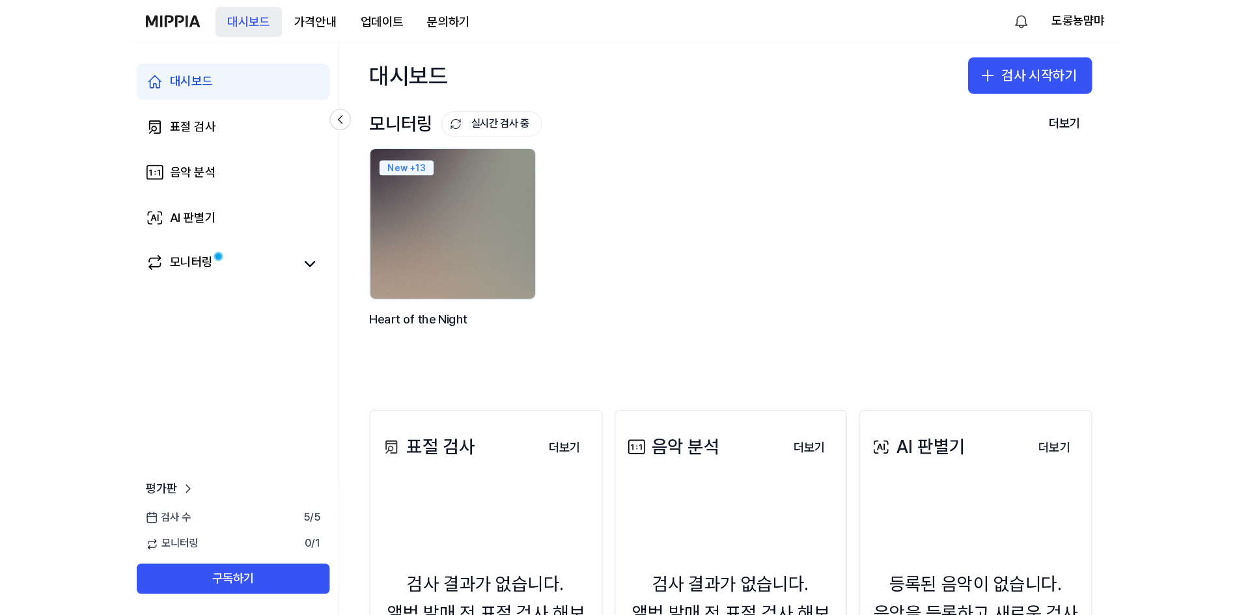
scroll to position [0, 0]
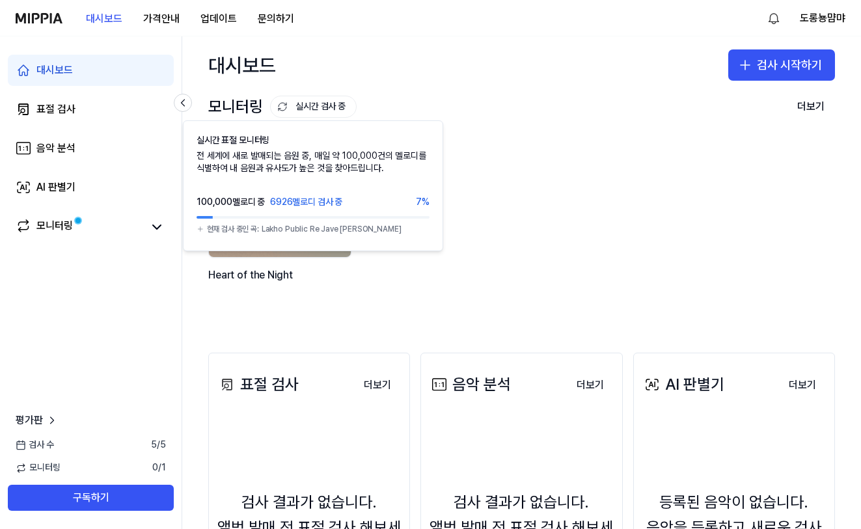
click at [305, 105] on button "실시간 검사 중" at bounding box center [313, 107] width 87 height 22
click at [317, 108] on button "실시간 검사 중" at bounding box center [313, 107] width 87 height 22
click at [288, 108] on button "실시간 검사 중" at bounding box center [313, 107] width 87 height 22
click at [283, 106] on icon at bounding box center [282, 107] width 10 height 10
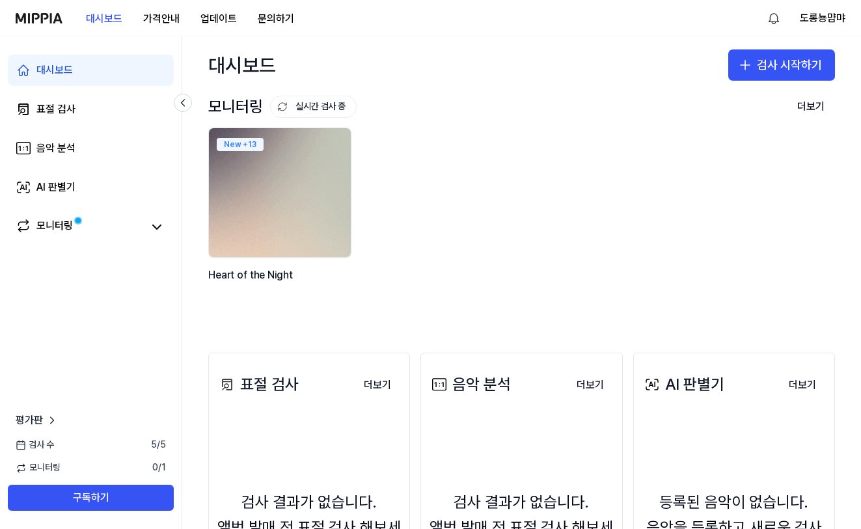
click at [272, 199] on img at bounding box center [280, 193] width 156 height 142
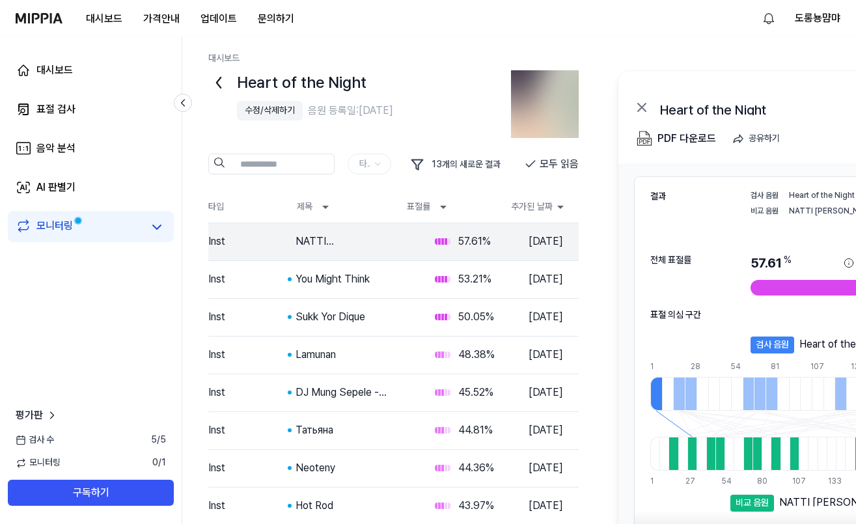
click at [261, 109] on div "수정/삭제하기" at bounding box center [270, 110] width 50 height 13
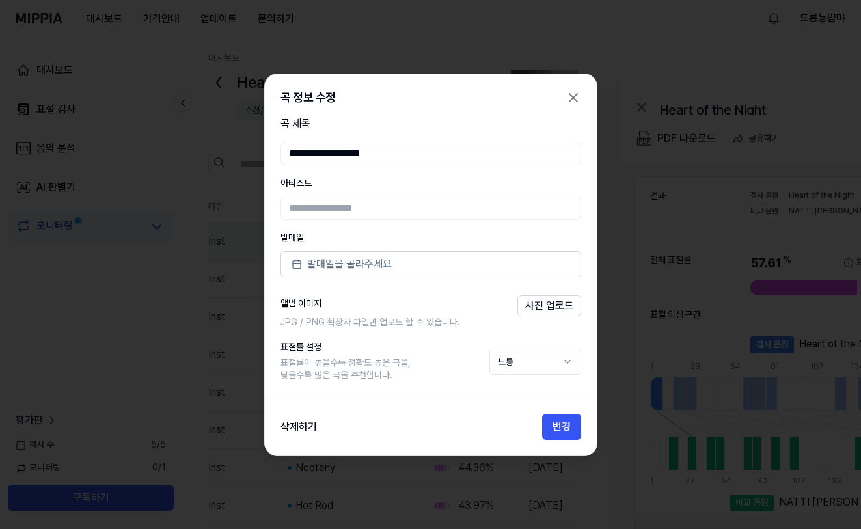
click at [570, 95] on icon "button" at bounding box center [574, 98] width 8 height 8
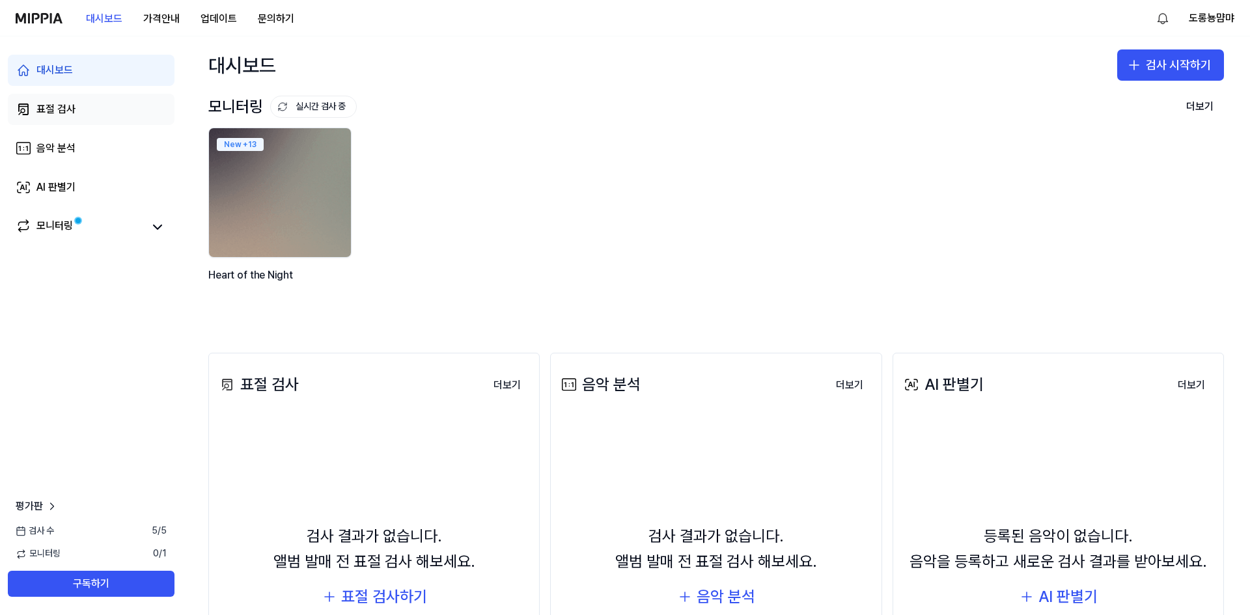
click at [100, 118] on link "표절 검사" at bounding box center [91, 109] width 167 height 31
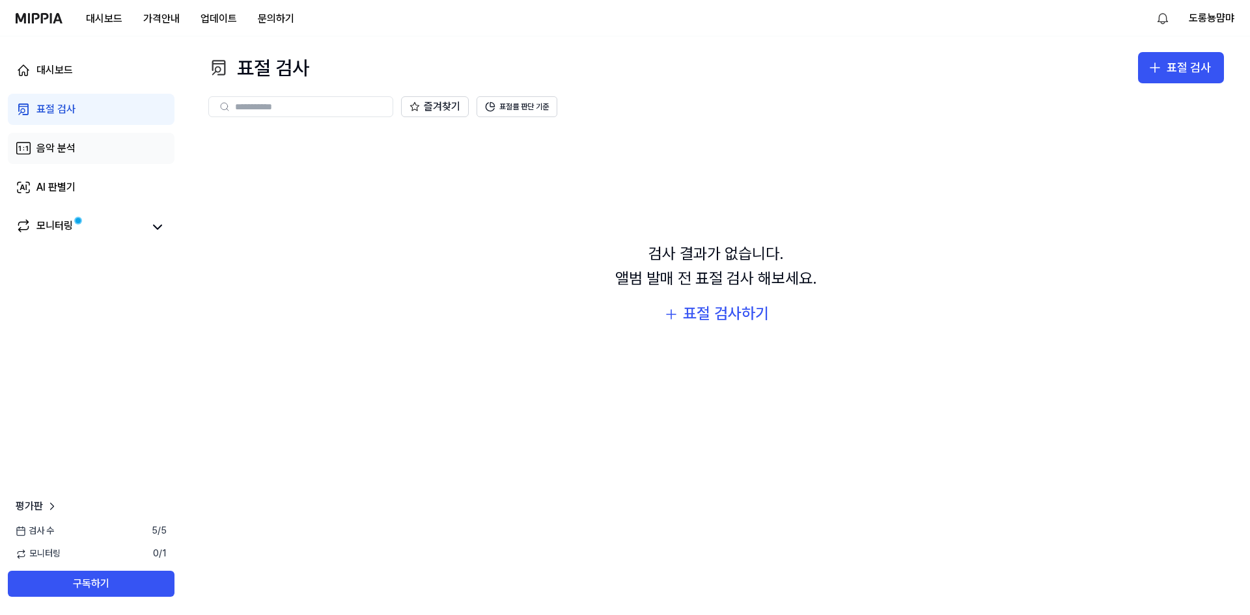
click at [93, 144] on link "음악 분석" at bounding box center [91, 148] width 167 height 31
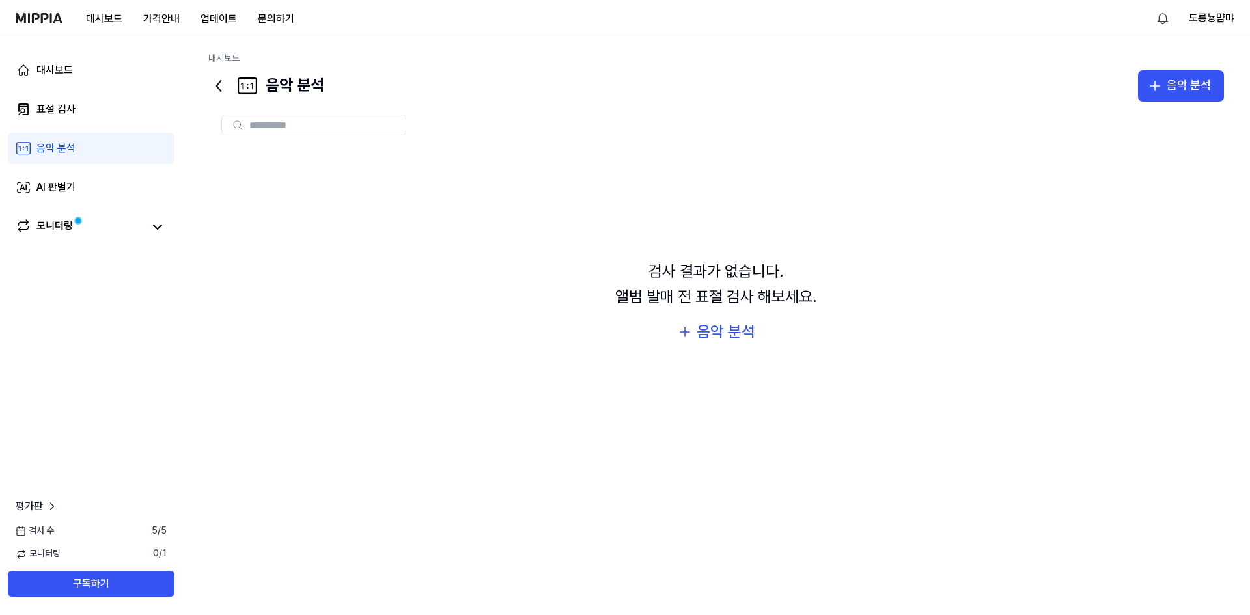
click at [92, 171] on div "대시보드 표절 검사 음악 분석 AI 판별기 모니터링" at bounding box center [91, 148] width 182 height 224
click at [92, 184] on link "AI 판별기" at bounding box center [91, 187] width 167 height 31
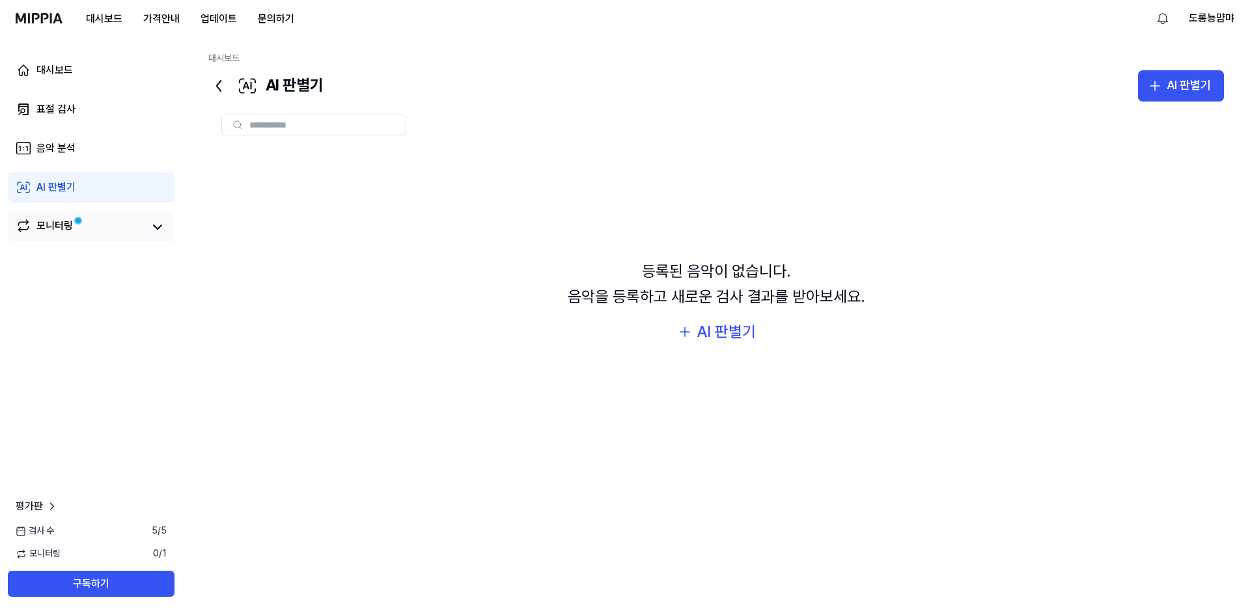
click at [131, 222] on link "모니터링" at bounding box center [80, 227] width 128 height 18
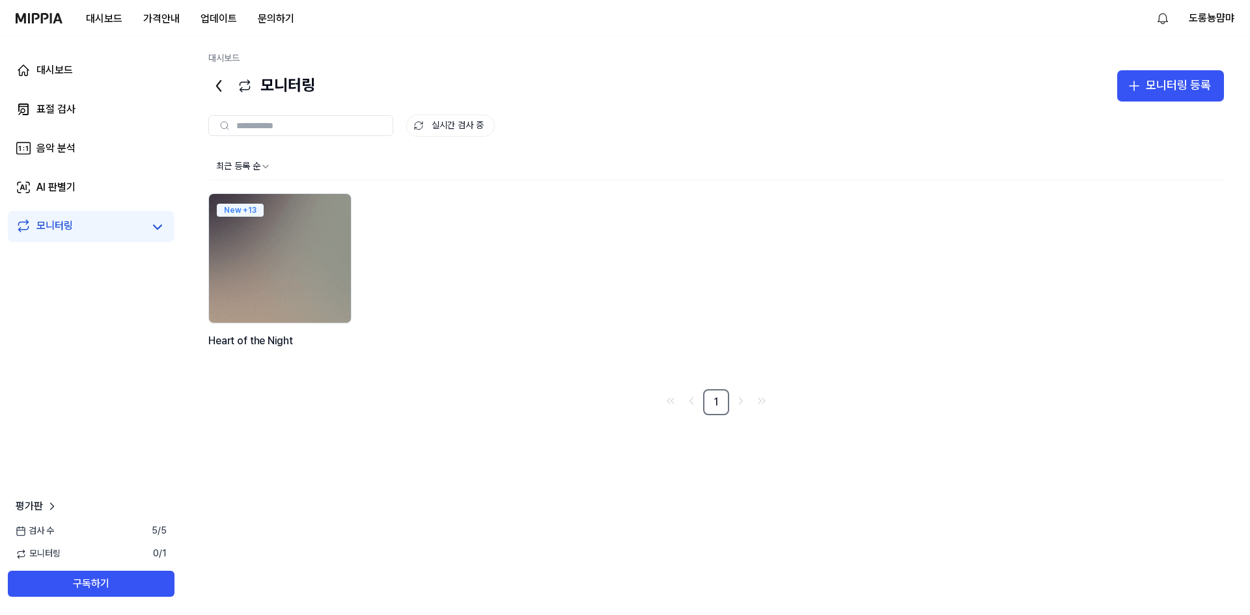
click at [49, 13] on img at bounding box center [39, 18] width 47 height 10
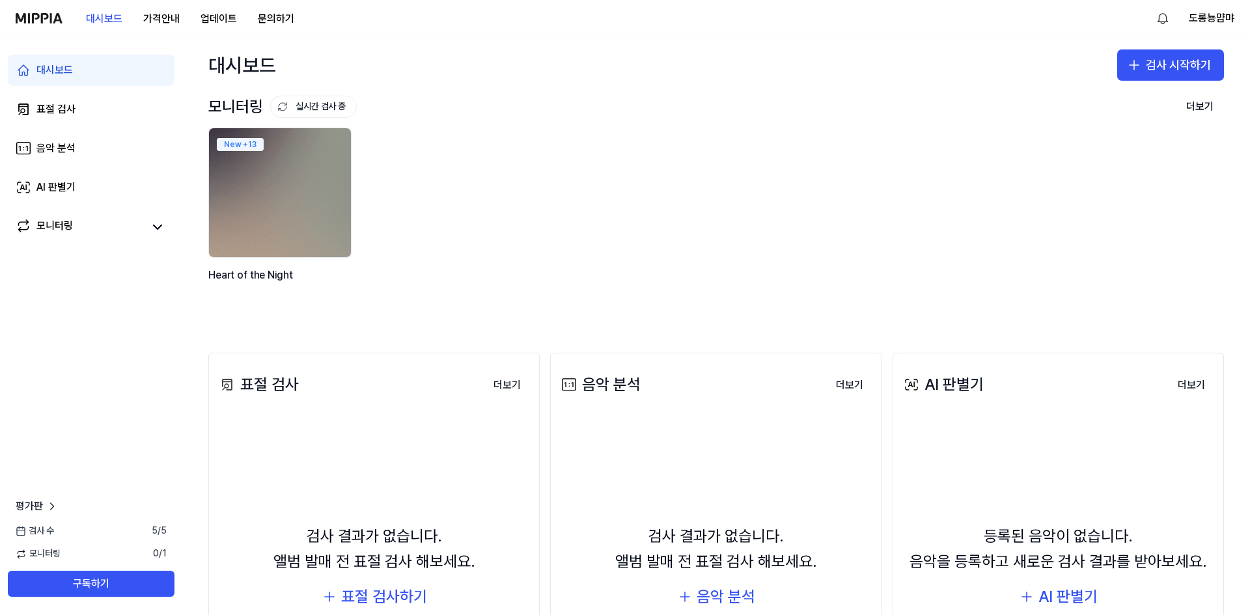
click at [36, 23] on img at bounding box center [39, 18] width 47 height 10
click at [1199, 114] on button "더보기" at bounding box center [1200, 107] width 48 height 26
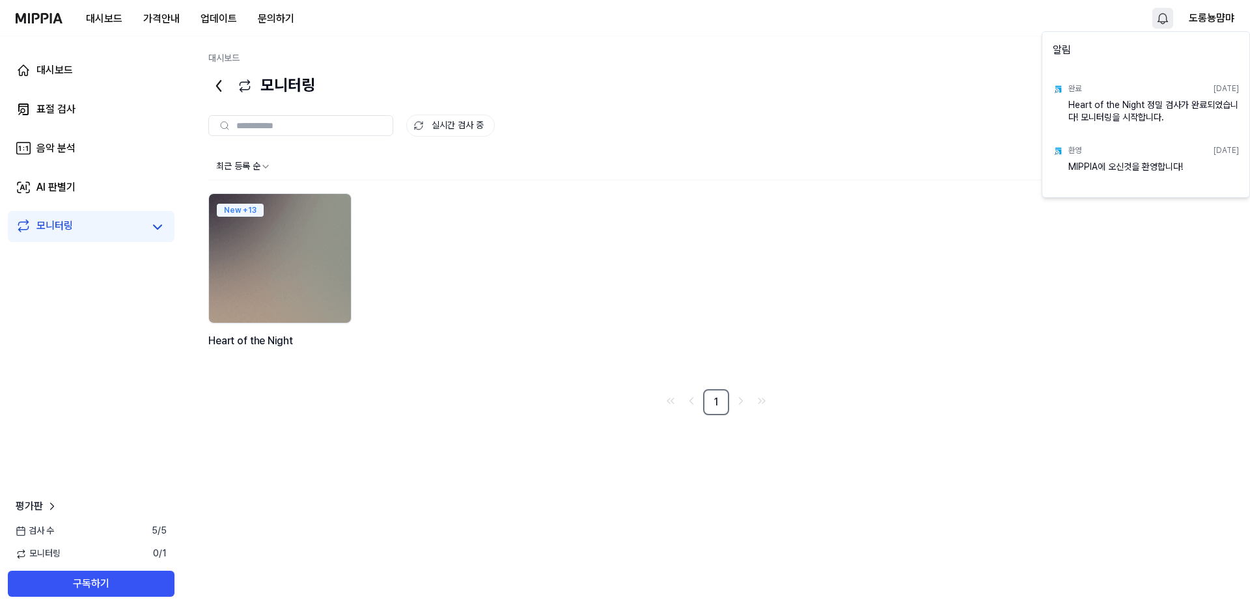
click at [1160, 18] on html "대시보드 가격안내 업데이트 문의하기 도롱뇽먐먀 대시보드 표절 검사 음악 분석 AI 판별기 모니터링 평가판 검사 수 5 / 5 모니터링 0 / …" at bounding box center [625, 307] width 1250 height 615
click at [973, 25] on html "대시보드 가격안내 업데이트 문의하기 도롱뇽먐먀 대시보드 표절 검사 음악 분석 AI 판별기 모니터링 평가판 검사 수 5 / 5 모니터링 0 / …" at bounding box center [625, 307] width 1250 height 615
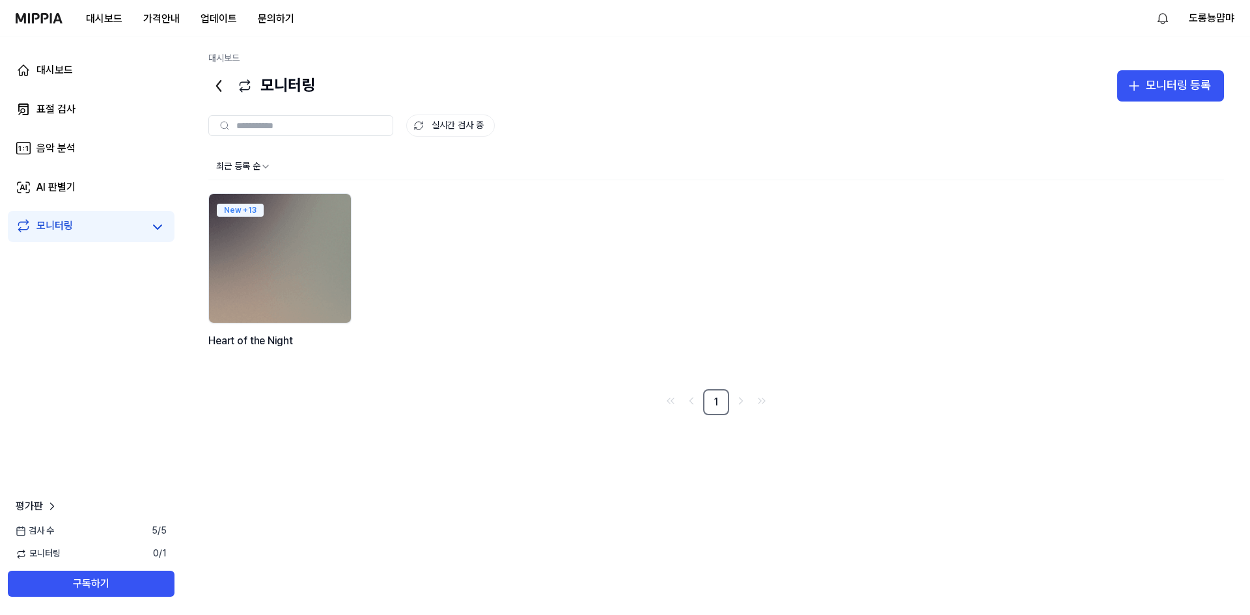
drag, startPoint x: 1203, startPoint y: 0, endPoint x: 924, endPoint y: 7, distance: 278.7
click at [924, 7] on div "대시보드 가격안내 업데이트 문의하기 도롱뇽먐먀" at bounding box center [625, 18] width 1219 height 36
drag, startPoint x: 966, startPoint y: 0, endPoint x: 969, endPoint y: 31, distance: 31.4
click at [969, 31] on div "대시보드 가격안내 업데이트 문의하기 도롱뇽먐먀" at bounding box center [625, 18] width 1219 height 36
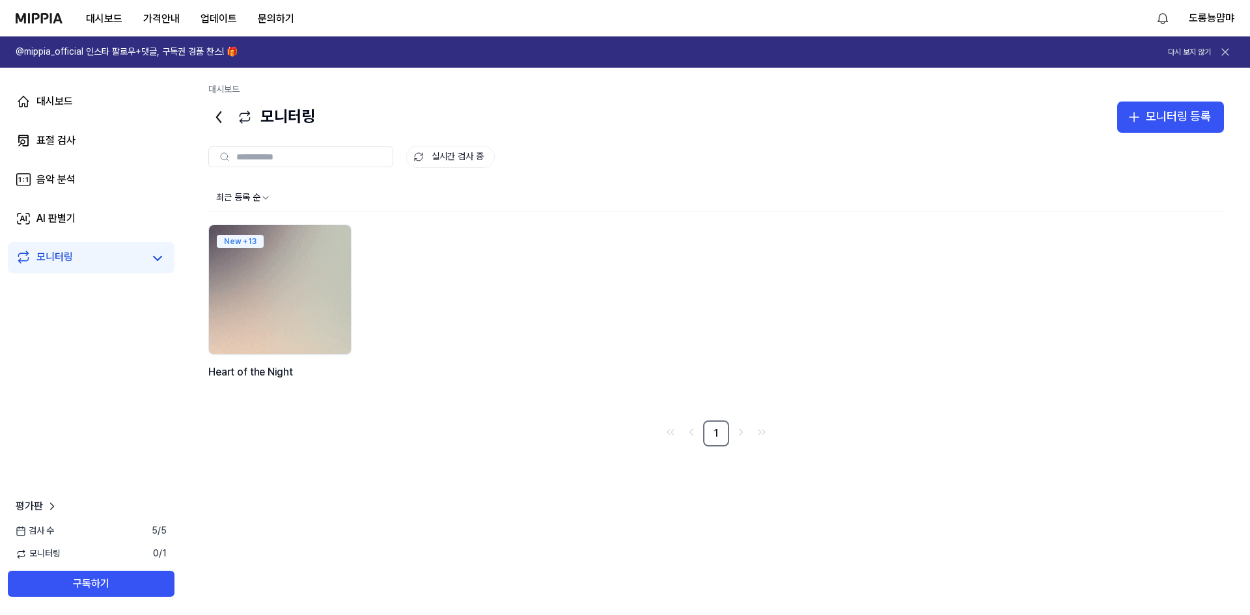
click at [294, 283] on img at bounding box center [280, 290] width 156 height 142
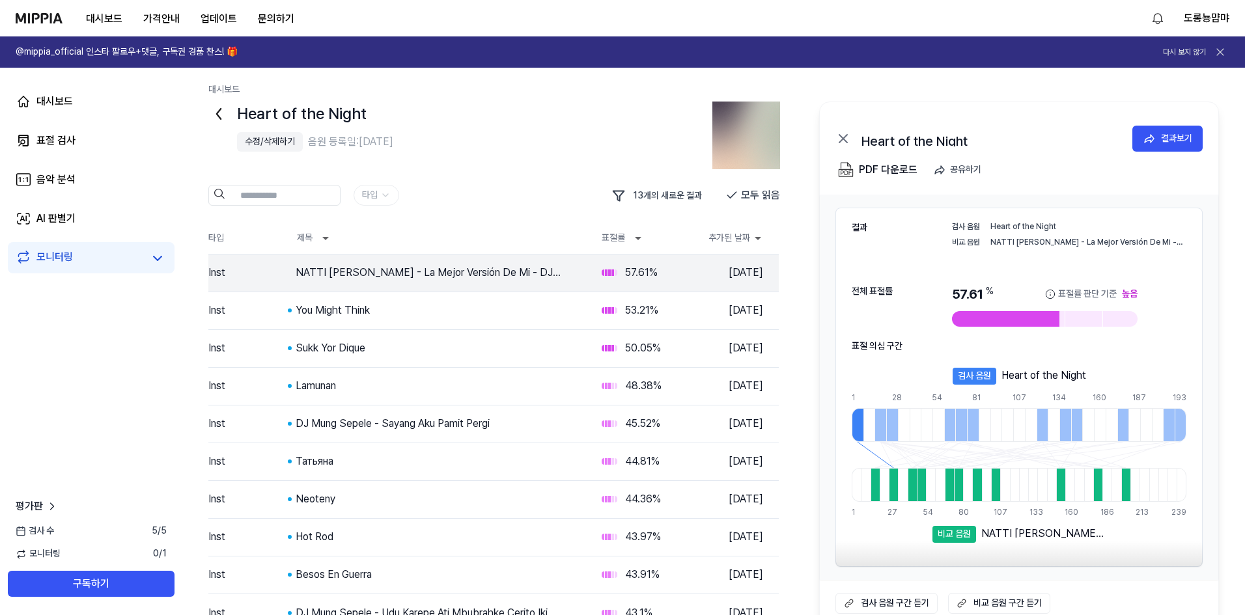
click at [68, 253] on div "모니터링" at bounding box center [54, 258] width 36 height 18
